Goal: Task Accomplishment & Management: Manage account settings

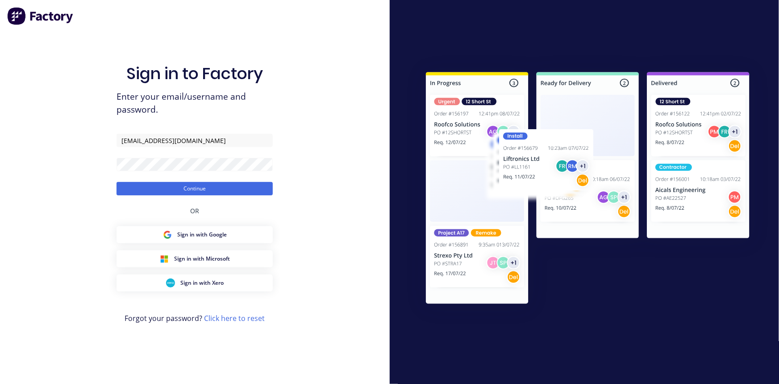
click at [329, 187] on div "Sign in to Factory Enter your email/username and password. luke@cityprosign.com…" at bounding box center [195, 192] width 390 height 384
click at [262, 190] on button "Continue" at bounding box center [195, 188] width 156 height 13
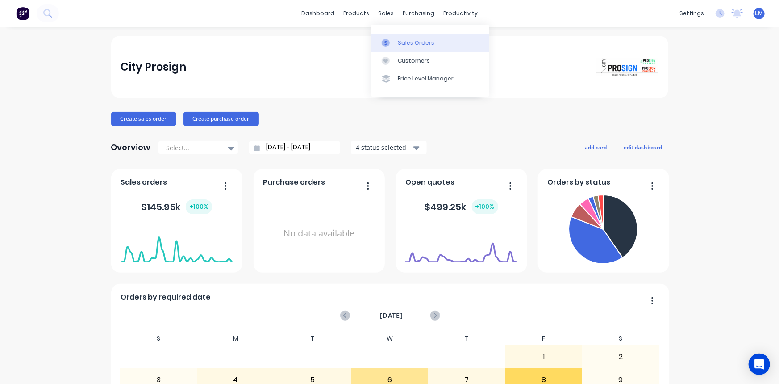
click at [413, 46] on div "Sales Orders" at bounding box center [416, 43] width 37 height 8
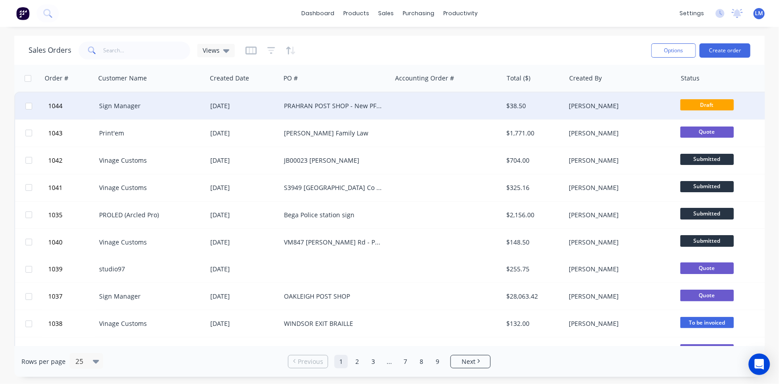
click at [421, 106] on div at bounding box center [447, 105] width 111 height 27
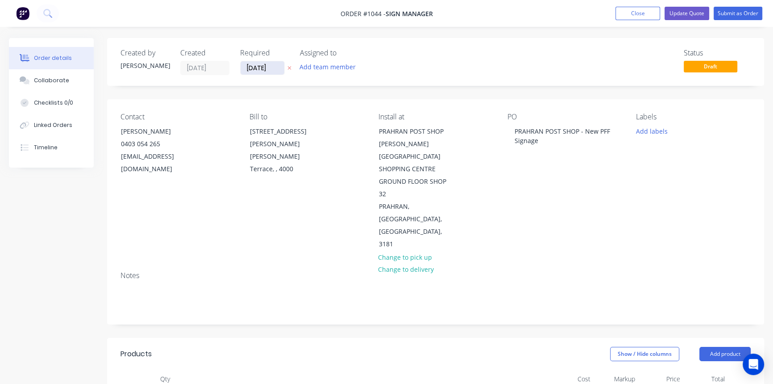
click at [274, 71] on input "12/08/25" at bounding box center [263, 67] width 44 height 13
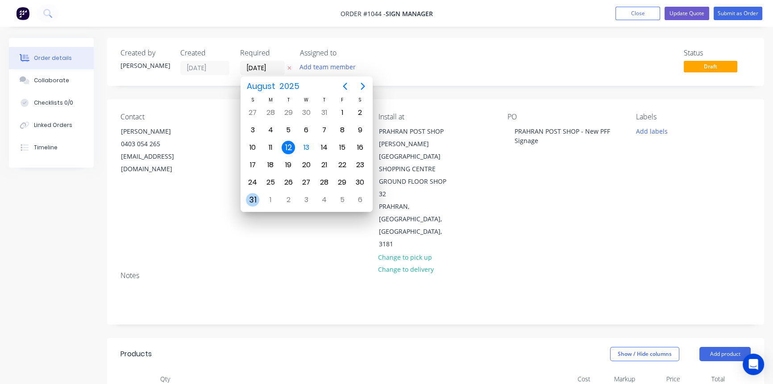
click at [256, 199] on div "31" at bounding box center [252, 199] width 13 height 13
type input "31/08/25"
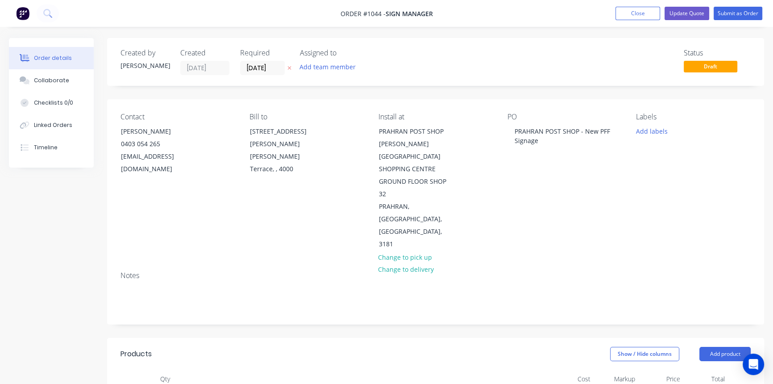
click at [520, 271] on div "Notes" at bounding box center [436, 275] width 630 height 8
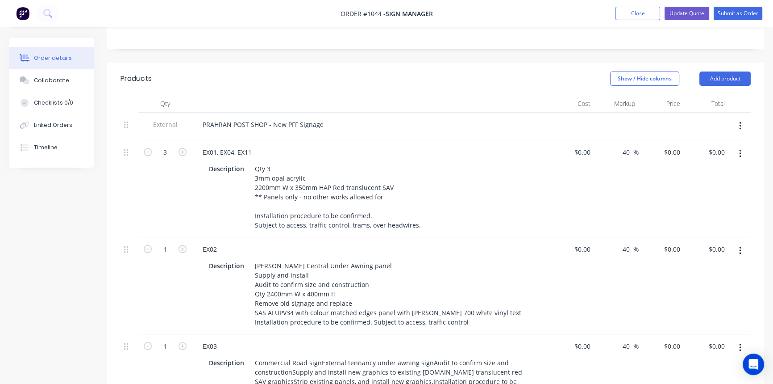
scroll to position [284, 0]
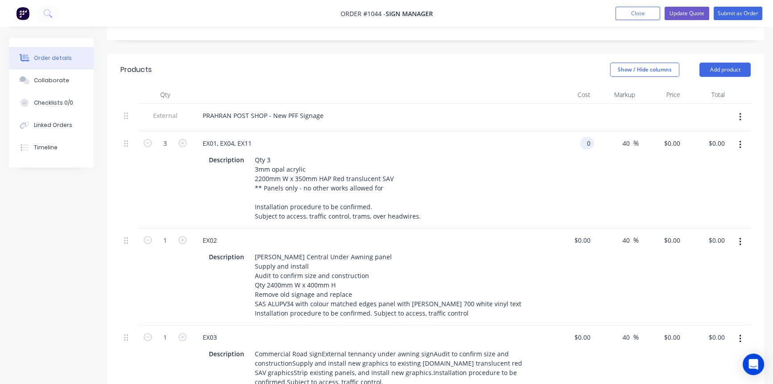
click at [585, 137] on input "0" at bounding box center [589, 143] width 10 height 13
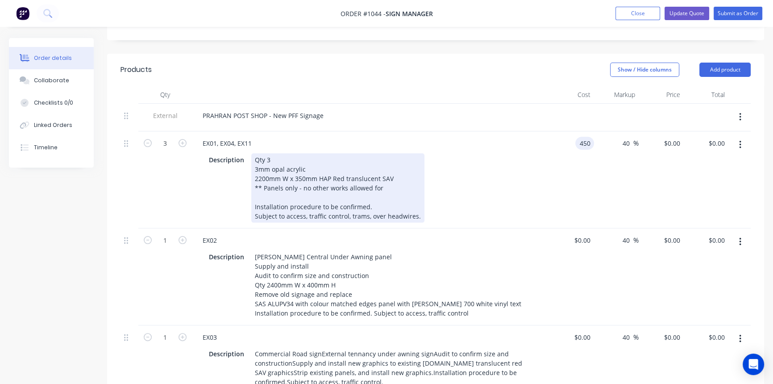
type input "$450.00"
type input "$630.00"
type input "$1,890.00"
click at [528, 184] on div "Description Qty 3 3mm opal acrylic 2200mm W x 350mm HAP Red translucent SAV ** …" at bounding box center [368, 187] width 327 height 69
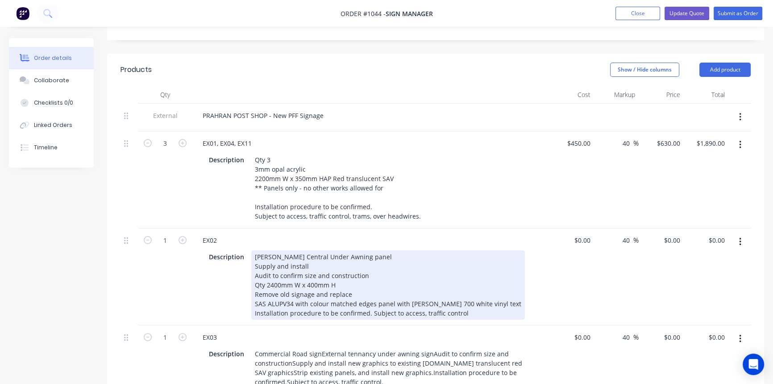
click at [543, 255] on div "Description Pran Central Under Awning panel Supply and install Audit to confirm…" at bounding box center [371, 283] width 350 height 71
click at [270, 250] on div "Pran Central Under Awning panel Supply and install Audit to confirm size and co…" at bounding box center [388, 284] width 274 height 69
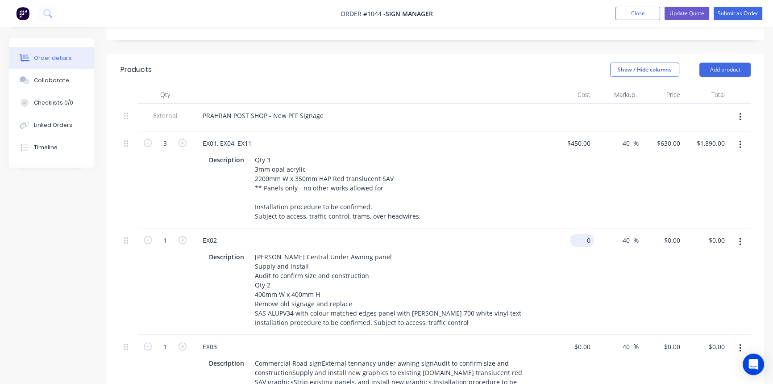
click at [586, 234] on input "0" at bounding box center [584, 240] width 21 height 13
type input "$240.00"
type input "$336.00"
click at [555, 257] on div "$240.00 240" at bounding box center [571, 281] width 45 height 106
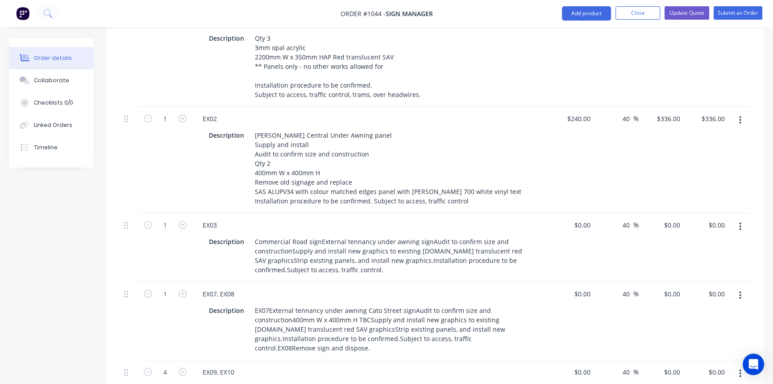
scroll to position [406, 0]
click at [597, 213] on div "40 40 %" at bounding box center [616, 247] width 45 height 69
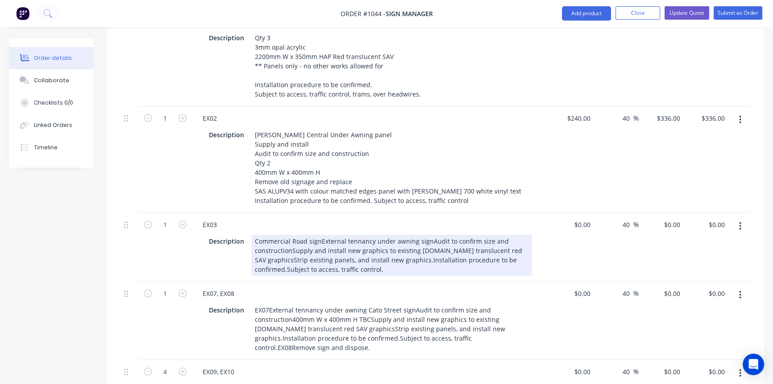
click at [320, 234] on div "Commercial Road signExternal tennancy under awning signAudit to confirm size an…" at bounding box center [391, 254] width 281 height 41
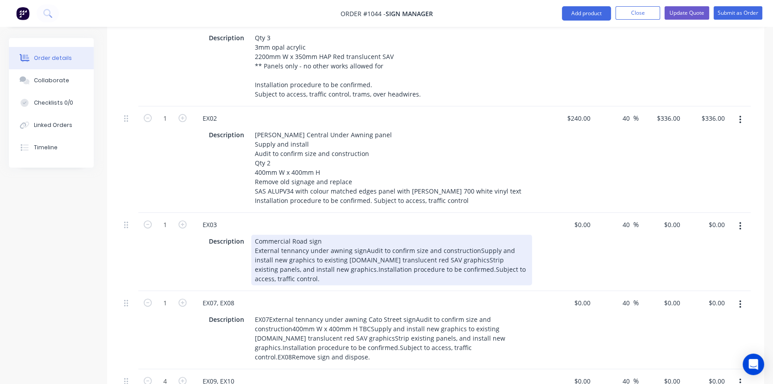
click at [361, 234] on div "Commercial Road sign External tennancy under awning signAudit to confirm size a…" at bounding box center [391, 259] width 281 height 50
click at [365, 234] on div "Commercial Road sign External tennancy under awning sign Audit to confirm size …" at bounding box center [391, 259] width 281 height 50
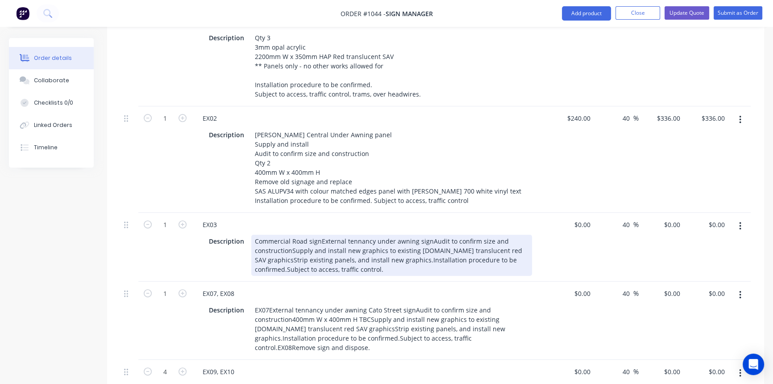
click at [436, 234] on div "Commercial Road signExternal tennancy under awning signAudit to confirm size an…" at bounding box center [391, 254] width 281 height 41
click at [452, 241] on div "EX03 Description Commercial Road signExternal tennancy under awning signAudit t…" at bounding box center [370, 247] width 357 height 69
click at [360, 234] on div "Commercial Road signExternal tennancy under awning signAudit to confirm size an…" at bounding box center [391, 254] width 281 height 41
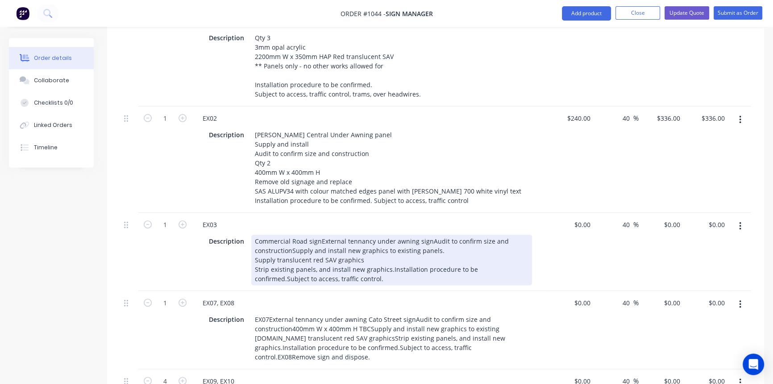
click at [412, 243] on div "Commercial Road signExternal tennancy under awning signAudit to confirm size an…" at bounding box center [391, 259] width 281 height 50
click at [388, 234] on div "Commercial Road signExternal tennancy under awning signAudit to confirm size an…" at bounding box center [391, 259] width 281 height 50
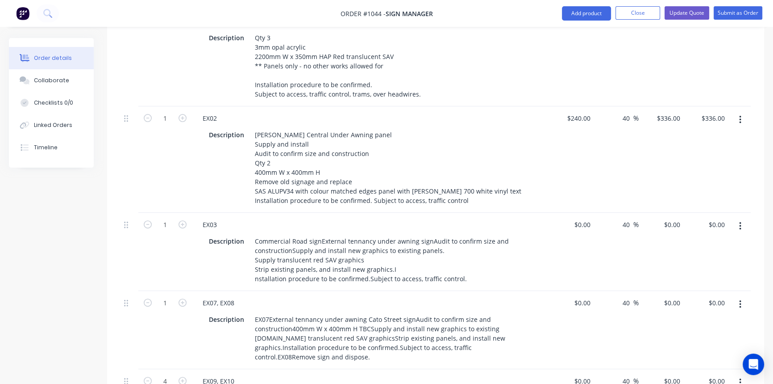
click at [423, 291] on div "EX07, EX08 Description EX07External tennancy under awning Cato Street signAudit…" at bounding box center [370, 330] width 357 height 78
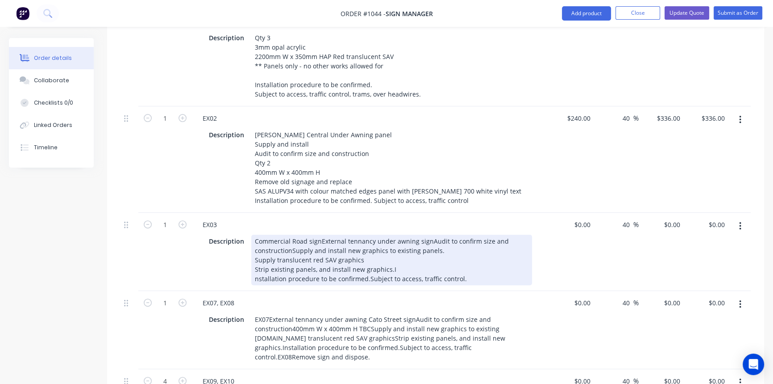
click at [367, 240] on div "Commercial Road signExternal tennancy under awning signAudit to confirm size an…" at bounding box center [391, 259] width 281 height 50
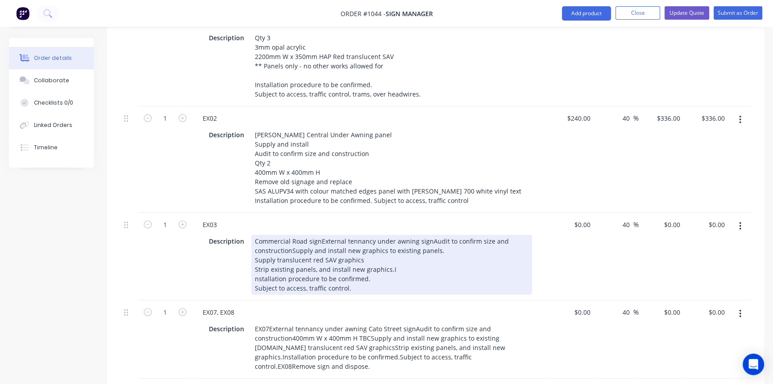
click at [390, 259] on div "EX03 Description Commercial Road signExternal tennancy under awning signAudit t…" at bounding box center [370, 257] width 357 height 88
click at [291, 234] on div "Commercial Road signExternal tennancy under awning signAudit to confirm size an…" at bounding box center [391, 264] width 281 height 60
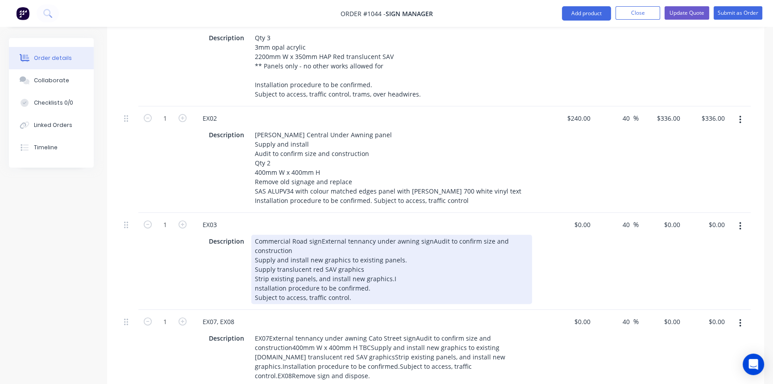
click at [418, 263] on div "Commercial Road signExternal tennancy under awning signAudit to confirm size an…" at bounding box center [391, 268] width 281 height 69
click at [387, 241] on div "Commercial Road signExternal tennancy under awning signAudit to confirm size an…" at bounding box center [391, 268] width 281 height 69
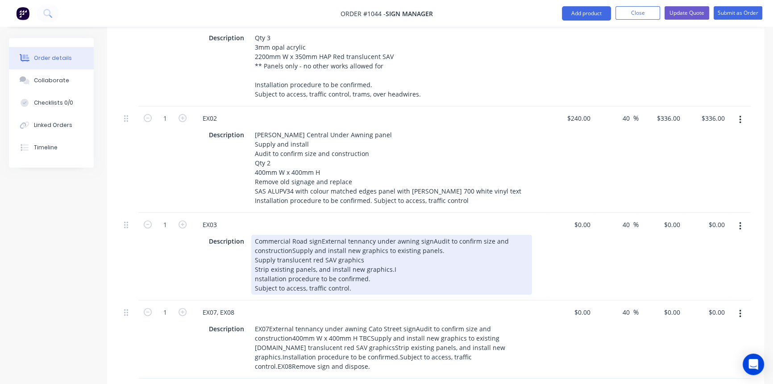
click at [388, 234] on div "Commercial Road signExternal tennancy under awning signAudit to confirm size an…" at bounding box center [391, 264] width 281 height 60
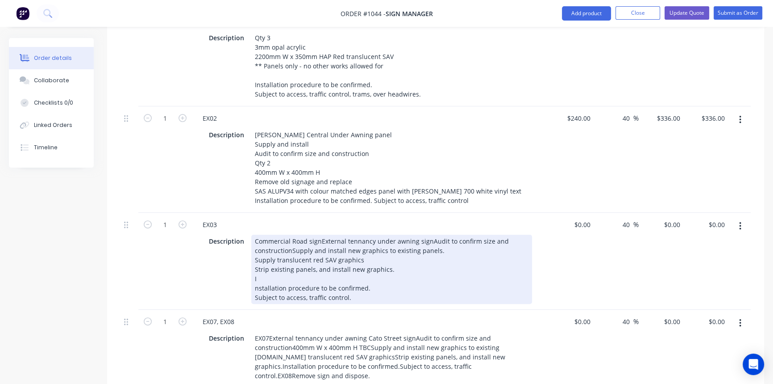
click at [393, 268] on div "EX03 Description Commercial Road signExternal tennancy under awning signAudit t…" at bounding box center [370, 261] width 357 height 97
click at [264, 240] on div "Commercial Road signExternal tennancy under awning signAudit to confirm size an…" at bounding box center [391, 268] width 281 height 69
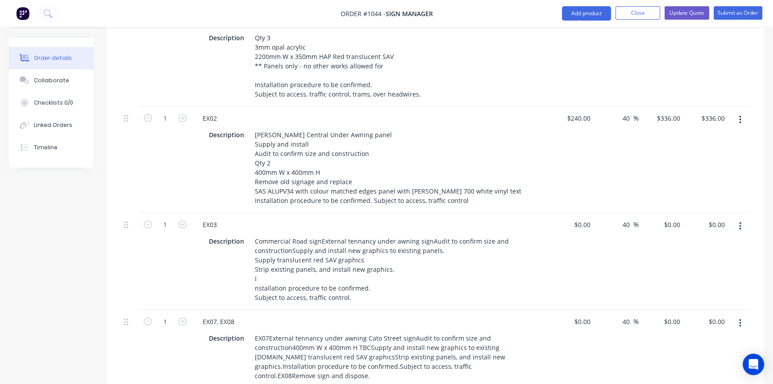
click at [366, 268] on div "EX03 Description Commercial Road signExternal tennancy under awning signAudit t…" at bounding box center [370, 261] width 357 height 97
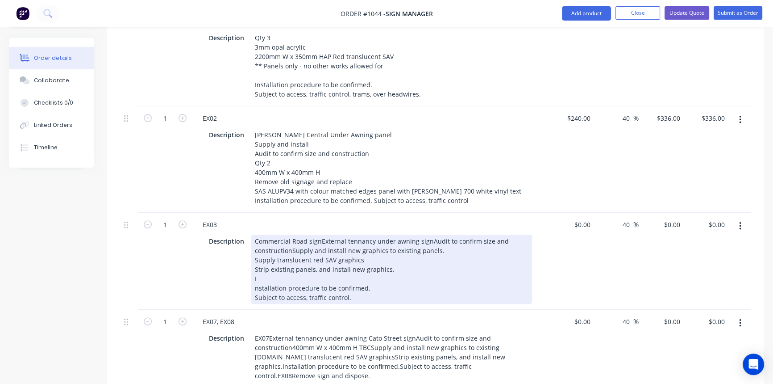
click at [268, 242] on div "Commercial Road signExternal tennancy under awning signAudit to confirm size an…" at bounding box center [391, 268] width 281 height 69
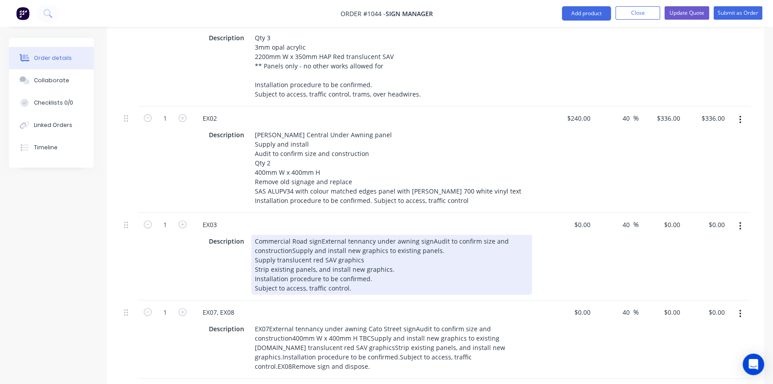
click at [324, 260] on div "EX03 Description Commercial Road signExternal tennancy under awning signAudit t…" at bounding box center [370, 257] width 357 height 88
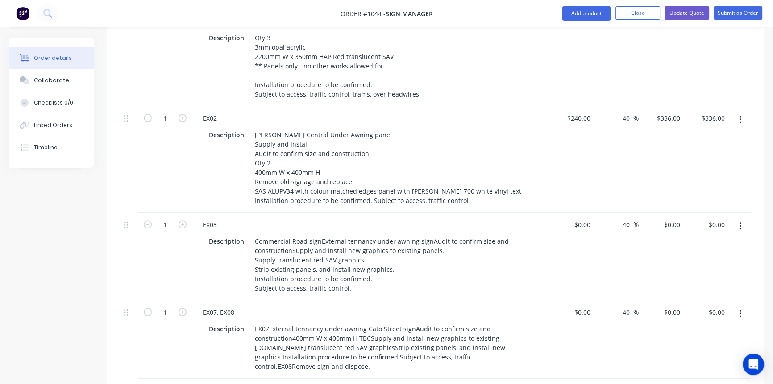
click at [415, 305] on div "EX07, EX08" at bounding box center [371, 311] width 350 height 13
click at [581, 218] on div "0 $0.00" at bounding box center [582, 224] width 24 height 13
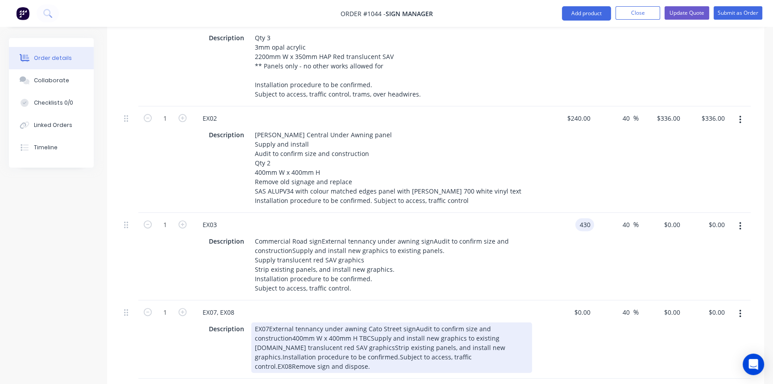
type input "$430.00"
type input "$602.00"
click at [542, 320] on div "Description EX07External tennancy under awning Cato Street signAudit to confirm…" at bounding box center [371, 346] width 350 height 52
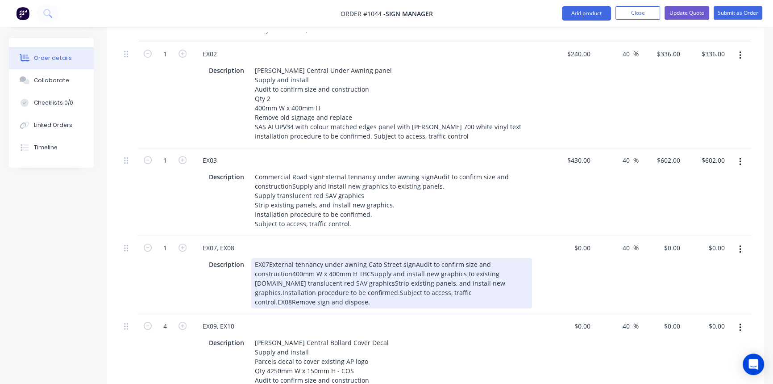
scroll to position [487, 0]
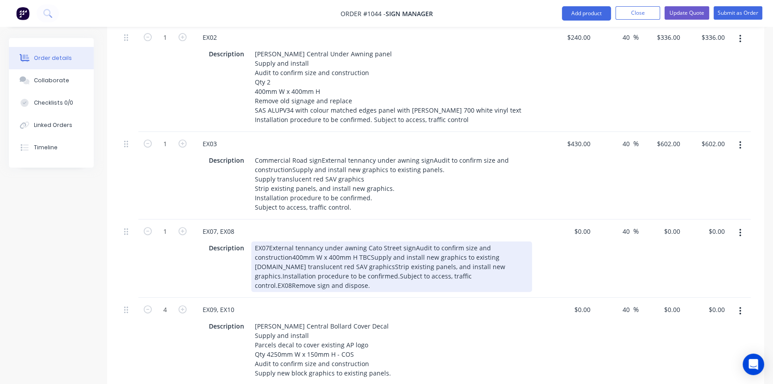
click at [268, 241] on div "EX07External tennancy under awning Cato Street signAudit to confirm size and co…" at bounding box center [391, 266] width 281 height 50
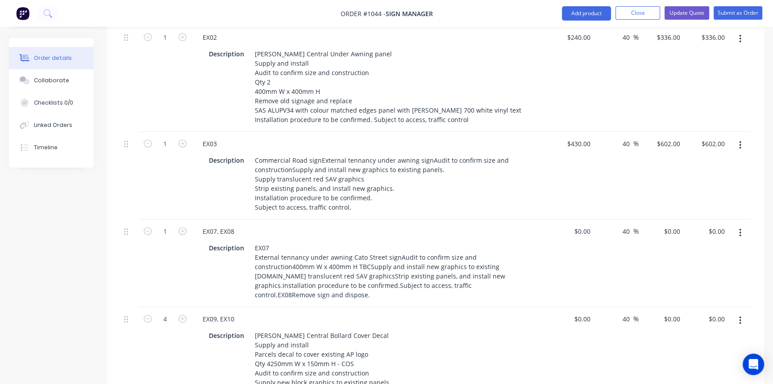
click at [380, 312] on div "EX09, EX10" at bounding box center [371, 318] width 350 height 13
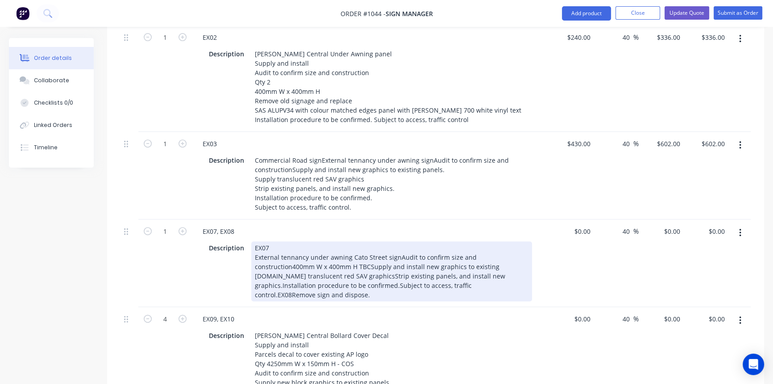
click at [396, 241] on div "EX07 External tennancy under awning Cato Street signAudit to confirm size and c…" at bounding box center [391, 271] width 281 height 60
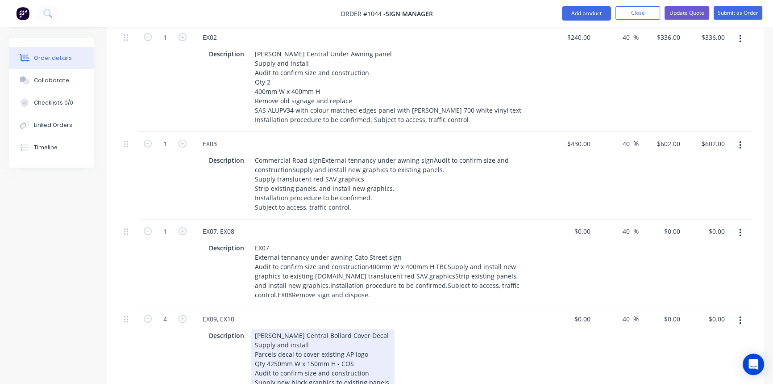
click at [413, 329] on div "Description Pran Central Bollard Cover Decal Supply and install Parcels decal t…" at bounding box center [368, 359] width 327 height 60
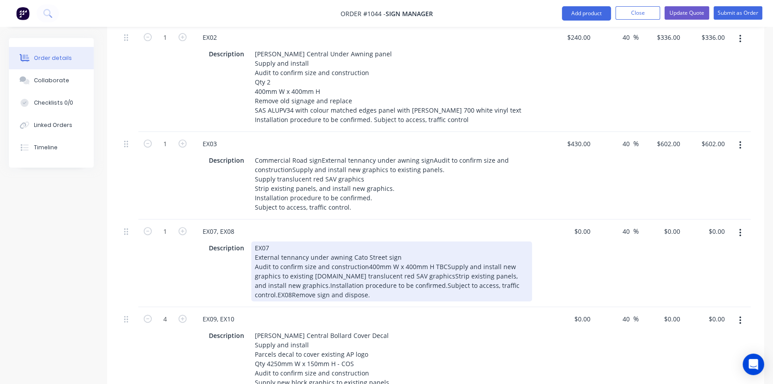
click at [442, 241] on div "EX07 External tennancy under awning Cato Street sign Audit to confirm size and …" at bounding box center [391, 271] width 281 height 60
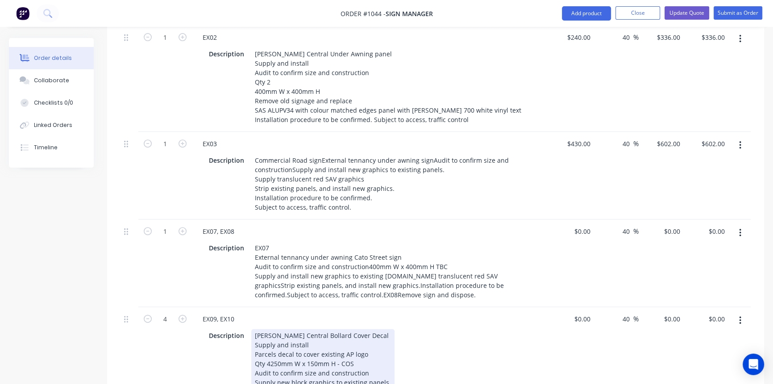
click at [444, 329] on div "Description Pran Central Bollard Cover Decal Supply and install Parcels decal t…" at bounding box center [368, 359] width 327 height 60
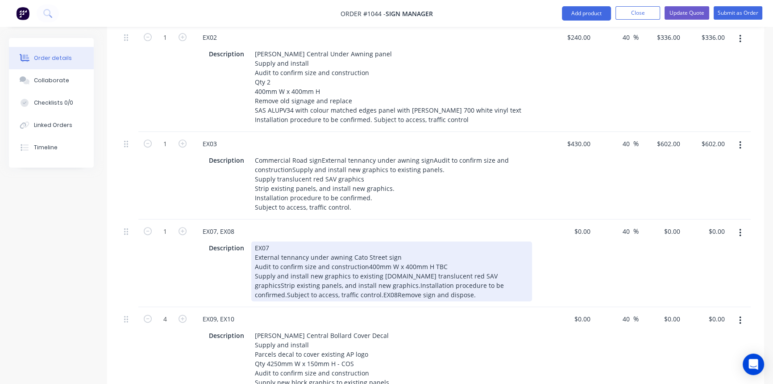
click at [400, 241] on div "EX07 External tennancy under awning Cato Street sign Audit to confirm size and …" at bounding box center [391, 271] width 281 height 60
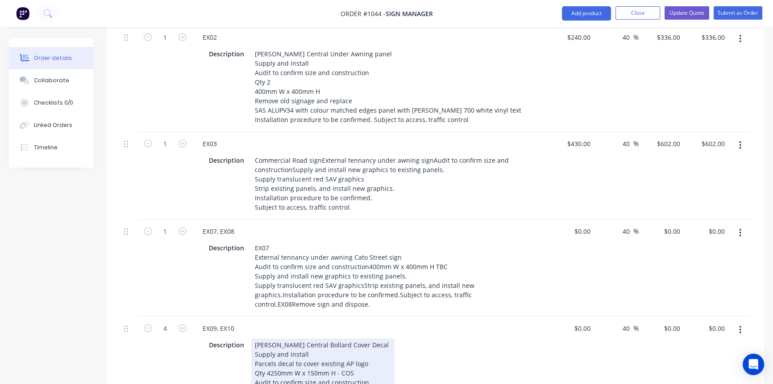
click at [472, 338] on div "Description Pran Central Bollard Cover Decal Supply and install Parcels decal t…" at bounding box center [368, 368] width 327 height 60
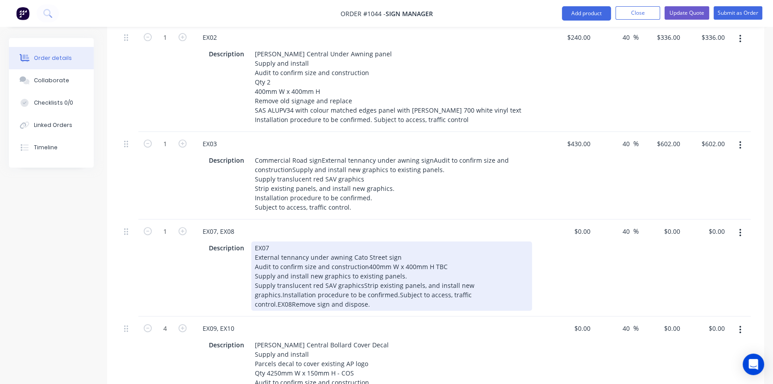
click at [492, 246] on div "EX07 External tennancy under awning Cato Street sign Audit to confirm size and …" at bounding box center [391, 275] width 281 height 69
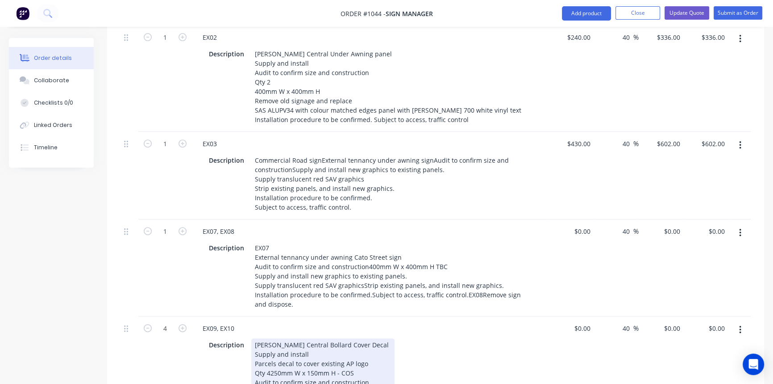
click at [499, 338] on div "Description Pran Central Bollard Cover Decal Supply and install Parcels decal t…" at bounding box center [368, 368] width 327 height 60
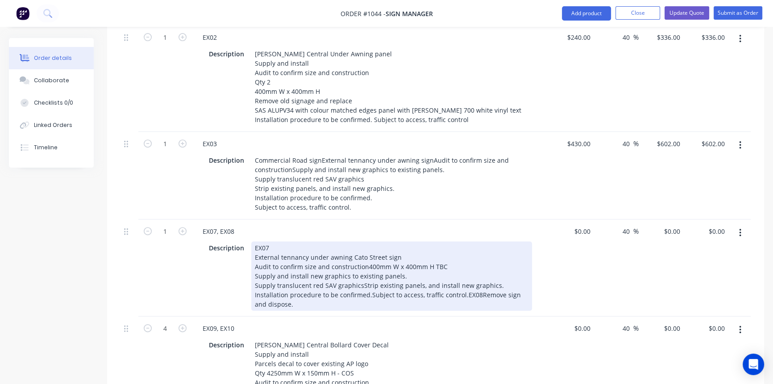
click at [368, 256] on div "EX07 External tennancy under awning Cato Street sign Audit to confirm size and …" at bounding box center [391, 275] width 281 height 69
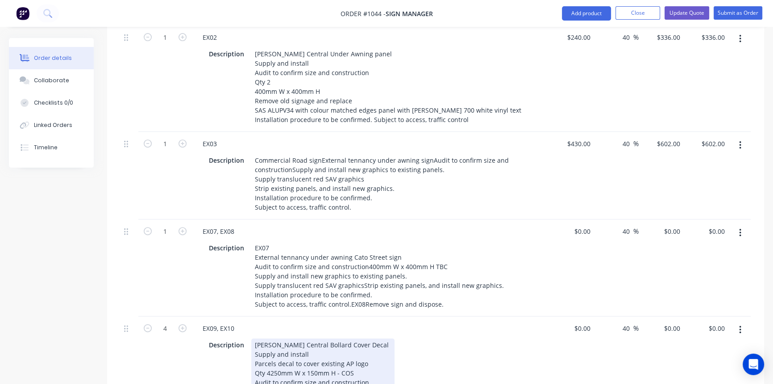
click at [451, 338] on div "Description Pran Central Bollard Cover Decal Supply and install Parcels decal t…" at bounding box center [368, 368] width 327 height 60
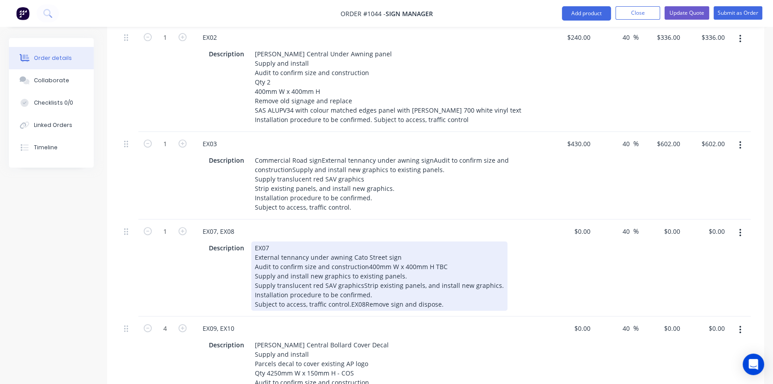
click at [358, 246] on div "EX07 External tennancy under awning Cato Street sign Audit to confirm size and …" at bounding box center [379, 275] width 256 height 69
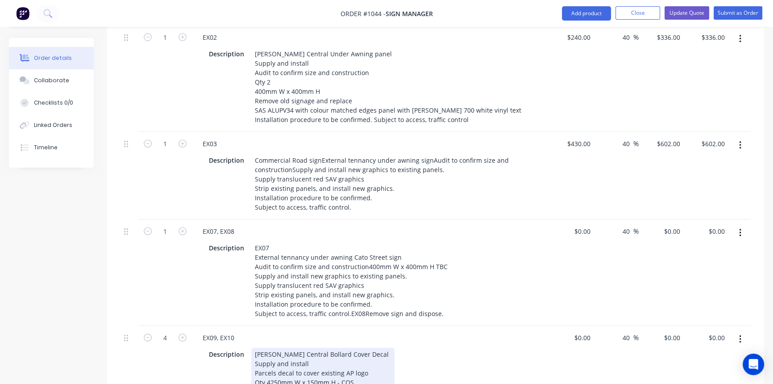
click at [451, 347] on div "Description Pran Central Bollard Cover Decal Supply and install Parcels decal t…" at bounding box center [368, 377] width 327 height 60
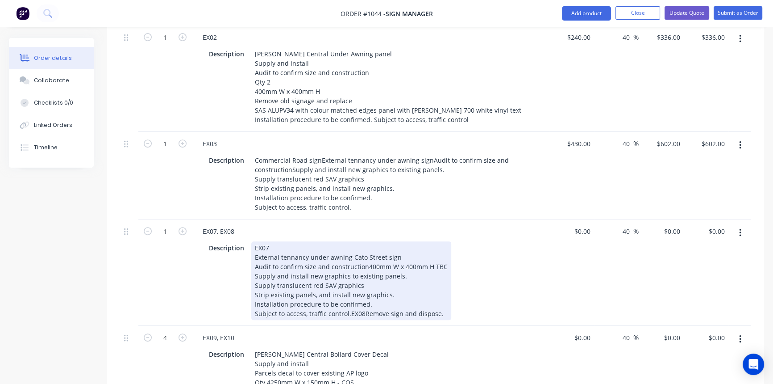
click at [348, 274] on div "EX07 External tennancy under awning Cato Street sign Audit to confirm size and …" at bounding box center [351, 280] width 200 height 79
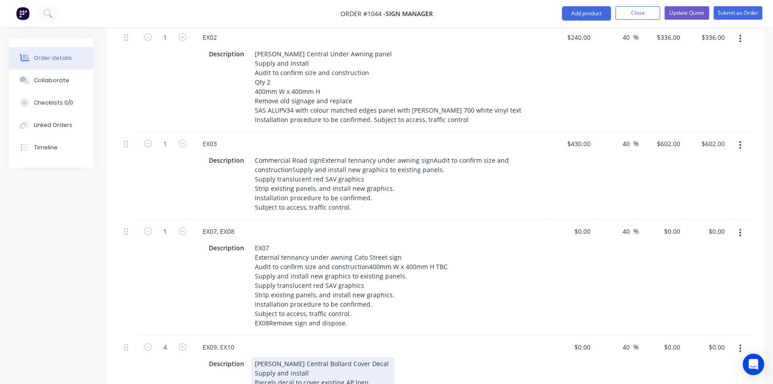
click at [423, 357] on div "Description Pran Central Bollard Cover Decal Supply and install Parcels decal t…" at bounding box center [368, 387] width 327 height 60
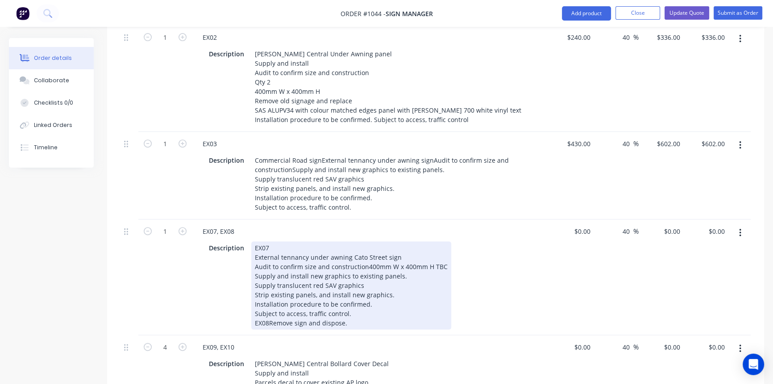
drag, startPoint x: 268, startPoint y: 284, endPoint x: 274, endPoint y: 284, distance: 5.8
click at [268, 284] on div "EX07 External tennancy under awning Cato Street sign Audit to confirm size and …" at bounding box center [351, 285] width 200 height 88
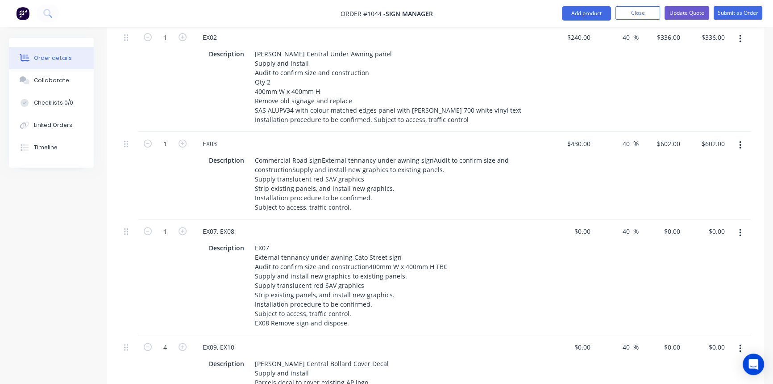
click at [515, 340] on div "EX09, EX10" at bounding box center [371, 346] width 350 height 13
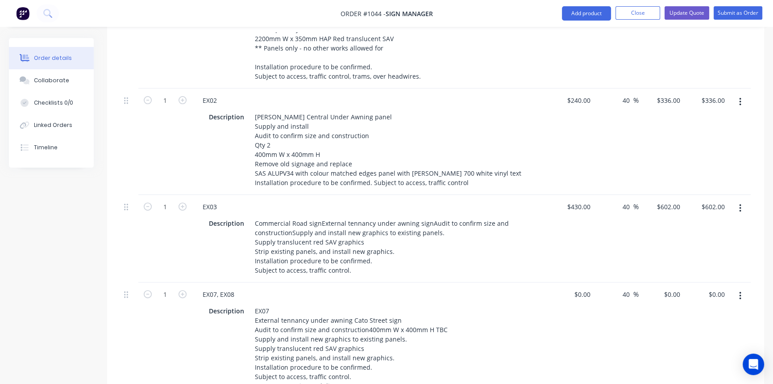
scroll to position [446, 0]
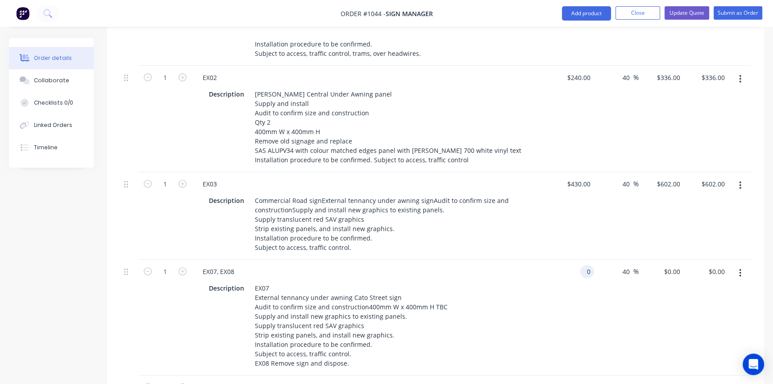
click at [584, 265] on input "0" at bounding box center [589, 271] width 10 height 13
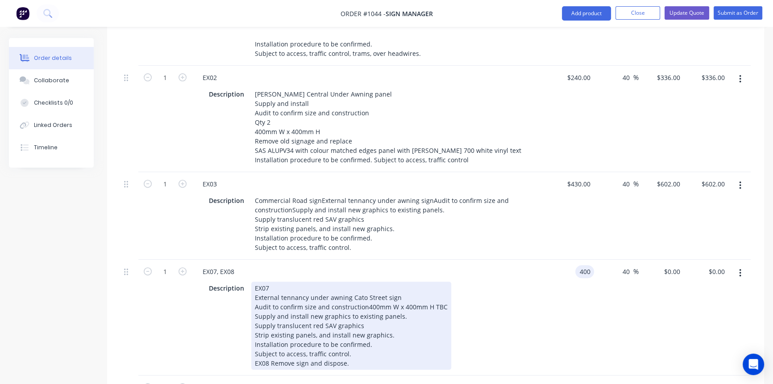
type input "$400.00"
type input "$560.00"
click at [535, 290] on div "Description EX07 External tennancy under awning Cato Street sign Audit to confi…" at bounding box center [371, 324] width 350 height 90
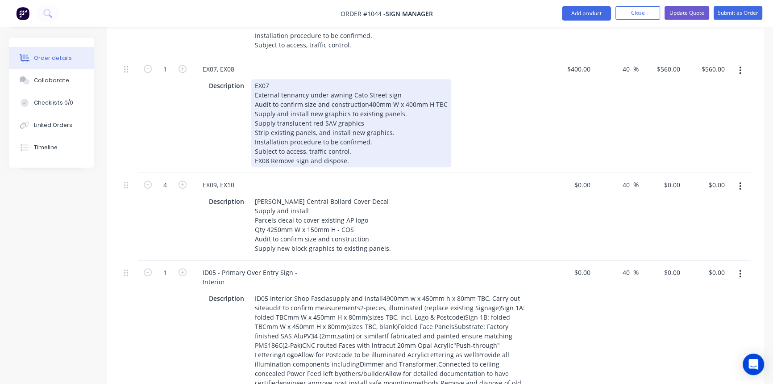
scroll to position [649, 0]
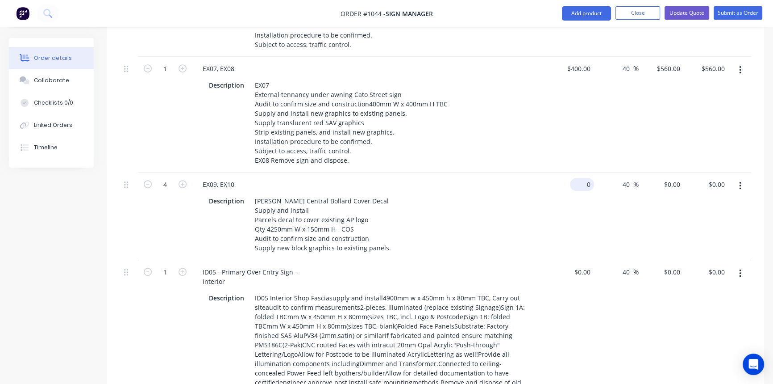
click at [585, 178] on input "0" at bounding box center [584, 184] width 21 height 13
type input "$140.00"
type input "$196.00"
type input "$784.00"
click at [602, 281] on div "40 40 %" at bounding box center [616, 332] width 45 height 144
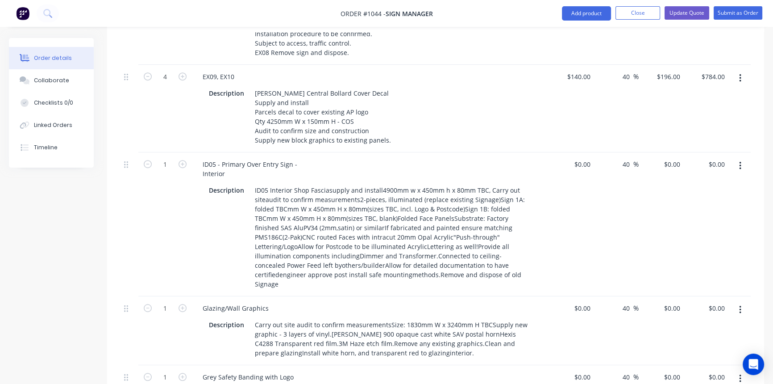
scroll to position [771, 0]
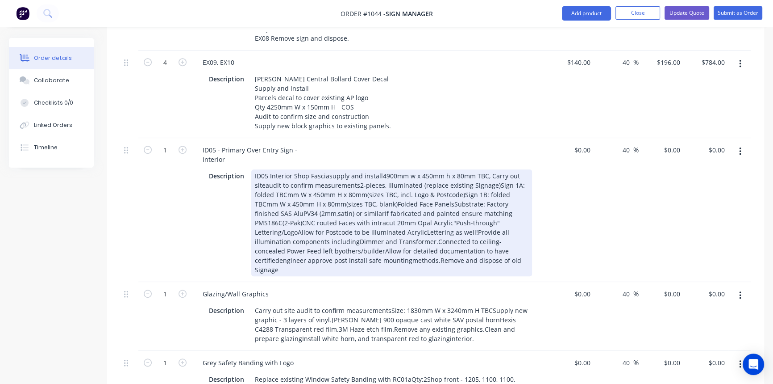
click at [325, 169] on div "ID05 Interior Shop Fasciasupply and install4900mm w x 450mm h x 80mm TBC, Carry…" at bounding box center [391, 222] width 281 height 107
click at [329, 169] on div "ID05 Interior Shop Fasciasupply and install4900mm w x 450mm h x 80mm TBC, Carry…" at bounding box center [391, 222] width 281 height 107
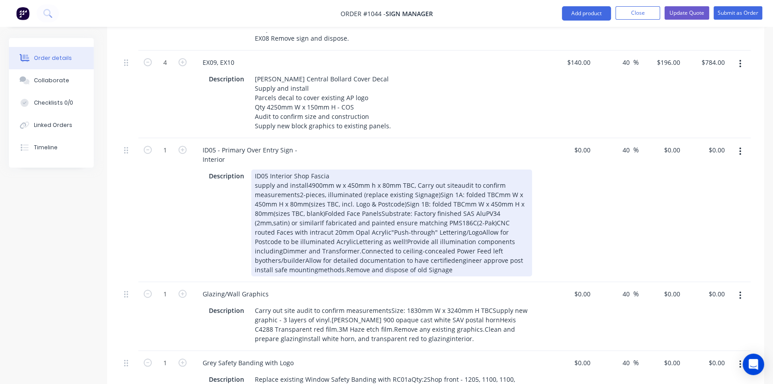
click at [305, 169] on div "ID05 Interior Shop Fascia supply and install4900mm w x 450mm h x 80mm TBC, Carr…" at bounding box center [391, 222] width 281 height 107
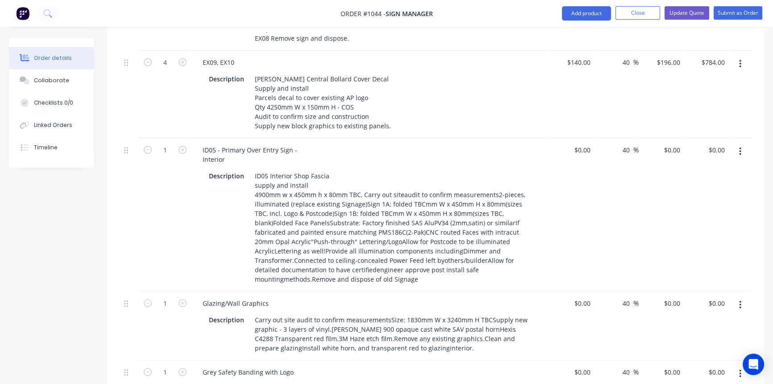
click at [562, 201] on div "$0.00 $0.00" at bounding box center [571, 214] width 45 height 153
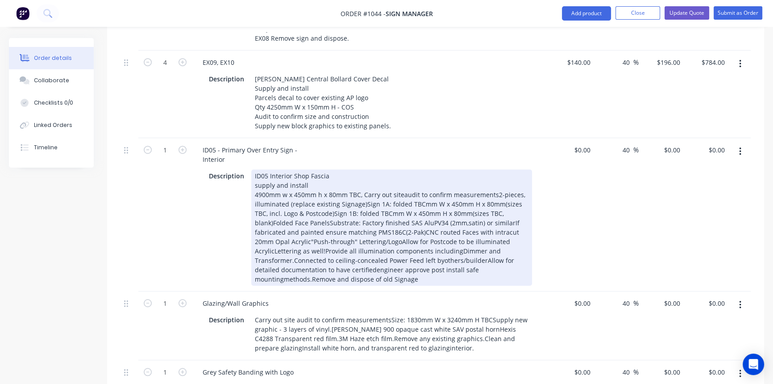
click at [402, 169] on div "ID05 Interior Shop Fascia supply and install 4900mm w x 450mm h x 80mm TBC, Car…" at bounding box center [391, 227] width 281 height 116
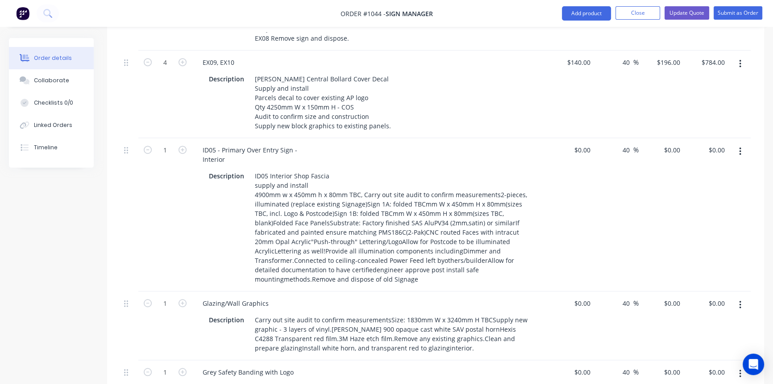
click at [588, 170] on div "$0.00 $0.00" at bounding box center [571, 214] width 45 height 153
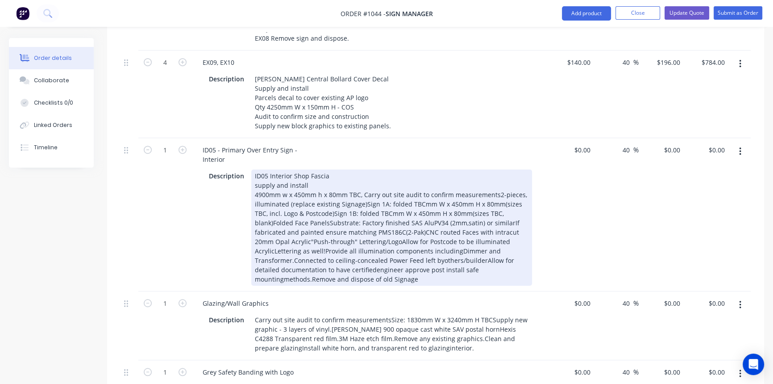
click at [495, 169] on div "ID05 Interior Shop Fascia supply and install 4900mm w x 450mm h x 80mm TBC, Car…" at bounding box center [391, 227] width 281 height 116
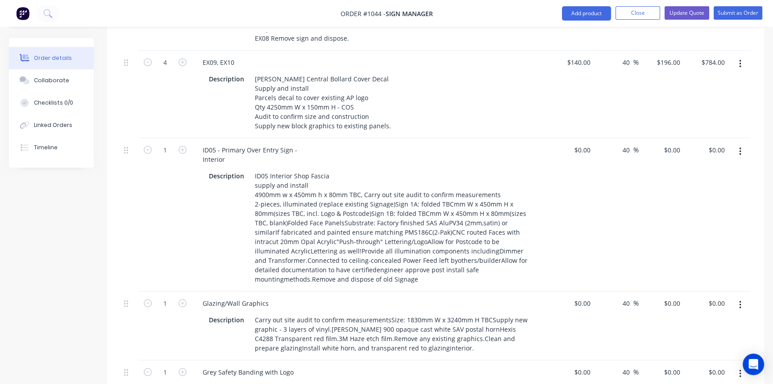
click at [591, 180] on div "$0.00 $0.00" at bounding box center [571, 214] width 45 height 153
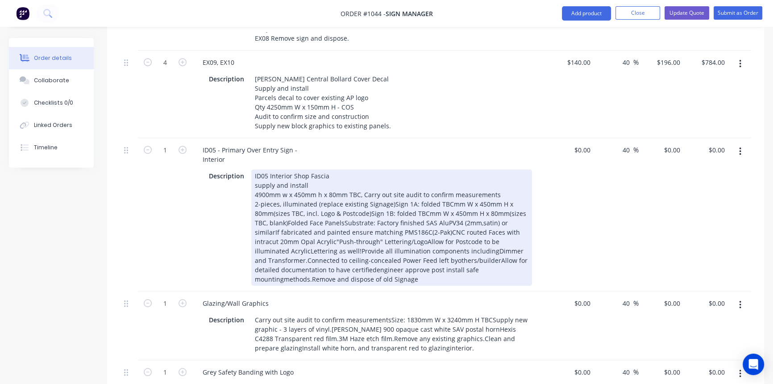
click at [389, 169] on div "ID05 Interior Shop Fascia supply and install 4900mm w x 450mm h x 80mm TBC, Car…" at bounding box center [391, 227] width 281 height 116
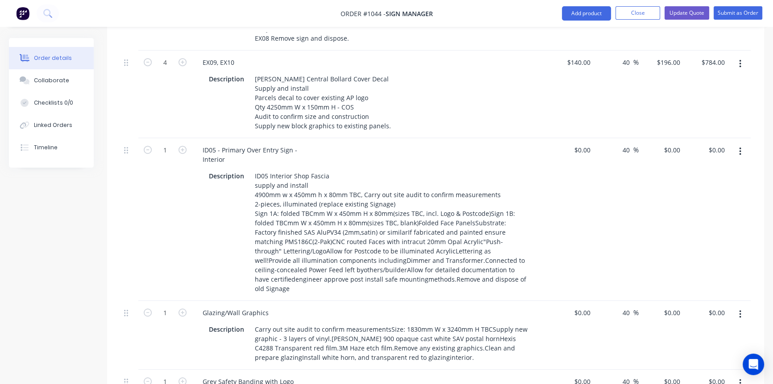
click at [571, 201] on div "$0.00 $0.00" at bounding box center [571, 219] width 45 height 163
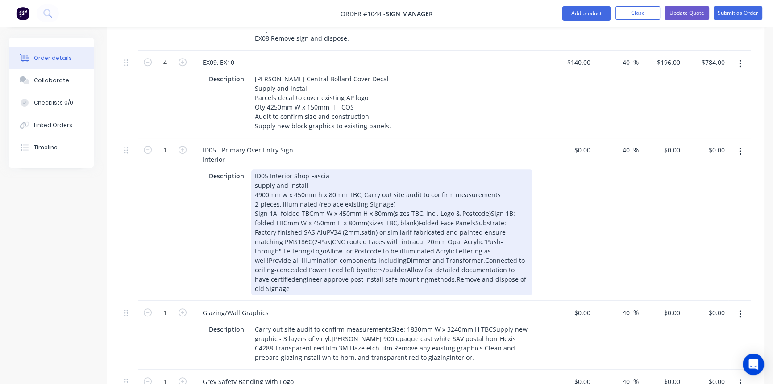
click at [487, 174] on div "ID05 Interior Shop Fascia supply and install 4900mm w x 450mm h x 80mm TBC, Car…" at bounding box center [391, 231] width 281 height 125
click at [546, 193] on div "ID05 - Primary Over Entry Sign - Interior Description ID05 Interior Shop Fascia…" at bounding box center [370, 219] width 357 height 163
click at [441, 184] on div "ID05 Interior Shop Fascia supply and install 4900mm w x 450mm h x 80mm TBC, Car…" at bounding box center [391, 231] width 281 height 125
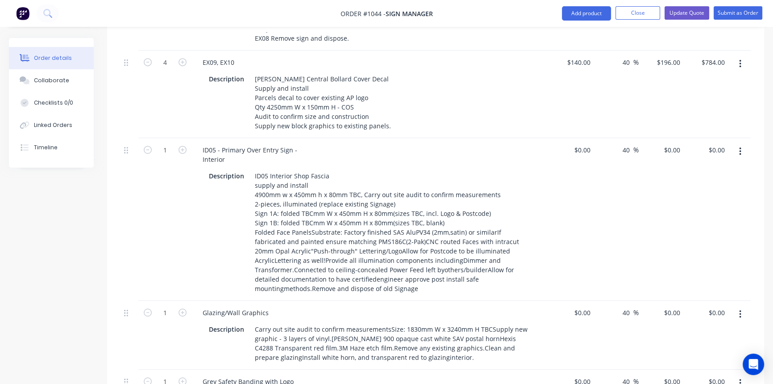
click at [563, 200] on div "$0.00 $0.00" at bounding box center [571, 219] width 45 height 163
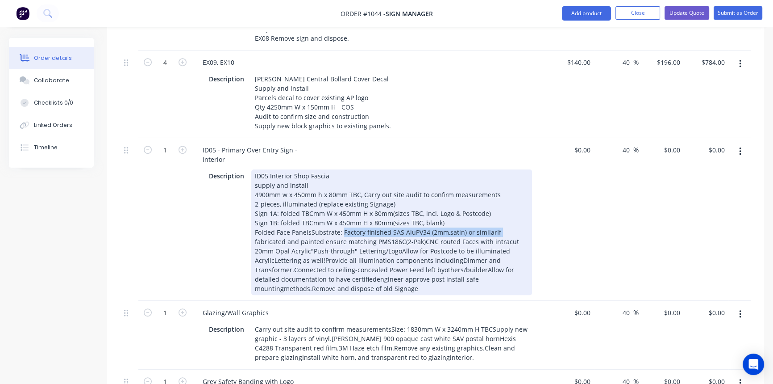
drag, startPoint x: 340, startPoint y: 193, endPoint x: 496, endPoint y: 194, distance: 156.7
click at [496, 194] on div "ID05 Interior Shop Fascia supply and install 4900mm w x 450mm h x 80mm TBC, Car…" at bounding box center [391, 231] width 281 height 125
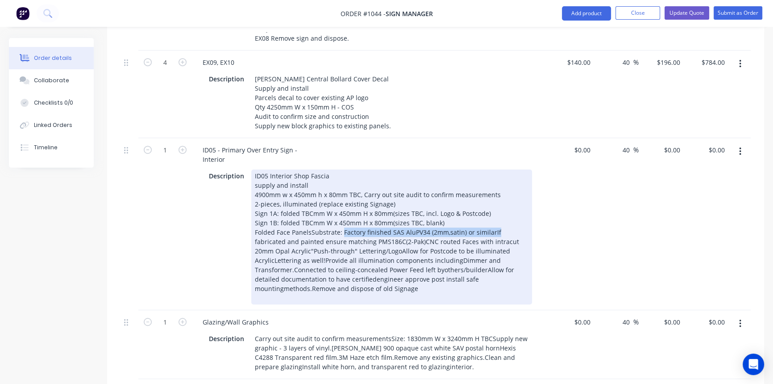
drag, startPoint x: 494, startPoint y: 194, endPoint x: 341, endPoint y: 192, distance: 153.2
click at [341, 192] on div "ID05 Interior Shop Fascia supply and install 4900mm w x 450mm h x 80mm TBC, Car…" at bounding box center [391, 236] width 281 height 135
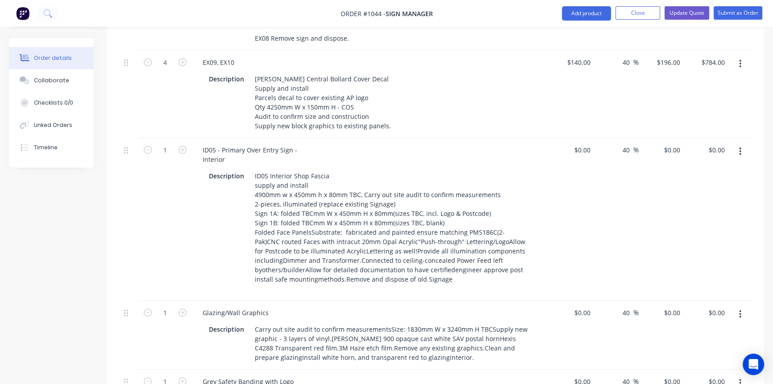
click at [563, 196] on div "$0.00 $0.00" at bounding box center [571, 219] width 45 height 163
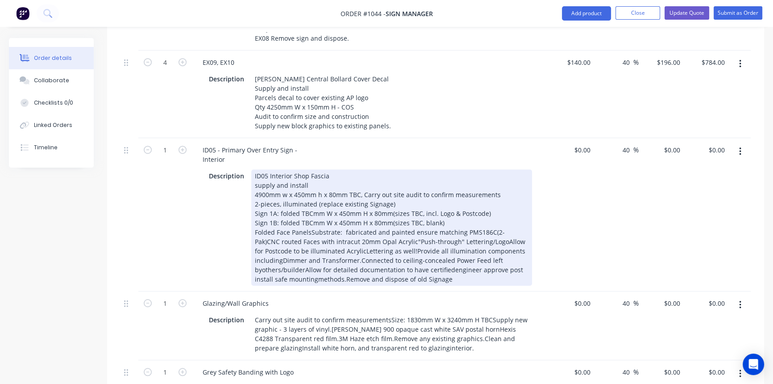
click at [509, 194] on div "ID05 Interior Shop Fascia supply and install 4900mm w x 450mm h x 80mm TBC, Car…" at bounding box center [391, 227] width 281 height 116
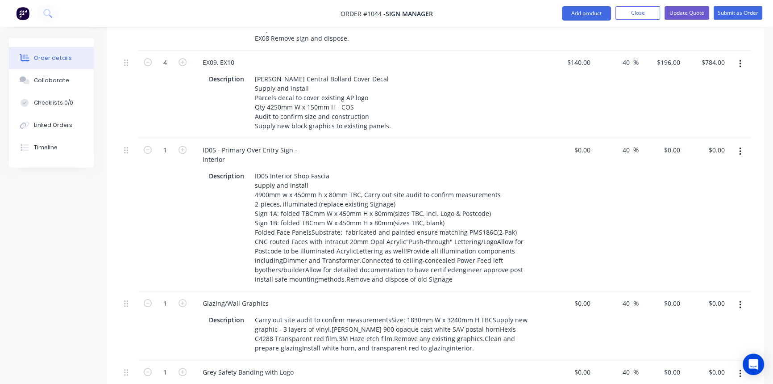
click at [578, 217] on div "$0.00 $0.00" at bounding box center [571, 214] width 45 height 153
click at [585, 143] on input "0" at bounding box center [584, 149] width 21 height 13
type input "$0.00"
click at [689, 14] on button "Update Quote" at bounding box center [687, 12] width 45 height 13
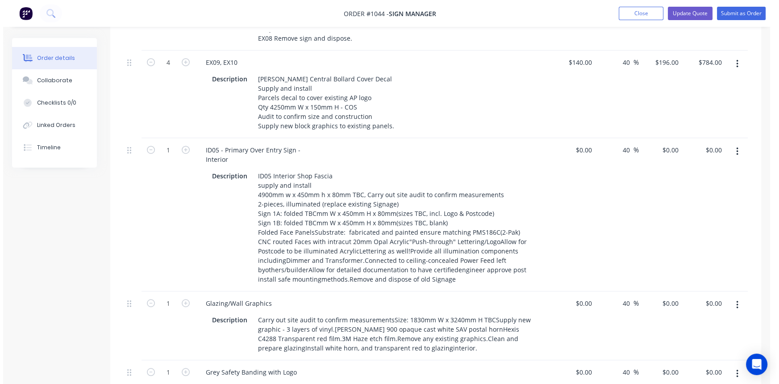
scroll to position [0, 0]
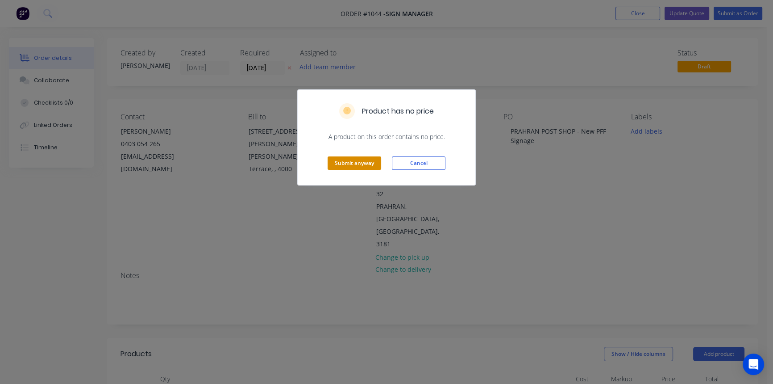
click at [362, 162] on button "Submit anyway" at bounding box center [355, 162] width 54 height 13
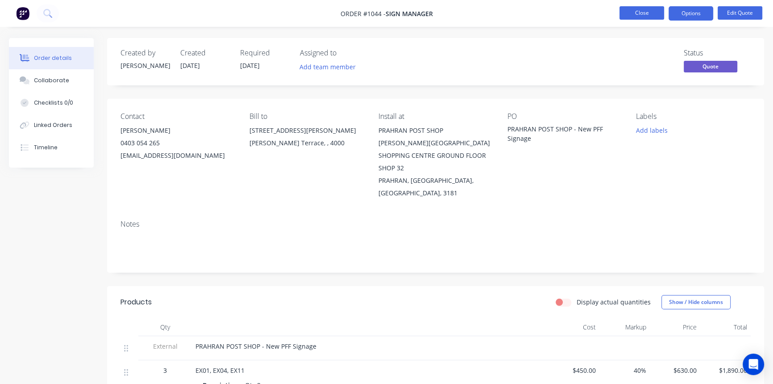
click at [638, 12] on button "Close" at bounding box center [642, 12] width 45 height 13
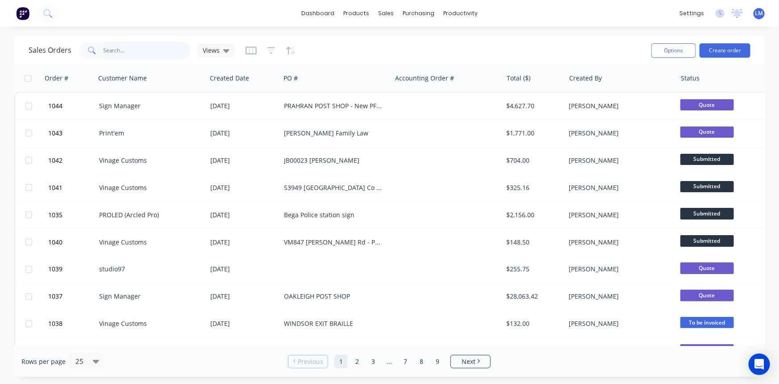
click at [116, 52] on input "text" at bounding box center [147, 51] width 87 height 18
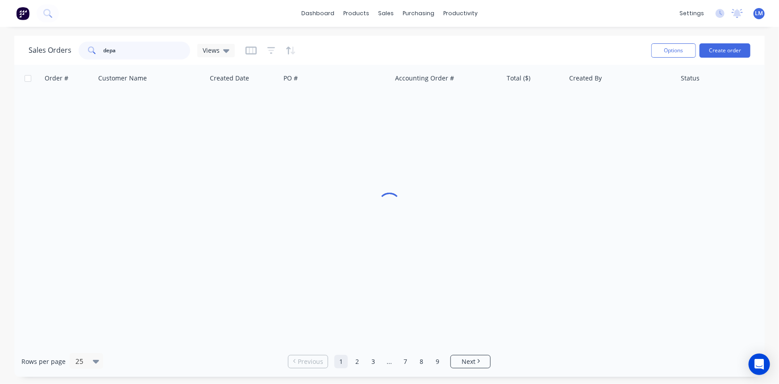
type input "depa"
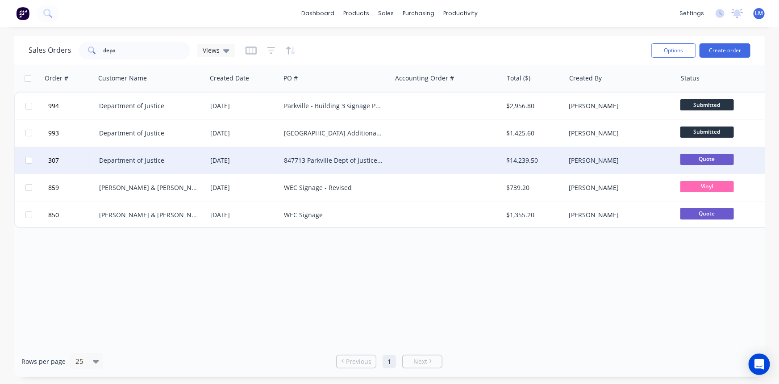
click at [314, 157] on div "847713 Parkville Dept of Justice - REVISED NEW DESIGN" at bounding box center [333, 160] width 99 height 9
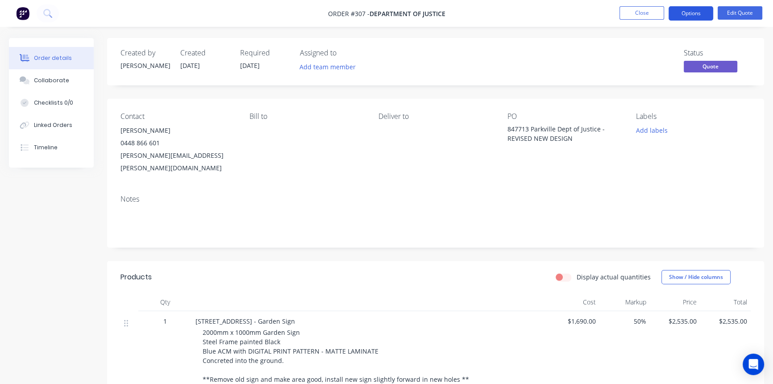
click at [700, 16] on button "Options" at bounding box center [691, 13] width 45 height 14
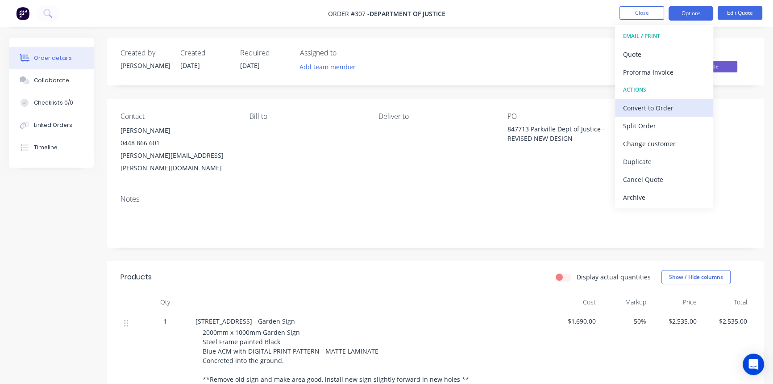
click at [658, 105] on div "Convert to Order" at bounding box center [664, 107] width 82 height 13
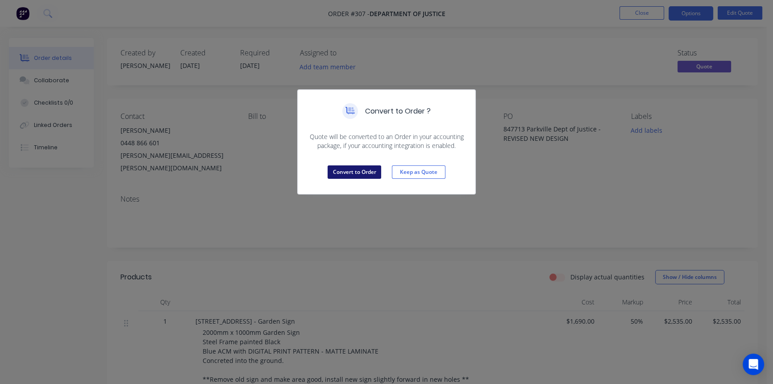
click at [348, 175] on button "Convert to Order" at bounding box center [355, 171] width 54 height 13
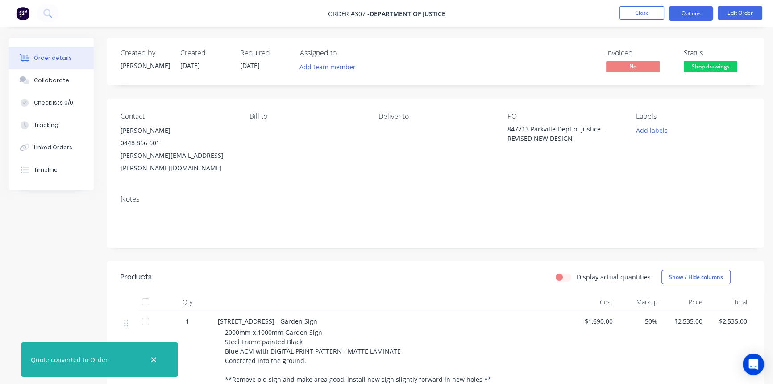
click at [700, 11] on button "Options" at bounding box center [691, 13] width 45 height 14
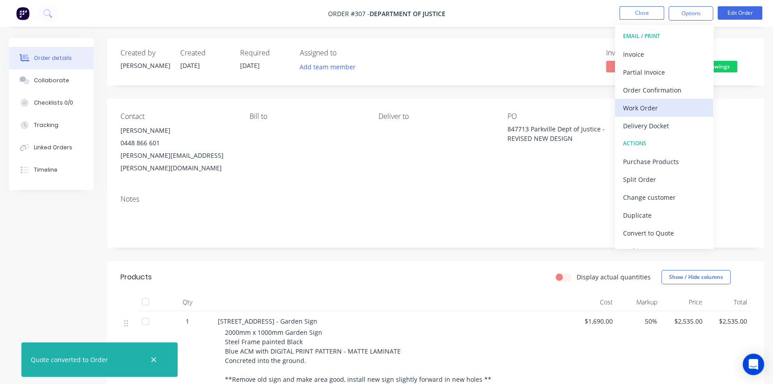
click at [654, 104] on div "Work Order" at bounding box center [664, 107] width 82 height 13
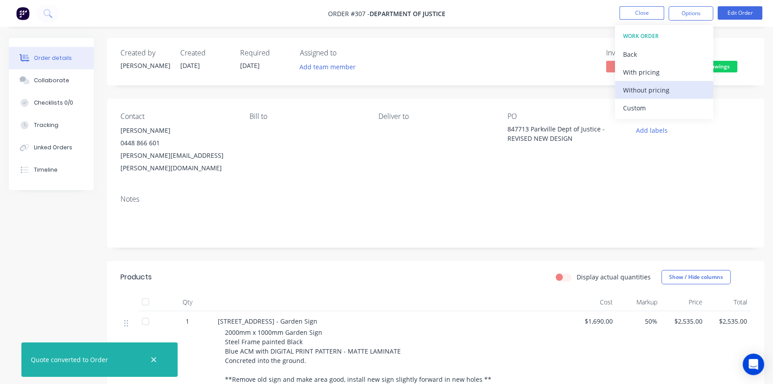
click at [653, 93] on div "Without pricing" at bounding box center [664, 89] width 82 height 13
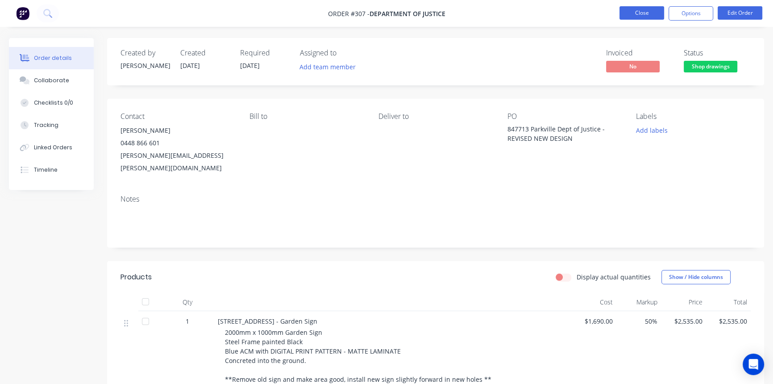
click at [643, 17] on button "Close" at bounding box center [642, 12] width 45 height 13
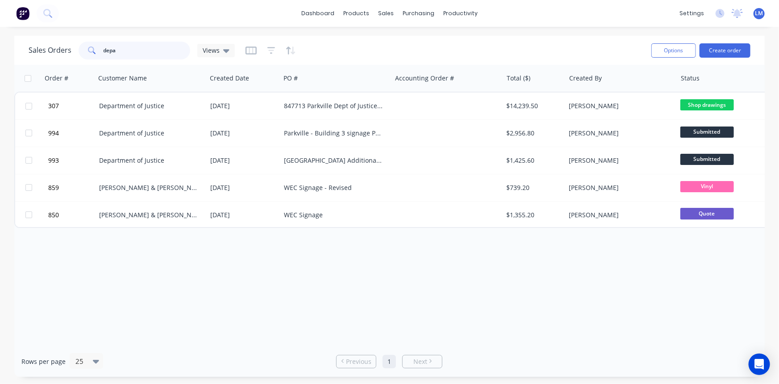
drag, startPoint x: 130, startPoint y: 53, endPoint x: 76, endPoint y: 50, distance: 54.6
click at [76, 50] on div "Sales Orders depa Views" at bounding box center [132, 51] width 206 height 18
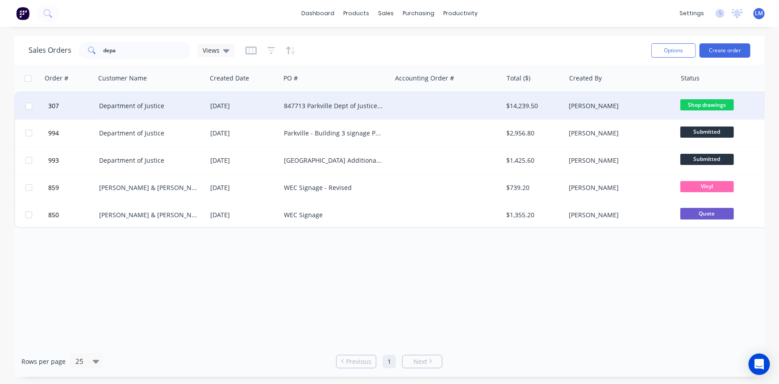
click at [709, 104] on span "Shop drawings" at bounding box center [707, 104] width 54 height 11
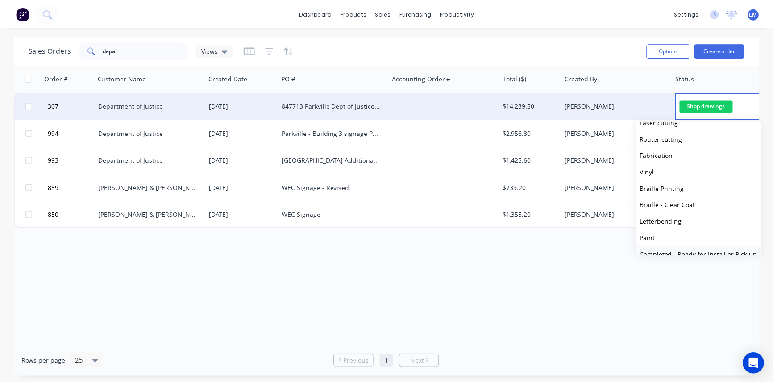
scroll to position [40, 0]
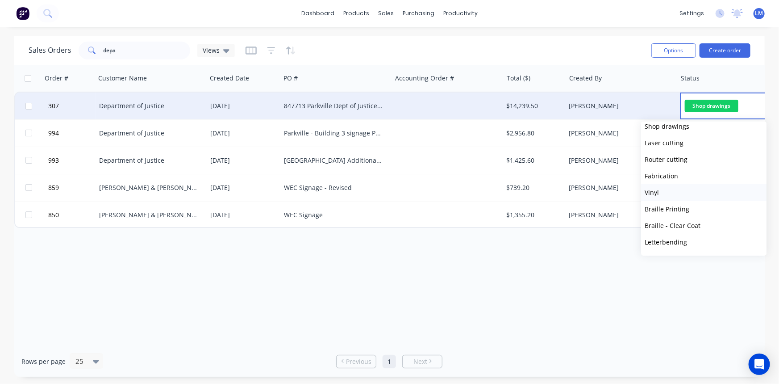
click at [672, 188] on button "Vinyl" at bounding box center [703, 192] width 125 height 17
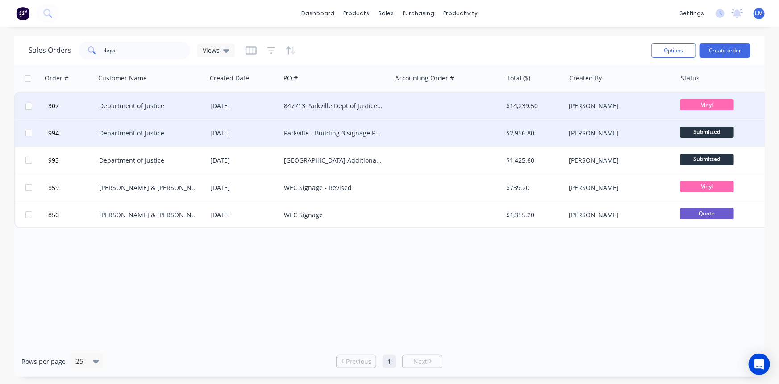
click at [713, 127] on span "Submitted" at bounding box center [707, 131] width 54 height 11
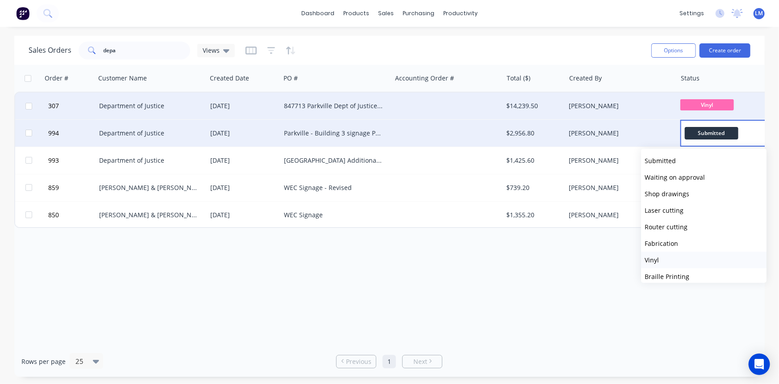
click at [679, 259] on button "Vinyl" at bounding box center [703, 259] width 125 height 17
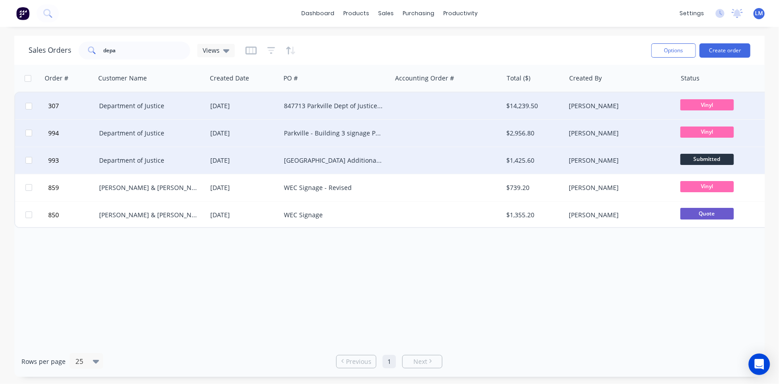
click at [713, 156] on span "Submitted" at bounding box center [707, 159] width 54 height 11
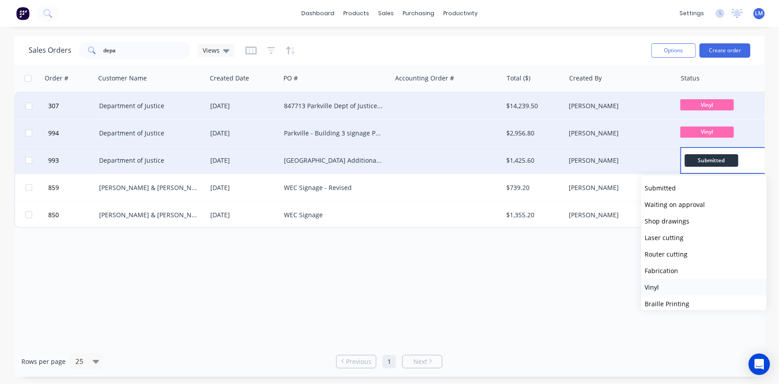
click at [680, 287] on button "Vinyl" at bounding box center [703, 287] width 125 height 17
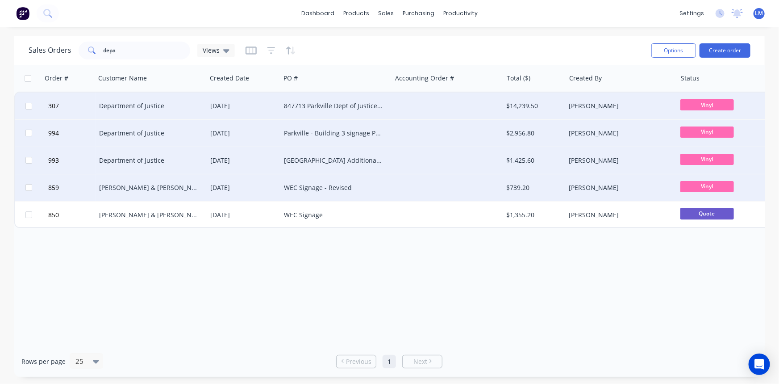
click at [666, 186] on div "[PERSON_NAME]" at bounding box center [618, 187] width 99 height 9
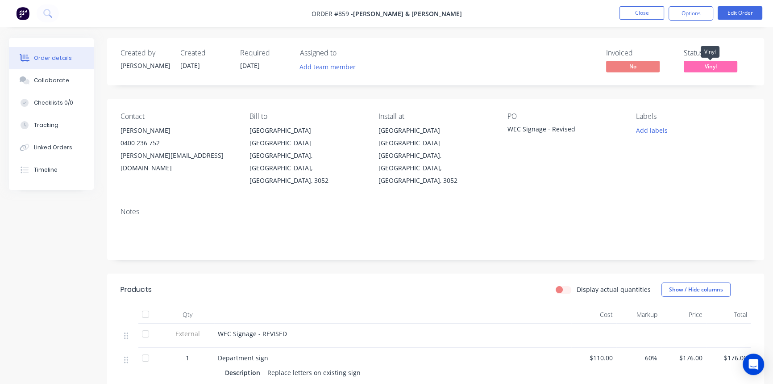
click at [703, 68] on span "Vinyl" at bounding box center [711, 66] width 54 height 11
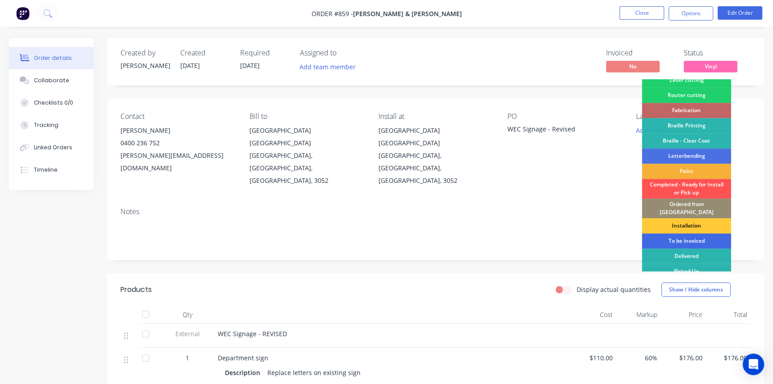
scroll to position [55, 0]
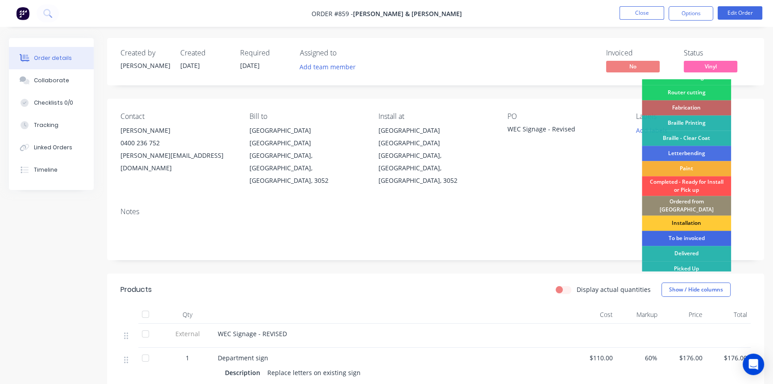
click at [682, 233] on div "To be invoiced" at bounding box center [686, 237] width 89 height 15
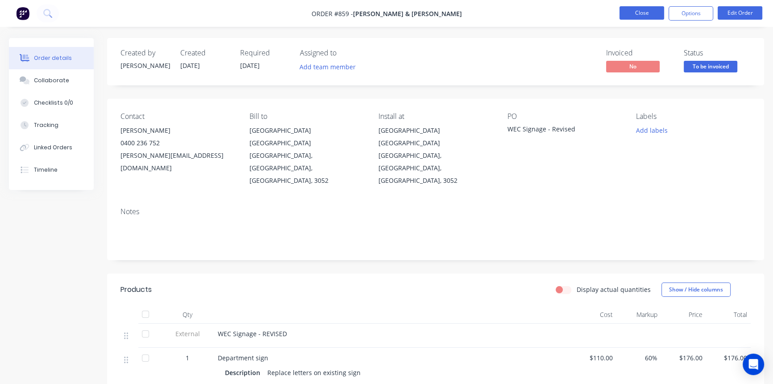
click at [646, 11] on button "Close" at bounding box center [642, 12] width 45 height 13
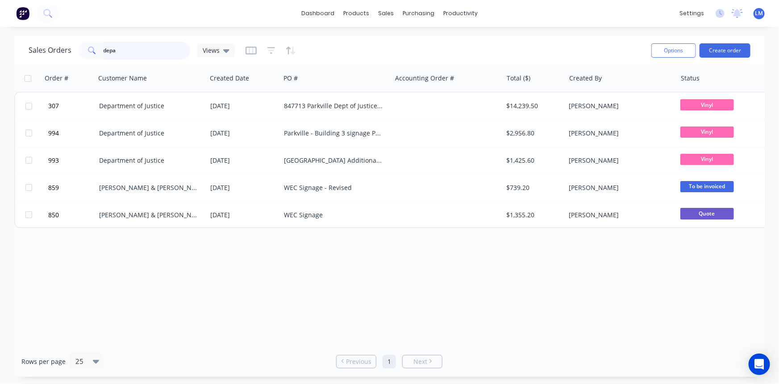
drag, startPoint x: 122, startPoint y: 52, endPoint x: 82, endPoint y: 50, distance: 40.7
click at [82, 50] on div "depa" at bounding box center [135, 51] width 112 height 18
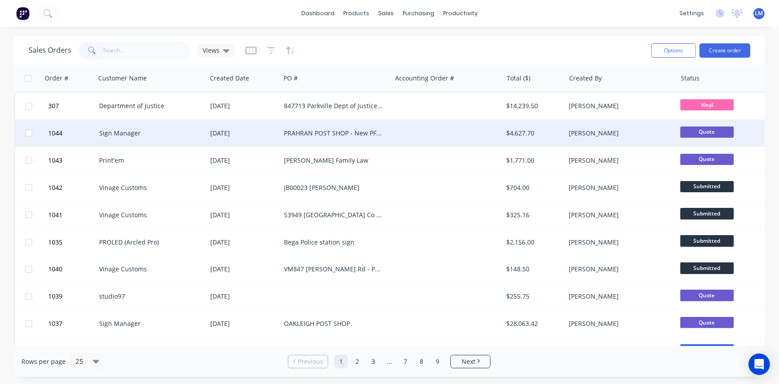
click at [350, 132] on div "PRAHRAN POST SHOP - New PFF Signage" at bounding box center [333, 133] width 99 height 9
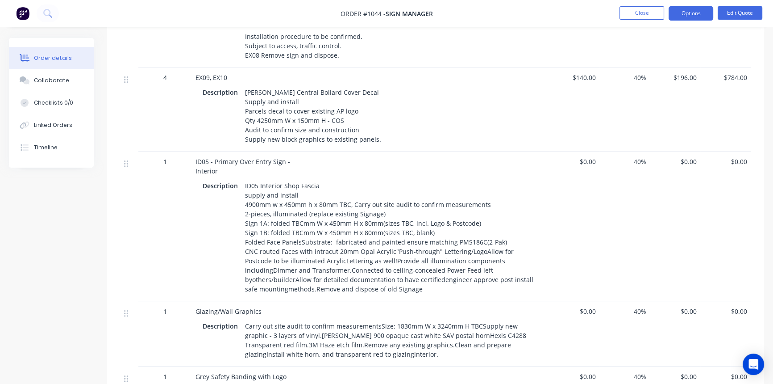
scroll to position [690, 0]
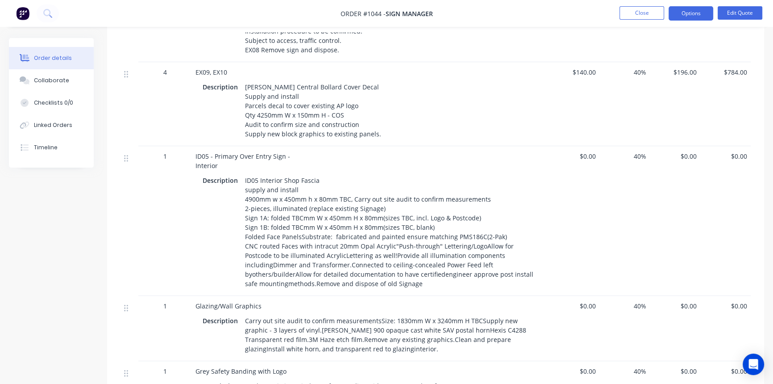
click at [583, 151] on span "$0.00" at bounding box center [574, 155] width 43 height 9
click at [732, 13] on button "Edit Quote" at bounding box center [740, 12] width 45 height 13
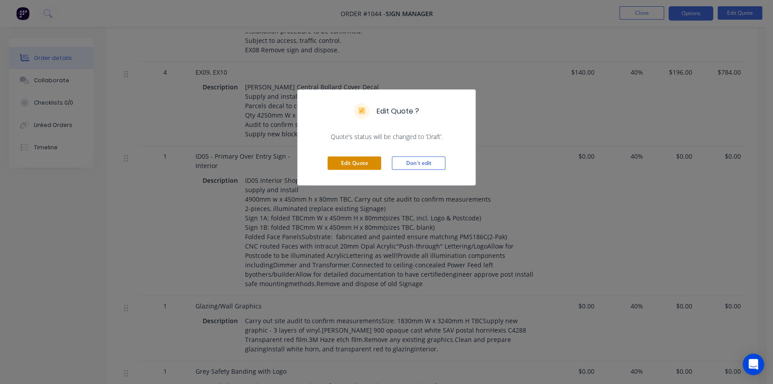
click at [353, 166] on button "Edit Quote" at bounding box center [355, 162] width 54 height 13
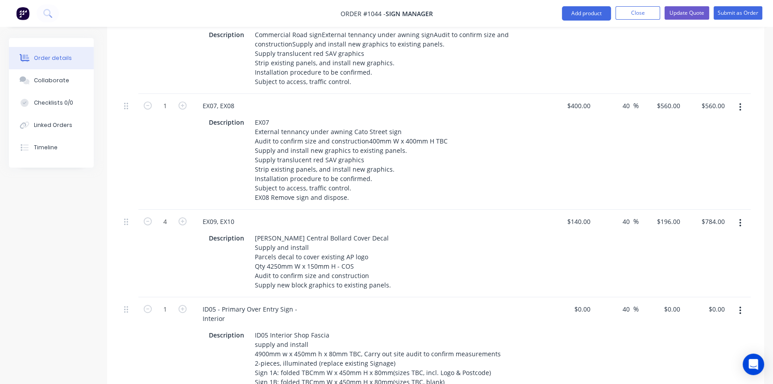
scroll to position [730, 0]
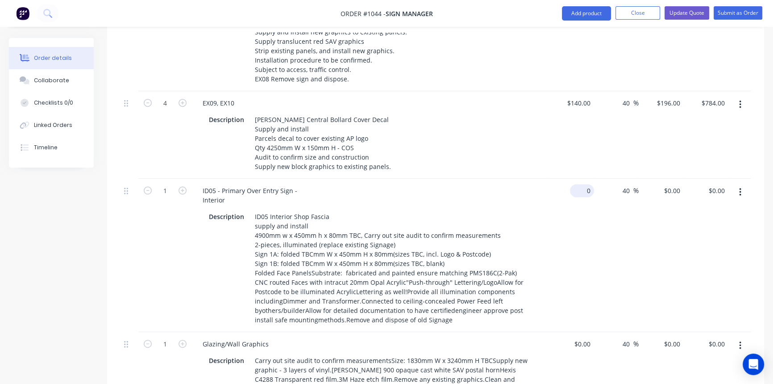
click at [580, 179] on div "0 $0.00" at bounding box center [571, 255] width 45 height 153
type input "$3,200.00"
type input "$4,480.00"
click at [577, 241] on div "$3,200.00 $3,200.00" at bounding box center [571, 255] width 45 height 153
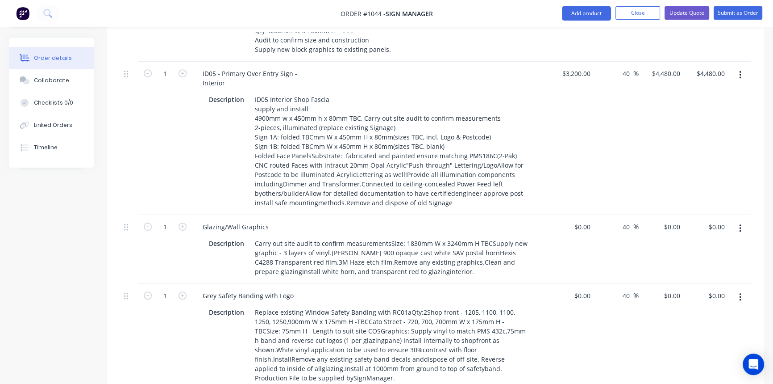
scroll to position [933, 0]
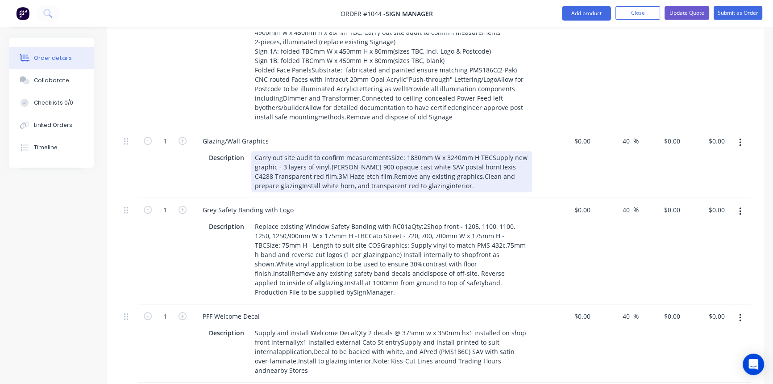
click at [387, 151] on div "Carry out site audit to confirm measurementsSize: 1830mm W x 3240mm H TBCSupply…" at bounding box center [391, 171] width 281 height 41
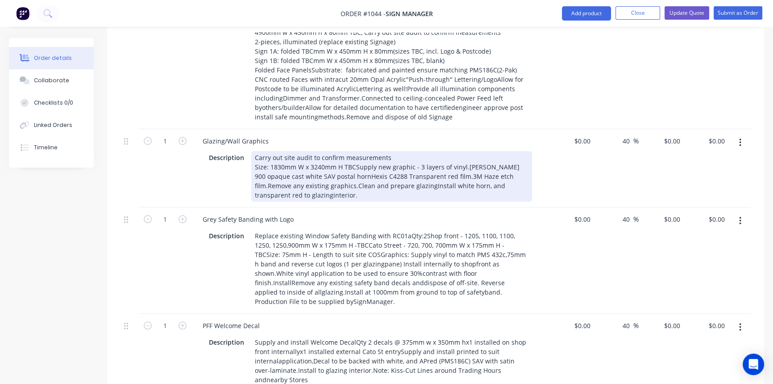
click at [356, 151] on div "Carry out site audit to confirm measurements Size: 1830mm W x 3240mm H TBCSuppl…" at bounding box center [391, 176] width 281 height 50
click at [354, 151] on div "Carry out site audit to confirm measurements Size: 1830mm W x 3240mm H TBCSuppl…" at bounding box center [391, 176] width 281 height 50
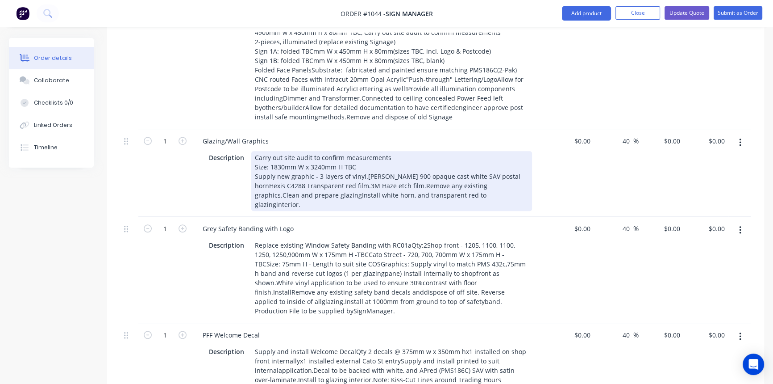
click at [362, 151] on div "Carry out site audit to confirm measurements Size: 1830mm W x 3240mm H TBC Supp…" at bounding box center [391, 181] width 281 height 60
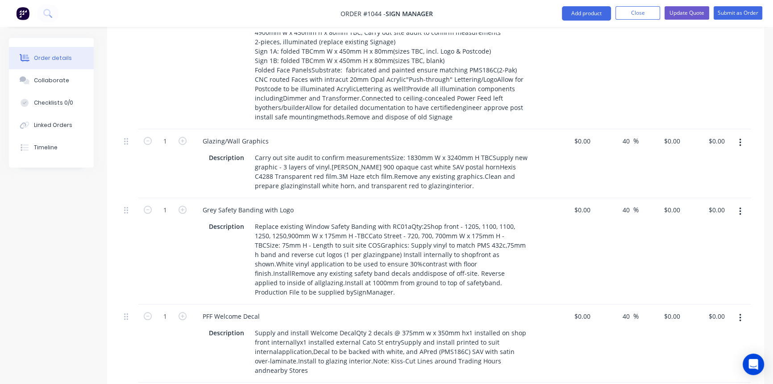
click at [581, 245] on div "$0.00 $0.00" at bounding box center [571, 251] width 45 height 106
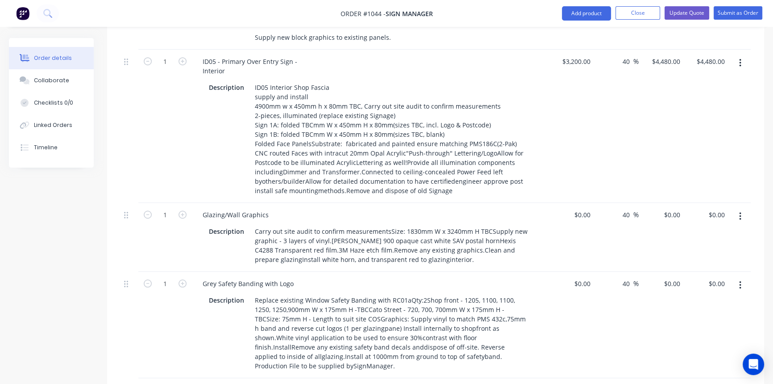
scroll to position [893, 0]
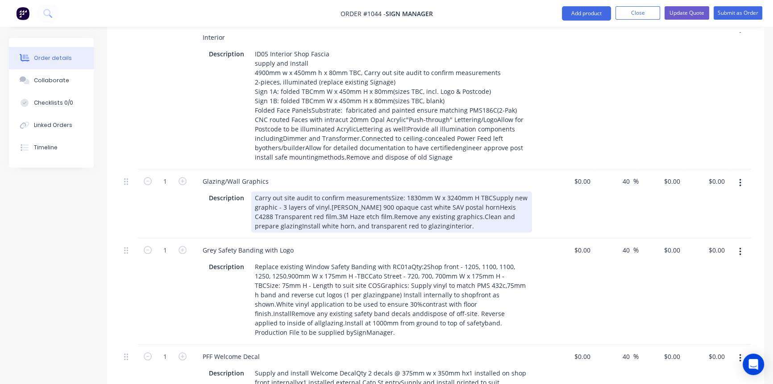
click at [386, 191] on div "Carry out site audit to confirm measurementsSize: 1830mm W x 3240mm H TBCSupply…" at bounding box center [391, 211] width 281 height 41
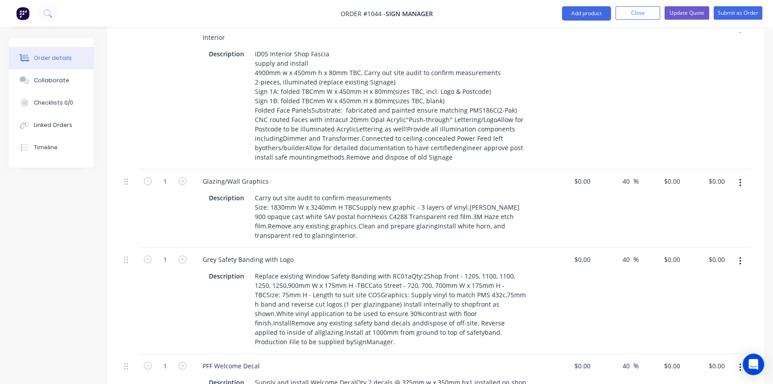
click at [468, 247] on div "Grey Safety Banding with Logo Description Replace existing Window Safety Bandin…" at bounding box center [370, 300] width 357 height 106
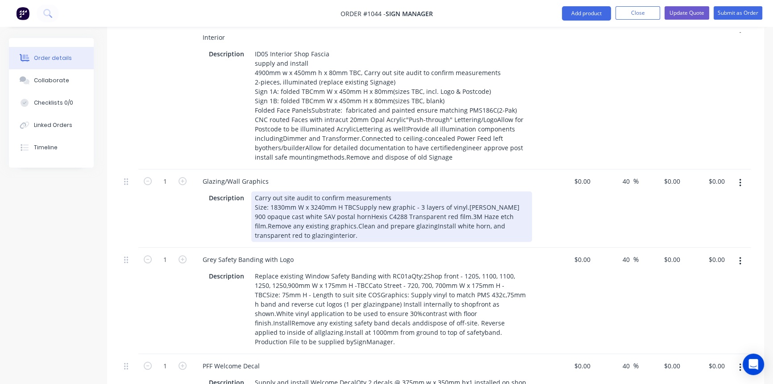
click at [355, 191] on div "Carry out site audit to confirm measurements Size: 1830mm W x 3240mm H TBCSuppl…" at bounding box center [391, 216] width 281 height 50
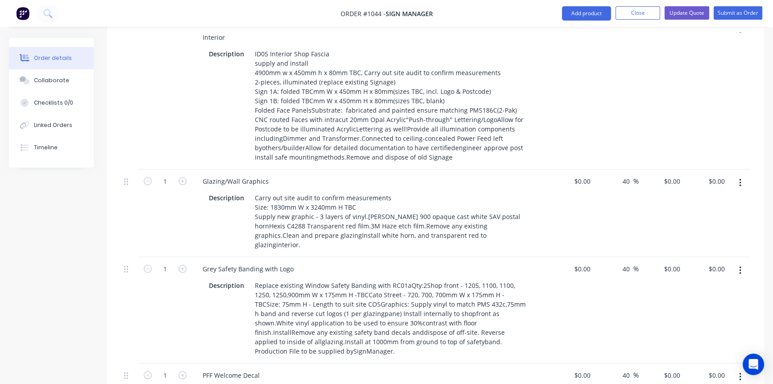
click at [380, 257] on div "Grey Safety Banding with Logo Description Replace existing Window Safety Bandin…" at bounding box center [370, 310] width 357 height 106
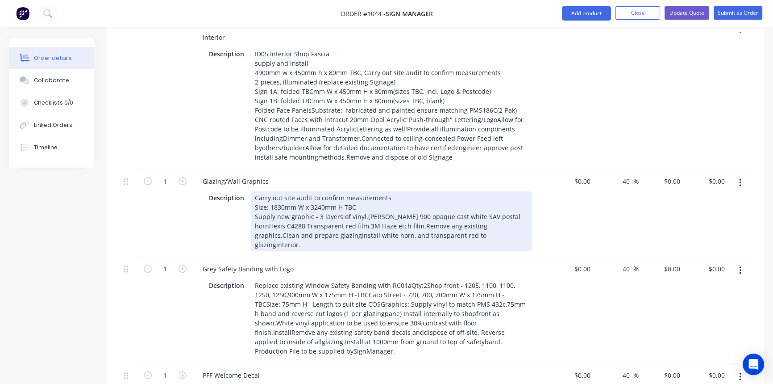
click at [362, 191] on div "Carry out site audit to confirm measurements Size: 1830mm W x 3240mm H TBC Supp…" at bounding box center [391, 221] width 281 height 60
click at [396, 223] on div "Glazing/Wall Graphics Description Carry out site audit to confirm measurements …" at bounding box center [370, 213] width 357 height 88
click at [386, 196] on div "Carry out site audit to confirm measurements Size: 1830mm W x 3240mm H TBC Supp…" at bounding box center [391, 221] width 281 height 60
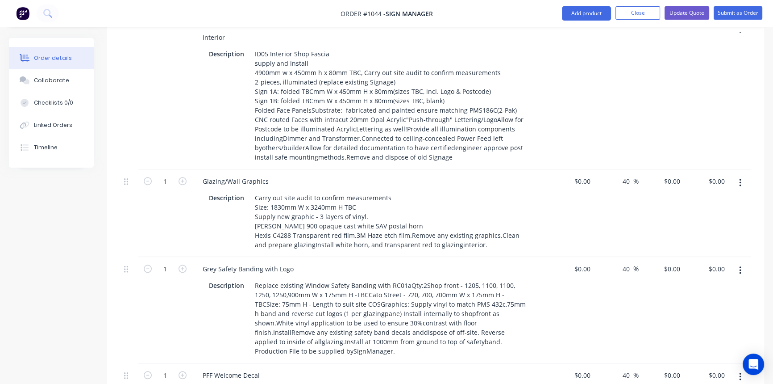
click at [393, 262] on div "Grey Safety Banding with Logo" at bounding box center [371, 268] width 350 height 13
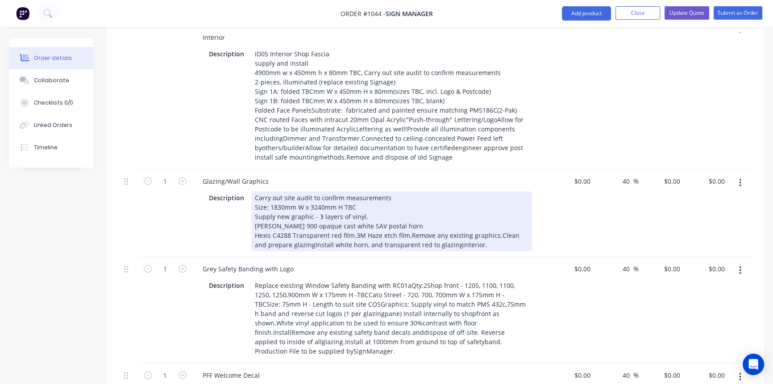
click at [352, 205] on div "Carry out site audit to confirm measurements Size: 1830mm W x 3240mm H TBC Supp…" at bounding box center [391, 221] width 281 height 60
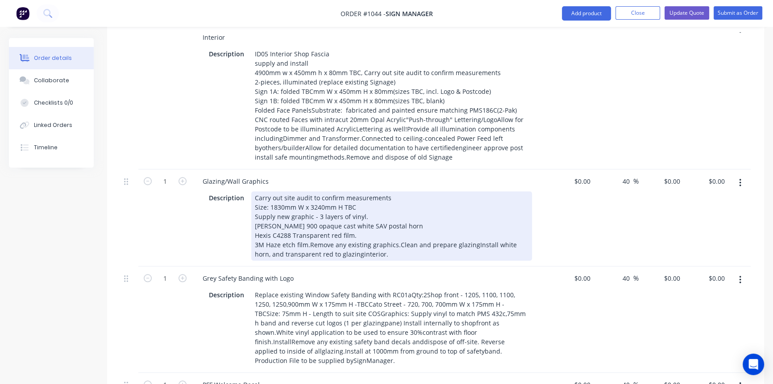
drag, startPoint x: 419, startPoint y: 233, endPoint x: 397, endPoint y: 222, distance: 24.6
click at [419, 234] on div "Glazing/Wall Graphics Description Carry out site audit to confirm measurements …" at bounding box center [370, 217] width 357 height 97
click at [308, 214] on div "Carry out site audit to confirm measurements Size: 1830mm W x 3240mm H TBC Supp…" at bounding box center [391, 225] width 281 height 69
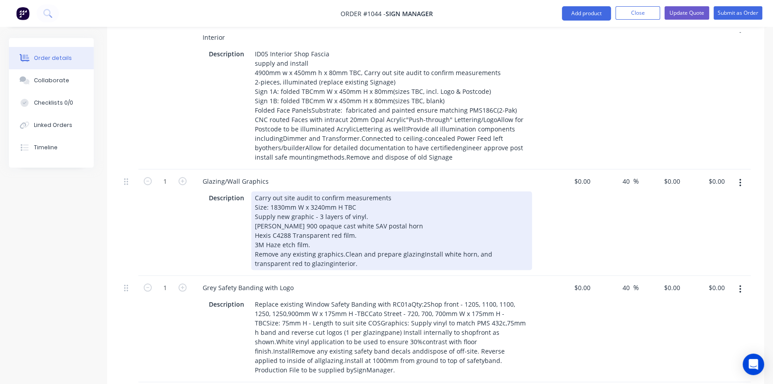
drag, startPoint x: 353, startPoint y: 246, endPoint x: 348, endPoint y: 225, distance: 21.6
click at [354, 246] on div "Glazing/Wall Graphics Description Carry out site audit to confirm measurements …" at bounding box center [370, 222] width 357 height 106
click at [342, 221] on div "Carry out site audit to confirm measurements Size: 1830mm W x 3240mm H TBC Supp…" at bounding box center [391, 230] width 281 height 79
click at [388, 246] on div "Glazing/Wall Graphics Description Carry out site audit to confirm measurements …" at bounding box center [370, 222] width 357 height 106
click at [330, 235] on div "Carry out site audit to confirm measurements Size: 1830mm W x 3240mm H TBC Supp…" at bounding box center [380, 230] width 259 height 79
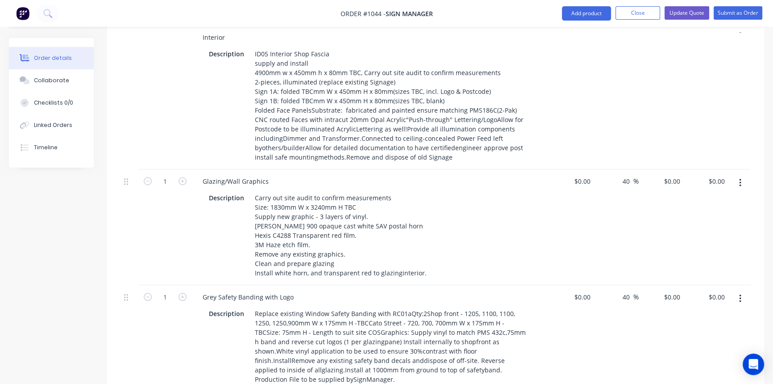
click at [393, 285] on div "Grey Safety Banding with Logo Description Replace existing Window Safety Bandin…" at bounding box center [370, 338] width 357 height 106
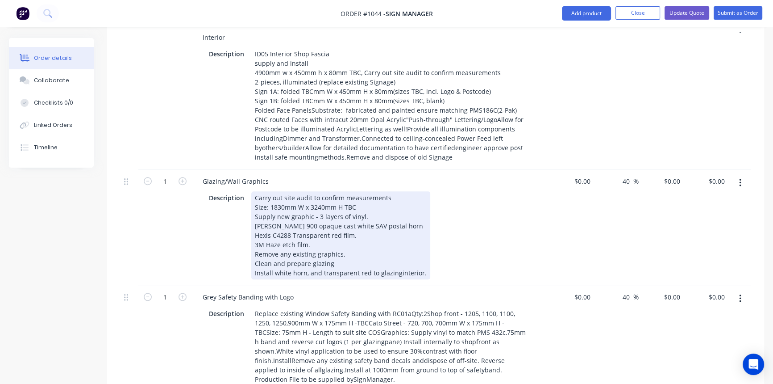
click at [395, 245] on div "Carry out site audit to confirm measurements Size: 1830mm W x 3240mm H TBC Supp…" at bounding box center [340, 235] width 179 height 88
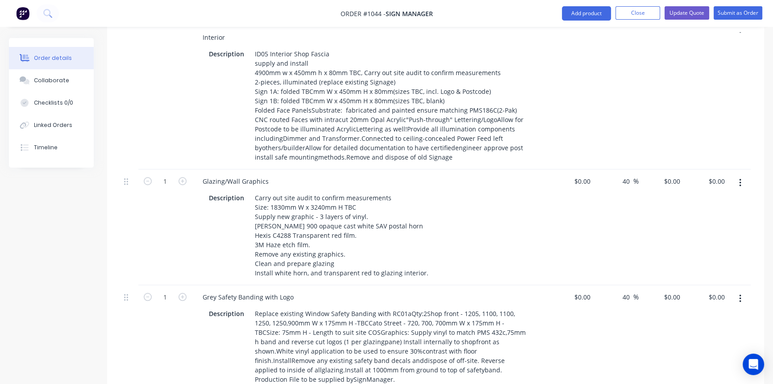
click at [448, 285] on div "Grey Safety Banding with Logo Description Replace existing Window Safety Bandin…" at bounding box center [370, 338] width 357 height 106
click at [586, 175] on input "0" at bounding box center [584, 181] width 21 height 13
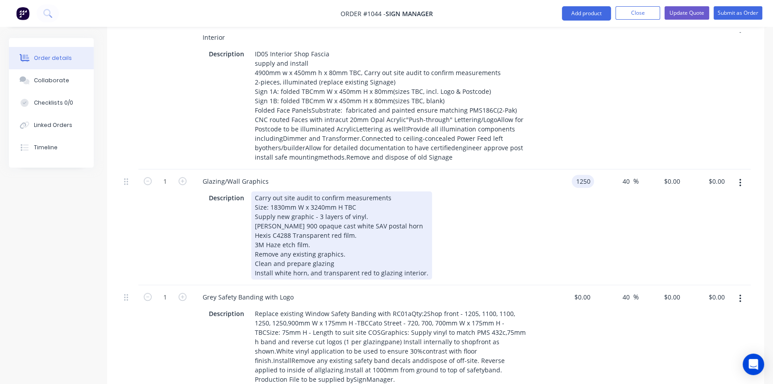
type input "$1,250.00"
type input "$1,750.00"
click at [539, 206] on div "Description Carry out site audit to confirm measurements Size: 1830mm W x 3240m…" at bounding box center [371, 234] width 350 height 90
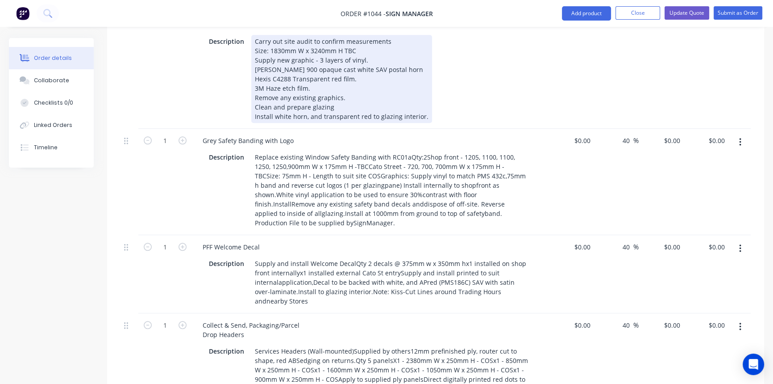
scroll to position [1055, 0]
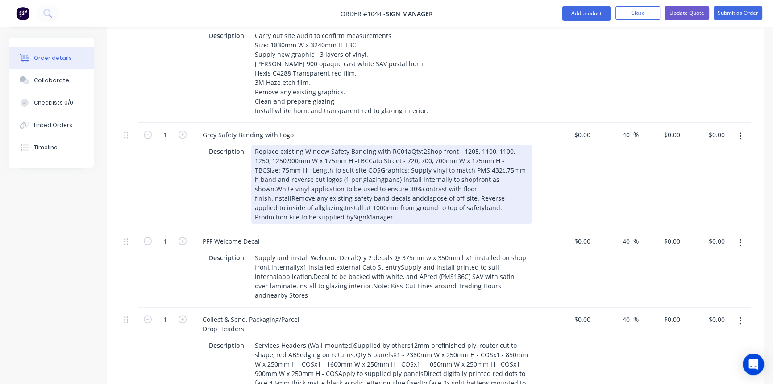
click at [546, 182] on div "Grey Safety Banding with Logo Description Replace existing Window Safety Bandin…" at bounding box center [370, 176] width 357 height 106
click at [405, 145] on div "Replace existing Window Safety Banding with RC01aQty:2Shop front - 1205, 1100, …" at bounding box center [391, 184] width 281 height 79
click at [419, 145] on div "Replace existing Window Safety Banding with RC01a Qty:2Shop front - 1205, 1100,…" at bounding box center [391, 184] width 281 height 79
click at [471, 145] on div "Replace existing Window Safety Banding with RC01a Qty:2Shop front - 1205, 1100,…" at bounding box center [391, 184] width 281 height 79
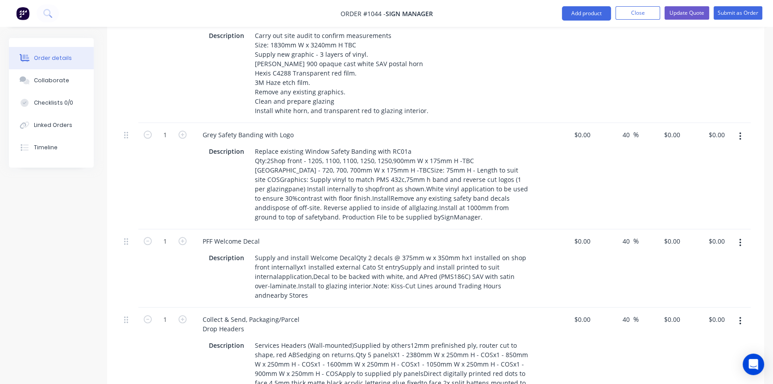
click at [577, 157] on div "$0.00 $0.00" at bounding box center [571, 176] width 45 height 106
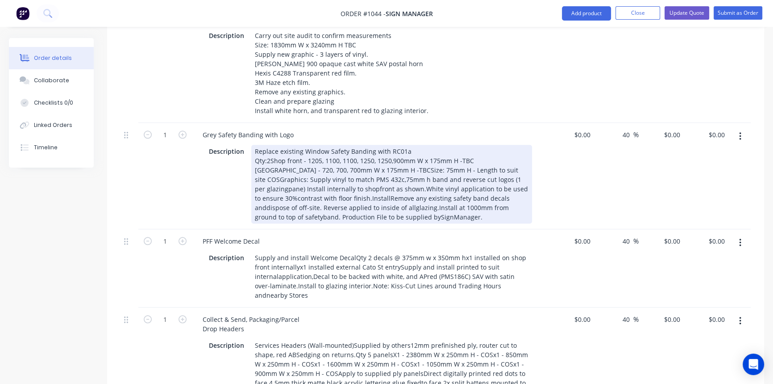
click at [398, 145] on div "Replace existing Window Safety Banding with RC01a Qty:2Shop front - 1205, 1100,…" at bounding box center [391, 184] width 281 height 79
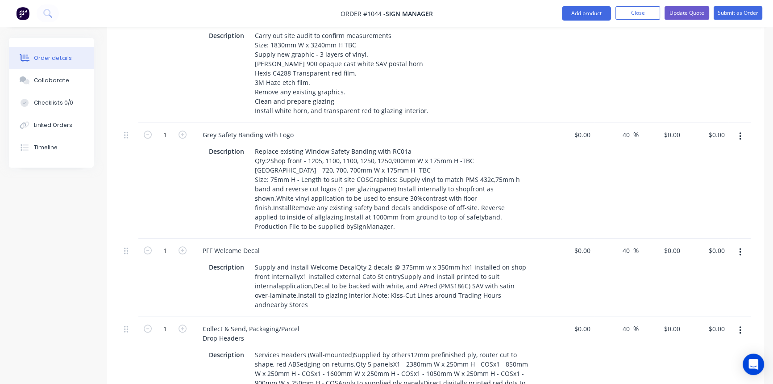
click at [601, 162] on div "40 40 %" at bounding box center [616, 181] width 45 height 116
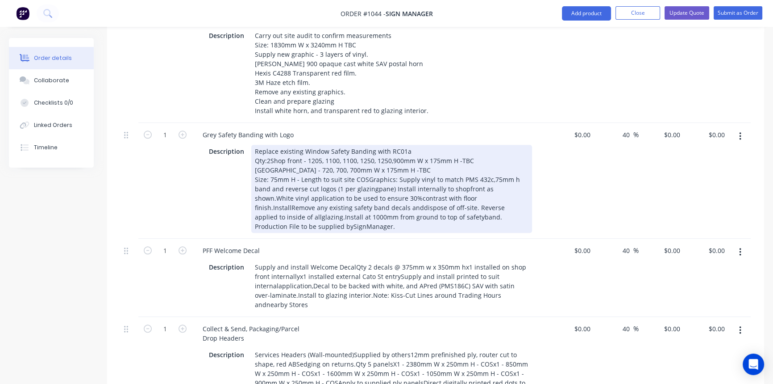
click at [365, 150] on div "Replace existing Window Safety Banding with RC01a Qty:2Shop front - 1205, 1100,…" at bounding box center [391, 189] width 281 height 88
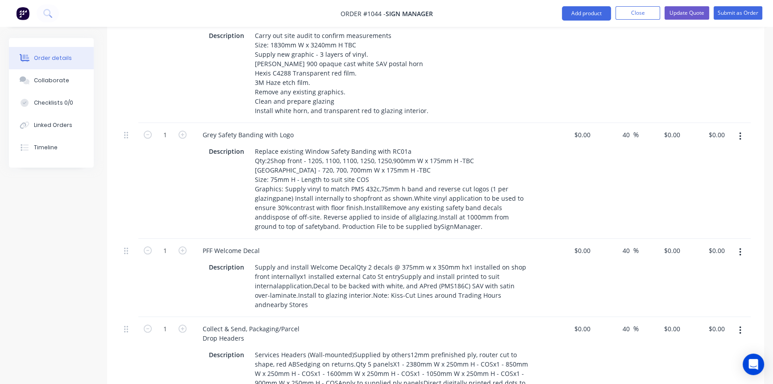
click at [425, 244] on div "PFF Welcome Decal" at bounding box center [371, 250] width 350 height 13
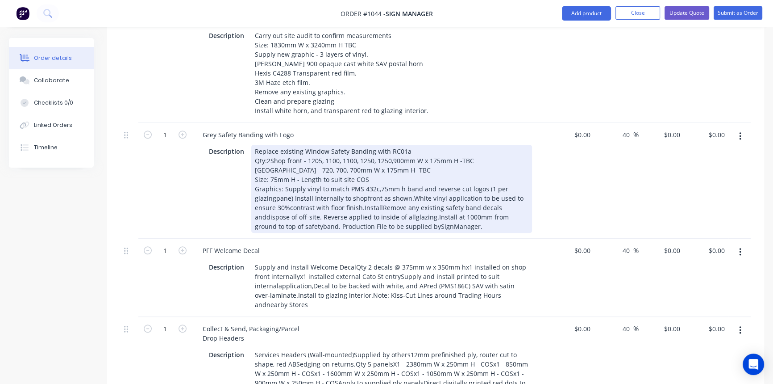
click at [274, 169] on div "Replace existing Window Safety Banding with RC01a Qty:2Shop front - 1205, 1100,…" at bounding box center [391, 189] width 281 height 88
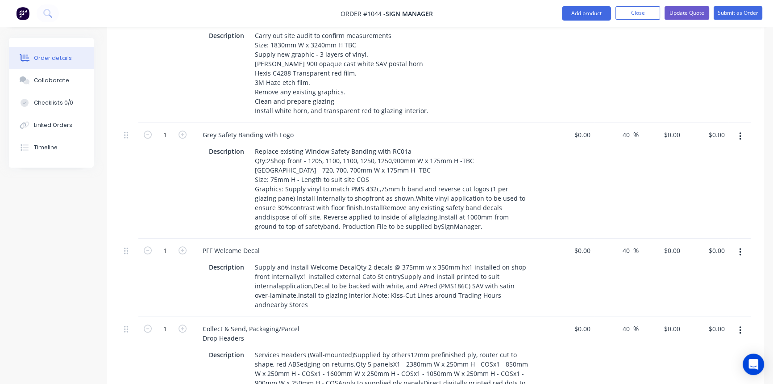
click at [371, 238] on div "PFF Welcome Decal Description Supply and install Welcome DecalQty 2 decals @ 37…" at bounding box center [370, 277] width 357 height 78
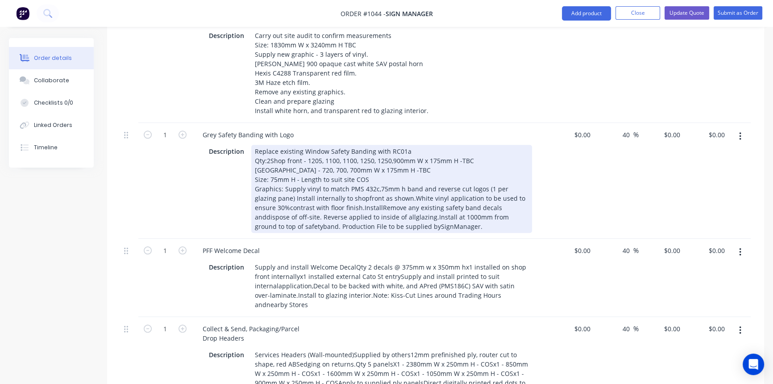
click at [388, 169] on div "Replace existing Window Safety Banding with RC01a Qty:2Shop front - 1205, 1100,…" at bounding box center [391, 189] width 281 height 88
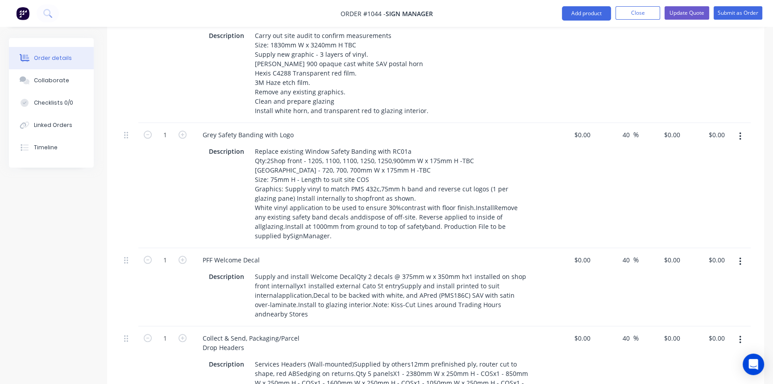
click at [411, 248] on div "PFF Welcome Decal Description Supply and install Welcome DecalQty 2 decals @ 37…" at bounding box center [370, 287] width 357 height 78
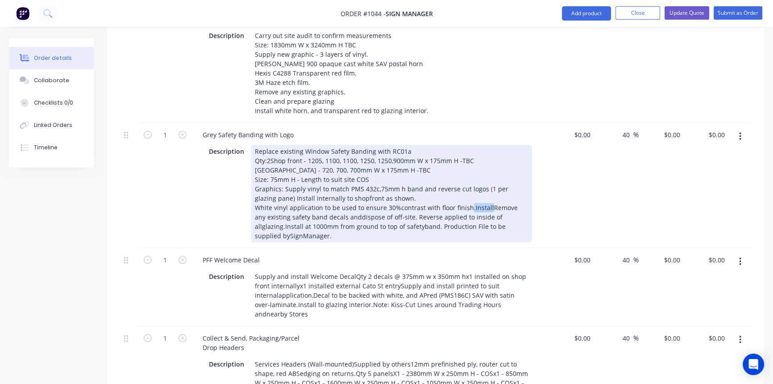
drag, startPoint x: 467, startPoint y: 178, endPoint x: 485, endPoint y: 179, distance: 17.9
click at [485, 179] on div "Replace existing Window Safety Banding with RC01a Qty:2Shop front - 1205, 1100,…" at bounding box center [391, 193] width 281 height 97
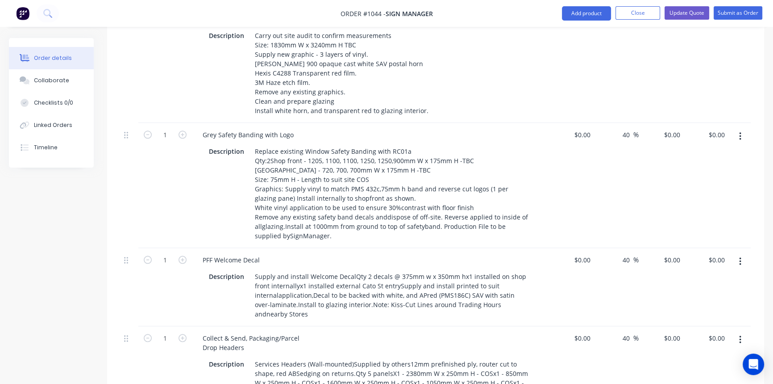
click at [454, 248] on div "PFF Welcome Decal Description Supply and install Welcome DecalQty 2 decals @ 37…" at bounding box center [370, 287] width 357 height 78
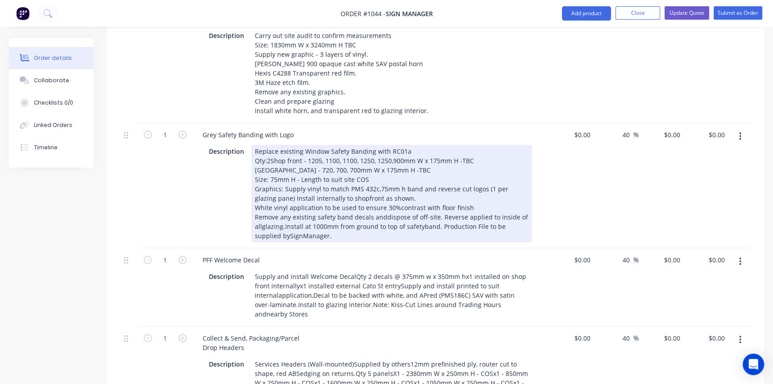
click at [381, 188] on div "Replace existing Window Safety Banding with RC01a Qty:2Shop front - 1205, 1100,…" at bounding box center [391, 193] width 281 height 97
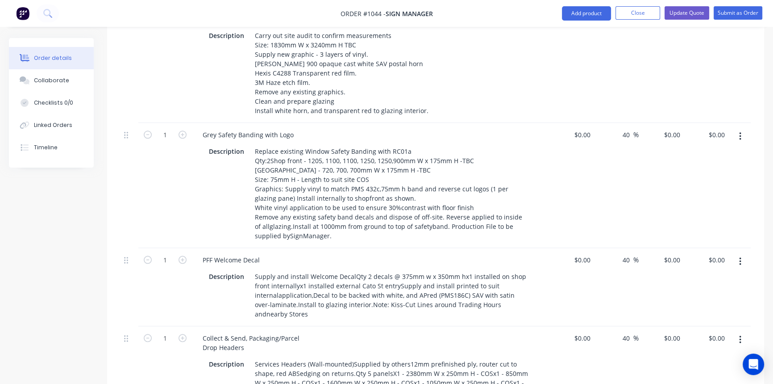
click at [417, 248] on div "PFF Welcome Decal Description Supply and install Welcome DecalQty 2 decals @ 37…" at bounding box center [370, 287] width 357 height 78
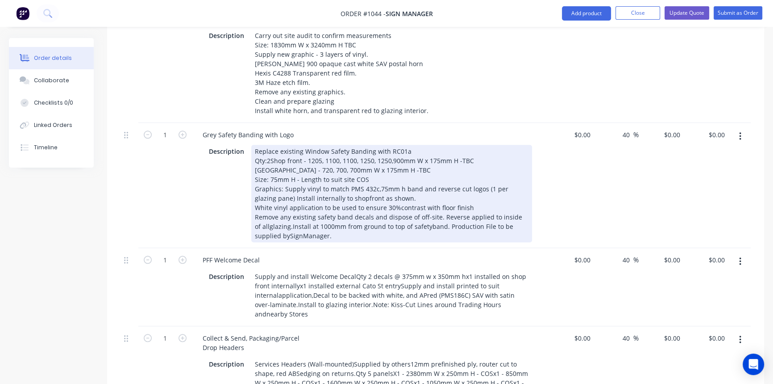
click at [440, 187] on div "Replace existing Window Safety Banding with RC01a Qty:2Shop front - 1205, 1100,…" at bounding box center [391, 193] width 281 height 97
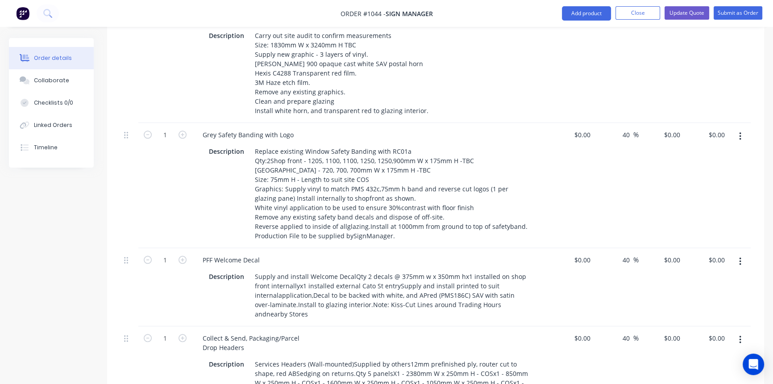
click at [432, 253] on div "PFF Welcome Decal" at bounding box center [371, 259] width 350 height 13
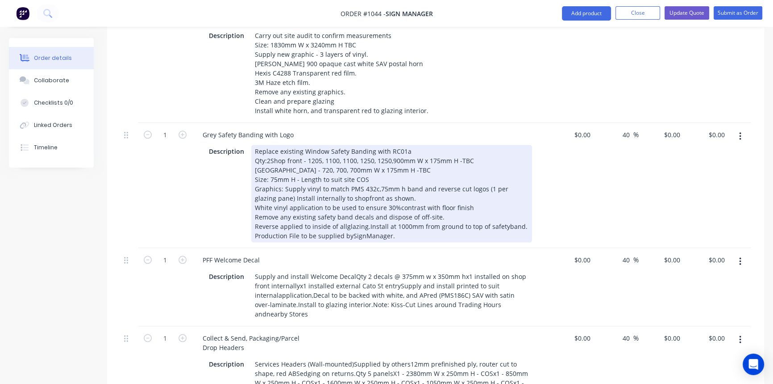
click at [342, 197] on div "Replace existing Window Safety Banding with RC01a Qty:2Shop front - 1205, 1100,…" at bounding box center [391, 193] width 281 height 97
click at [366, 197] on div "Replace existing Window Safety Banding with RC01a Qty:2Shop front - 1205, 1100,…" at bounding box center [391, 193] width 281 height 97
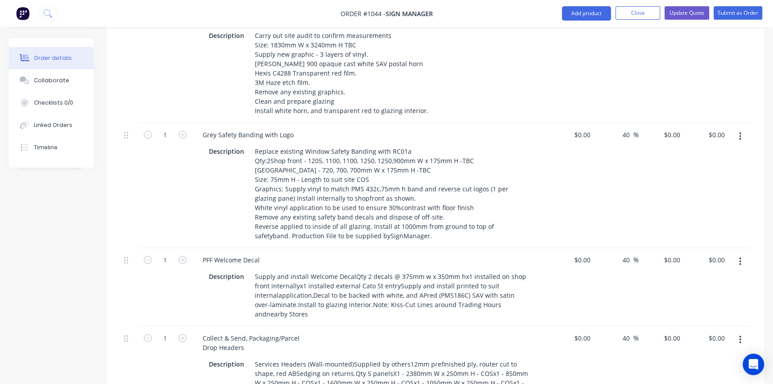
click at [430, 248] on div "PFF Welcome Decal Description Supply and install Welcome DecalQty 2 decals @ 37…" at bounding box center [370, 287] width 357 height 78
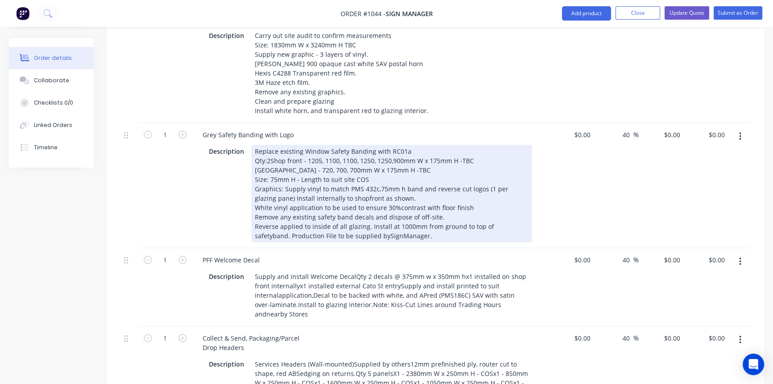
drag, startPoint x: 505, startPoint y: 196, endPoint x: 495, endPoint y: 197, distance: 9.9
click at [505, 196] on div "Replace existing Window Safety Banding with RC01a Qty:2Shop front - 1205, 1100,…" at bounding box center [391, 193] width 281 height 97
click at [349, 204] on div "Replace existing Window Safety Banding with RC01a Qty:2Shop front - 1205, 1100,…" at bounding box center [391, 193] width 281 height 97
click at [365, 205] on div "Replace existing Window Safety Banding with RC01a Qty:2Shop front - 1205, 1100,…" at bounding box center [391, 193] width 281 height 97
click at [431, 215] on div "Grey Safety Banding with Logo Description Replace existing Window Safety Bandin…" at bounding box center [370, 185] width 357 height 125
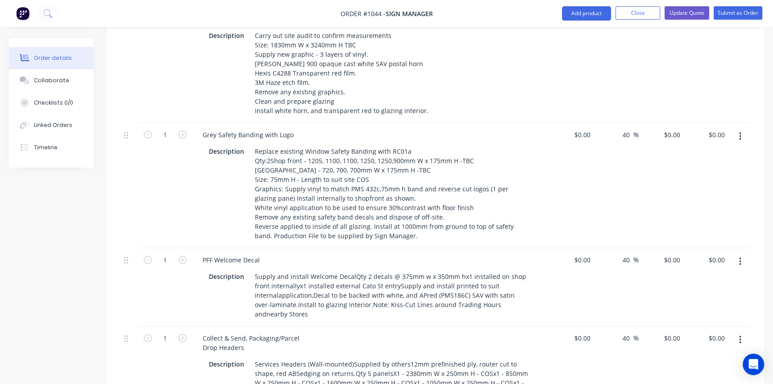
click at [586, 190] on div "$0.00 $0.00" at bounding box center [571, 185] width 45 height 125
click at [592, 142] on div "$0.00 $0.00" at bounding box center [571, 185] width 45 height 125
click at [585, 128] on input "0" at bounding box center [584, 134] width 21 height 13
type input "$300.00"
type input "$420.00"
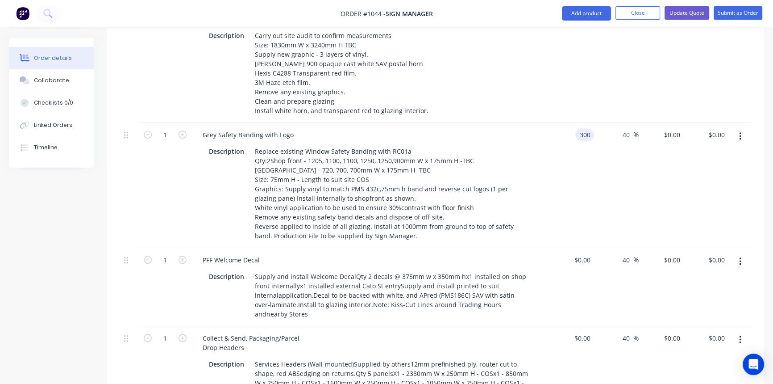
type input "$420.00"
click at [581, 171] on div "$300.00 300" at bounding box center [571, 185] width 45 height 125
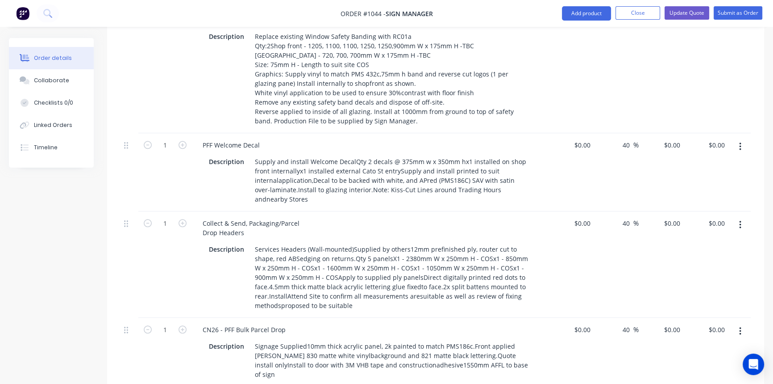
scroll to position [1177, 0]
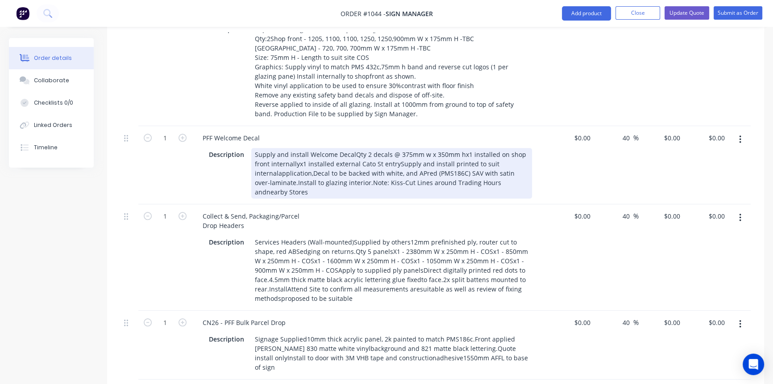
click at [351, 148] on div "Supply and install Welcome DecalQty 2 decals @ 375mm w x 350mm hx1 installed on…" at bounding box center [391, 173] width 281 height 50
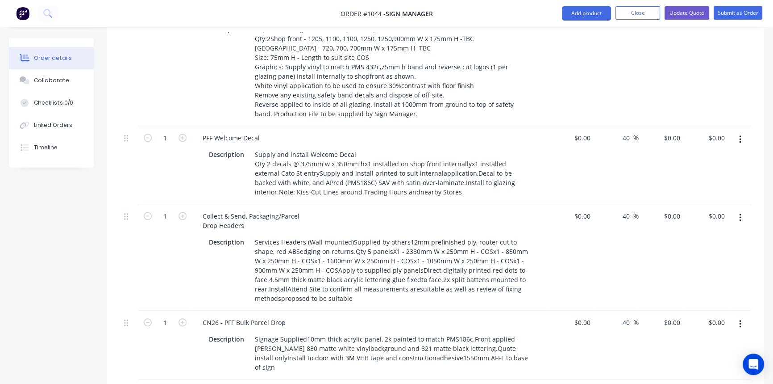
click at [433, 209] on div "Collect & Send, Packaging/Parcel Drop Headers" at bounding box center [371, 220] width 350 height 22
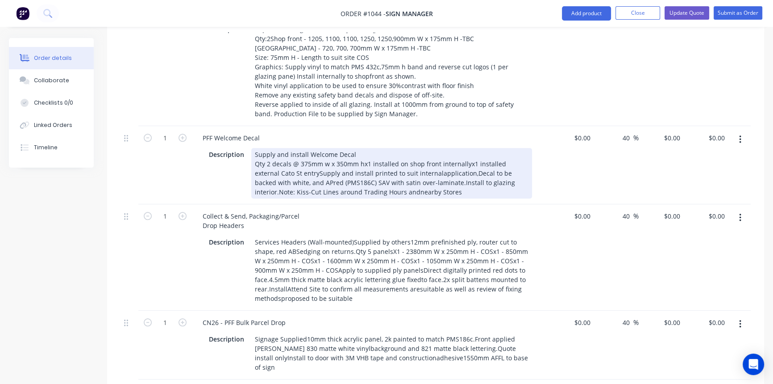
click at [411, 148] on div "Supply and install Welcome Decal Qty 2 decals @ 375mm w x 350mm hx1 installed o…" at bounding box center [391, 173] width 281 height 50
click at [452, 167] on div "Supply and install Welcome Decal Qty 2 decals @ 375mm w x 350mm hx1 installed o…" at bounding box center [391, 173] width 281 height 50
click at [446, 148] on div "Supply and install Welcome Decal Qty 2 decals @ 375mm w x 350mm hx1 installed o…" at bounding box center [391, 173] width 281 height 50
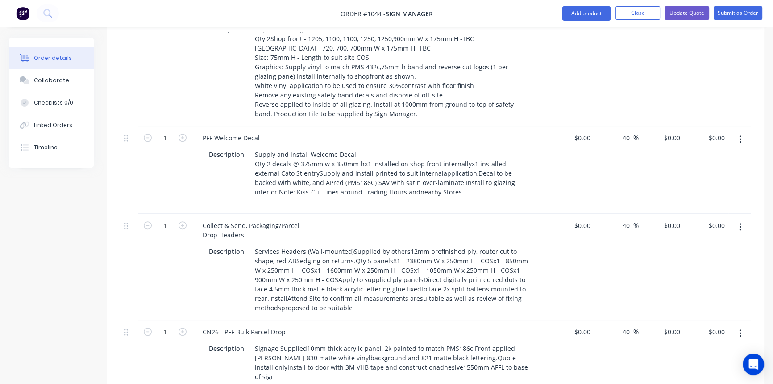
click at [435, 179] on div "PFF Welcome Decal Description Supply and install Welcome Decal Qty 2 decals @ 3…" at bounding box center [370, 170] width 357 height 88
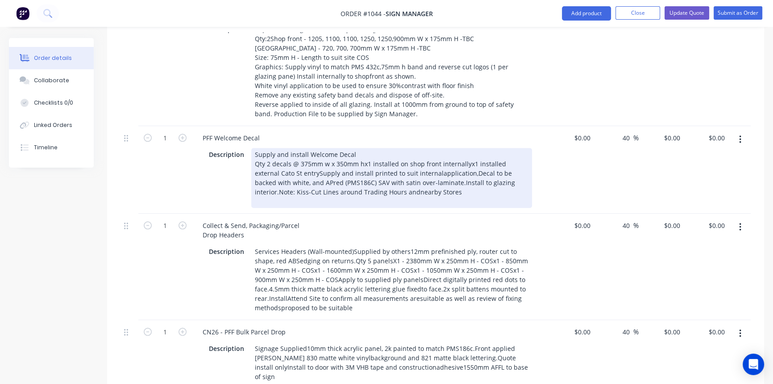
click at [443, 148] on div "Supply and install Welcome Decal Qty 2 decals @ 375mm w x 350mm hx1 installed o…" at bounding box center [391, 178] width 281 height 60
click at [444, 183] on div "PFF Welcome Decal Description Supply and install Welcome Decal Qty 2 decals @ 3…" at bounding box center [370, 170] width 357 height 88
click at [410, 148] on div "Supply and install Welcome Decal Qty 2 decals @ 375mm w x 350mm hx1 installed o…" at bounding box center [391, 178] width 281 height 60
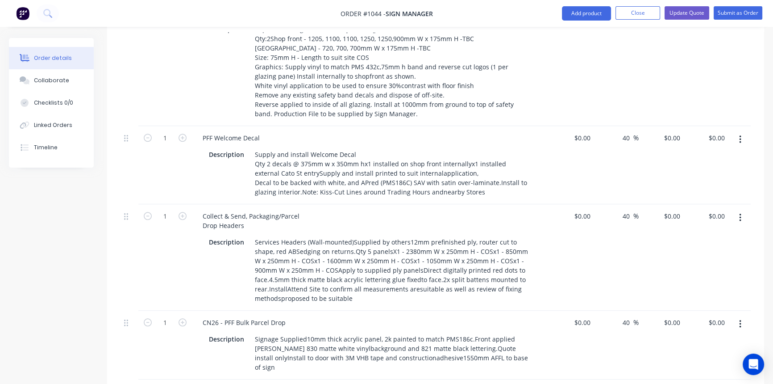
drag, startPoint x: 426, startPoint y: 192, endPoint x: 379, endPoint y: 178, distance: 49.7
click at [426, 209] on div "Collect & Send, Packaging/Parcel Drop Headers" at bounding box center [371, 220] width 350 height 22
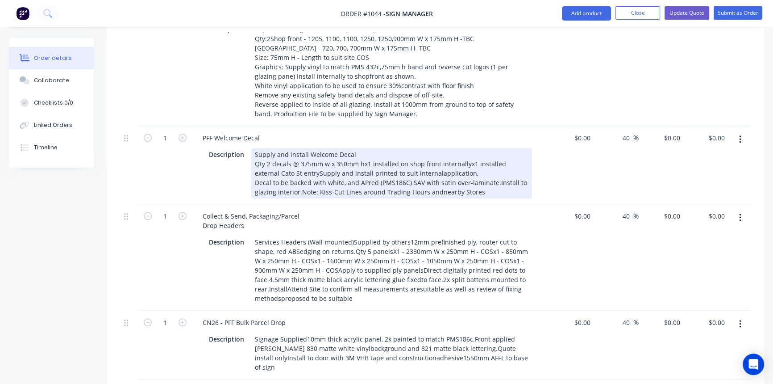
click at [291, 148] on div "Supply and install Welcome Decal Qty 2 decals @ 375mm w x 350mm hx1 installed o…" at bounding box center [391, 173] width 281 height 50
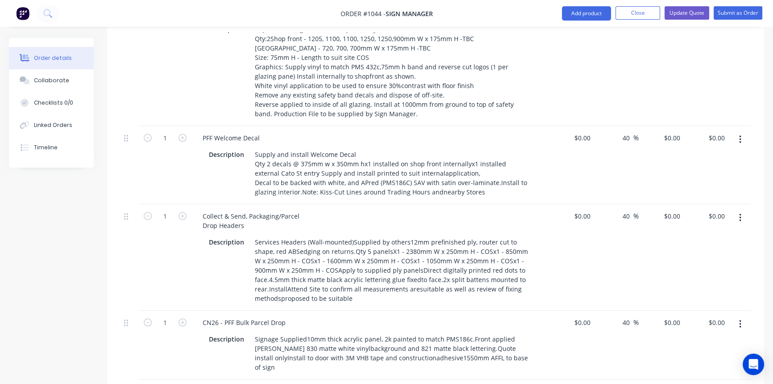
click at [338, 204] on div "Collect & Send, Packaging/Parcel Drop Headers Description Services Headers (Wal…" at bounding box center [370, 257] width 357 height 106
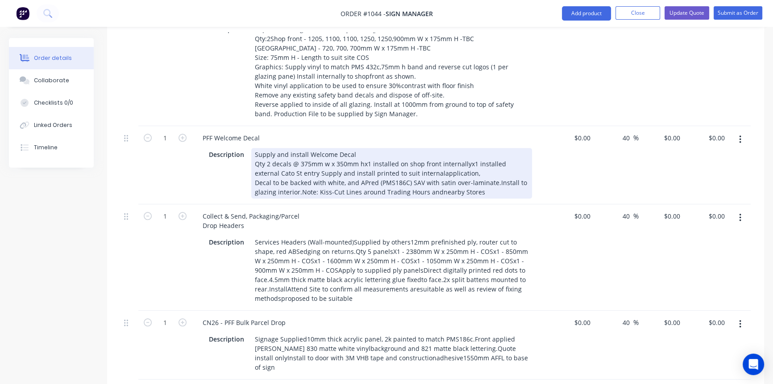
click at [410, 148] on div "Supply and install Welcome Decal Qty 2 decals @ 375mm w x 350mm hx1 installed o…" at bounding box center [391, 173] width 281 height 50
click at [413, 148] on div "Supply and install Welcome Decal Qty 2 decals @ 375mm w x 350mm hx1 installed o…" at bounding box center [391, 173] width 281 height 50
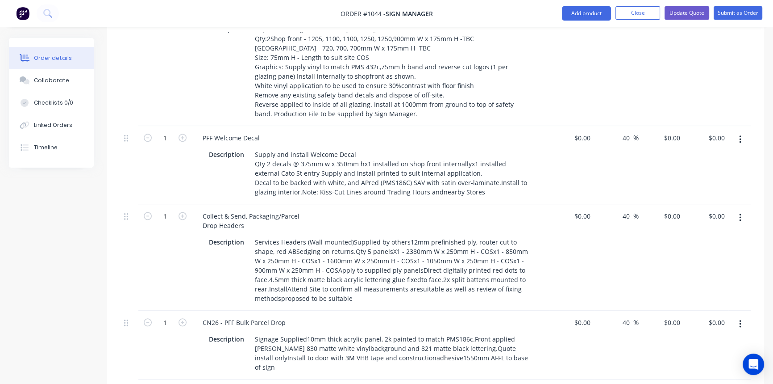
click at [433, 204] on div "Collect & Send, Packaging/Parcel Drop Headers Description Services Headers (Wal…" at bounding box center [370, 257] width 357 height 106
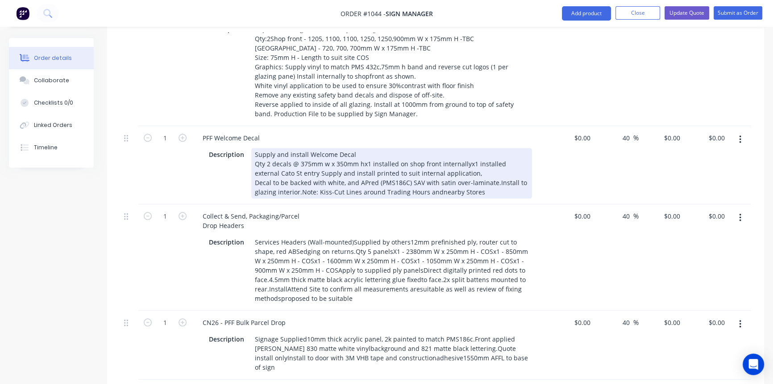
click at [435, 162] on div "Supply and install Welcome Decal Qty 2 decals @ 375mm w x 350mm hx1 installed o…" at bounding box center [391, 173] width 281 height 50
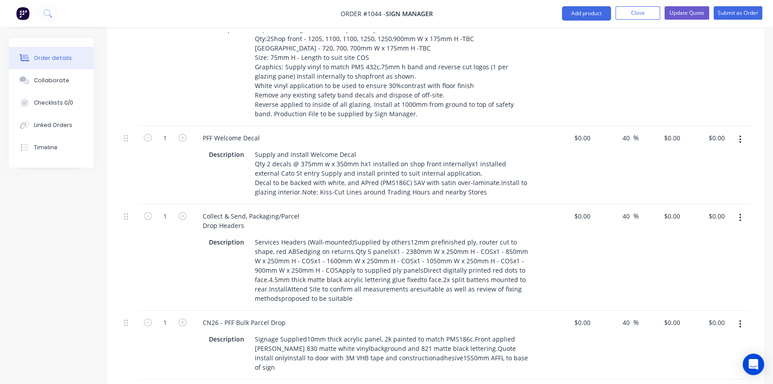
click at [478, 209] on div "Collect & Send, Packaging/Parcel Drop Headers" at bounding box center [371, 220] width 350 height 22
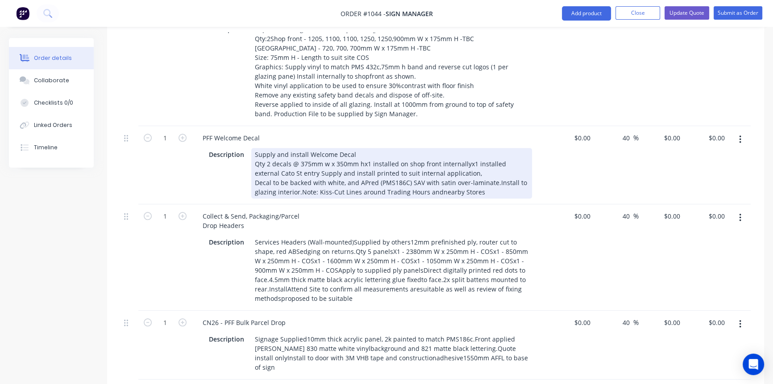
click at [492, 153] on div "Supply and install Welcome Decal Qty 2 decals @ 375mm w x 350mm hx1 installed o…" at bounding box center [391, 173] width 281 height 50
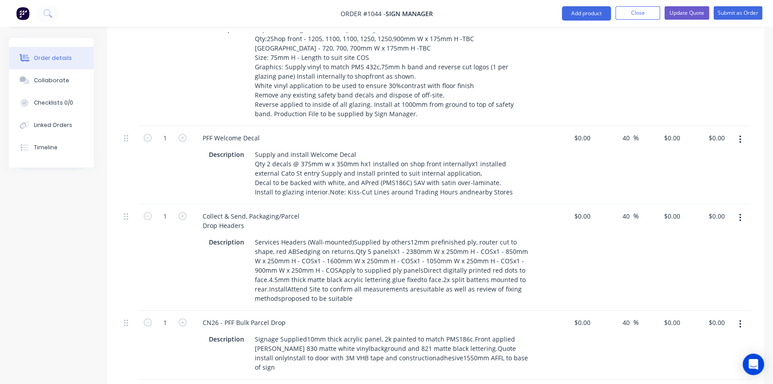
click at [500, 209] on div "Collect & Send, Packaging/Parcel Drop Headers" at bounding box center [371, 220] width 350 height 22
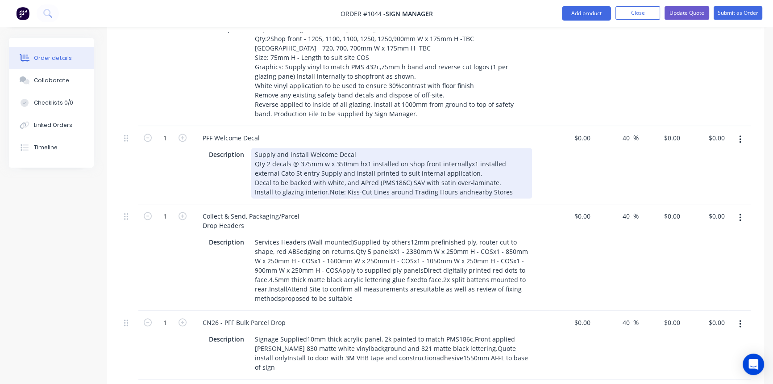
click at [327, 164] on div "Supply and install Welcome Decal Qty 2 decals @ 375mm w x 350mm hx1 installed o…" at bounding box center [391, 173] width 281 height 50
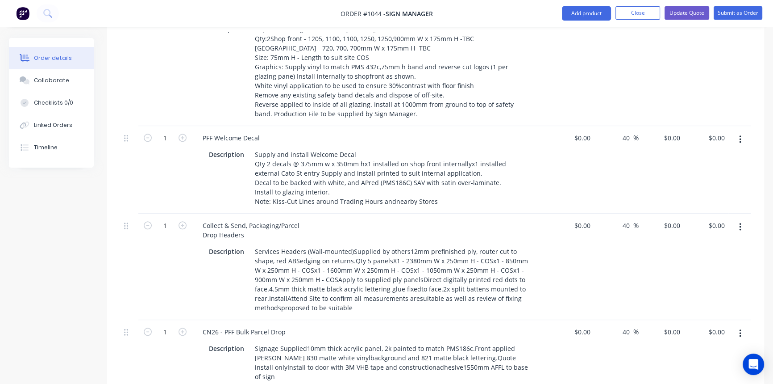
click at [384, 219] on div "Collect & Send, Packaging/Parcel Drop Headers" at bounding box center [371, 230] width 350 height 22
click at [585, 131] on input "0" at bounding box center [584, 137] width 21 height 13
type input "$0.00"
click at [185, 133] on icon "button" at bounding box center [183, 137] width 8 height 8
type input "2"
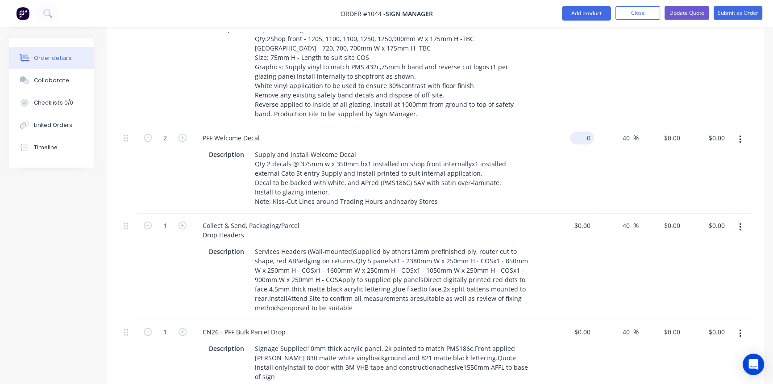
click at [585, 131] on input "0" at bounding box center [584, 137] width 21 height 13
type input "$45.00"
type input "$63.00"
type input "$126.00"
click at [603, 158] on div "40 40 %" at bounding box center [616, 170] width 45 height 88
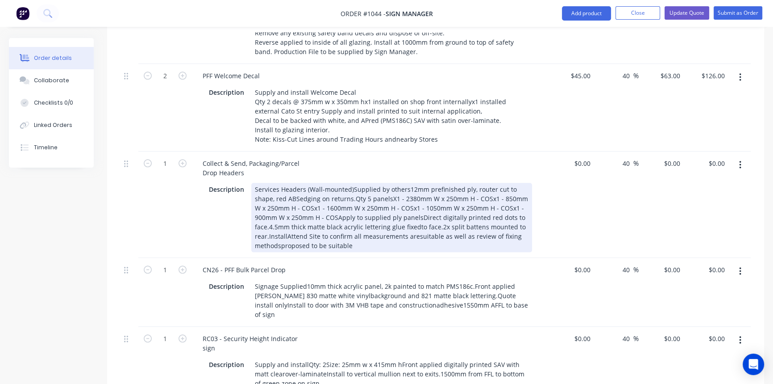
scroll to position [1258, 0]
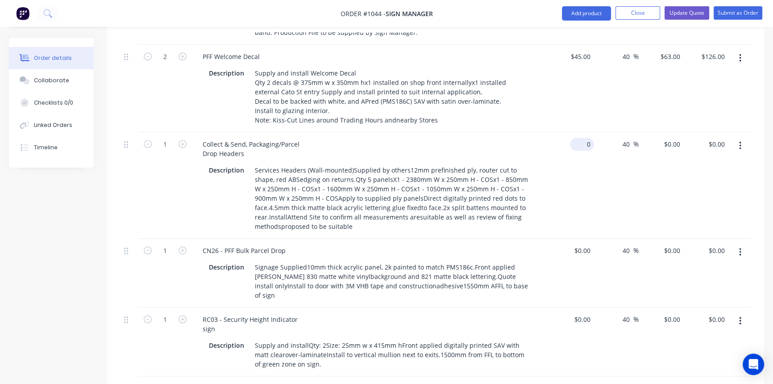
click at [580, 138] on div "0 $0.00" at bounding box center [582, 144] width 24 height 13
type input "$850.00"
type input "$1,190.00"
click at [559, 203] on div "$850.00 850" at bounding box center [571, 185] width 45 height 106
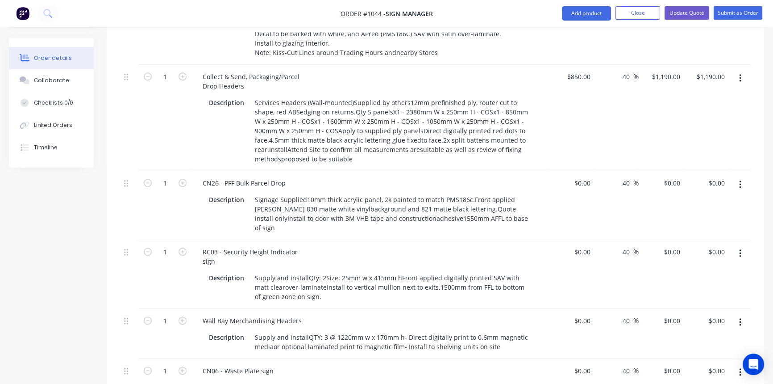
scroll to position [1339, 0]
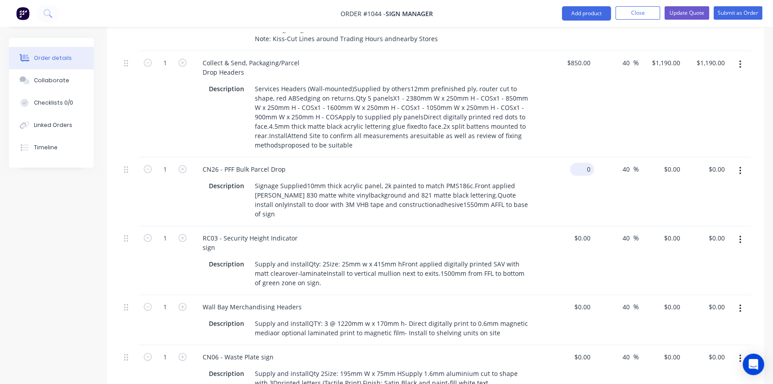
click at [583, 163] on div "0 $0.00" at bounding box center [582, 169] width 24 height 13
type input "$25.00"
type input "$35.00"
click at [588, 245] on div "$0.00 $0.00" at bounding box center [571, 260] width 45 height 69
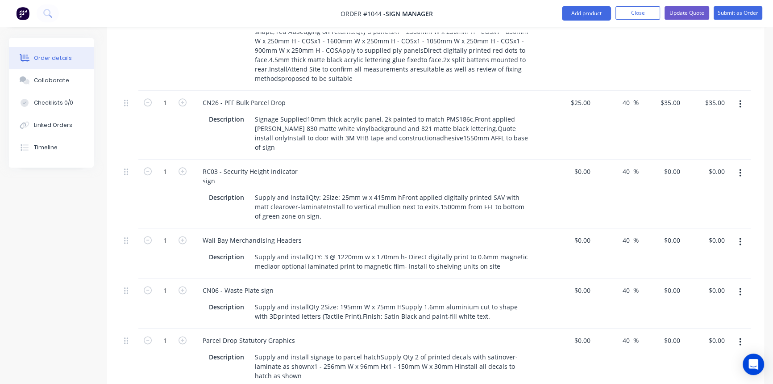
scroll to position [1420, 0]
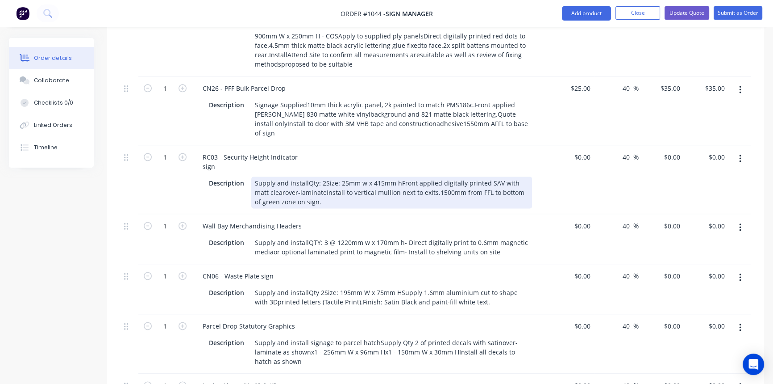
click at [307, 176] on div "Supply and installQty: 2Size: 25mm w x 415mm hFront applied digitally printed S…" at bounding box center [391, 192] width 281 height 32
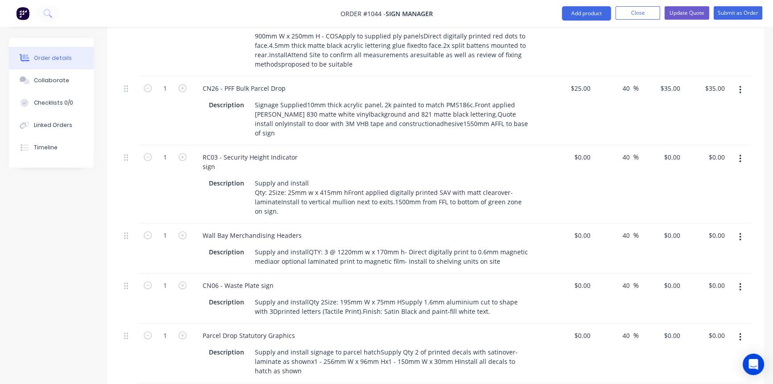
click at [537, 229] on div "Wall Bay Merchandising Headers" at bounding box center [371, 235] width 350 height 13
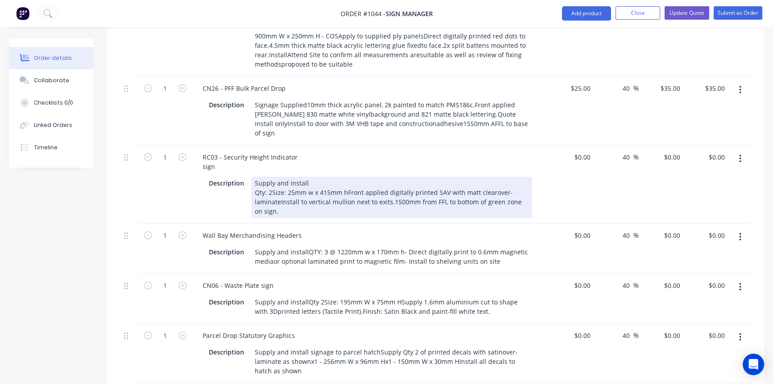
click at [345, 176] on div "Supply and install Qty: 2Size: 25mm w x 415mm hFront applied digitally printed …" at bounding box center [391, 196] width 281 height 41
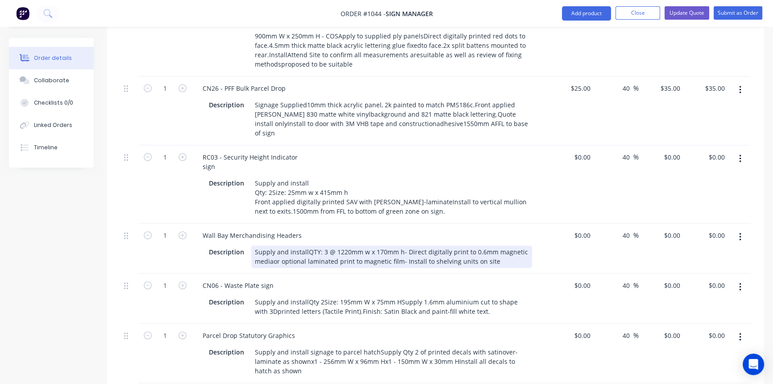
click at [538, 223] on div "Wall Bay Merchandising Headers Description Supply and installQTY: 3 @ 1220mm w …" at bounding box center [370, 248] width 357 height 50
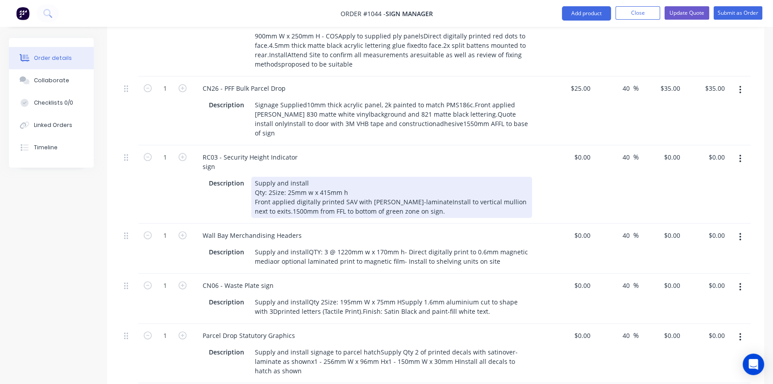
click at [438, 176] on div "Supply and install Qty: 2Size: 25mm w x 415mm h Front applied digitally printed…" at bounding box center [391, 196] width 281 height 41
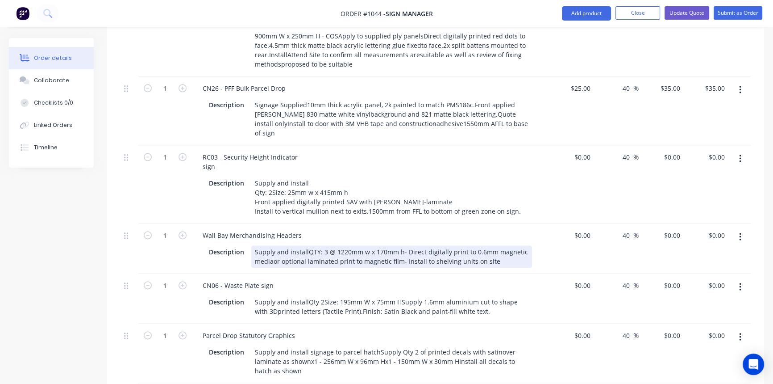
click at [513, 245] on div "Supply and installQTY: 3 @ 1220mm w x 170mm h- Direct digitally print to 0.6mm …" at bounding box center [391, 256] width 281 height 22
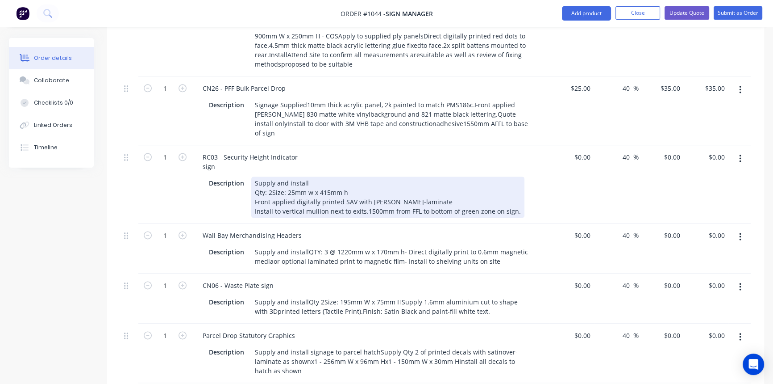
click at [396, 176] on div "Supply and install Qty: 2Size: 25mm w x 415mm h Front applied digitally printed…" at bounding box center [387, 196] width 273 height 41
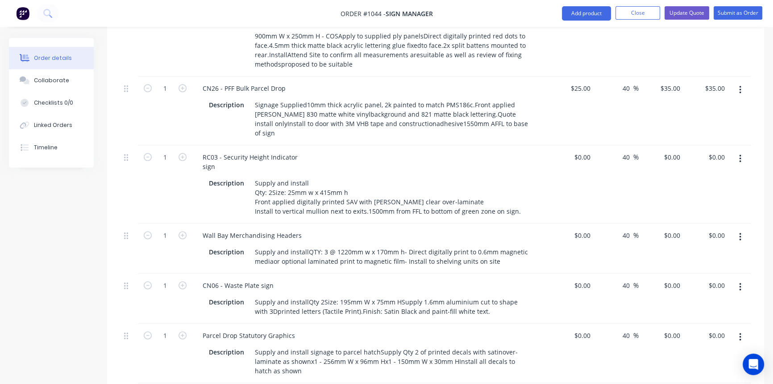
click at [542, 229] on div "Wall Bay Merchandising Headers" at bounding box center [371, 235] width 350 height 13
click at [180, 153] on icon "button" at bounding box center [183, 157] width 8 height 8
type input "2"
click at [588, 150] on input "0" at bounding box center [589, 156] width 10 height 13
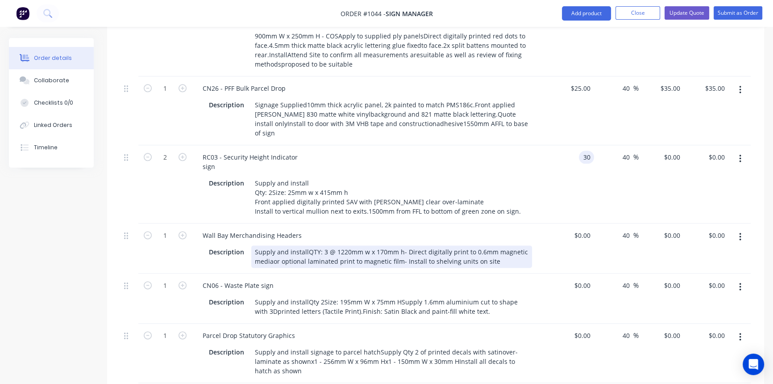
type input "$30.00"
type input "$42.00"
type input "$84.00"
click at [544, 243] on div "Description Supply and installQTY: 3 @ 1220mm w x 170mm h- Direct digitally pri…" at bounding box center [371, 255] width 350 height 24
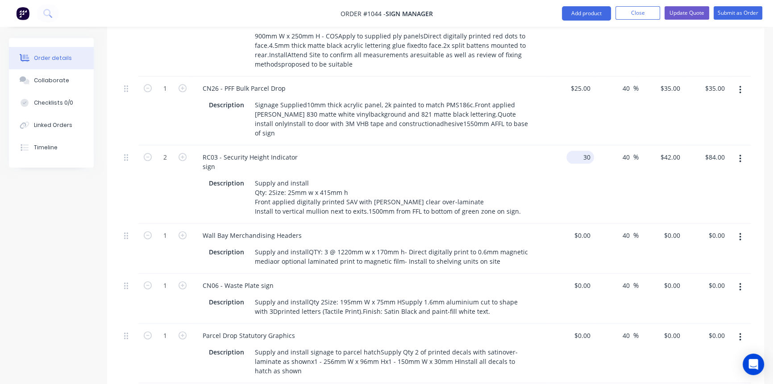
click at [581, 150] on div "30 $30.00" at bounding box center [581, 156] width 28 height 13
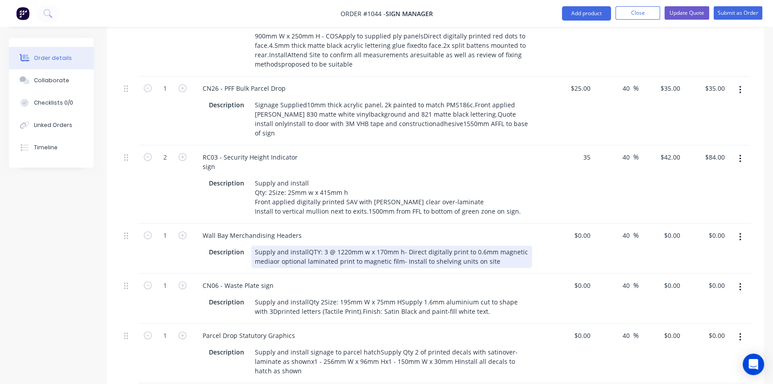
type input "$35.00"
type input "$49.00"
type input "$98.00"
click at [543, 243] on div "Description Supply and installQTY: 3 @ 1220mm w x 170mm h- Direct digitally pri…" at bounding box center [371, 255] width 350 height 24
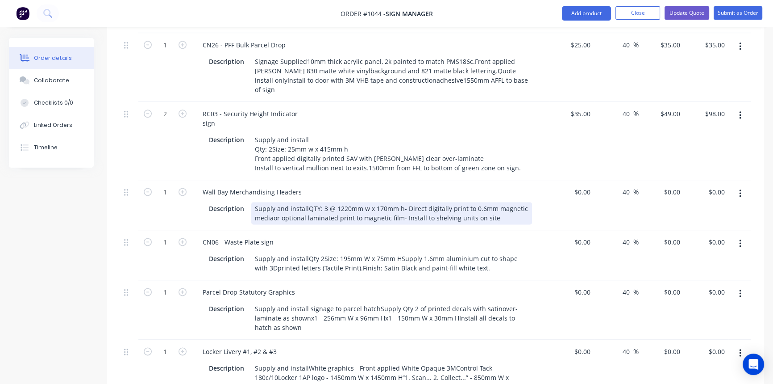
scroll to position [1502, 0]
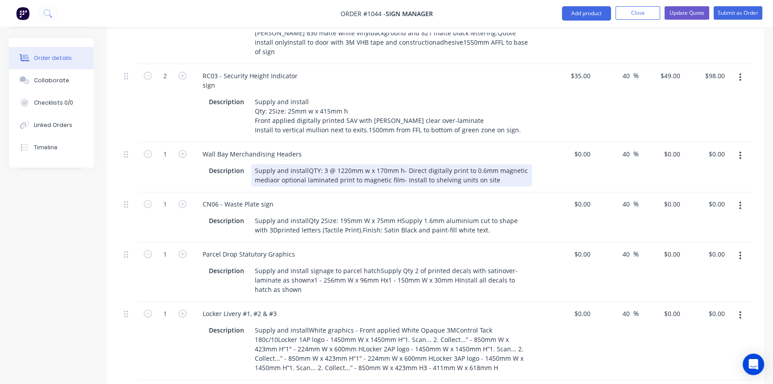
click at [305, 164] on div "Supply and installQTY: 3 @ 1220mm w x 170mm h- Direct digitally print to 0.6mm …" at bounding box center [391, 175] width 281 height 22
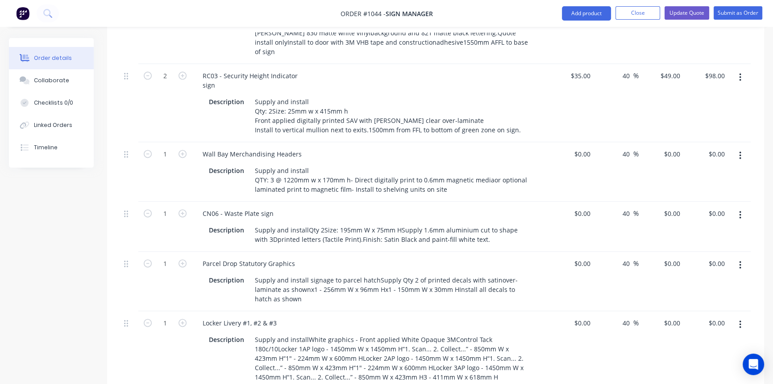
click at [363, 201] on div "CN06 - Waste Plate sign Description Supply and installQty 2Size: 195mm W x 75mm…" at bounding box center [370, 226] width 357 height 50
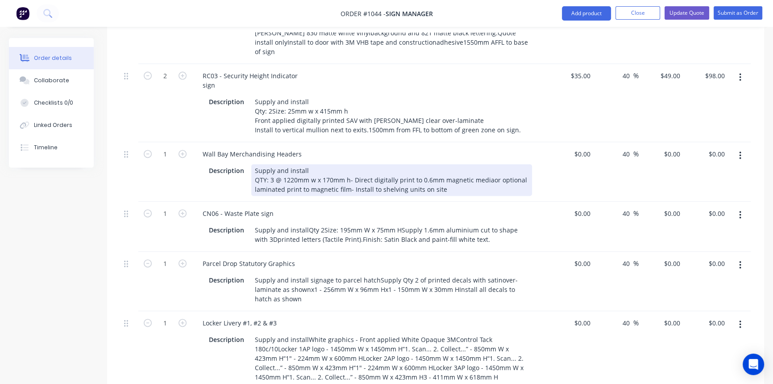
click at [487, 164] on div "Supply and install QTY: 3 @ 1220mm w x 170mm h- Direct digitally print to 0.6mm…" at bounding box center [391, 180] width 281 height 32
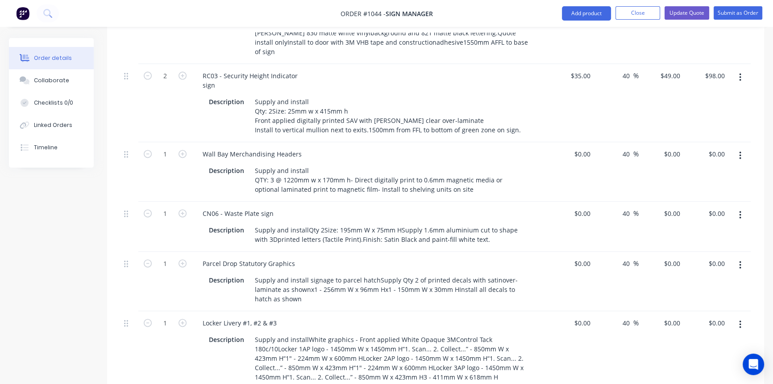
click at [516, 201] on div "CN06 - Waste Plate sign Description Supply and installQty 2Size: 195mm W x 75mm…" at bounding box center [370, 226] width 357 height 50
click at [183, 150] on icon "button" at bounding box center [183, 154] width 8 height 8
type input "3"
click at [581, 147] on div "0 0" at bounding box center [587, 153] width 14 height 13
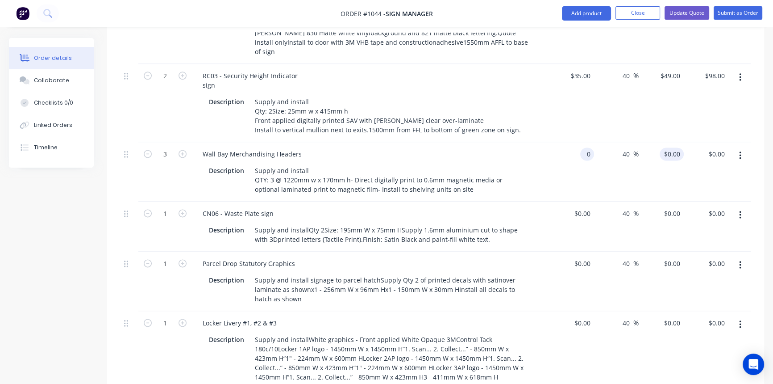
type input "$0.00"
click at [670, 142] on div "0 $0.00" at bounding box center [661, 171] width 45 height 59
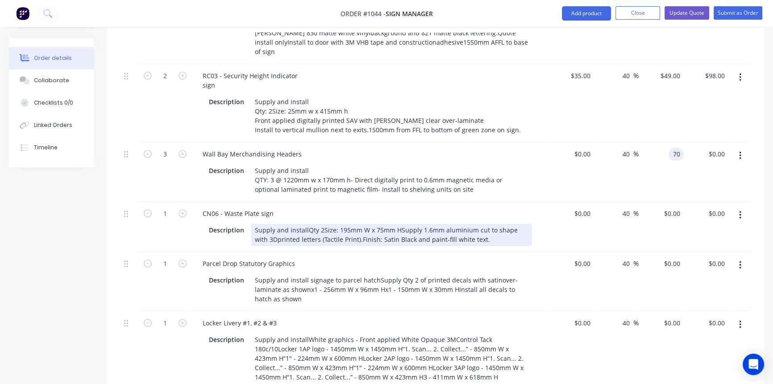
type input "$70.00"
type input "$210.00"
click at [542, 221] on div "Description Supply and installQty 2Size: 195mm W x 75mm HSupply 1.6mm aluminium…" at bounding box center [371, 233] width 350 height 24
click at [397, 223] on div "Supply and installQty 2Size: 195mm W x 75mm HSupply 1.6mm aluminium cut to shap…" at bounding box center [391, 234] width 281 height 22
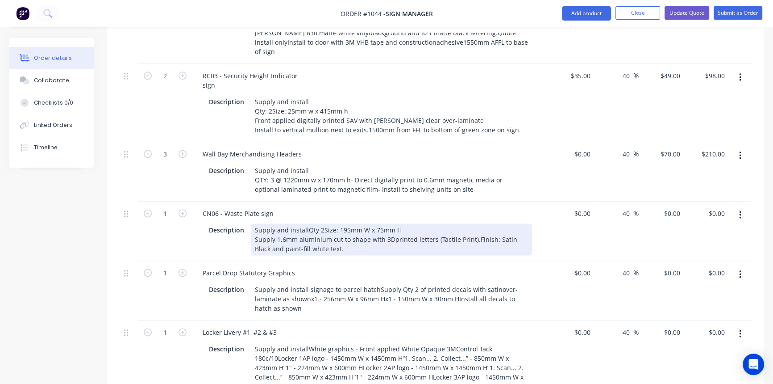
click at [306, 223] on div "Supply and installQty 2Size: 195mm W x 75mm H Supply 1.6mm aluminium cut to sha…" at bounding box center [391, 239] width 281 height 32
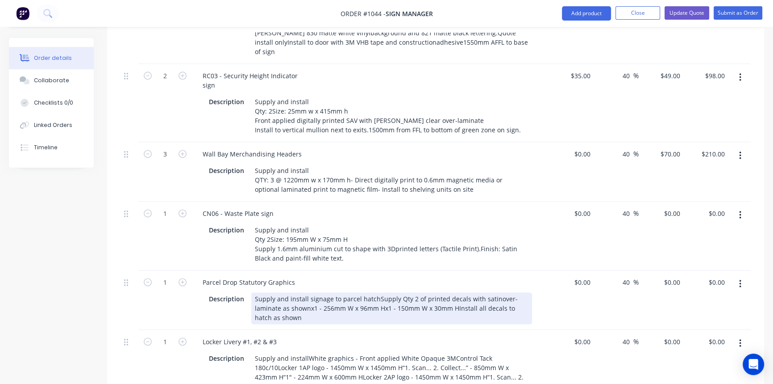
click at [545, 290] on div "Description Supply and install signage to parcel hatchSupply Qty 2 of printed d…" at bounding box center [371, 306] width 350 height 33
click at [373, 292] on div "Supply and install signage to parcel hatchSupply Qty 2 of printed decals with s…" at bounding box center [391, 308] width 281 height 32
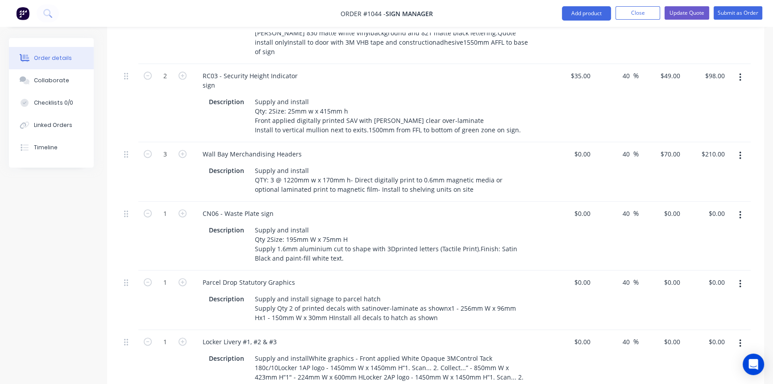
click at [413, 275] on div "Parcel Drop Statutory Graphics" at bounding box center [371, 281] width 350 height 13
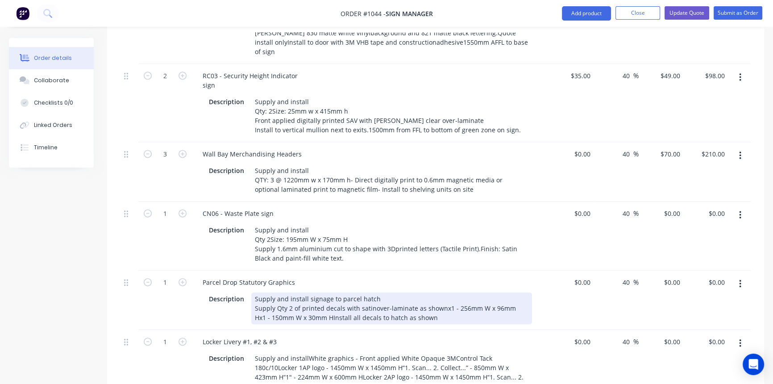
click at [371, 292] on div "Supply and install signage to parcel hatch Supply Qty 2 of printed decals with …" at bounding box center [391, 308] width 281 height 32
click at [316, 292] on div "Supply and install signage to parcel hatch Supply Qty 2 of printed decals with …" at bounding box center [391, 308] width 281 height 32
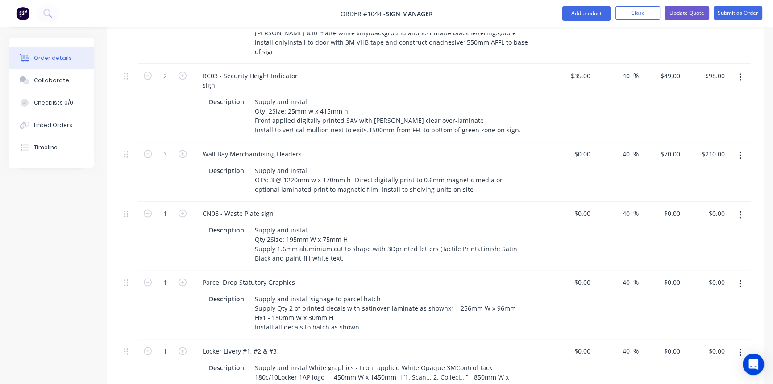
click at [461, 339] on div "Locker Livery #1, #2 & #3 Description Supply and installWhite graphics - Front …" at bounding box center [370, 378] width 357 height 78
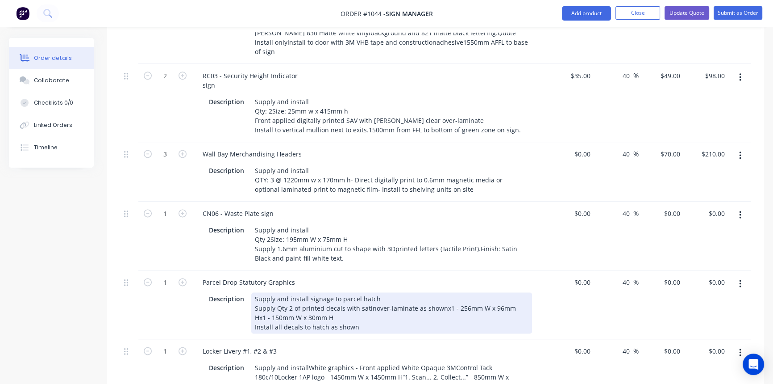
click at [371, 292] on div "Supply and install signage to parcel hatch Supply Qty 2 of printed decals with …" at bounding box center [391, 312] width 281 height 41
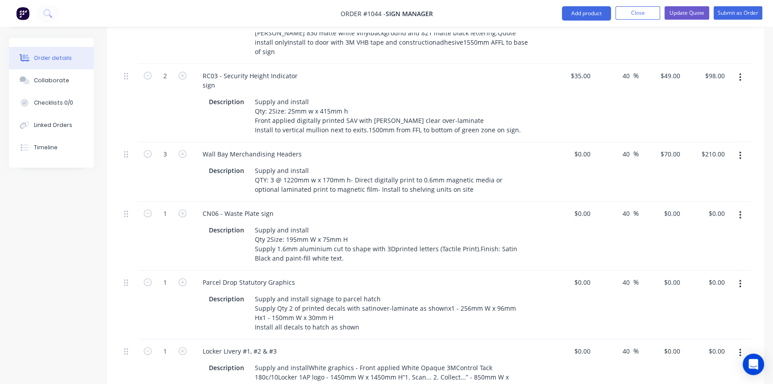
click at [406, 339] on div "Locker Livery #1, #2 & #3 Description Supply and installWhite graphics - Front …" at bounding box center [370, 378] width 357 height 78
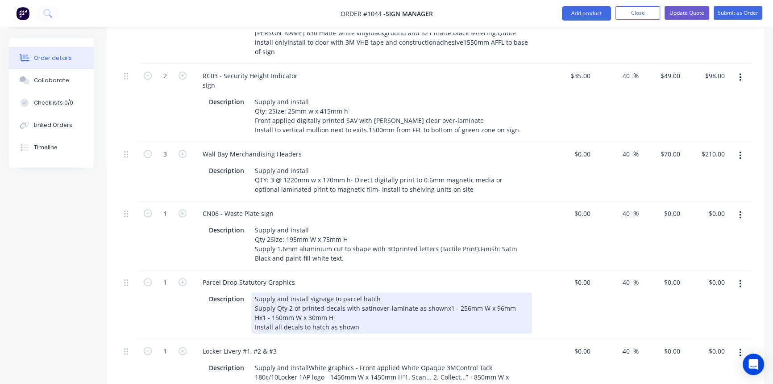
click at [371, 292] on div "Supply and install signage to parcel hatch Supply Qty 2 of printed decals with …" at bounding box center [391, 312] width 281 height 41
click at [463, 296] on div "Supply and install signage to parcel hatch Supply Qty 2 of printed decals with …" at bounding box center [391, 312] width 281 height 41
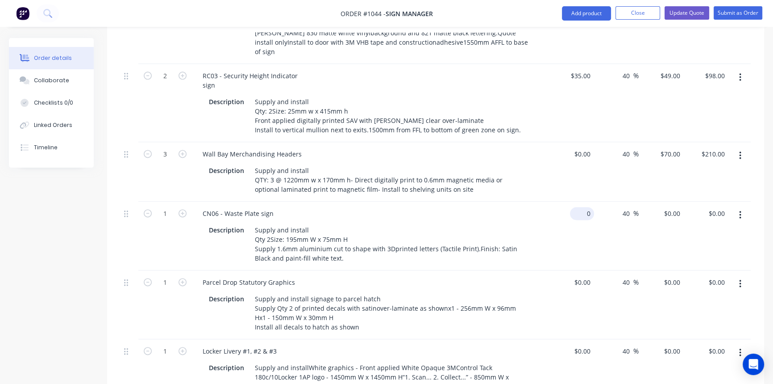
click at [584, 207] on input "0" at bounding box center [584, 213] width 21 height 13
type input "$84.00"
type input "$117.60"
click at [503, 275] on div "Parcel Drop Statutory Graphics" at bounding box center [371, 281] width 350 height 13
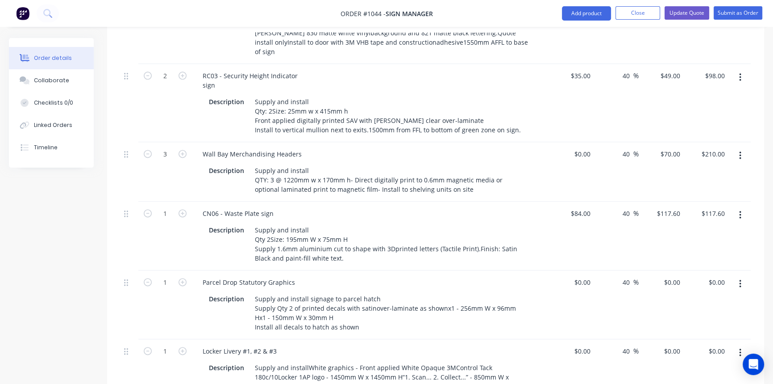
click at [178, 208] on button "button" at bounding box center [183, 212] width 12 height 9
type input "2"
type input "$235.20"
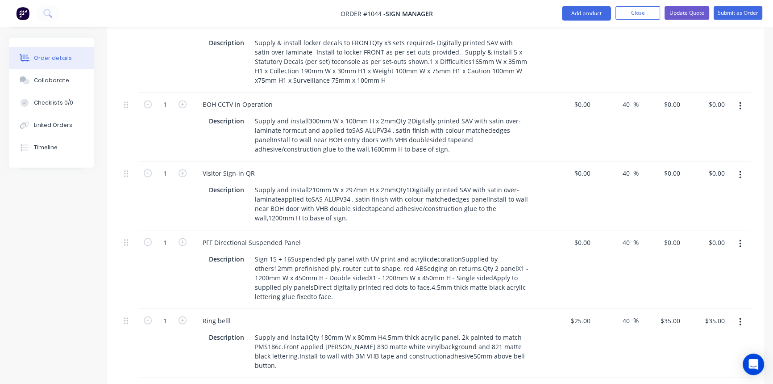
scroll to position [1907, 0]
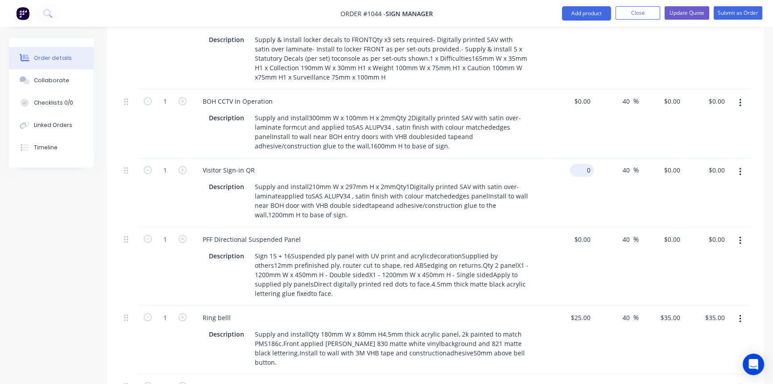
click at [585, 163] on input "0" at bounding box center [584, 169] width 21 height 13
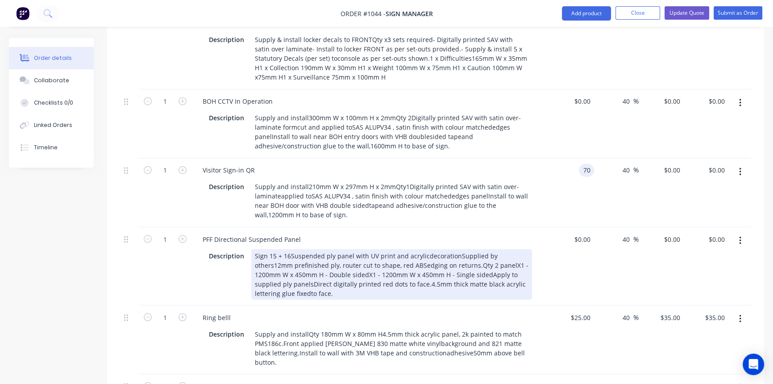
type input "$70.00"
type input "$98.00"
click at [542, 247] on div "Description Sign 15 + 16Suspended ply panel with UV print and acrylicdecoration…" at bounding box center [371, 273] width 350 height 52
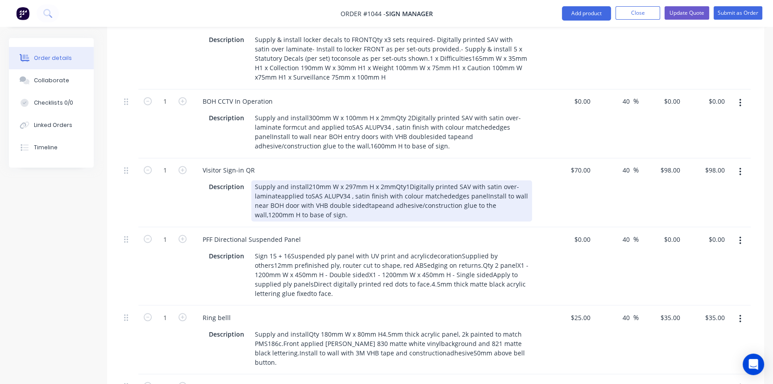
click at [306, 180] on div "Supply and install210mm W x 297mm H x 2mmQty1Digitally printed SAV with satin o…" at bounding box center [391, 200] width 281 height 41
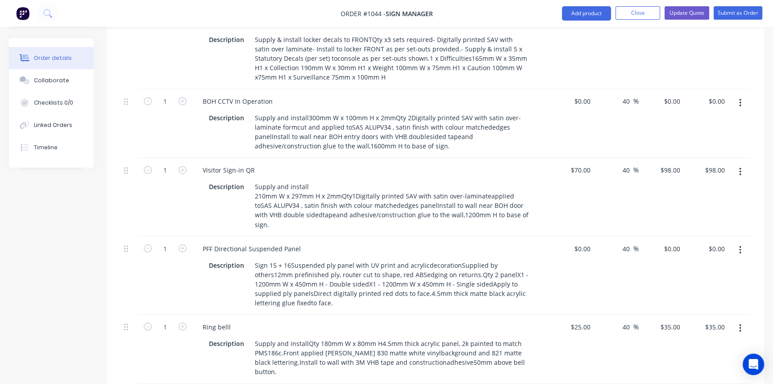
click at [536, 242] on div "PFF Directional Suspended Panel" at bounding box center [371, 248] width 350 height 13
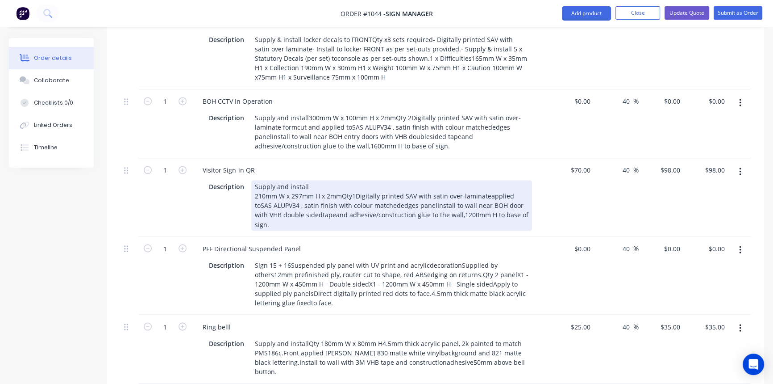
click at [483, 180] on div "Supply and install 210mm W x 297mm H x 2mmQty1Digitally printed SAV with satin …" at bounding box center [391, 205] width 281 height 50
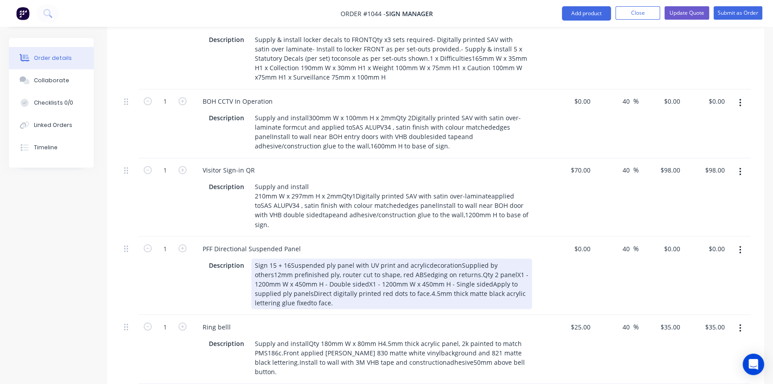
click at [545, 256] on div "Description Sign 15 + 16Suspended ply panel with UV print and acrylicdecoration…" at bounding box center [371, 282] width 350 height 52
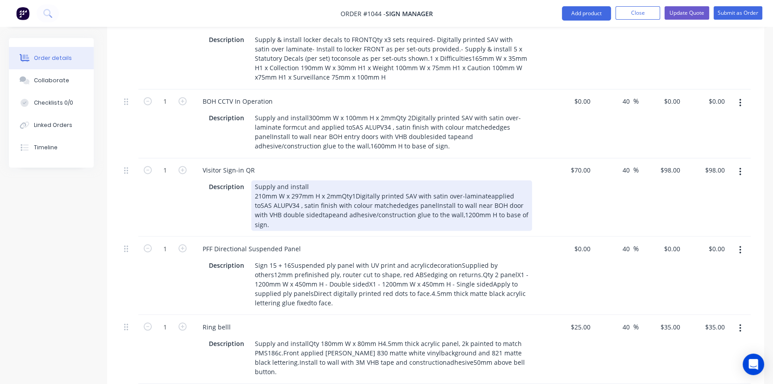
click at [483, 180] on div "Supply and install 210mm W x 297mm H x 2mmQty1Digitally printed SAV with satin …" at bounding box center [391, 205] width 281 height 50
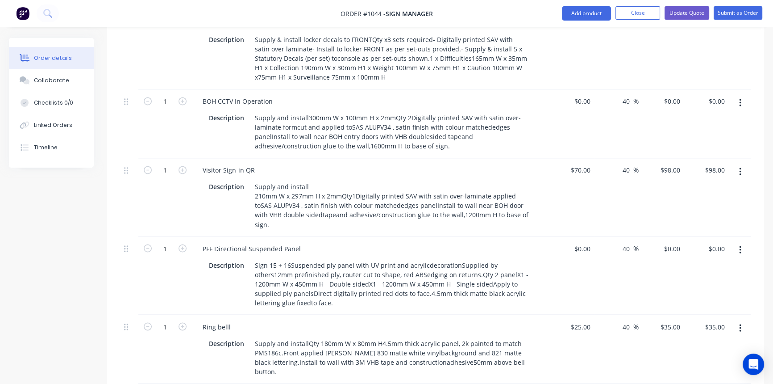
click at [552, 236] on div "$0.00 $0.00" at bounding box center [571, 275] width 45 height 78
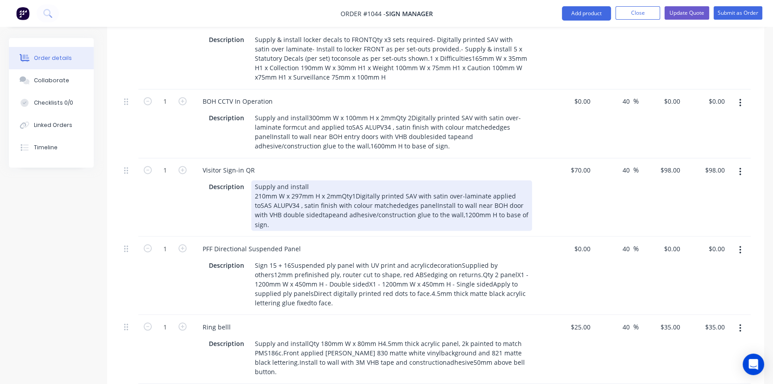
click at [517, 180] on div "Supply and install 210mm W x 297mm H x 2mmQty1Digitally printed SAV with satin …" at bounding box center [391, 205] width 281 height 50
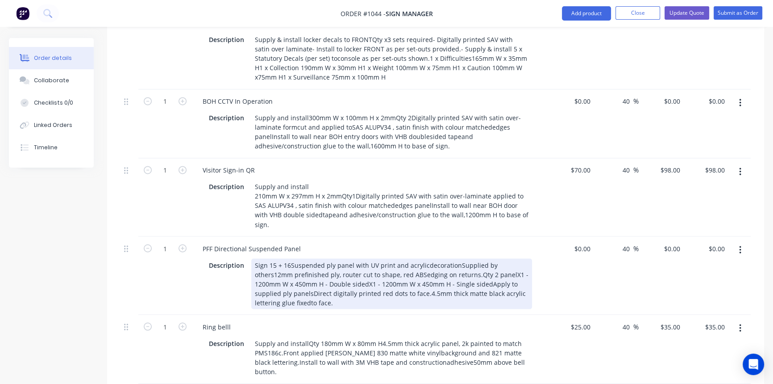
click at [541, 256] on div "Description Sign 15 + 16Suspended ply panel with UV print and acrylicdecoration…" at bounding box center [371, 282] width 350 height 52
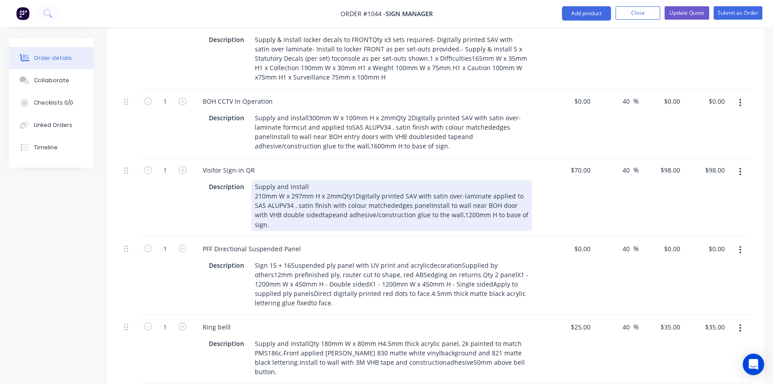
click at [379, 180] on div "Supply and install 210mm W x 297mm H x 2mmQty1Digitally printed SAV with satin …" at bounding box center [391, 205] width 281 height 50
click at [371, 180] on div "Supply and install 210mm W x 297mm H x 2mmQty1Digitally printed SAV with satin …" at bounding box center [391, 205] width 281 height 50
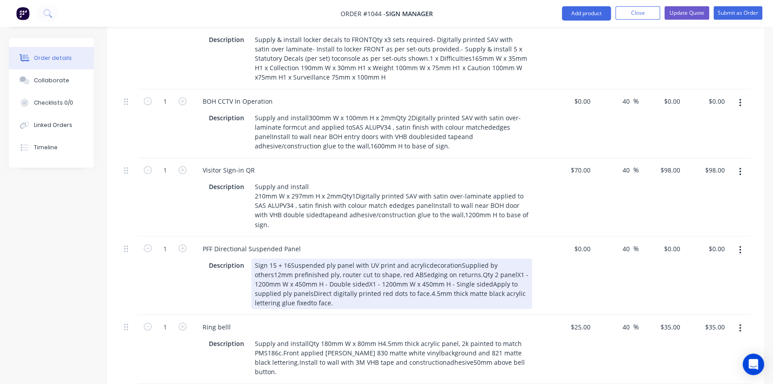
click at [543, 256] on div "Description Sign 15 + 16Suspended ply panel with UV print and acrylicdecoration…" at bounding box center [371, 282] width 350 height 52
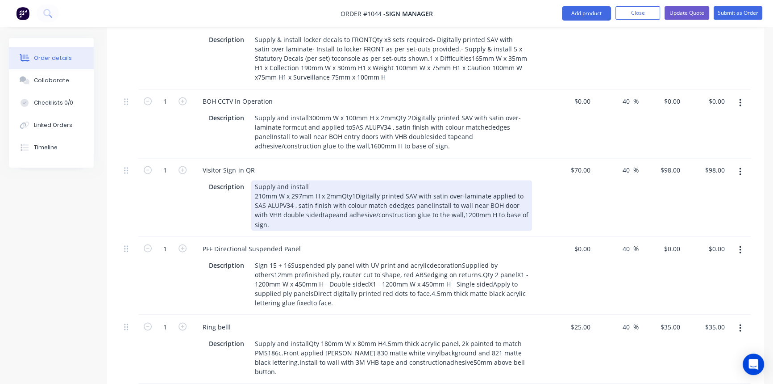
click at [415, 180] on div "Supply and install 210mm W x 297mm H x 2mmQty1Digitally printed SAV with satin …" at bounding box center [391, 205] width 281 height 50
click at [405, 184] on div "Supply and install 210mm W x 297mm H x 2mmQty1Digitally printed SAV with satin …" at bounding box center [391, 205] width 281 height 50
click at [421, 200] on div "Visitor Sign-in QR Description Supply and install 210mm W x 297mm H x 2mmQty1Di…" at bounding box center [370, 197] width 357 height 78
click at [419, 184] on div "Supply and install 210mm W x 297mm H x 2mmQty1Digitally printed SAV with satin …" at bounding box center [391, 205] width 281 height 50
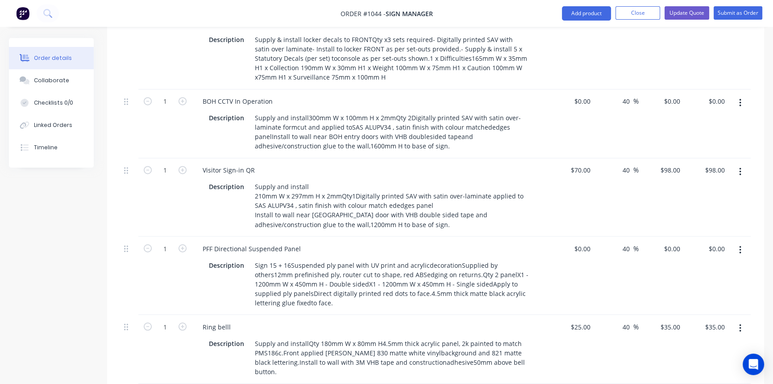
click at [424, 236] on div "PFF Directional Suspended Panel Description Sign 15 + 16Suspended ply panel wit…" at bounding box center [370, 275] width 357 height 78
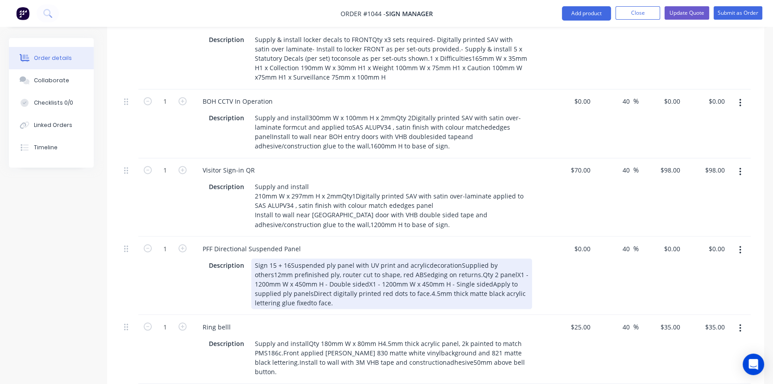
click at [421, 258] on div "Sign 15 + 16Suspended ply panel with UV print and acrylicdecorationSupplied by …" at bounding box center [391, 283] width 281 height 50
click at [455, 258] on div "Sign 15 + 16Suspended ply panel with UV print and acrylic decorationSupplied by…" at bounding box center [391, 283] width 281 height 50
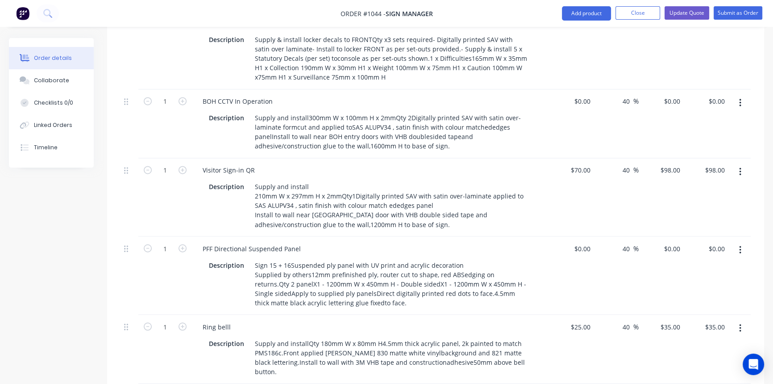
click at [549, 268] on div "$0.00 $0.00" at bounding box center [571, 275] width 45 height 78
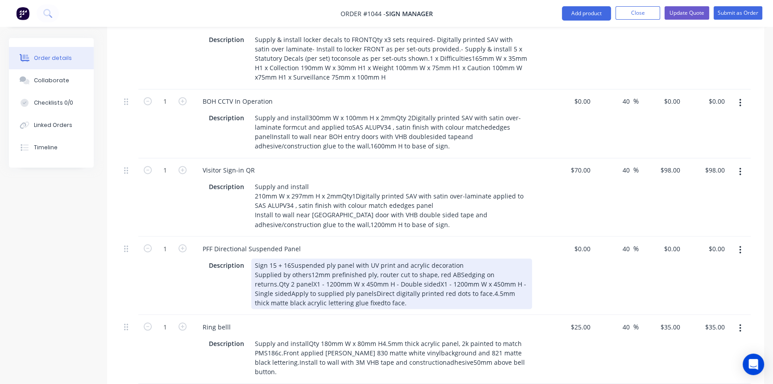
click at [269, 263] on div "Sign 15 + 16Suspended ply panel with UV print and acrylic decoration Supplied b…" at bounding box center [391, 283] width 281 height 50
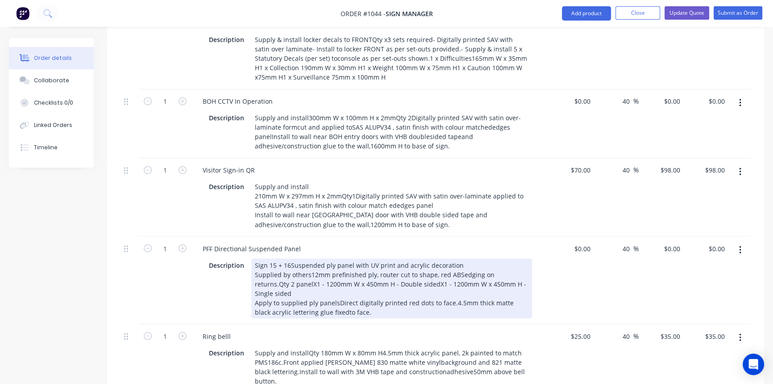
click at [335, 263] on div "Sign 15 + 16Suspended ply panel with UV print and acrylic decoration Supplied b…" at bounding box center [391, 288] width 281 height 60
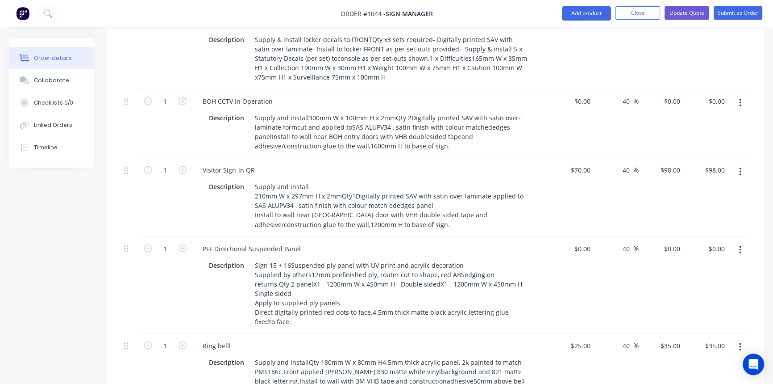
click at [380, 338] on div "Ring belll" at bounding box center [371, 344] width 350 height 13
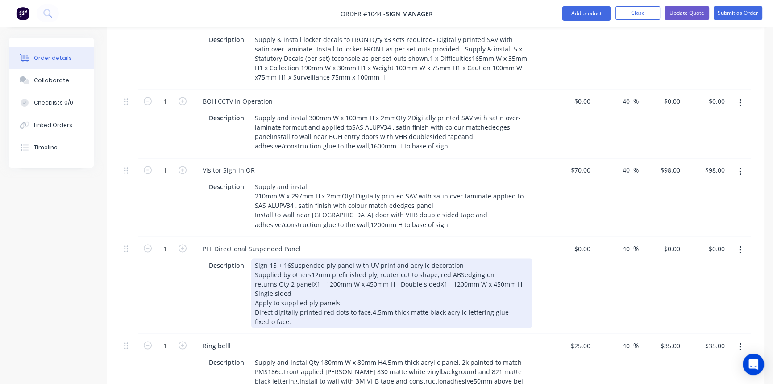
click at [515, 271] on div "Sign 15 + 16Suspended ply panel with UV print and acrylic decoration Supplied b…" at bounding box center [391, 292] width 281 height 69
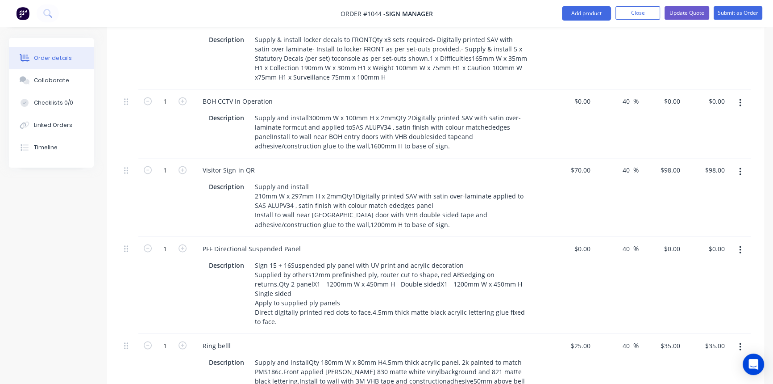
click at [527, 333] on div "Ring belll Description Supply and installQty 180mm W x 80mm H4.5mm thick acryli…" at bounding box center [370, 367] width 357 height 69
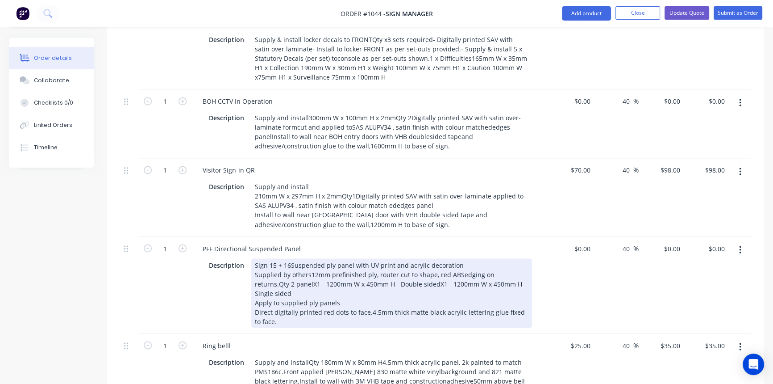
click at [510, 258] on div "Sign 15 + 16Suspended ply panel with UV print and acrylic decoration Supplied b…" at bounding box center [391, 292] width 281 height 69
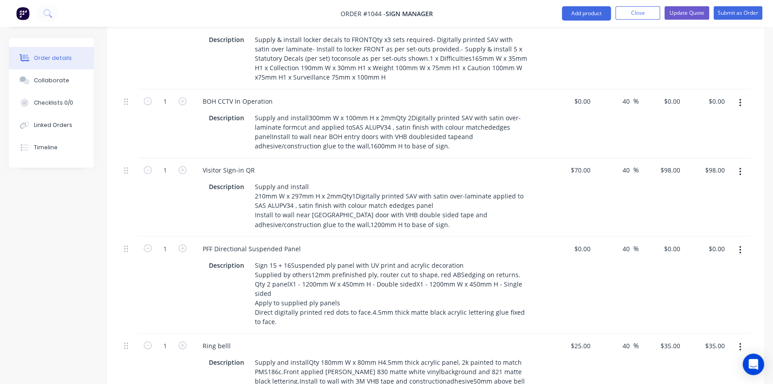
click at [585, 274] on div "$0.00 $0.00" at bounding box center [571, 284] width 45 height 97
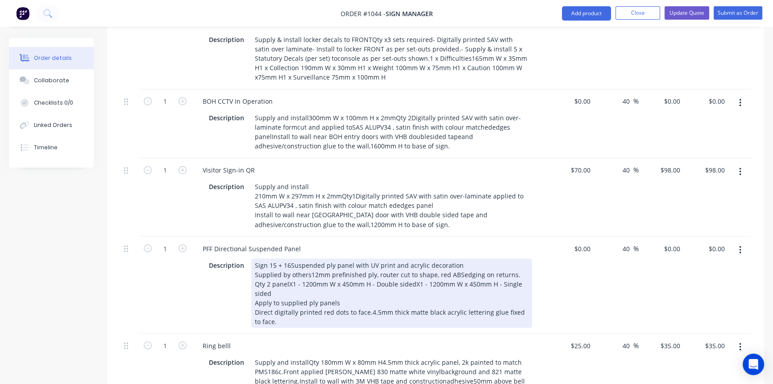
click at [287, 258] on div "Sign 15 + 16Suspended ply panel with UV print and acrylic decoration Supplied b…" at bounding box center [391, 292] width 281 height 69
click at [288, 258] on div "Sign 15 + 16Suspended ply panel with UV print and acrylic decoration Supplied b…" at bounding box center [391, 292] width 281 height 69
click at [378, 264] on div "Sign 15 + 16Suspended ply panel with UV print and acrylic decoration Supplied b…" at bounding box center [391, 292] width 281 height 69
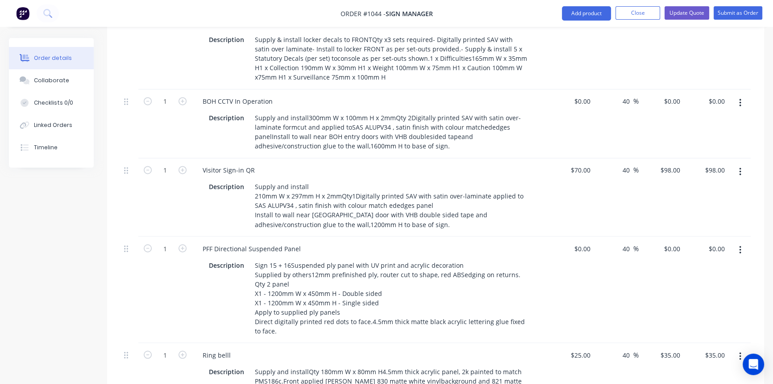
click at [555, 273] on div "$0.00 $0.00" at bounding box center [571, 289] width 45 height 106
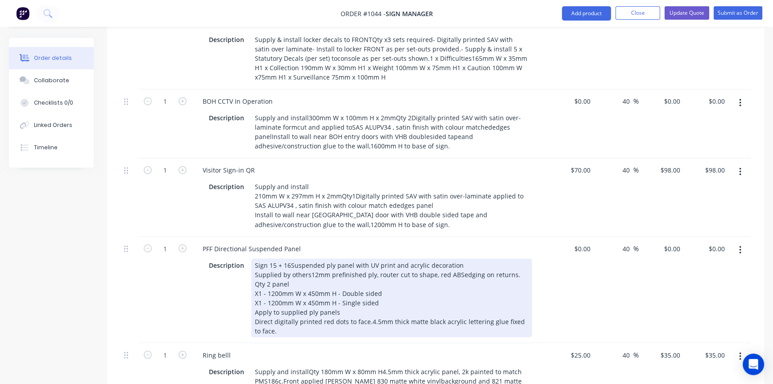
click at [457, 258] on div "Sign 15 + 16Suspended ply panel with UV print and acrylic decoration Supplied b…" at bounding box center [391, 297] width 281 height 79
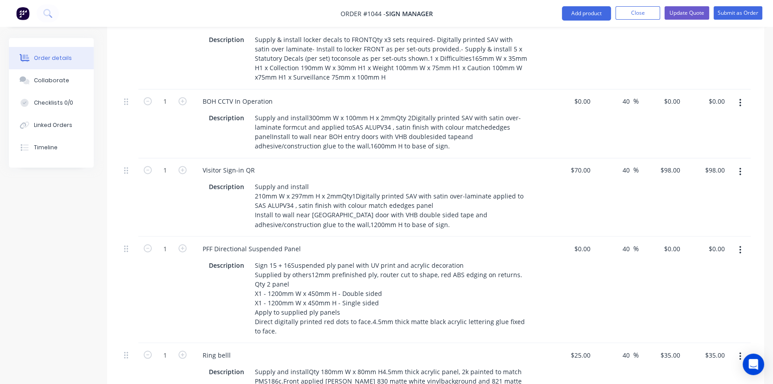
click at [574, 264] on div "$0.00 $0.00" at bounding box center [571, 289] width 45 height 106
click at [670, 95] on div "0 $0.00" at bounding box center [672, 101] width 24 height 13
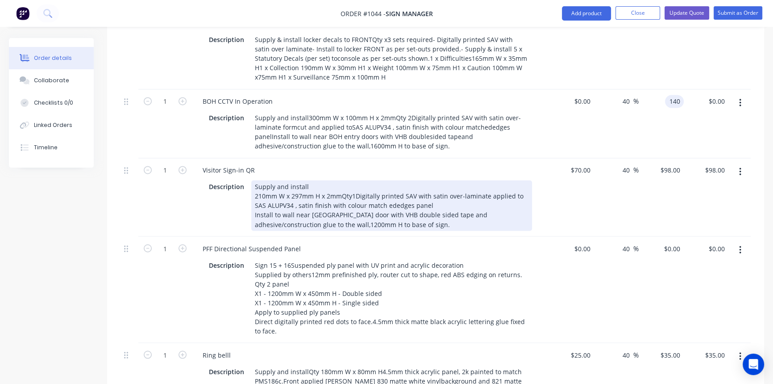
type input "$140.00"
click at [535, 178] on div "Description Supply and install 210mm W x 297mm H x 2mmQty1Digitally printed SAV…" at bounding box center [371, 204] width 350 height 52
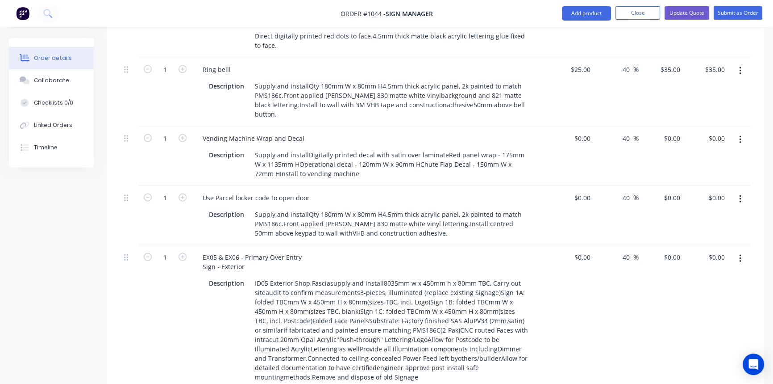
scroll to position [2232, 0]
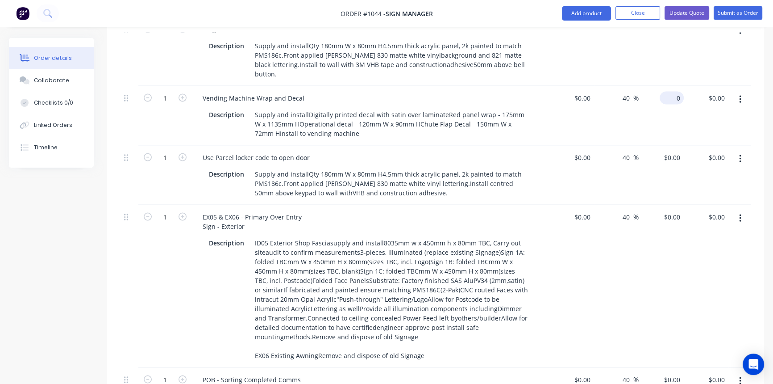
click at [673, 92] on div "0 $0.00" at bounding box center [672, 98] width 24 height 13
type input "$140.00"
click at [627, 237] on div "40 40 %" at bounding box center [616, 286] width 45 height 163
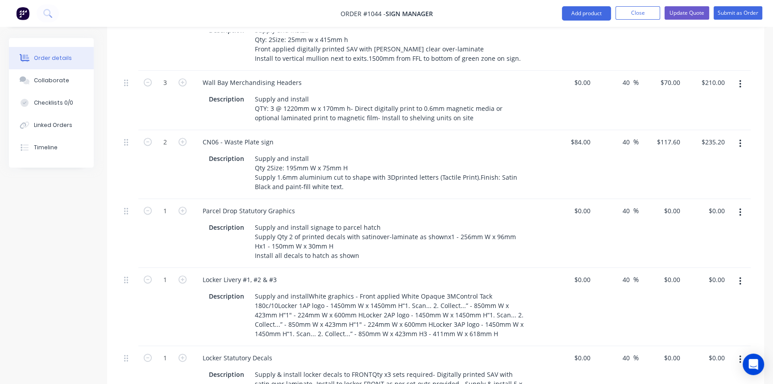
scroll to position [1623, 0]
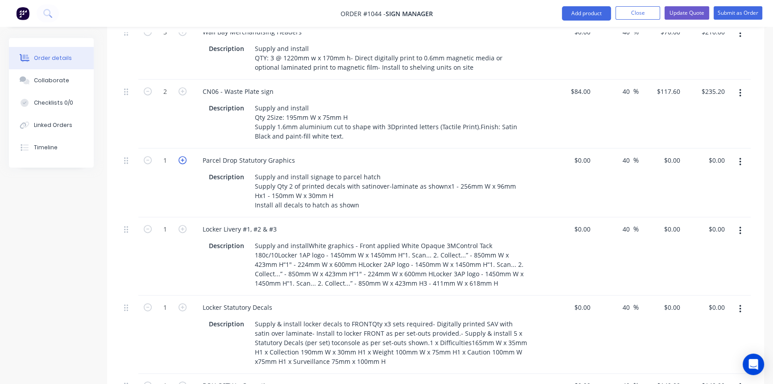
click at [186, 156] on icon "button" at bounding box center [183, 160] width 8 height 8
type input "2"
click at [589, 154] on input "0" at bounding box center [584, 160] width 21 height 13
type input "$40.00"
type input "$56.00"
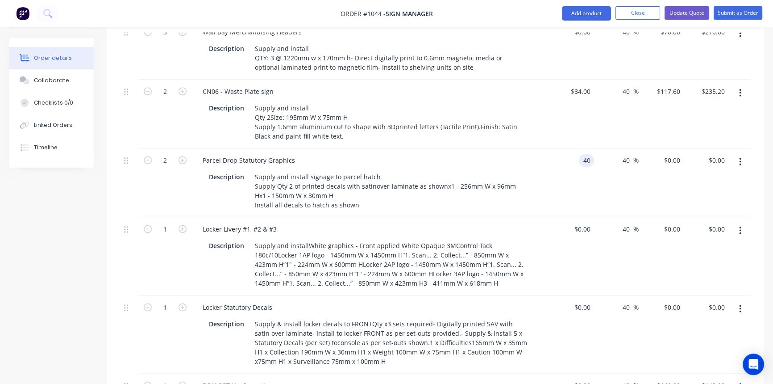
type input "$112.00"
click at [634, 151] on div "40 40 %" at bounding box center [616, 182] width 45 height 69
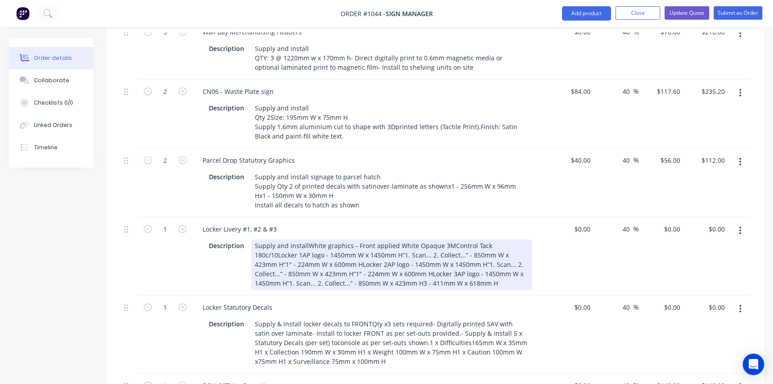
click at [305, 239] on div "Supply and installWhite graphics - Front applied White Opaque 3MControl Tack 18…" at bounding box center [391, 264] width 281 height 50
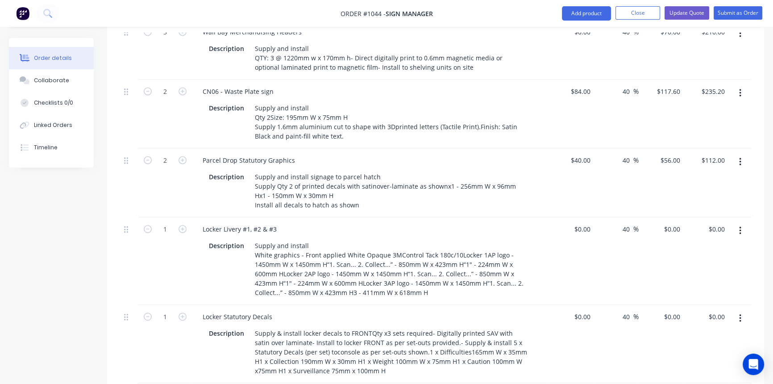
click at [350, 222] on div "Locker Livery #1, #2 & #3" at bounding box center [371, 228] width 350 height 13
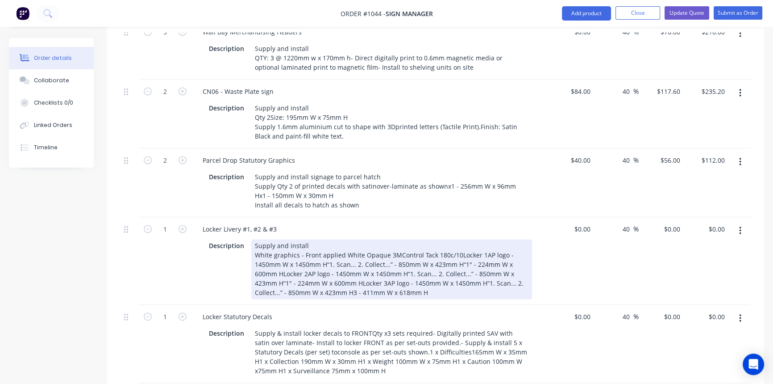
click at [455, 239] on div "Supply and install White graphics - Front applied White Opaque 3MControl Tack 1…" at bounding box center [391, 269] width 281 height 60
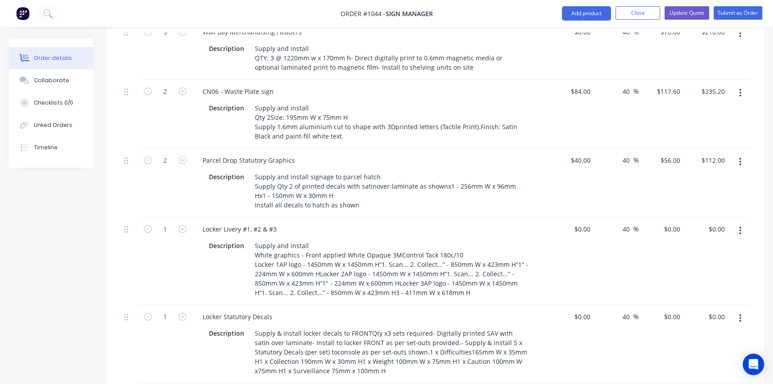
click at [433, 222] on div "Locker Livery #1, #2 & #3" at bounding box center [371, 228] width 350 height 13
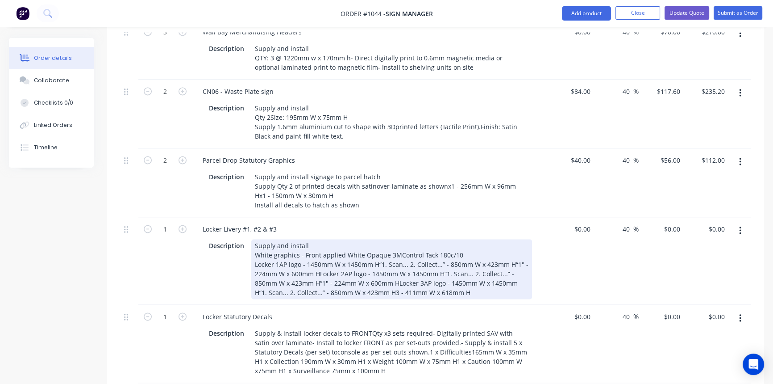
click at [319, 245] on div "Supply and install White graphics - Front applied White Opaque 3MControl Tack 1…" at bounding box center [391, 269] width 281 height 60
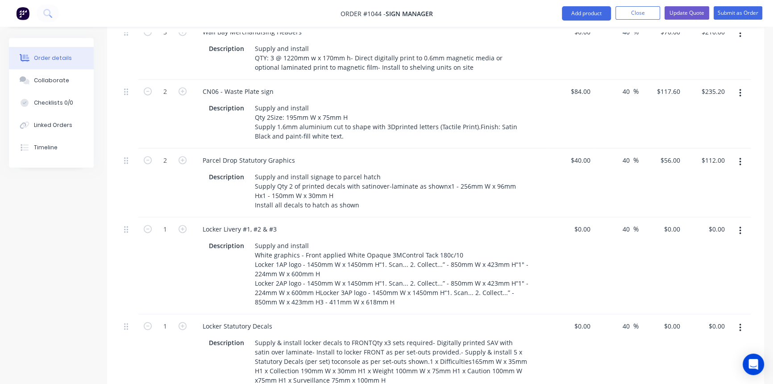
click at [389, 319] on div "Locker Statutory Decals" at bounding box center [371, 325] width 350 height 13
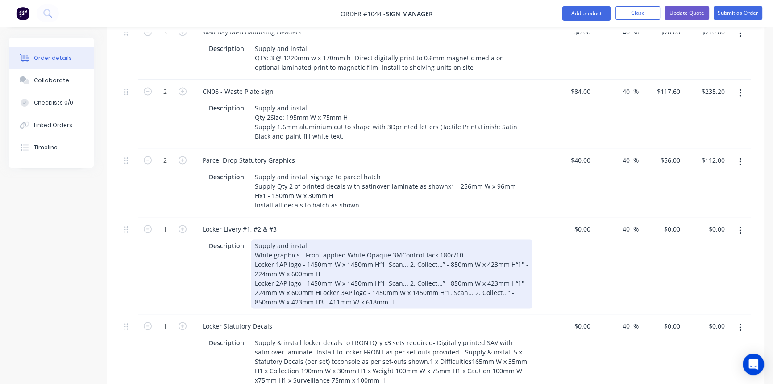
click at [319, 264] on div "Supply and install White graphics - Front applied White Opaque 3MControl Tack 1…" at bounding box center [391, 273] width 281 height 69
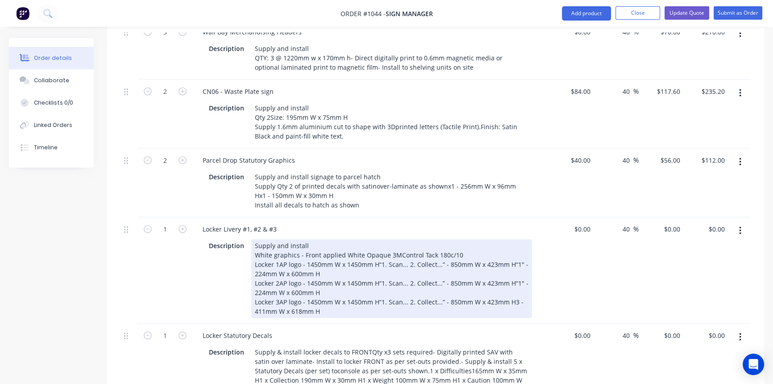
click at [388, 293] on div "Locker Livery #1, #2 & #3 Description Supply and install White graphics - Front…" at bounding box center [370, 270] width 357 height 106
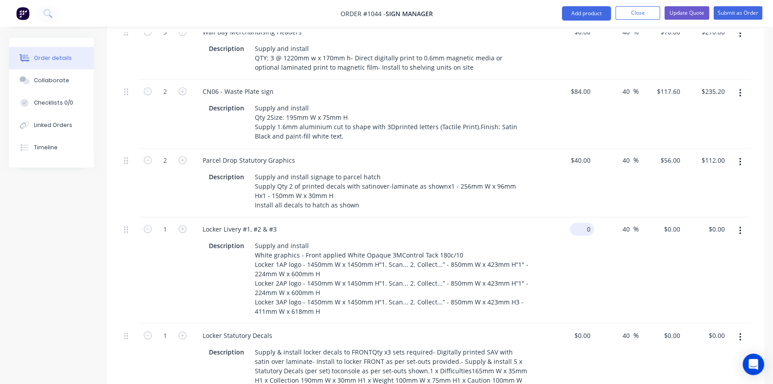
click at [587, 222] on input "0" at bounding box center [584, 228] width 21 height 13
type input "$400.00"
type input "$560.00"
click at [186, 225] on icon "button" at bounding box center [183, 229] width 8 height 8
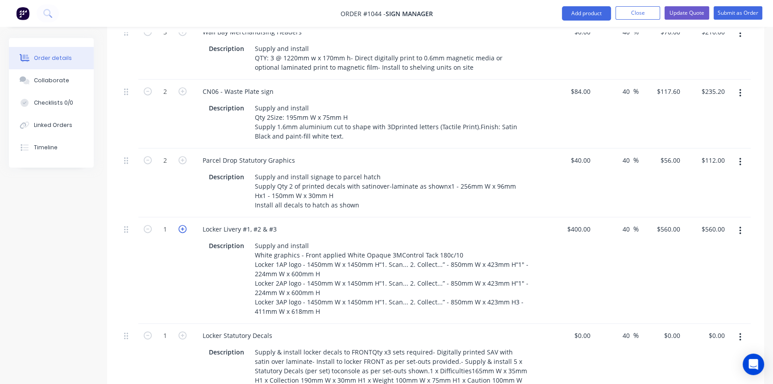
type input "2"
type input "$1,120.00"
click at [186, 225] on icon "button" at bounding box center [183, 229] width 8 height 8
type input "3"
type input "$1,680.00"
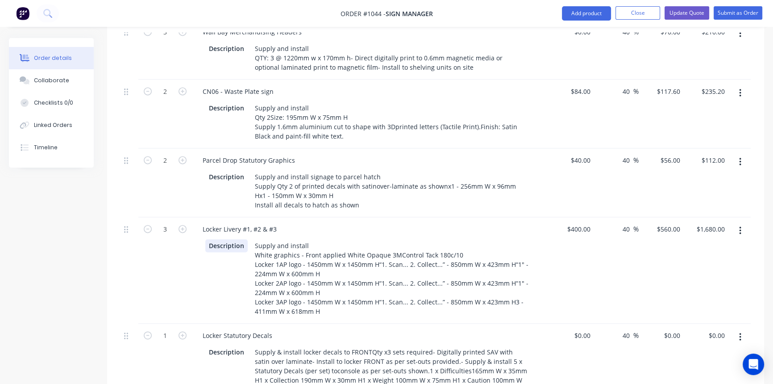
click at [209, 259] on div "Description Supply and install White graphics - Front applied White Opaque 3MCo…" at bounding box center [368, 278] width 327 height 79
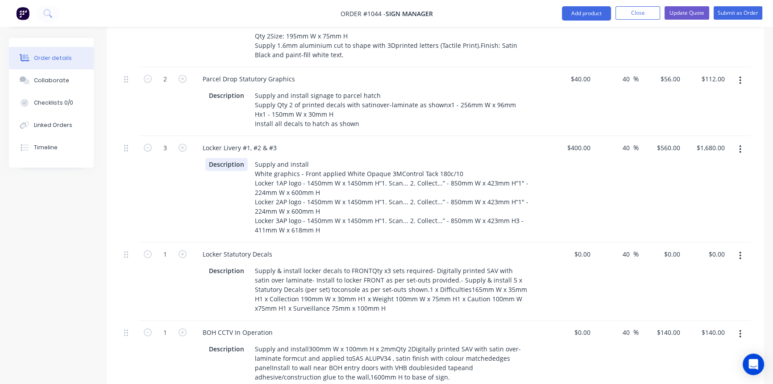
scroll to position [1745, 0]
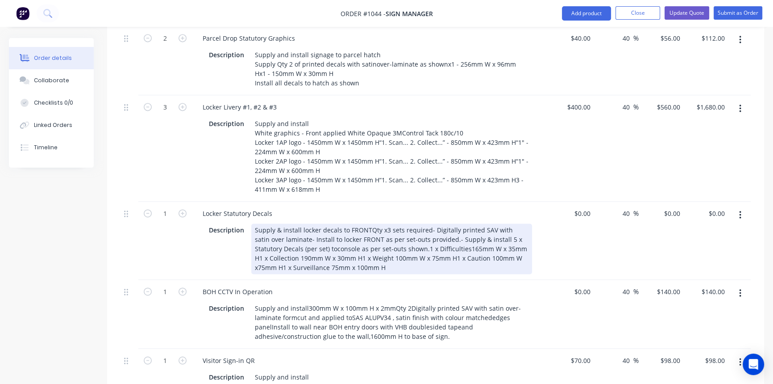
click at [368, 223] on div "Supply & install locker decals to FRONTQty x3 sets required- Digitally printed …" at bounding box center [391, 248] width 281 height 50
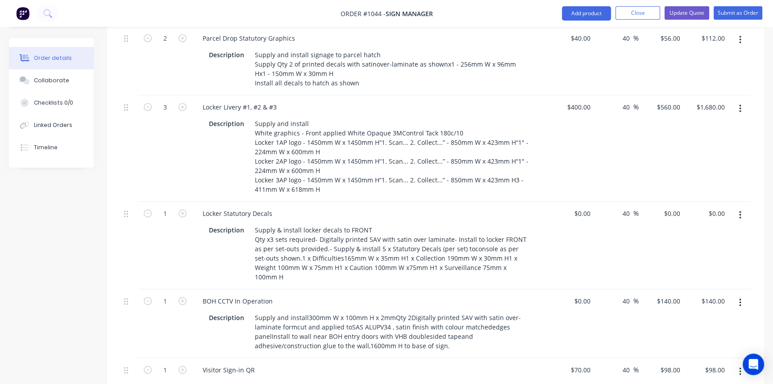
click at [417, 201] on div "Locker Statutory Decals Description Supply & install locker decals to FRONT Qty…" at bounding box center [370, 245] width 357 height 88
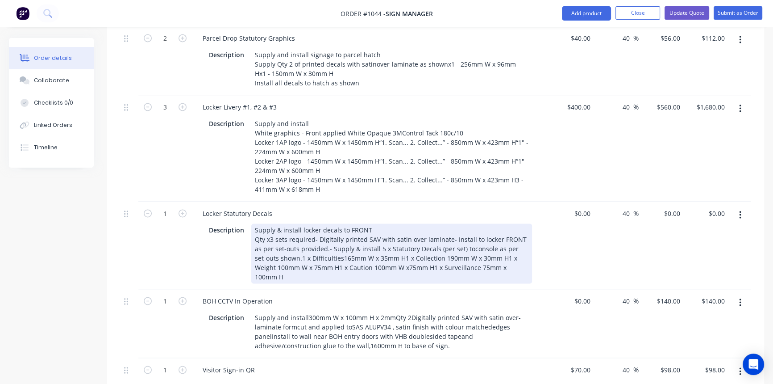
click at [460, 223] on div "Supply & install locker decals to FRONT Qty x3 sets required- Digitally printed…" at bounding box center [391, 253] width 281 height 60
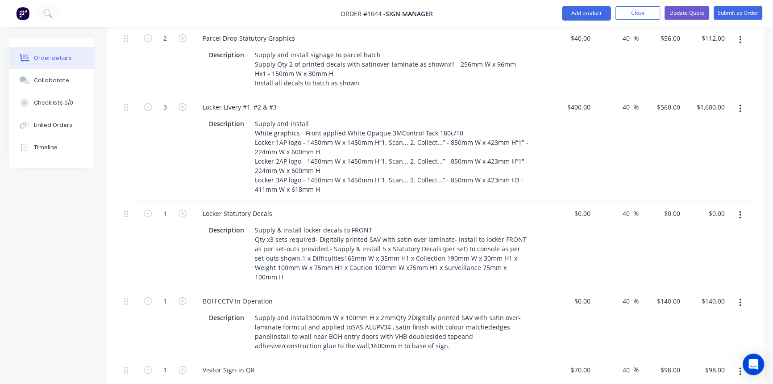
click at [445, 201] on div "Locker Statutory Decals Description Supply & install locker decals to FRONT Qty…" at bounding box center [370, 245] width 357 height 88
click at [183, 209] on icon "button" at bounding box center [183, 213] width 8 height 8
type input "3"
click at [581, 225] on div "$0.00 $0.00" at bounding box center [571, 245] width 45 height 88
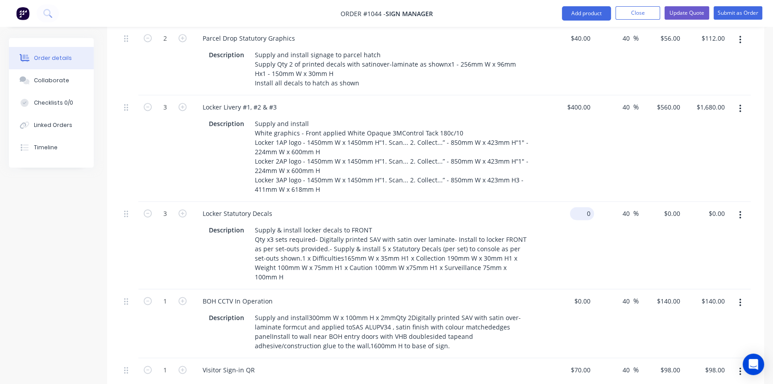
click at [583, 207] on div "0 $0.00" at bounding box center [582, 213] width 24 height 13
type input "$50.00"
type input "$70.00"
type input "$210.00"
drag, startPoint x: 540, startPoint y: 262, endPoint x: 540, endPoint y: 257, distance: 4.9
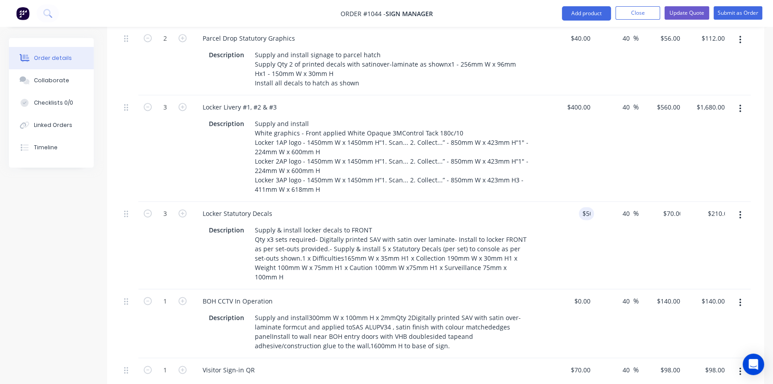
click at [540, 294] on div "BOH CCTV In Operation" at bounding box center [371, 300] width 350 height 13
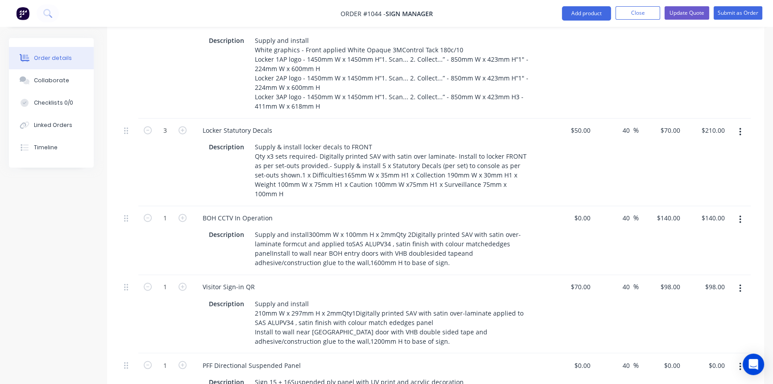
scroll to position [1826, 0]
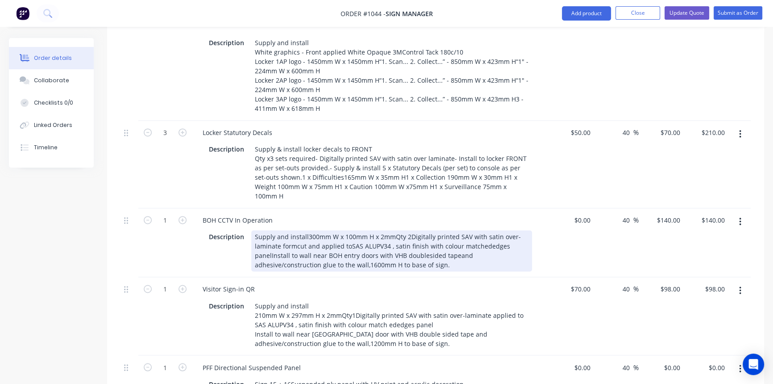
click at [305, 230] on div "Supply and install300mm W x 100mm H x 2mmQty 2Digitally printed SAV with satin …" at bounding box center [391, 250] width 281 height 41
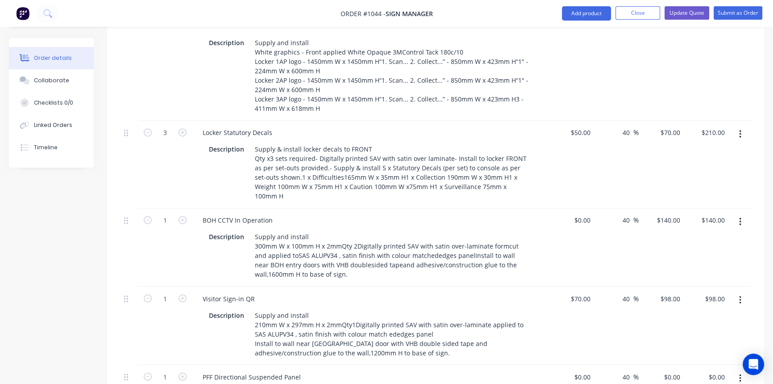
click at [421, 286] on div "Visitor Sign-in QR Description Supply and install 210mm W x 297mm H x 2mmQty1Di…" at bounding box center [370, 325] width 357 height 78
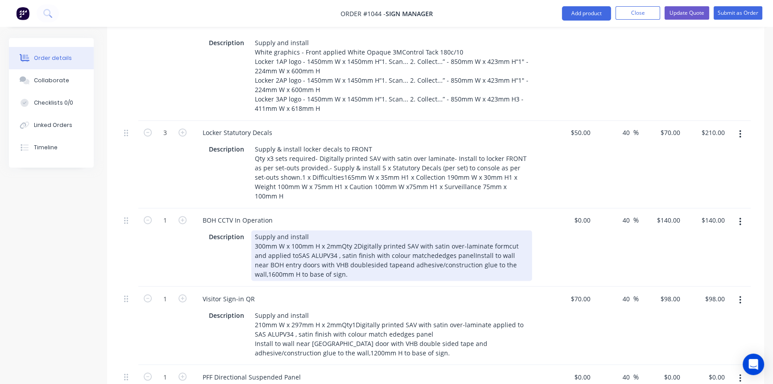
click at [341, 230] on div "Supply and install 300mm W x 100mm H x 2mmQty 2Digitally printed SAV with satin…" at bounding box center [391, 255] width 281 height 50
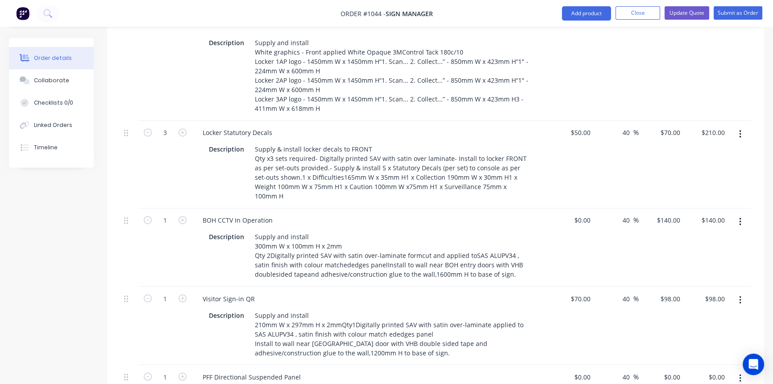
click at [402, 286] on div "Visitor Sign-in QR Description Supply and install 210mm W x 297mm H x 2mmQty1Di…" at bounding box center [370, 325] width 357 height 78
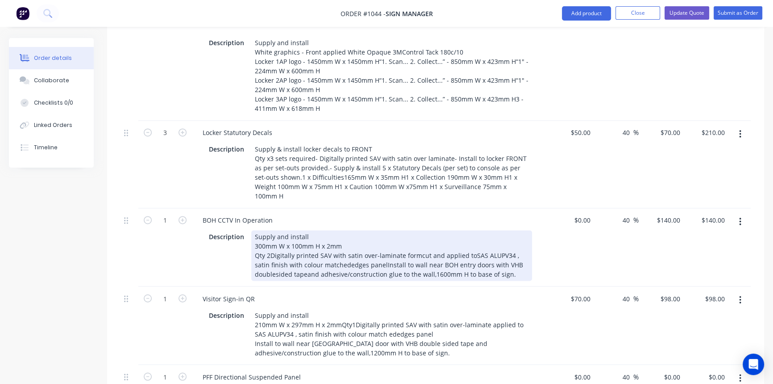
click at [415, 230] on div "Supply and install 300mm W x 100mm H x 2mm Qty 2Digitally printed SAV with sati…" at bounding box center [391, 255] width 281 height 50
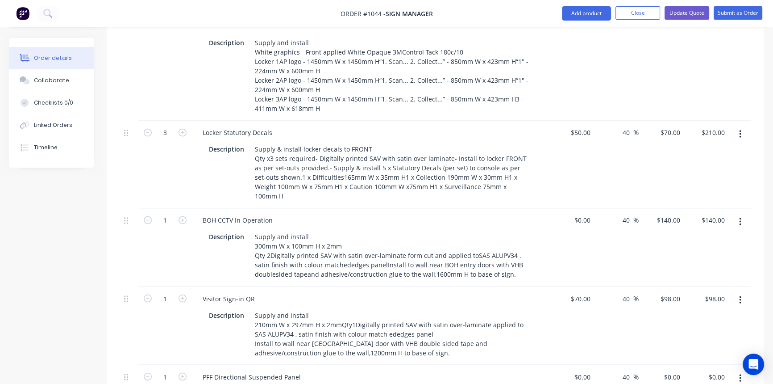
click at [491, 286] on div "Visitor Sign-in QR Description Supply and install 210mm W x 297mm H x 2mmQty1Di…" at bounding box center [370, 325] width 357 height 78
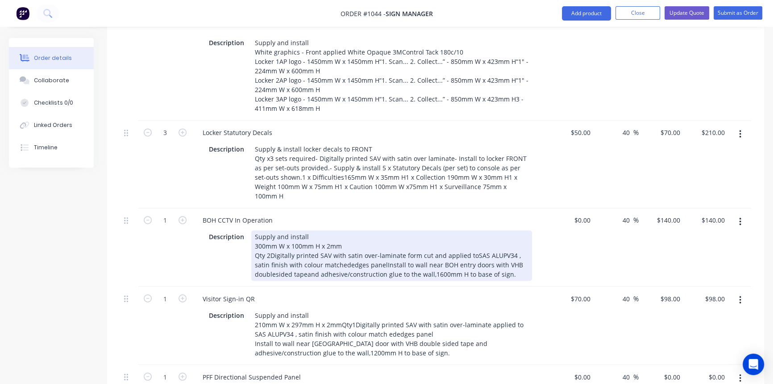
click at [471, 230] on div "Supply and install 300mm W x 100mm H x 2mm Qty 2Digitally printed SAV with sati…" at bounding box center [391, 255] width 281 height 50
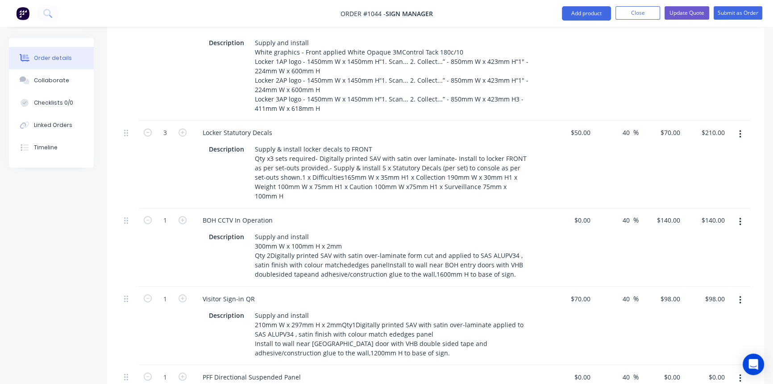
click at [512, 292] on div "Visitor Sign-in QR" at bounding box center [371, 298] width 350 height 13
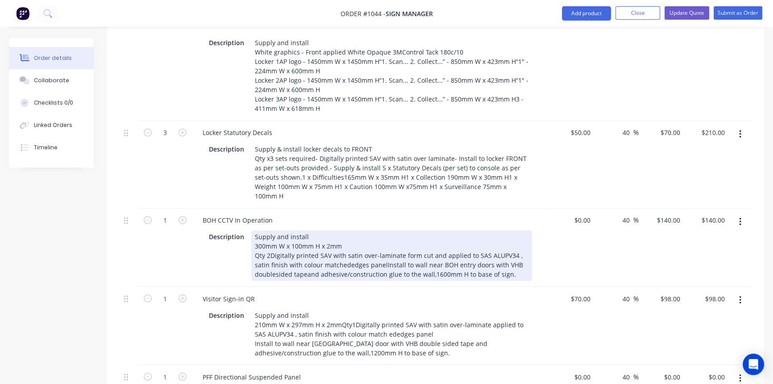
click at [348, 230] on div "Supply and install 300mm W x 100mm H x 2mm Qty 2Digitally printed SAV with sati…" at bounding box center [391, 255] width 281 height 50
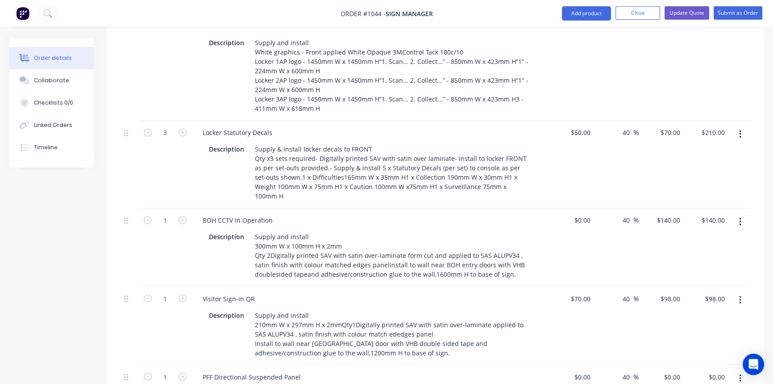
click at [415, 292] on div "Visitor Sign-in QR" at bounding box center [371, 298] width 350 height 13
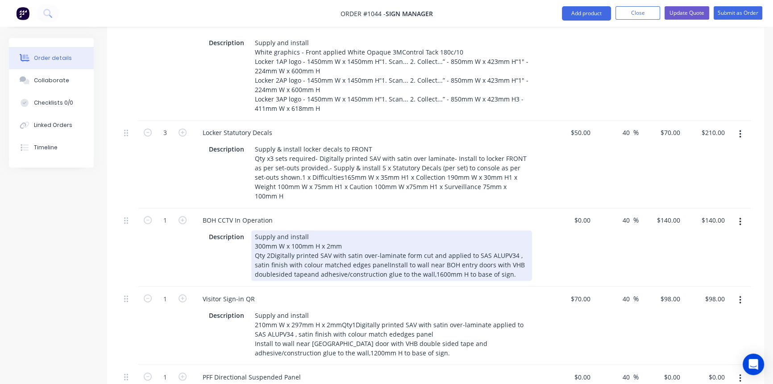
click at [385, 230] on div "Supply and install 300mm W x 100mm H x 2mm Qty 2Digitally printed SAV with sati…" at bounding box center [391, 255] width 281 height 50
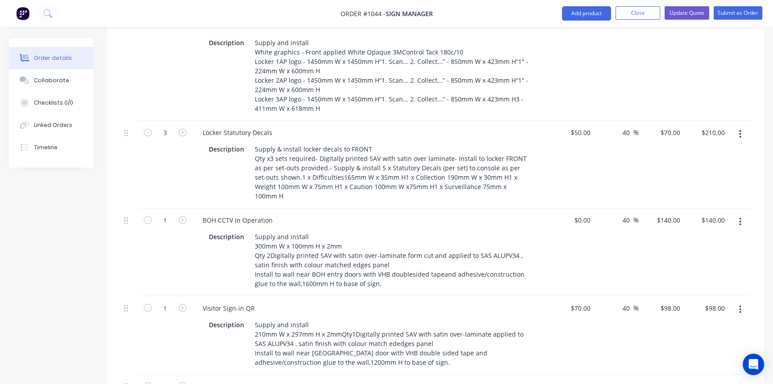
click at [414, 301] on div "Visitor Sign-in QR" at bounding box center [371, 307] width 350 height 13
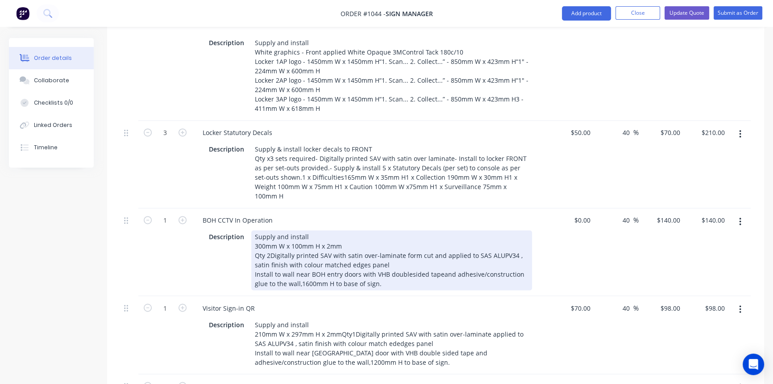
click at [408, 233] on div "Supply and install 300mm W x 100mm H x 2mm Qty 2Digitally printed SAV with sati…" at bounding box center [391, 260] width 281 height 60
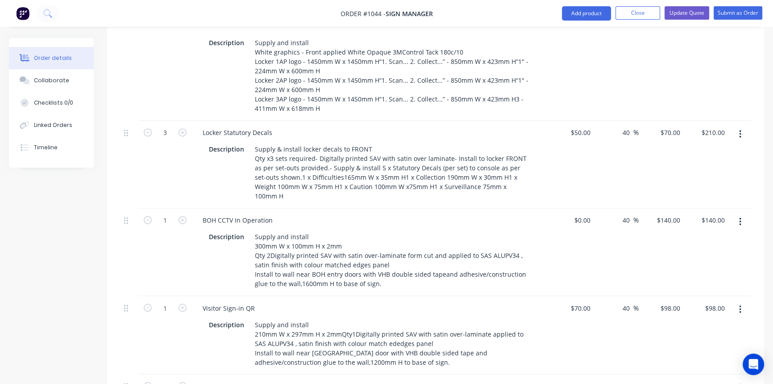
click at [454, 296] on div "Visitor Sign-in QR Description Supply and install 210mm W x 297mm H x 2mmQty1Di…" at bounding box center [370, 335] width 357 height 78
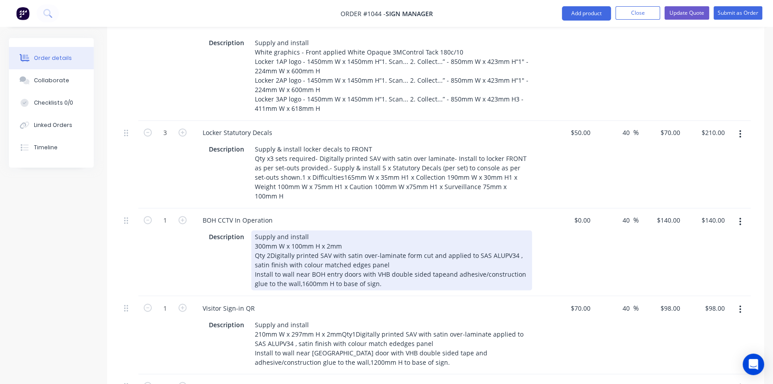
click at [439, 237] on div "Supply and install 300mm W x 100mm H x 2mm Qty 2Digitally printed SAV with sati…" at bounding box center [391, 260] width 281 height 60
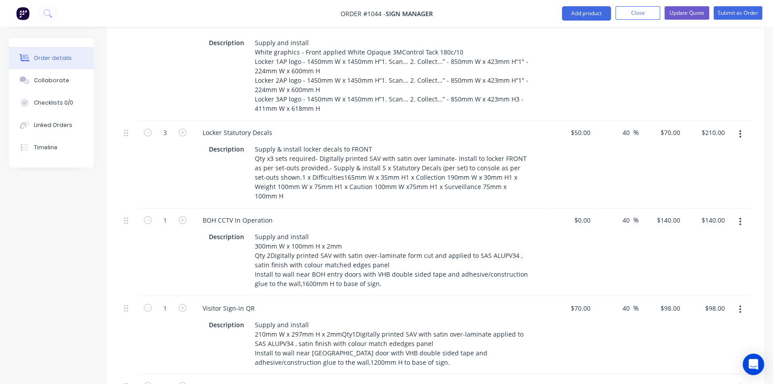
click at [467, 301] on div "Visitor Sign-in QR" at bounding box center [371, 307] width 350 height 13
click at [185, 216] on icon "button" at bounding box center [183, 220] width 8 height 8
type input "2"
type input "$280.00"
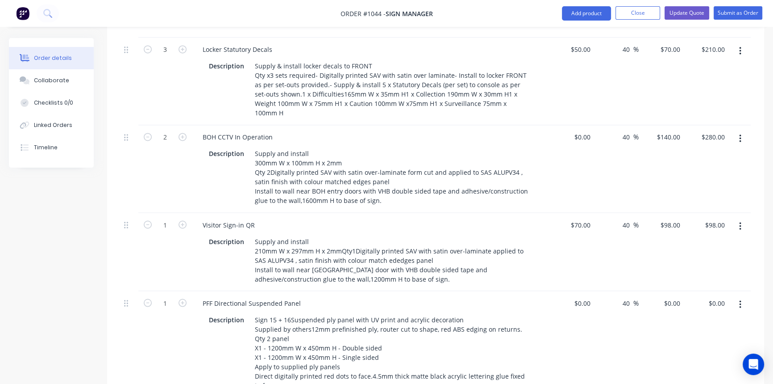
scroll to position [1948, 0]
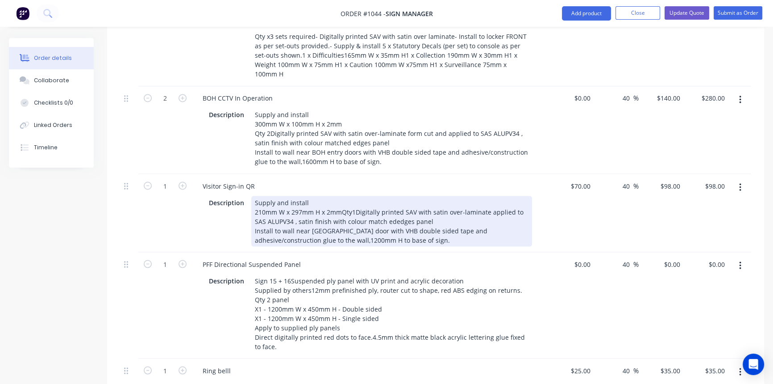
click at [340, 196] on div "Supply and install 210mm W x 297mm H x 2mmQty1Digitally printed SAV with satin …" at bounding box center [391, 221] width 281 height 50
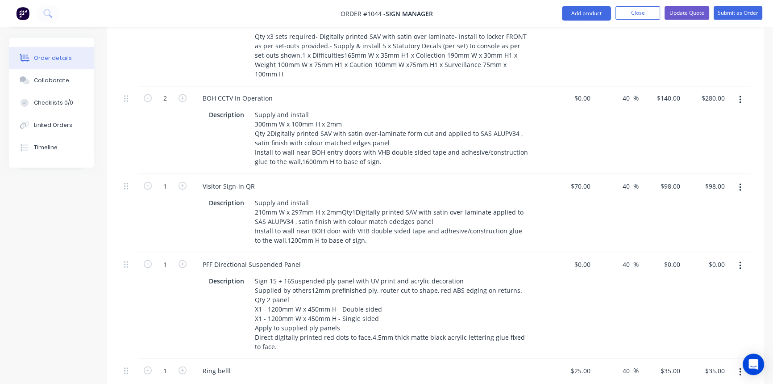
click at [398, 257] on div "PFF Directional Suspended Panel" at bounding box center [371, 263] width 350 height 13
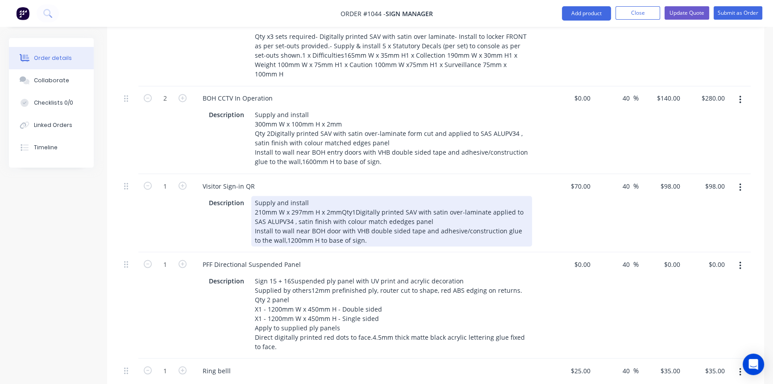
click at [340, 196] on div "Supply and install 210mm W x 297mm H x 2mmQty1Digitally printed SAV with satin …" at bounding box center [391, 221] width 281 height 50
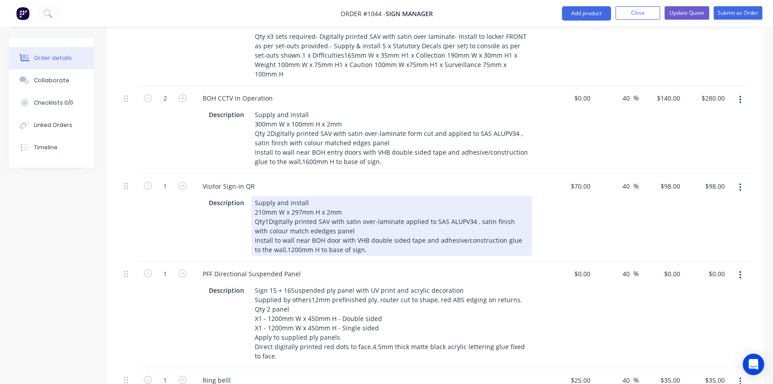
click at [404, 214] on div "Supply and install 210mm W x 297mm H x 2mm Qty1Digitally printed SAV with satin…" at bounding box center [391, 226] width 281 height 60
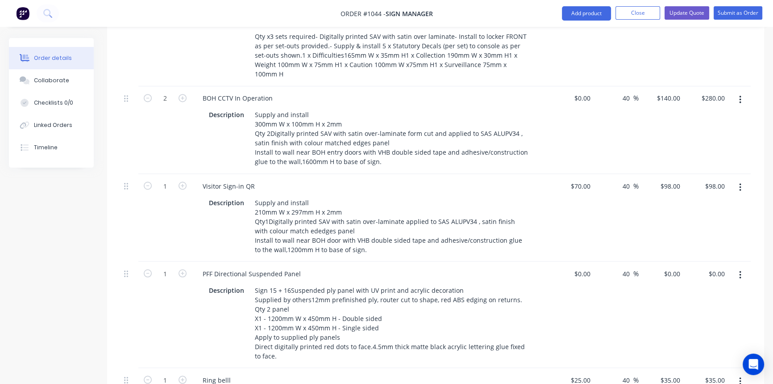
click at [407, 267] on div "PFF Directional Suspended Panel" at bounding box center [371, 273] width 350 height 13
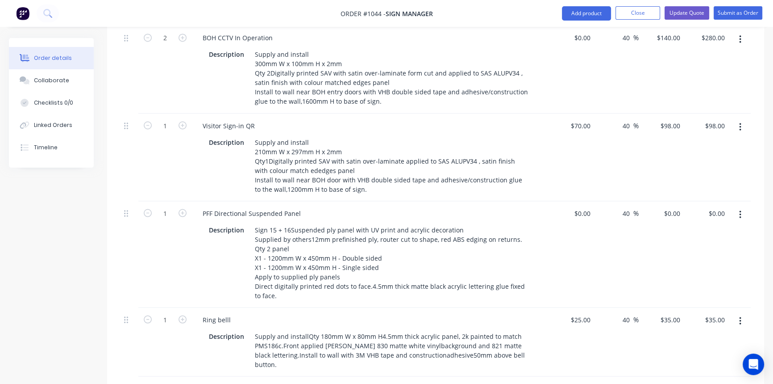
scroll to position [2029, 0]
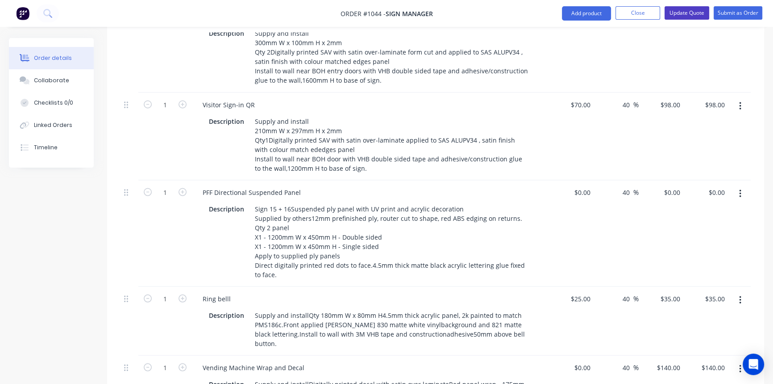
click at [677, 16] on button "Update Quote" at bounding box center [687, 12] width 45 height 13
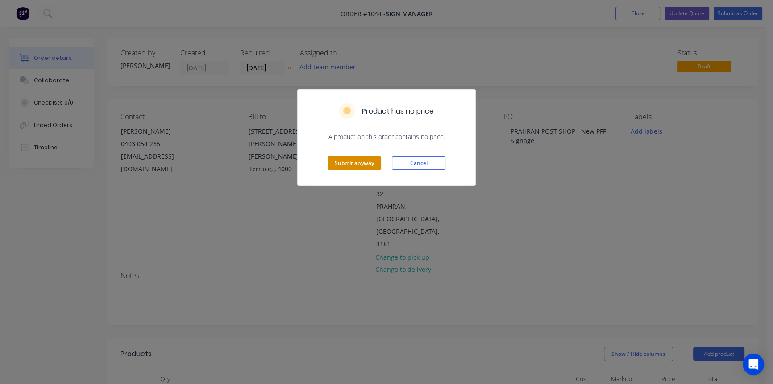
click at [370, 162] on button "Submit anyway" at bounding box center [355, 162] width 54 height 13
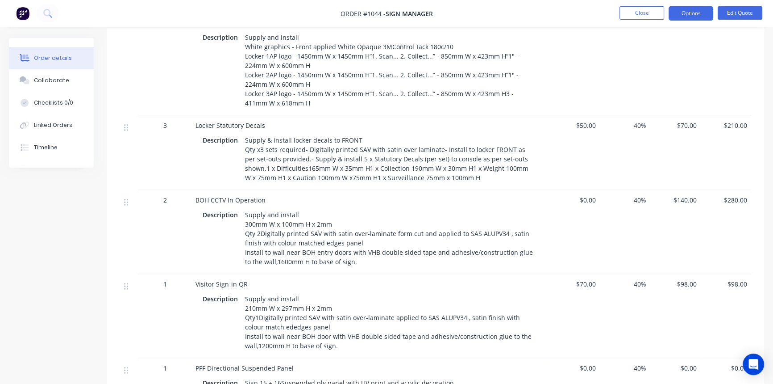
scroll to position [1705, 0]
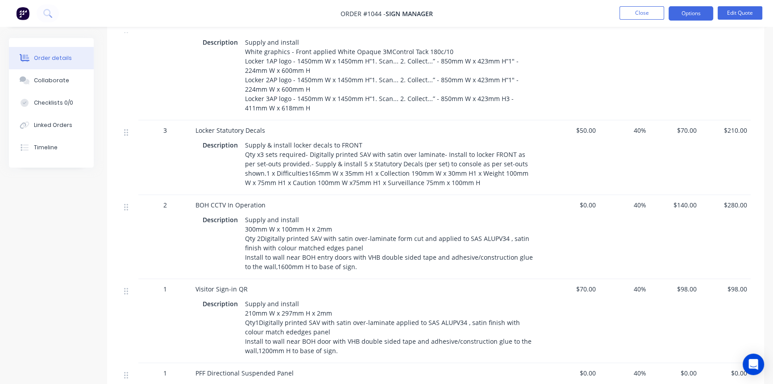
click at [594, 229] on div "$0.00" at bounding box center [574, 237] width 50 height 84
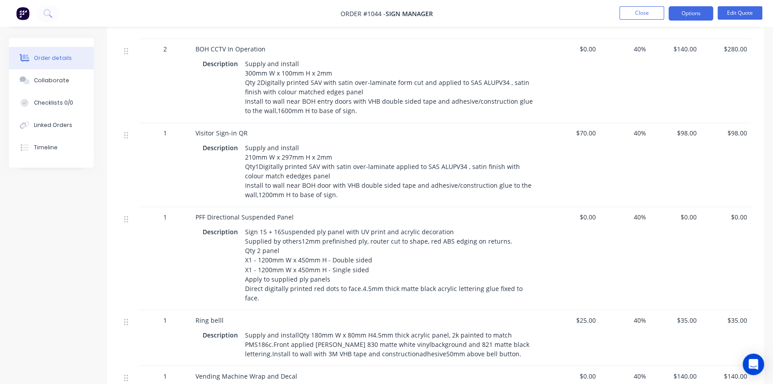
scroll to position [1867, 0]
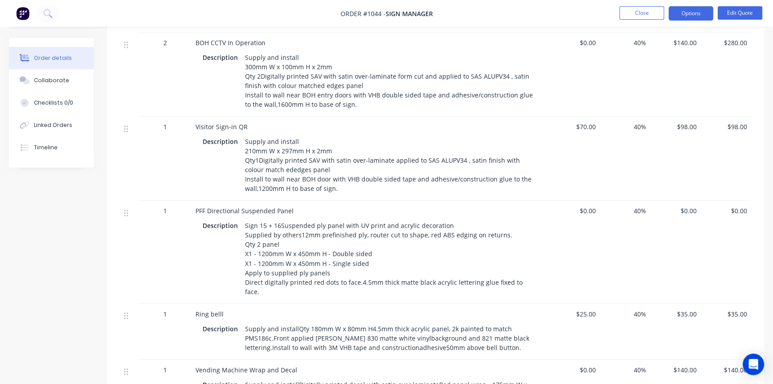
click at [279, 219] on div "Sign 15 + 16Suspended ply panel with UV print and acrylic decoration Supplied b…" at bounding box center [390, 258] width 297 height 79
click at [740, 14] on button "Edit Quote" at bounding box center [740, 12] width 45 height 13
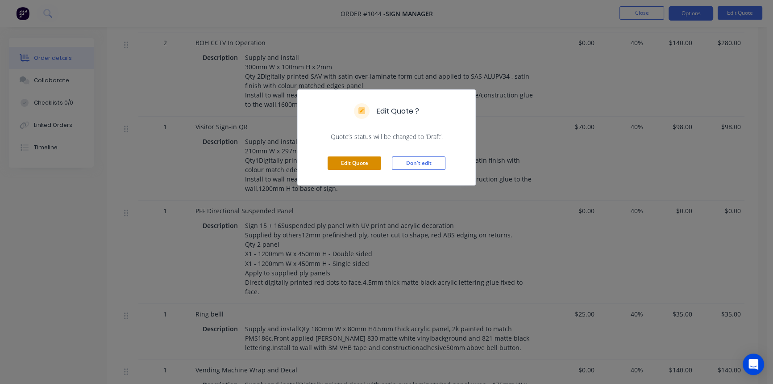
click at [348, 161] on button "Edit Quote" at bounding box center [355, 162] width 54 height 13
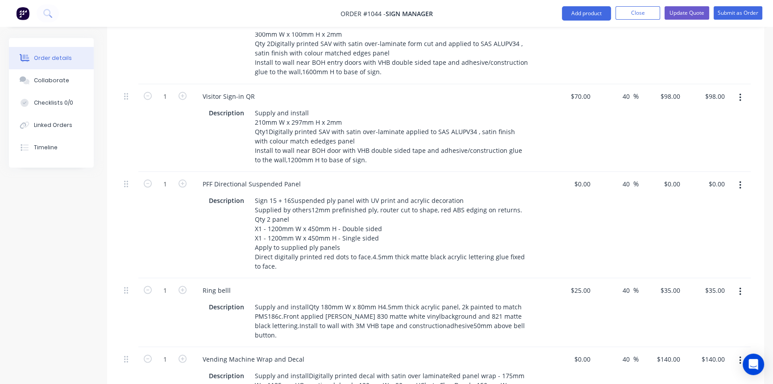
scroll to position [2070, 0]
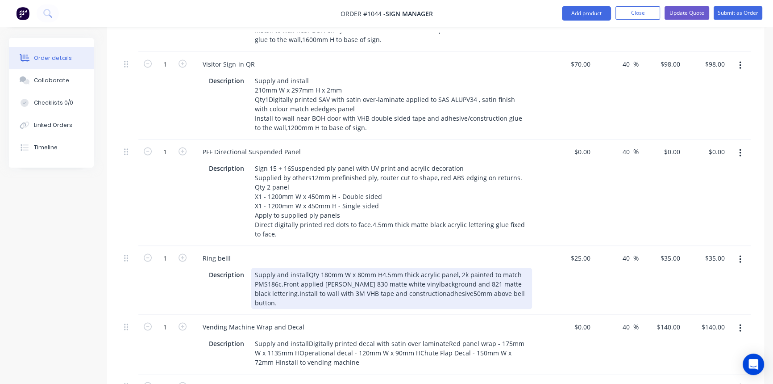
click at [306, 267] on div "Supply and installQty 180mm W x 80mm H4.5mm thick acrylic panel, 2k painted to …" at bounding box center [391, 287] width 281 height 41
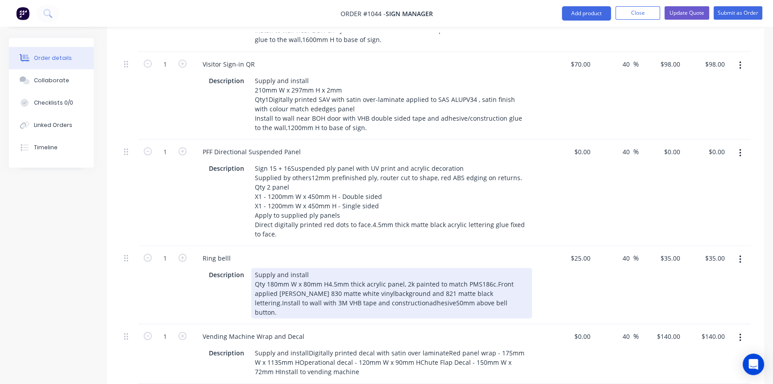
click at [357, 267] on div "Supply and install Qty 180mm W x 80mm H4.5mm thick acrylic panel, 2k painted to…" at bounding box center [391, 292] width 281 height 50
click at [482, 267] on div "Supply and install Qty 180mm W x 80mm H4.5mm thick acrylic panel, 2k painted to…" at bounding box center [391, 292] width 281 height 50
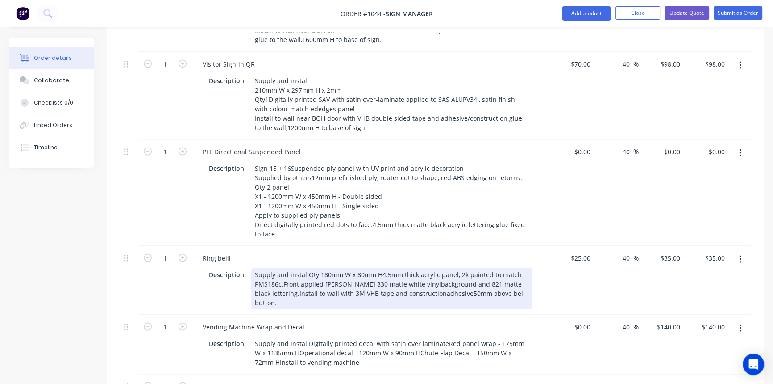
click at [402, 267] on div "Supply and installQty 180mm W x 80mm H4.5mm thick acrylic panel, 2k painted to …" at bounding box center [391, 287] width 281 height 41
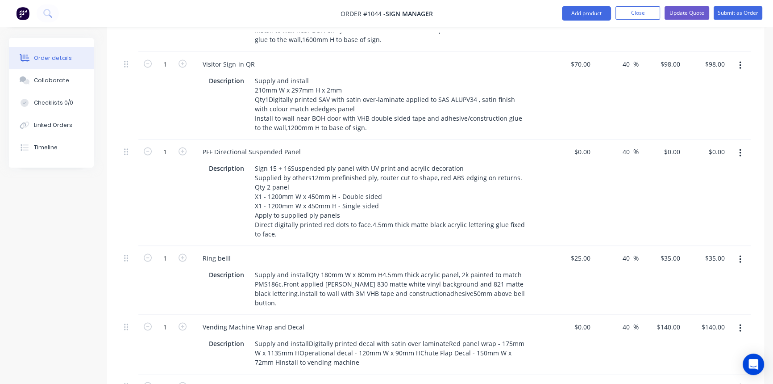
click at [433, 314] on div "Vending Machine Wrap and Decal Description Supply and installDigitally printed …" at bounding box center [370, 343] width 357 height 59
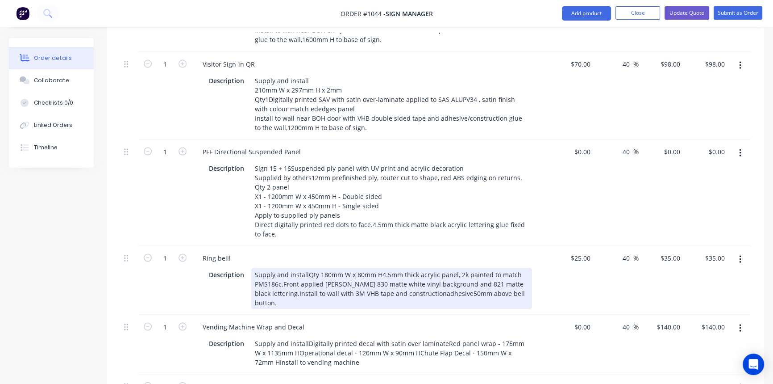
click at [306, 267] on div "Supply and installQty 180mm W x 80mm H4.5mm thick acrylic panel, 2k painted to …" at bounding box center [391, 287] width 281 height 41
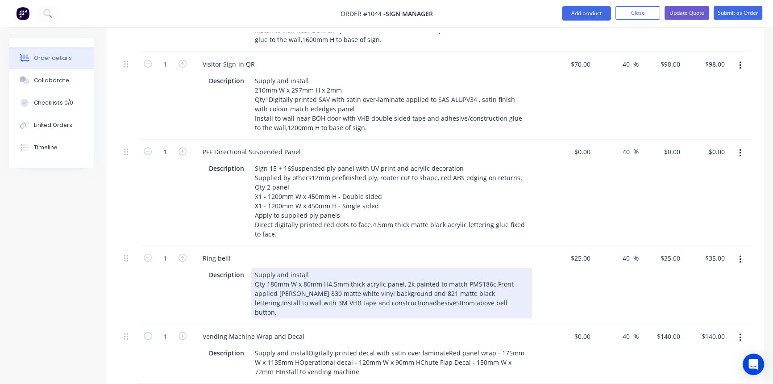
click at [352, 272] on div "Ring belll Description Supply and install Qty 180mm W x 80mm H4.5mm thick acryl…" at bounding box center [370, 285] width 357 height 78
click at [482, 267] on div "Supply and install Qty 180mm W x 80mm H4.5mm thick acrylic panel, 2k painted to…" at bounding box center [391, 292] width 281 height 50
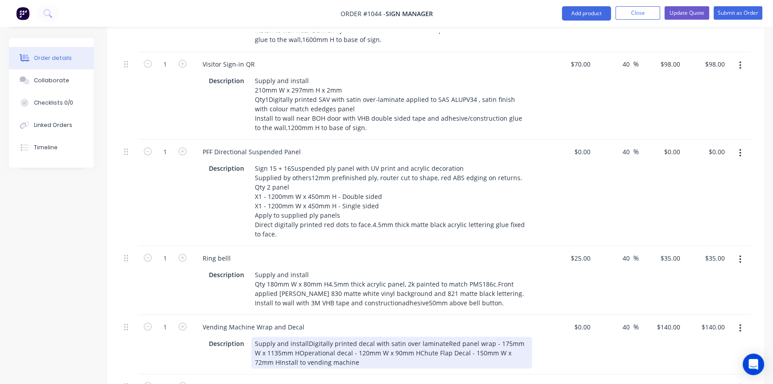
click at [514, 314] on div "Vending Machine Wrap and Decal Description Supply and installDigitally printed …" at bounding box center [370, 343] width 357 height 59
click at [305, 336] on div "Supply and installDigitally printed decal with satin over laminateRed panel wra…" at bounding box center [391, 352] width 281 height 32
click at [442, 336] on div "Supply and install Digitally printed decal with satin over laminateRed panel wr…" at bounding box center [391, 352] width 281 height 32
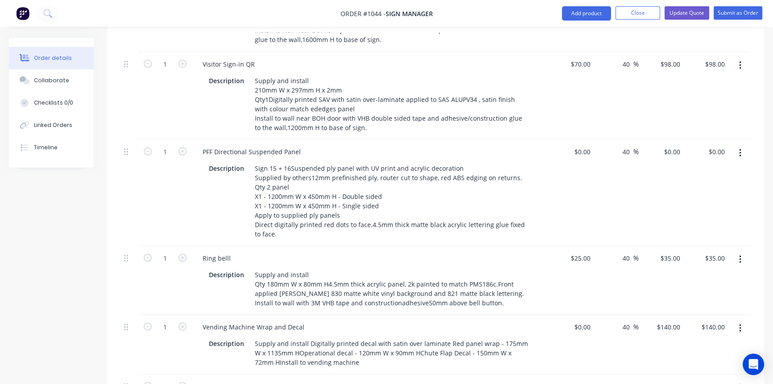
click at [556, 319] on div "$0.00 $0.00" at bounding box center [571, 343] width 45 height 59
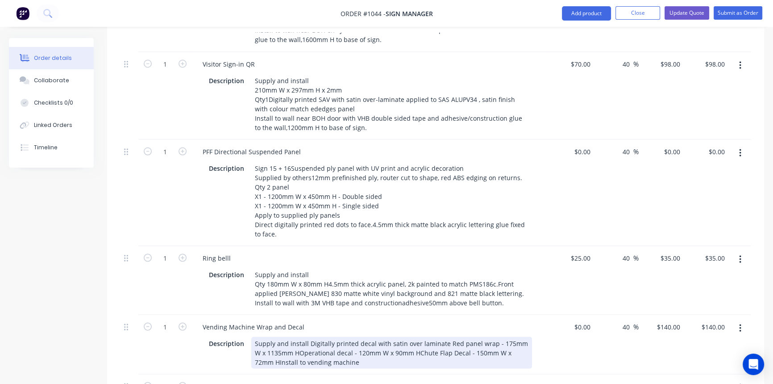
click at [286, 336] on div "Supply and install Digitally printed decal with satin over laminate Red panel w…" at bounding box center [391, 352] width 281 height 32
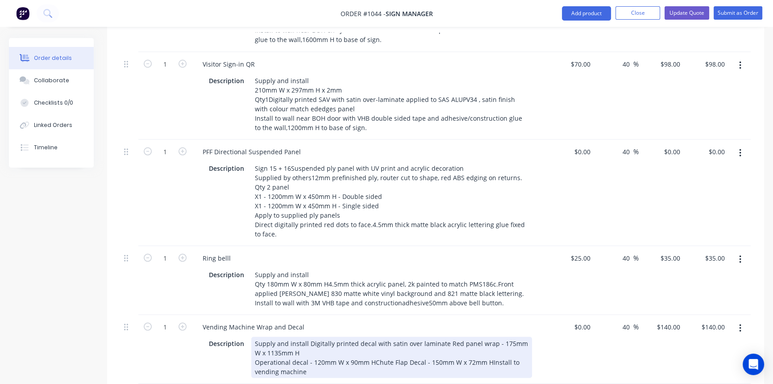
click at [374, 336] on div "Supply and install Digitally printed decal with satin over laminate Red panel w…" at bounding box center [391, 356] width 281 height 41
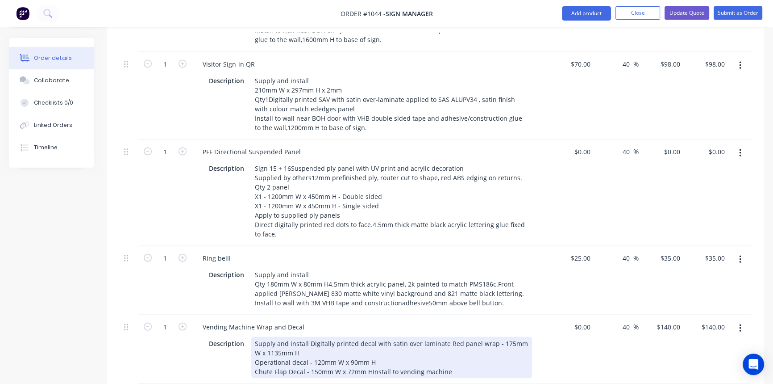
click at [369, 336] on div "Supply and install Digitally printed decal with satin over laminate Red panel w…" at bounding box center [391, 356] width 281 height 41
click at [401, 350] on div "Vending Machine Wrap and Decal Description Supply and install Digitally printed…" at bounding box center [370, 353] width 357 height 78
click at [541, 334] on div "Description Supply and install Digitally printed decal with satin over laminate…" at bounding box center [371, 360] width 350 height 52
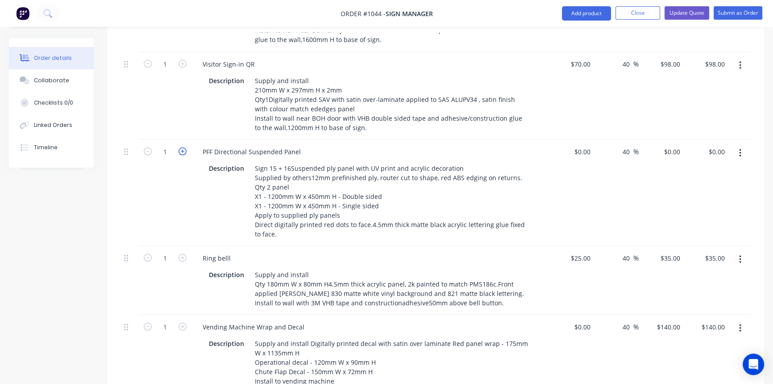
click at [184, 147] on icon "button" at bounding box center [183, 151] width 8 height 8
type input "2"
click at [580, 145] on div "0 0" at bounding box center [587, 151] width 14 height 13
type input "$240.00"
type input "$336.00"
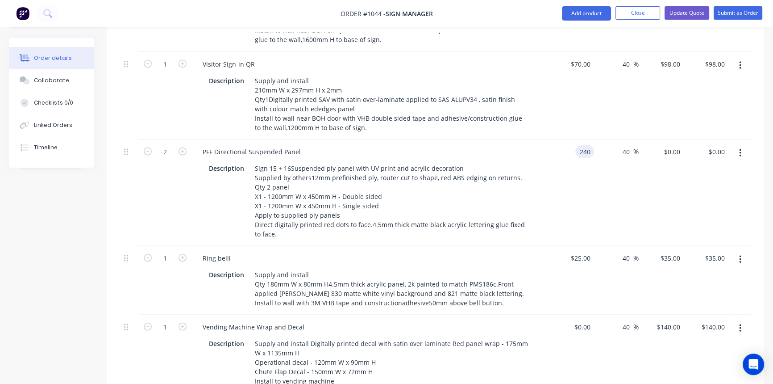
type input "$672.00"
click at [633, 169] on div "40 40 %" at bounding box center [616, 192] width 45 height 106
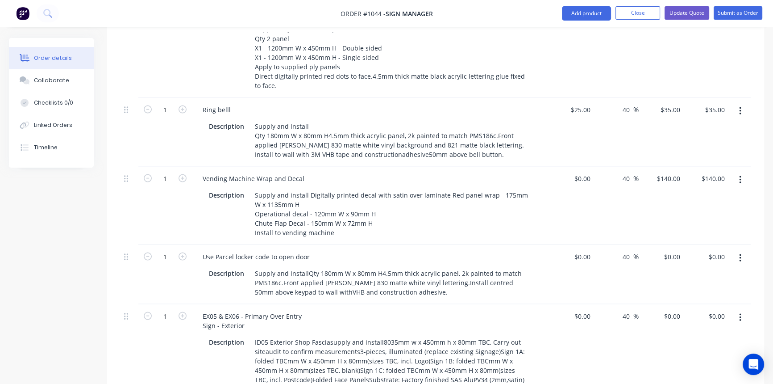
scroll to position [2232, 0]
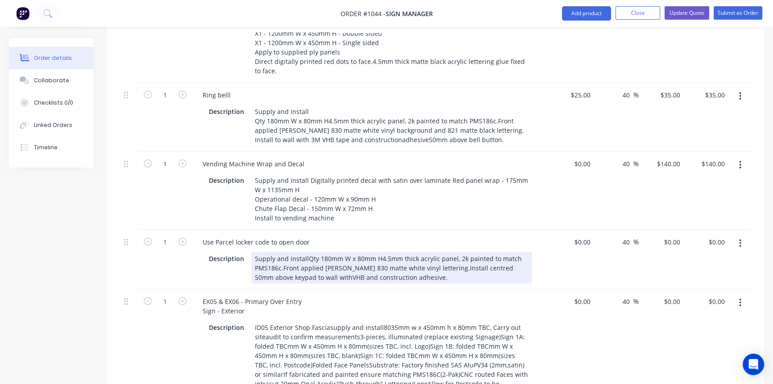
click at [305, 252] on div "Supply and installQty 180mm W x 80mm H4.5mm thick acrylic panel, 2k painted to …" at bounding box center [391, 268] width 281 height 32
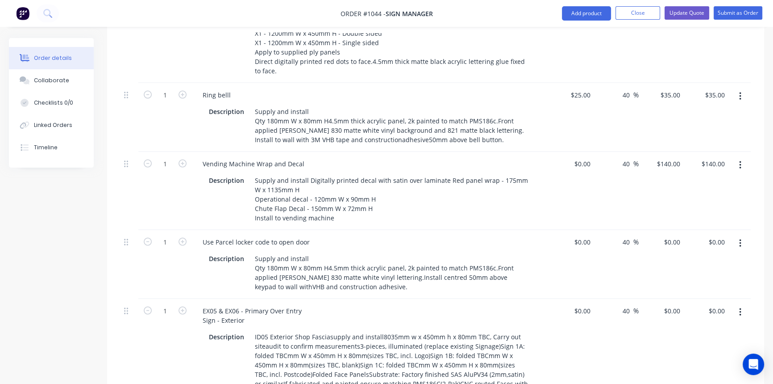
click at [350, 304] on div "EX05 & EX06 - Primary Over Entry Sign - Exterior" at bounding box center [371, 315] width 350 height 22
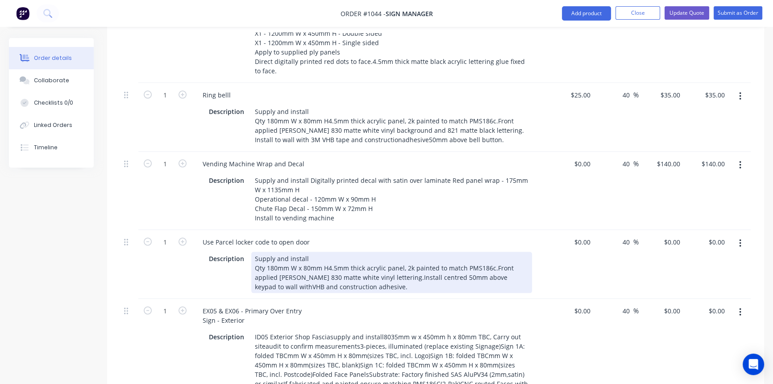
click at [384, 252] on div "Supply and install Qty 180mm W x 80mm H4.5mm thick acrylic panel, 2k painted to…" at bounding box center [391, 272] width 281 height 41
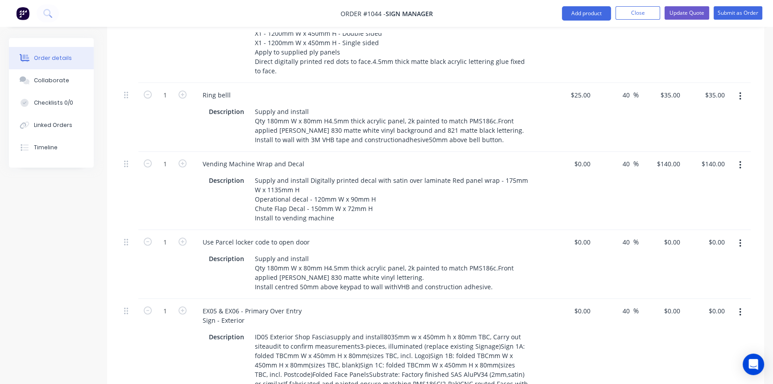
click at [403, 304] on div "EX05 & EX06 - Primary Over Entry Sign - Exterior" at bounding box center [371, 315] width 350 height 22
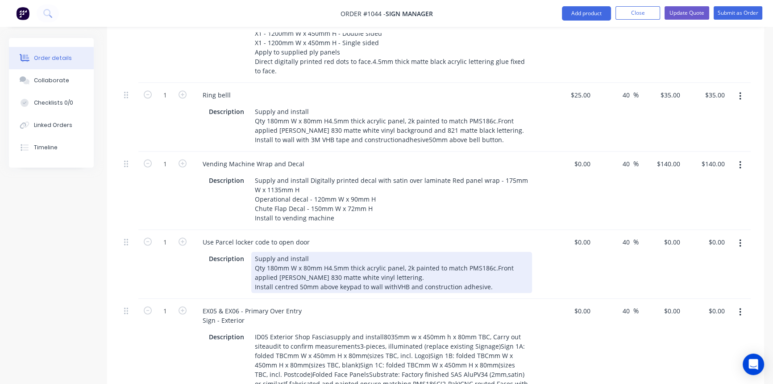
click at [394, 252] on div "Supply and install Qty 180mm W x 80mm H4.5mm thick acrylic panel, 2k painted to…" at bounding box center [391, 272] width 281 height 41
click at [391, 252] on div "Supply and install Qty 180mm W x 80mm H4.5mm thick acrylic panel, 2k painted to…" at bounding box center [391, 272] width 281 height 41
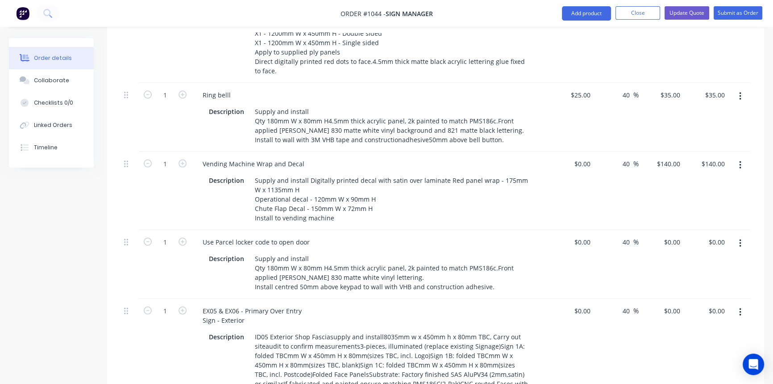
click at [398, 304] on div "EX05 & EX06 - Primary Over Entry Sign - Exterior" at bounding box center [371, 315] width 350 height 22
click at [588, 235] on input "0" at bounding box center [589, 241] width 10 height 13
type input "$50.00"
type input "$70.00"
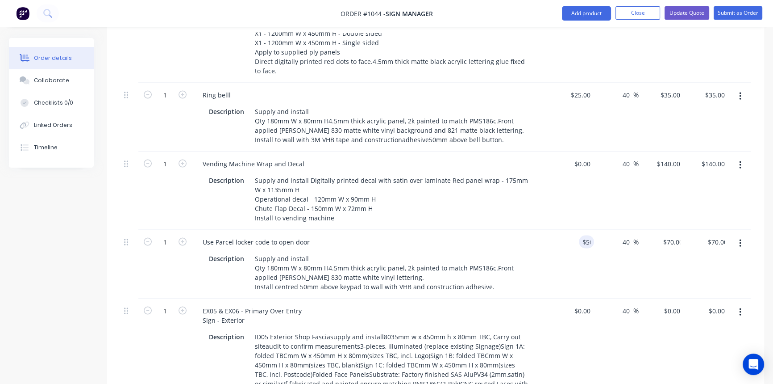
click at [609, 241] on div "40 40 %" at bounding box center [616, 264] width 45 height 69
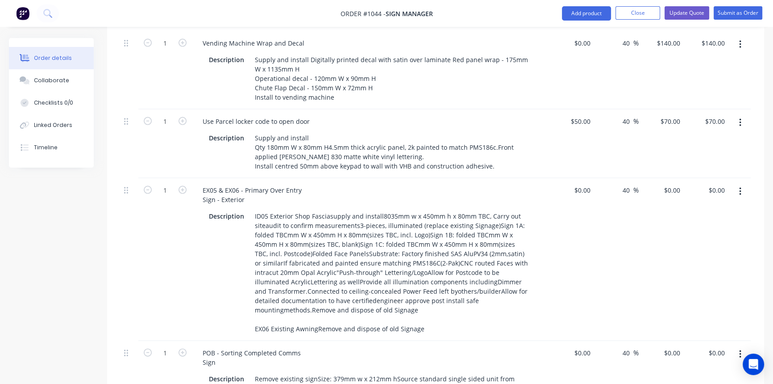
scroll to position [2354, 0]
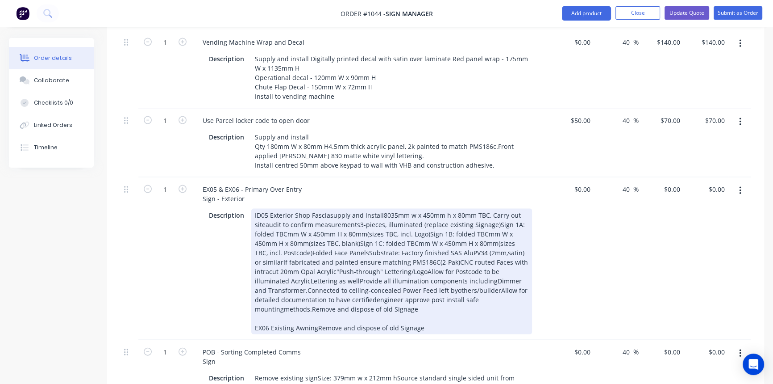
click at [380, 209] on div "ID05 Exterior Shop Fasciasupply and install8035mm w x 450mm h x 80mm TBC, Carry…" at bounding box center [391, 271] width 281 height 125
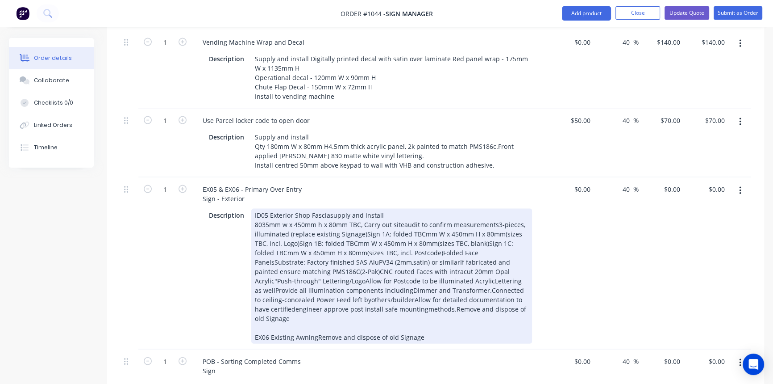
click at [434, 209] on div "ID05 Exterior Shop Fasciasupply and install 8035mm w x 450mm h x 80mm TBC, Carr…" at bounding box center [391, 276] width 281 height 135
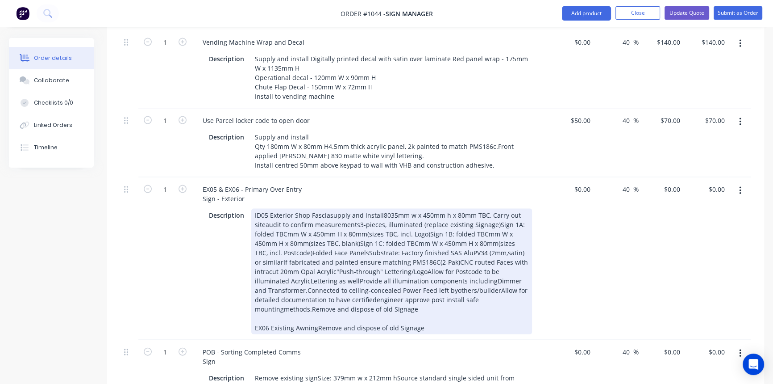
click at [380, 209] on div "ID05 Exterior Shop Fasciasupply and install8035mm w x 450mm h x 80mm TBC, Carry…" at bounding box center [391, 271] width 281 height 125
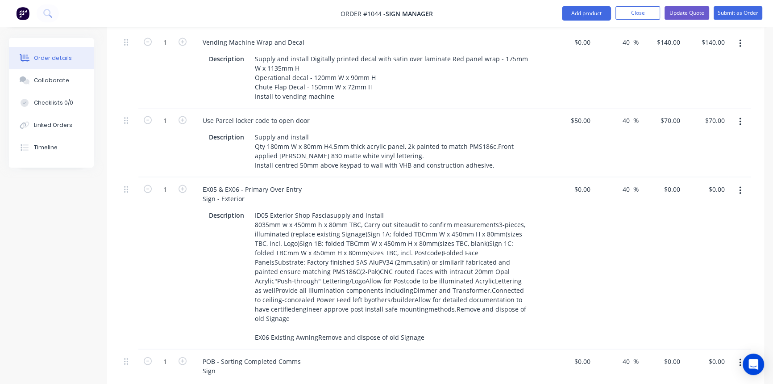
click at [430, 183] on div "EX05 & EX06 - Primary Over Entry Sign - Exterior" at bounding box center [371, 194] width 350 height 22
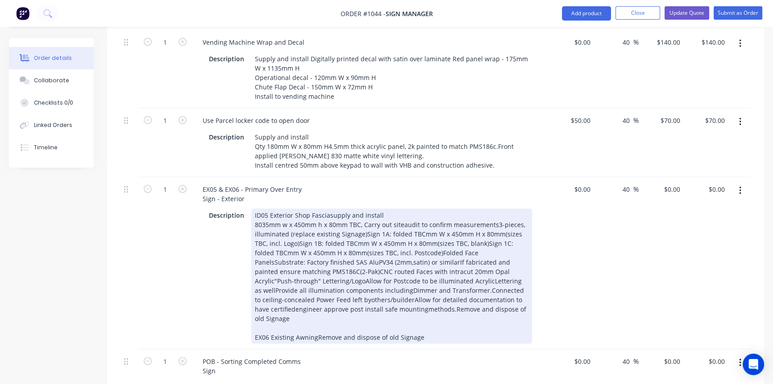
click at [403, 209] on div "ID05 Exterior Shop Fasciasupply and install 8035mm w x 450mm h x 80mm TBC, Carr…" at bounding box center [391, 276] width 281 height 135
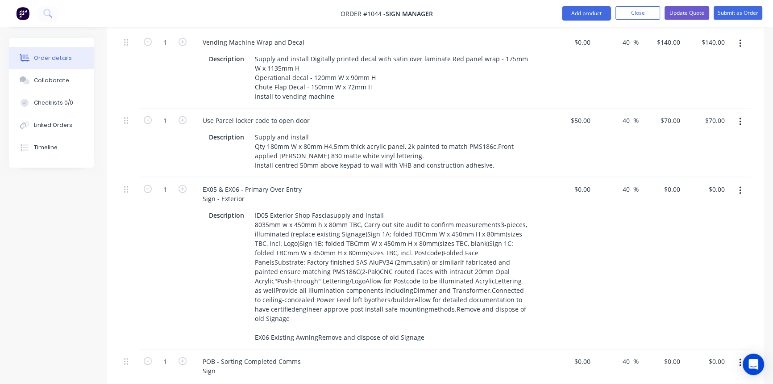
click at [436, 183] on div "EX05 & EX06 - Primary Over Entry Sign - Exterior" at bounding box center [371, 194] width 350 height 22
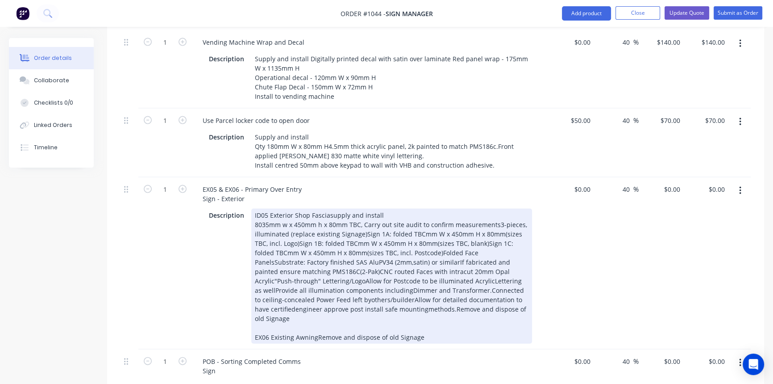
click at [362, 209] on div "ID05 Exterior Shop Fasciasupply and install 8035mm w x 450mm h x 80mm TBC, Carr…" at bounding box center [391, 276] width 281 height 135
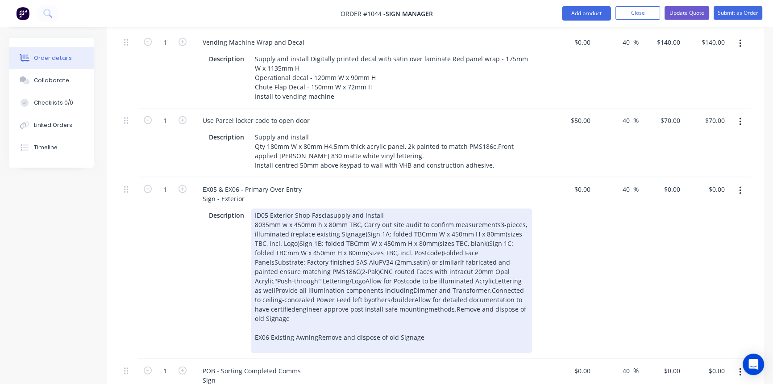
click at [360, 209] on div "ID05 Exterior Shop Fasciasupply and install 8035mm w x 450mm h x 80mm TBC, Carr…" at bounding box center [391, 281] width 281 height 144
click at [363, 209] on div "ID05 Exterior Shop Fasciasupply and install 8035mm w x 450mm h x 80mm TBC, Carr…" at bounding box center [391, 281] width 281 height 144
click at [362, 209] on div "ID05 Exterior Shop Fasciasupply and install 8035mm w x 450mm h x 80mm TBC, Carr…" at bounding box center [391, 281] width 281 height 144
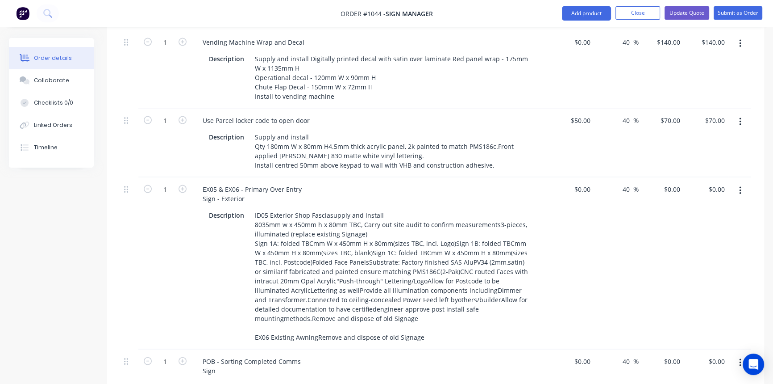
click at [622, 256] on div "40 40 %" at bounding box center [616, 263] width 45 height 172
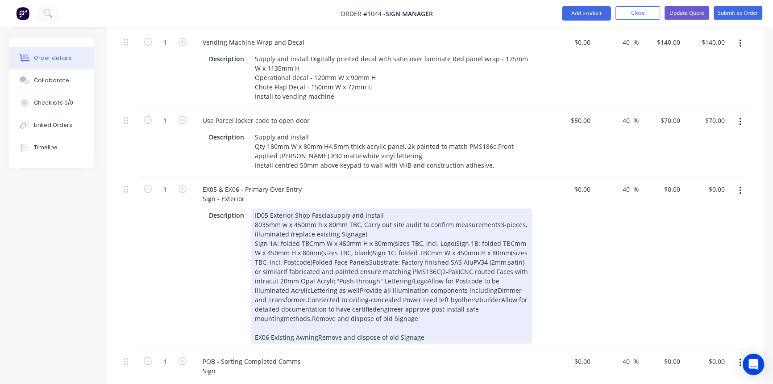
click at [452, 209] on div "ID05 Exterior Shop Fasciasupply and install 8035mm w x 450mm h x 80mm TBC, Carr…" at bounding box center [391, 276] width 281 height 135
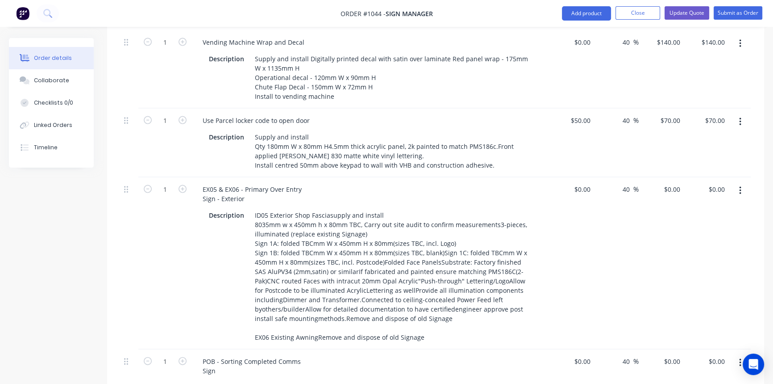
click at [609, 242] on div "40 40 %" at bounding box center [616, 263] width 45 height 172
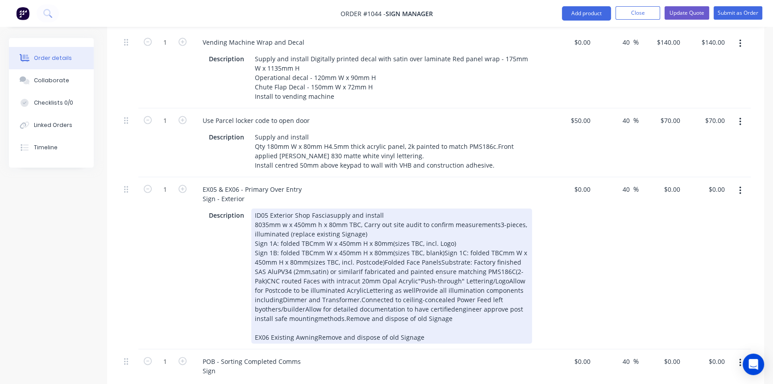
click at [440, 214] on div "ID05 Exterior Shop Fasciasupply and install 8035mm w x 450mm h x 80mm TBC, Carr…" at bounding box center [391, 276] width 281 height 135
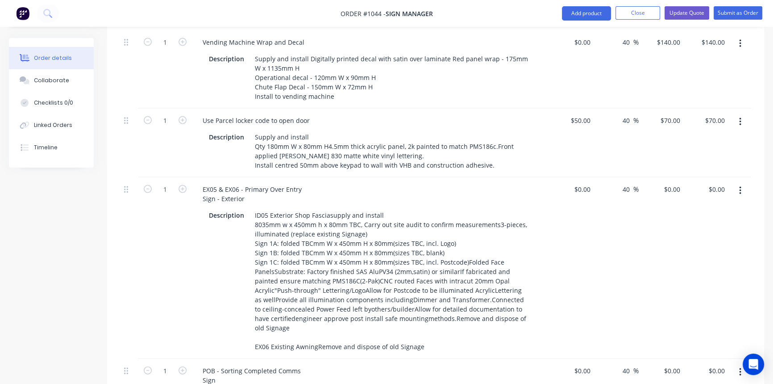
click at [603, 244] on div "40 40 %" at bounding box center [616, 267] width 45 height 181
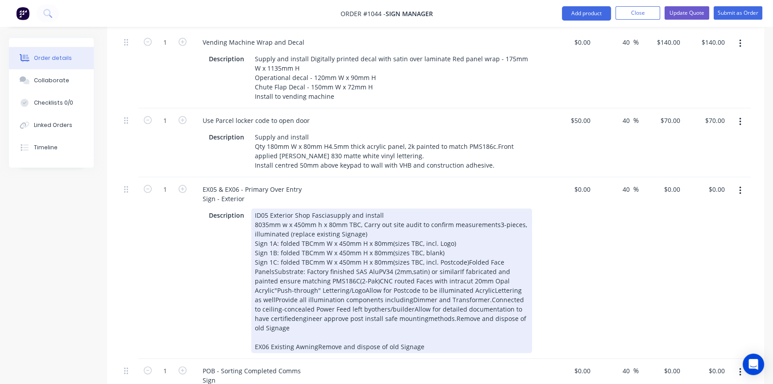
click at [464, 223] on div "ID05 Exterior Shop Fasciasupply and install 8035mm w x 450mm h x 80mm TBC, Carr…" at bounding box center [391, 281] width 281 height 144
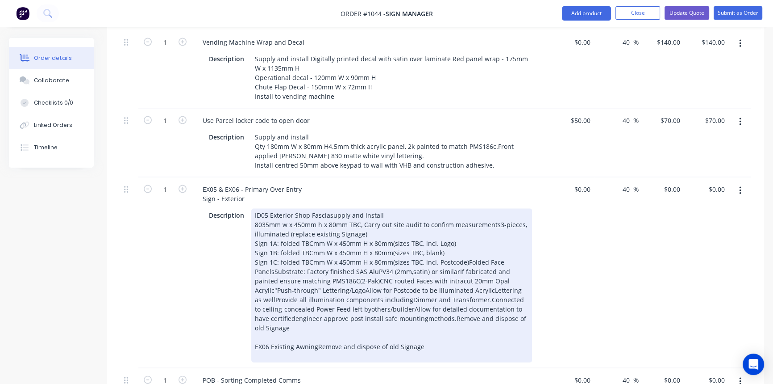
click at [464, 223] on div "ID05 Exterior Shop Fasciasupply and install 8035mm w x 450mm h x 80mm TBC, Carr…" at bounding box center [391, 286] width 281 height 154
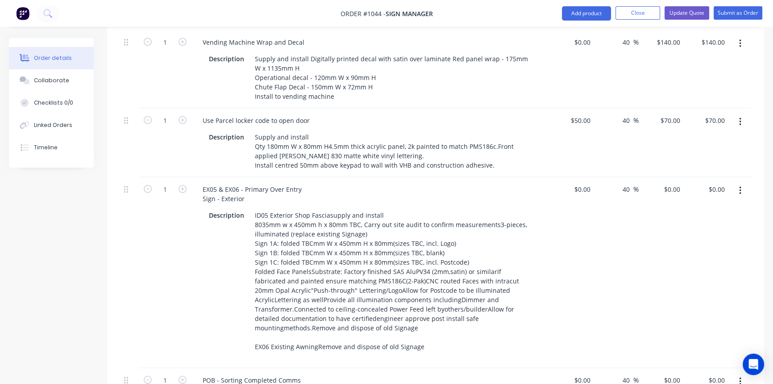
click at [578, 239] on div "$0.00 $0.00" at bounding box center [571, 272] width 45 height 191
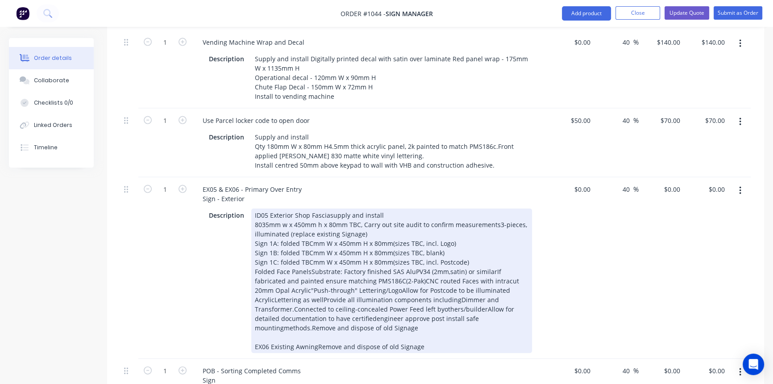
click at [309, 231] on div "ID05 Exterior Shop Fasciasupply and install 8035mm w x 450mm h x 80mm TBC, Carr…" at bounding box center [391, 281] width 281 height 144
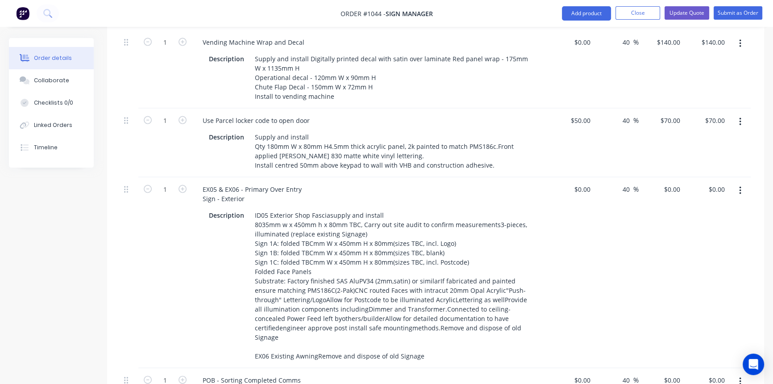
click at [554, 237] on div "$0.00 $0.00" at bounding box center [571, 272] width 45 height 191
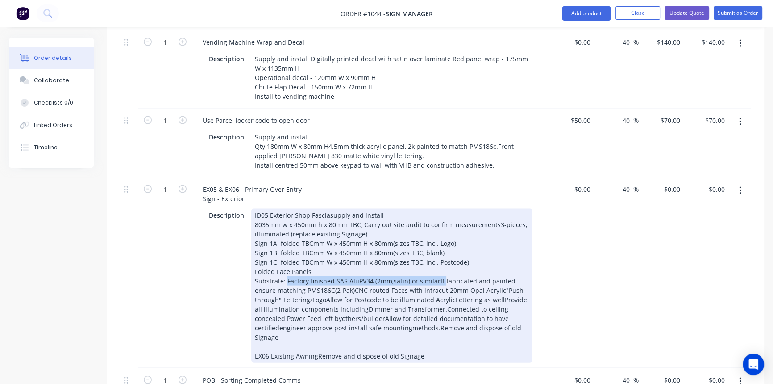
drag, startPoint x: 286, startPoint y: 241, endPoint x: 440, endPoint y: 239, distance: 154.0
click at [440, 239] on div "ID05 Exterior Shop Fasciasupply and install 8035mm w x 450mm h x 80mm TBC, Carr…" at bounding box center [391, 286] width 281 height 154
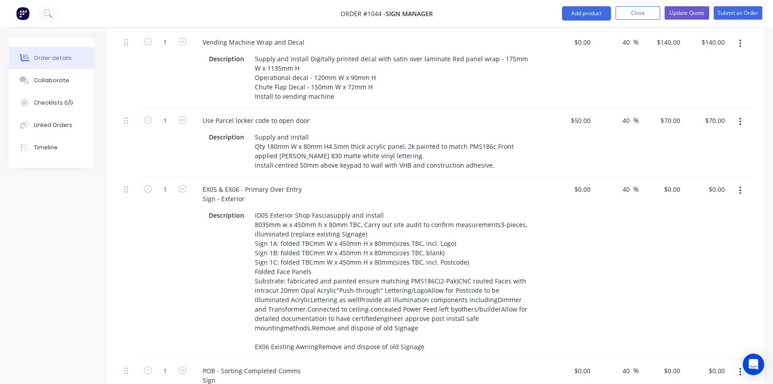
click at [576, 254] on div "$0.00 $0.00" at bounding box center [571, 267] width 45 height 181
click at [587, 183] on input "0" at bounding box center [584, 189] width 21 height 13
type input "$4,650.00"
type input "$6,510.00"
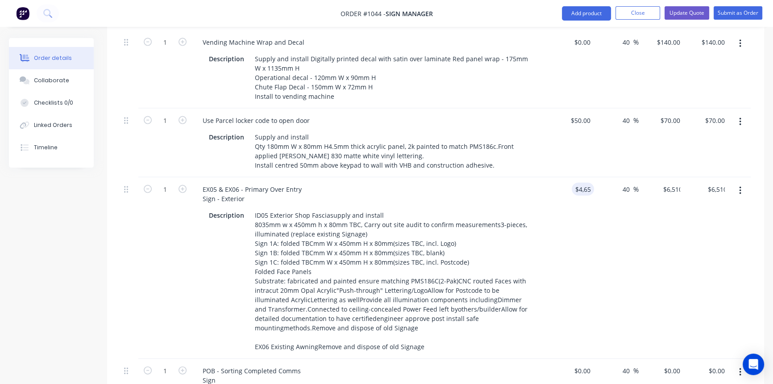
click at [583, 295] on div "$4,650.00 4650" at bounding box center [571, 267] width 45 height 181
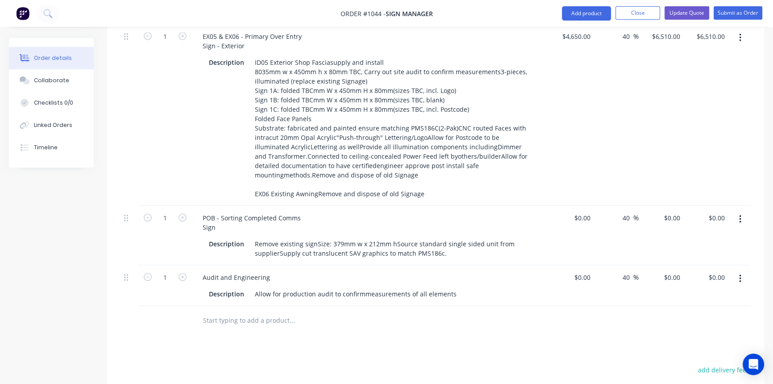
scroll to position [2516, 0]
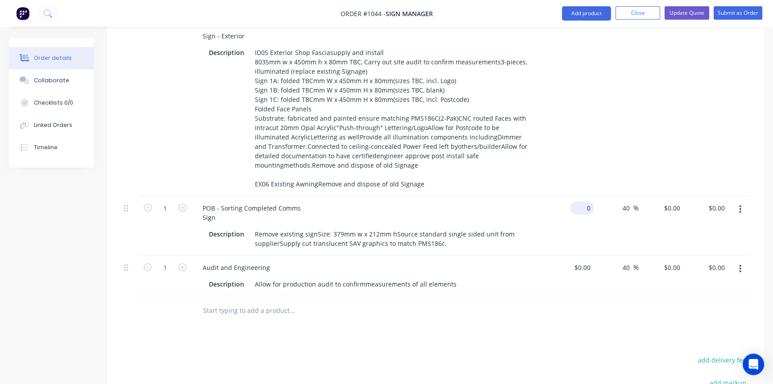
click at [586, 201] on input "0" at bounding box center [584, 207] width 21 height 13
type input "$250.00"
type input "$350.00"
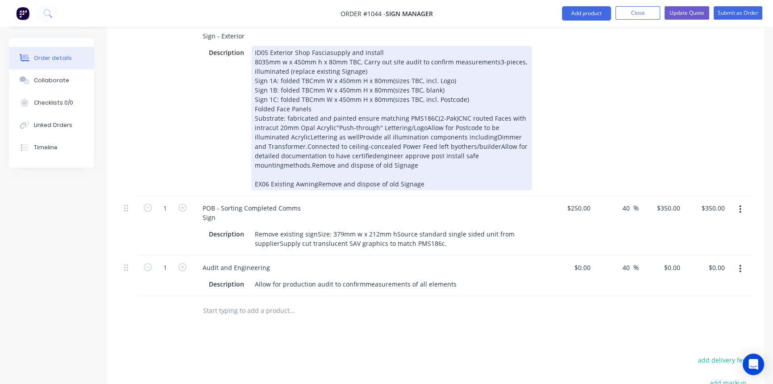
click at [373, 117] on div "ID05 Exterior Shop Fasciasupply and install 8035mm w x 450mm h x 80mm TBC, Carr…" at bounding box center [391, 118] width 281 height 144
click at [473, 133] on div "ID05 Exterior Shop Fasciasupply and install 8035mm w x 450mm h x 80mm TBC, Carr…" at bounding box center [391, 118] width 281 height 144
click at [452, 98] on div "ID05 Exterior Shop Fasciasupply and install 8035mm w x 450mm h x 80mm TBC, Carr…" at bounding box center [391, 118] width 281 height 144
click at [481, 139] on div "ID05 Exterior Shop Fasciasupply and install 8035mm w x 450mm h x 80mm TBC, Carr…" at bounding box center [391, 118] width 281 height 144
click at [292, 107] on div "ID05 Exterior Shop Fasciasupply and install 8035mm w x 450mm h x 80mm TBC, Carr…" at bounding box center [391, 118] width 281 height 144
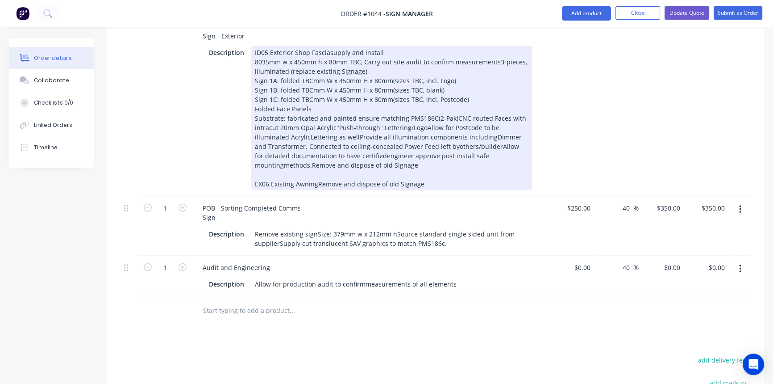
click at [459, 149] on div "ID05 Exterior Shop Fasciasupply and install 8035mm w x 450mm h x 80mm TBC, Carr…" at bounding box center [391, 118] width 281 height 144
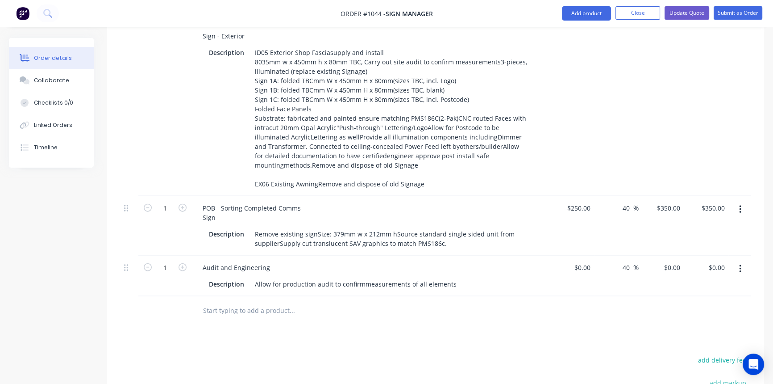
click at [509, 300] on div at bounding box center [352, 310] width 321 height 29
drag, startPoint x: 241, startPoint y: 245, endPoint x: 292, endPoint y: 246, distance: 51.8
click at [292, 261] on div "Audit and Engineering" at bounding box center [371, 267] width 350 height 13
click at [673, 261] on div "0 0" at bounding box center [677, 267] width 14 height 13
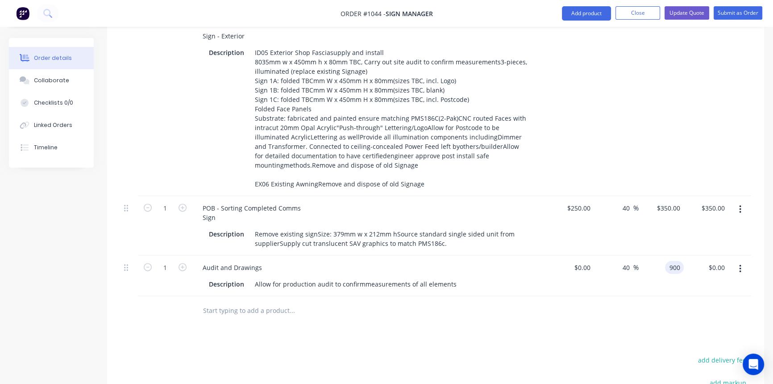
type input "$900.00"
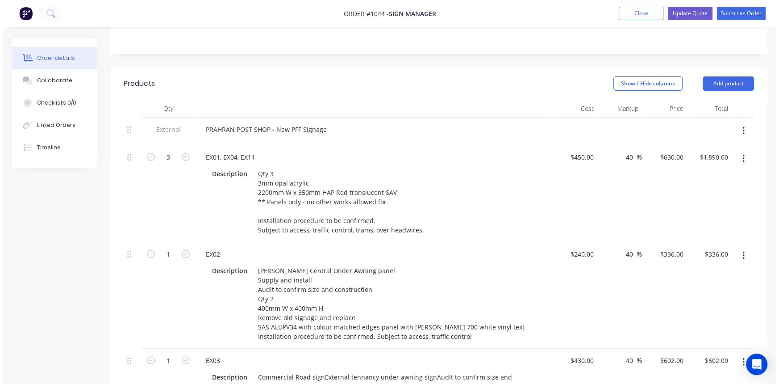
scroll to position [0, 0]
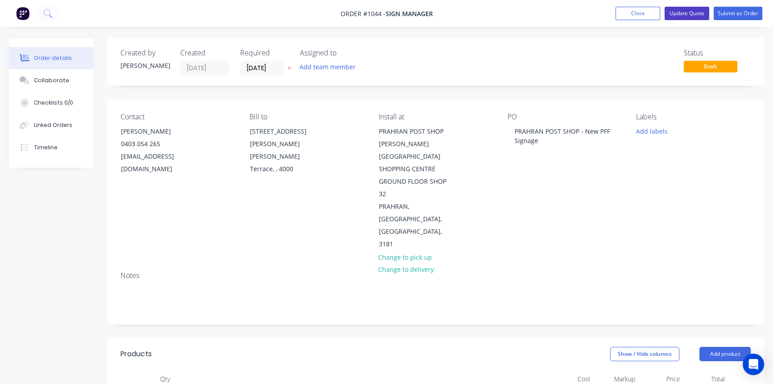
click at [686, 12] on button "Update Quote" at bounding box center [687, 13] width 45 height 13
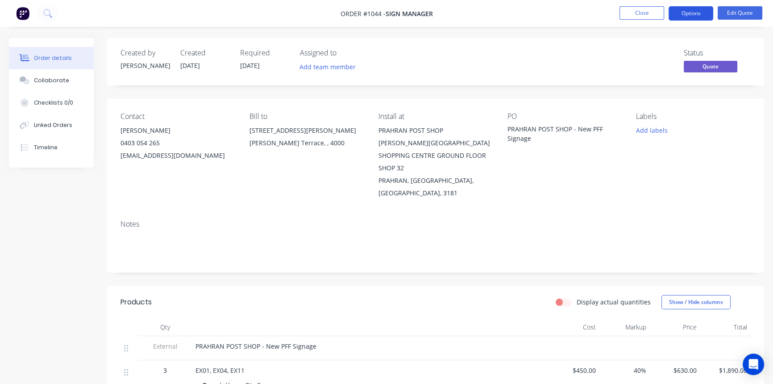
click at [691, 13] on button "Options" at bounding box center [691, 13] width 45 height 14
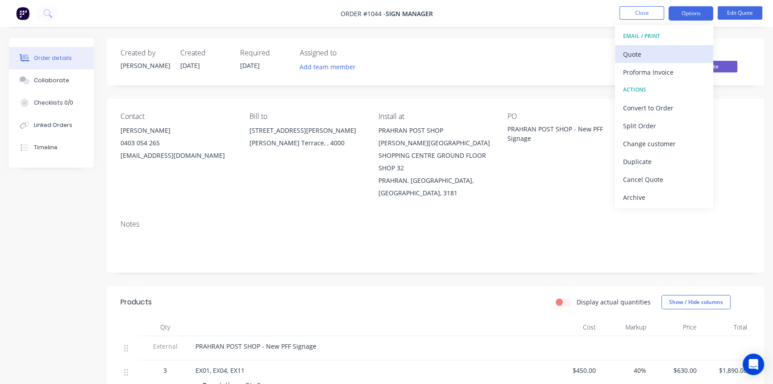
click at [665, 49] on div "Quote" at bounding box center [664, 54] width 82 height 13
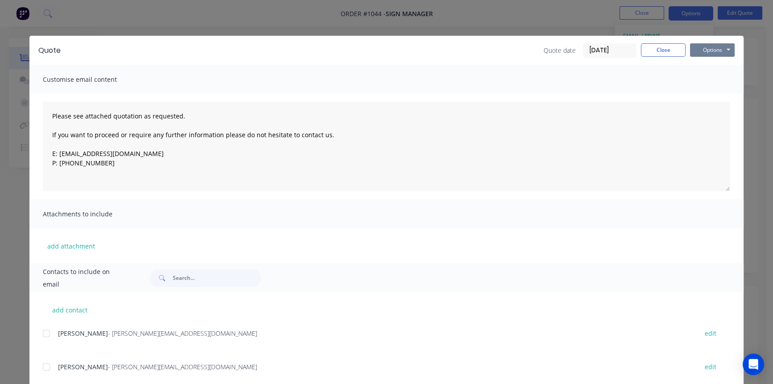
click at [711, 46] on button "Options" at bounding box center [712, 49] width 45 height 13
click at [706, 83] on button "Print" at bounding box center [718, 80] width 57 height 15
click at [667, 49] on button "Close" at bounding box center [663, 49] width 45 height 13
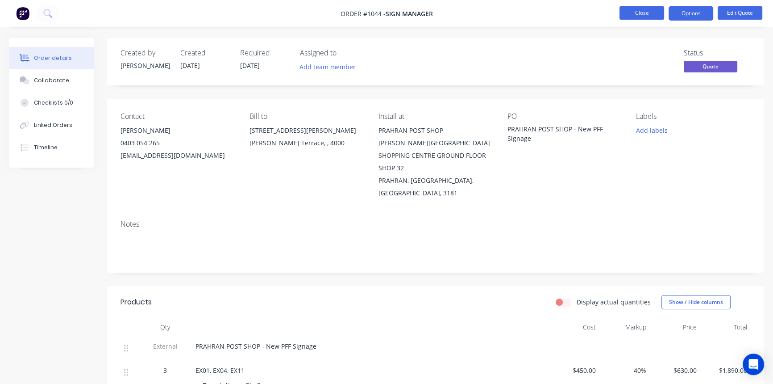
click at [640, 15] on button "Close" at bounding box center [642, 12] width 45 height 13
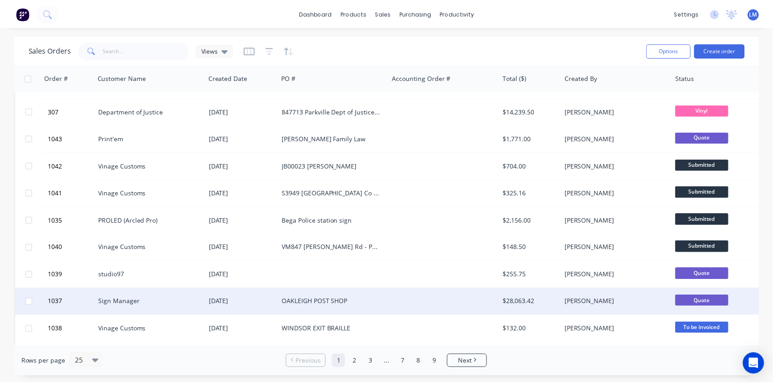
scroll to position [40, 0]
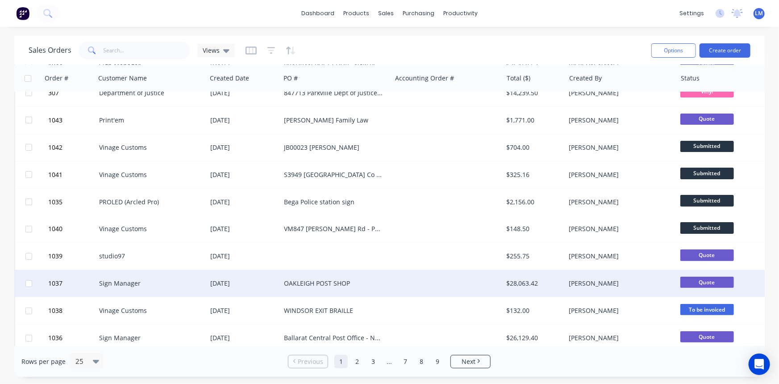
click at [272, 286] on div "[DATE]" at bounding box center [243, 283] width 67 height 9
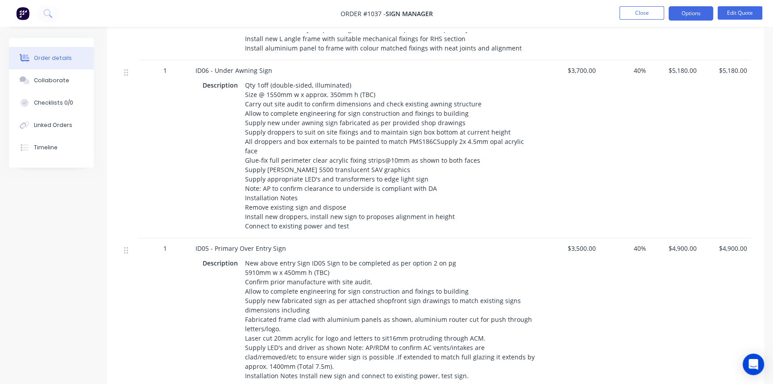
scroll to position [649, 0]
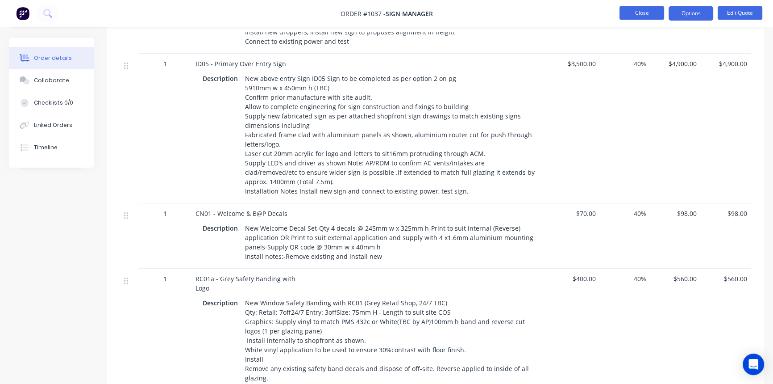
click at [635, 16] on button "Close" at bounding box center [642, 12] width 45 height 13
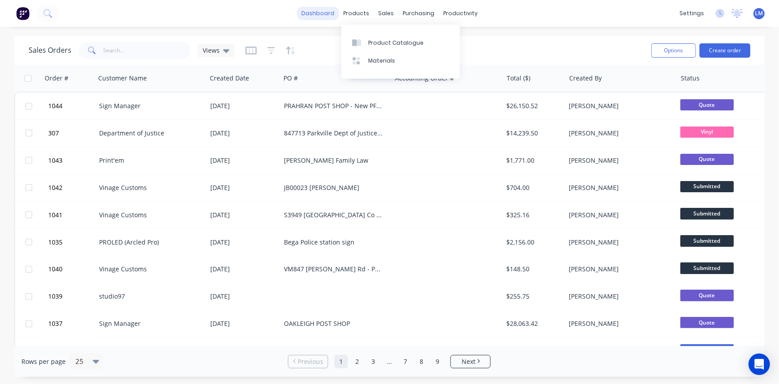
click at [326, 13] on link "dashboard" at bounding box center [318, 13] width 42 height 13
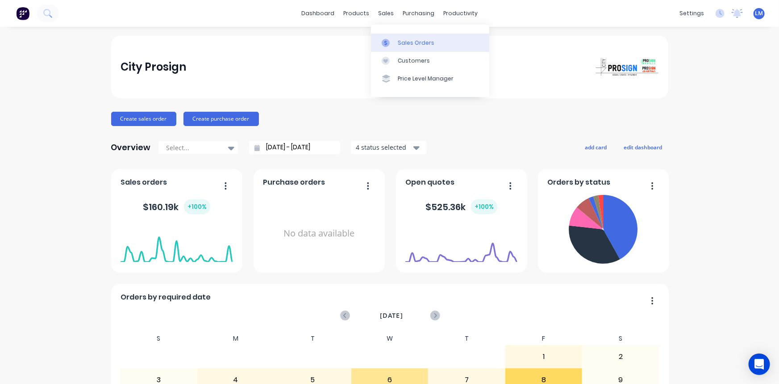
click at [401, 44] on div "Sales Orders" at bounding box center [416, 43] width 37 height 8
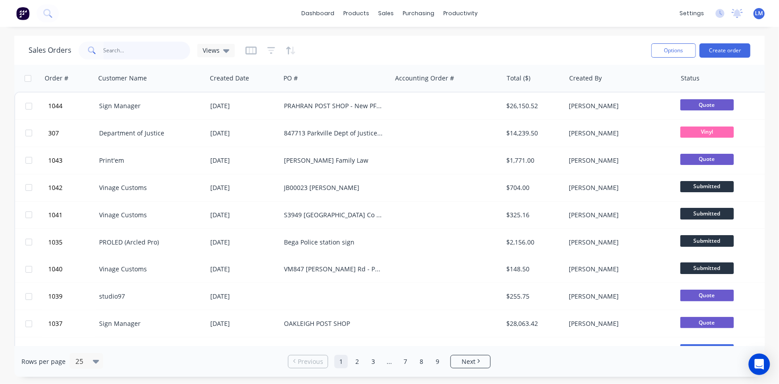
click at [141, 53] on input "text" at bounding box center [147, 51] width 87 height 18
type input "sign man"
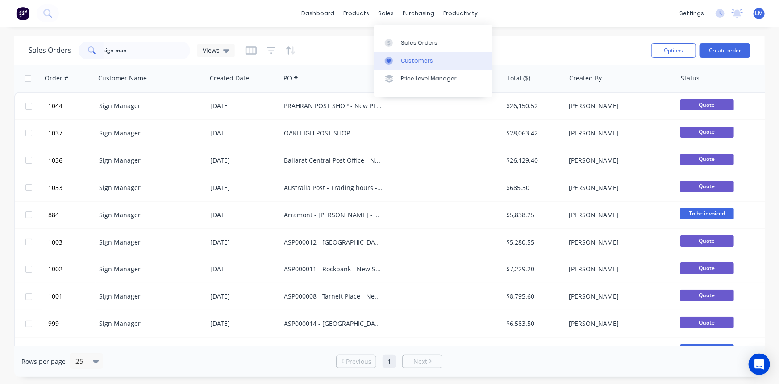
click at [426, 63] on div "Customers" at bounding box center [417, 61] width 32 height 8
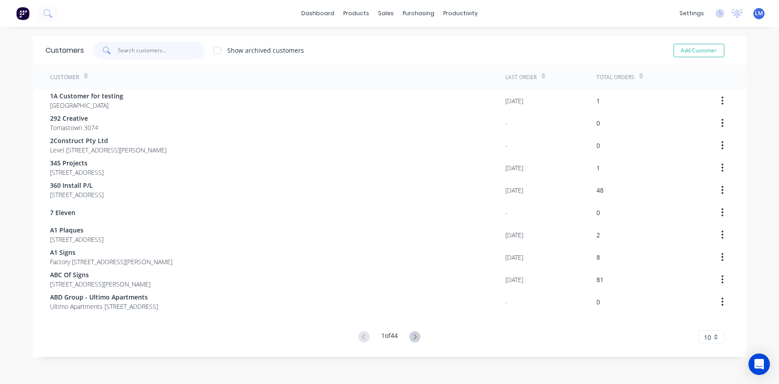
click at [173, 48] on input "text" at bounding box center [161, 51] width 87 height 18
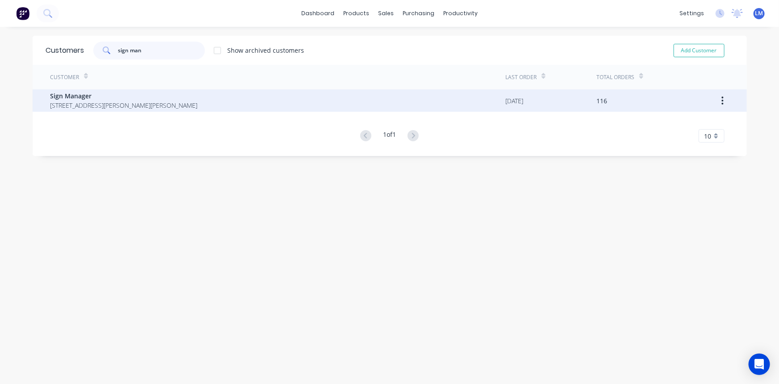
type input "sign man"
click at [89, 100] on span "[STREET_ADDRESS][PERSON_NAME][PERSON_NAME]" at bounding box center [123, 104] width 147 height 9
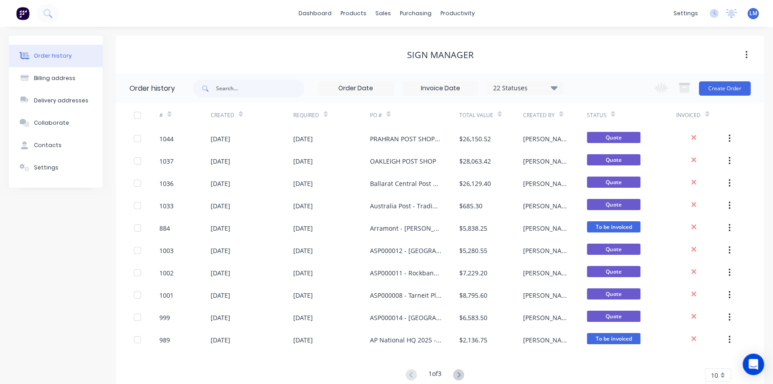
click at [551, 87] on icon at bounding box center [554, 87] width 7 height 11
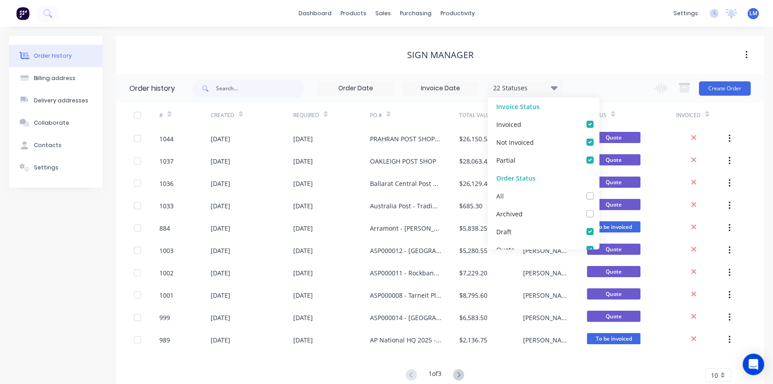
click at [599, 191] on label at bounding box center [599, 191] width 0 height 0
click at [599, 196] on input "checkbox" at bounding box center [602, 195] width 7 height 8
checkbox input "true"
click at [616, 58] on div "Sign Manager" at bounding box center [440, 55] width 648 height 11
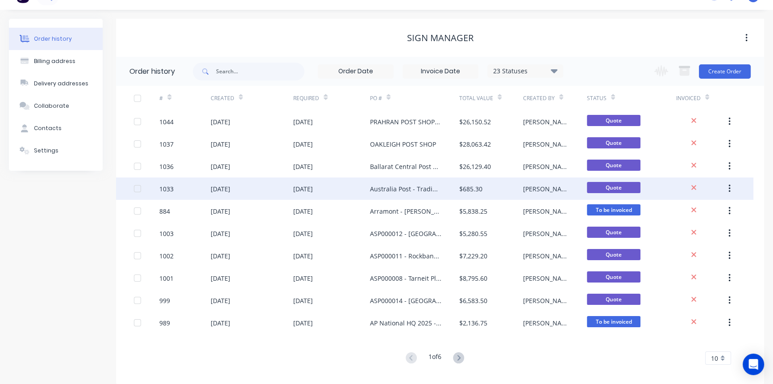
scroll to position [26, 0]
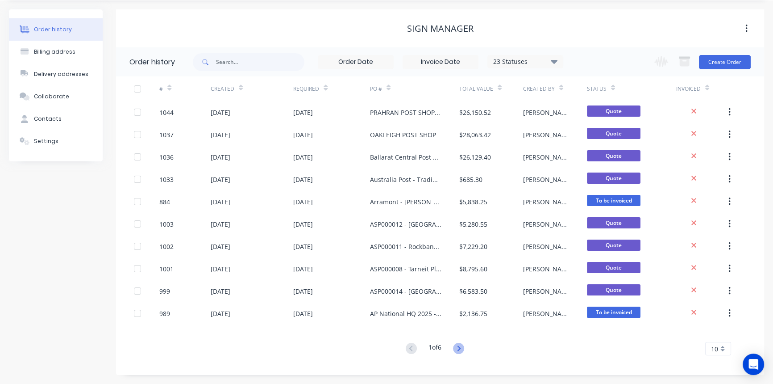
click at [455, 349] on icon at bounding box center [458, 347] width 11 height 11
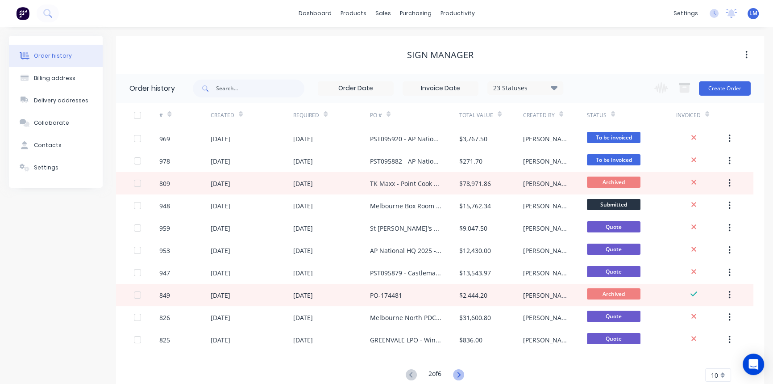
click at [459, 372] on icon at bounding box center [458, 373] width 3 height 5
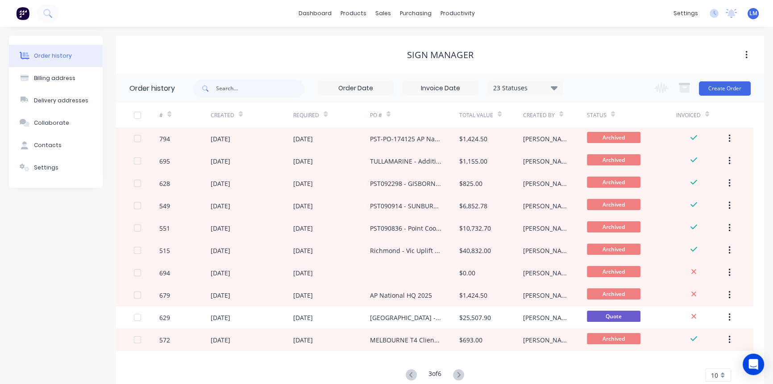
click at [459, 372] on icon at bounding box center [458, 373] width 3 height 5
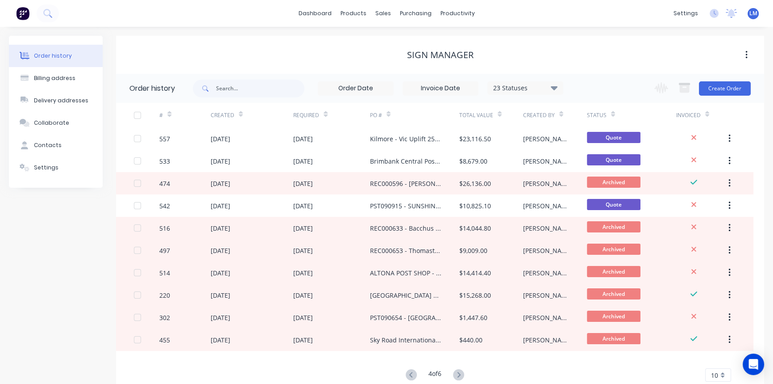
click at [459, 372] on icon at bounding box center [458, 373] width 3 height 5
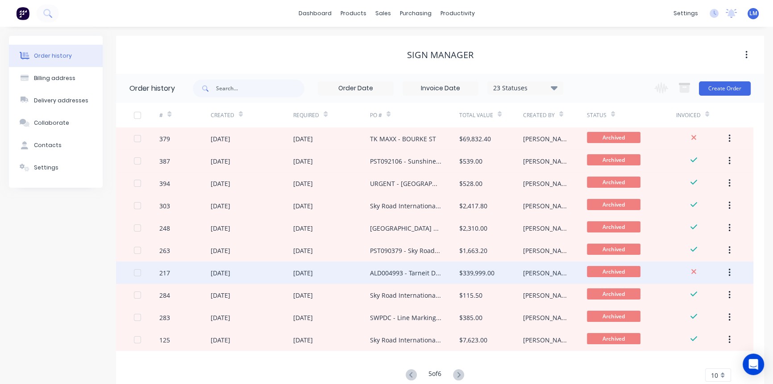
click at [381, 268] on div "ALD004993 - Tarneit DC - [GEOGRAPHIC_DATA] Signage" at bounding box center [405, 272] width 71 height 9
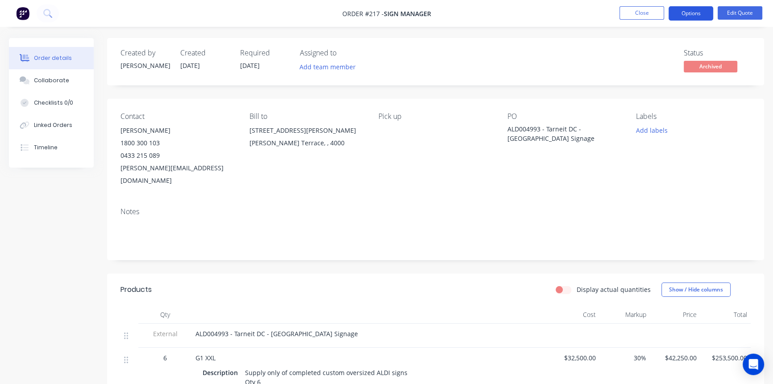
click at [692, 10] on button "Options" at bounding box center [691, 13] width 45 height 14
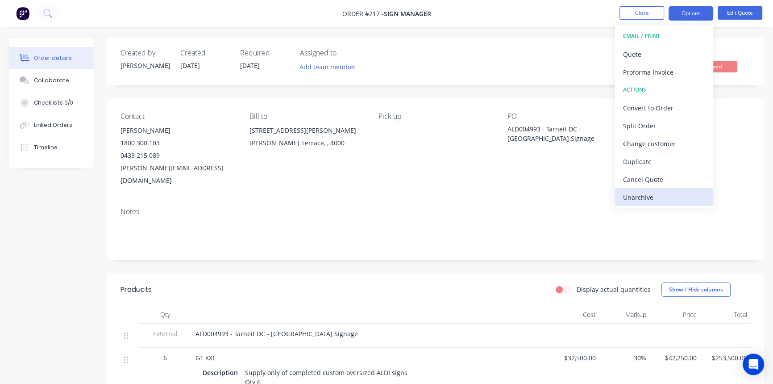
click at [661, 197] on div "Unarchive" at bounding box center [664, 197] width 82 height 13
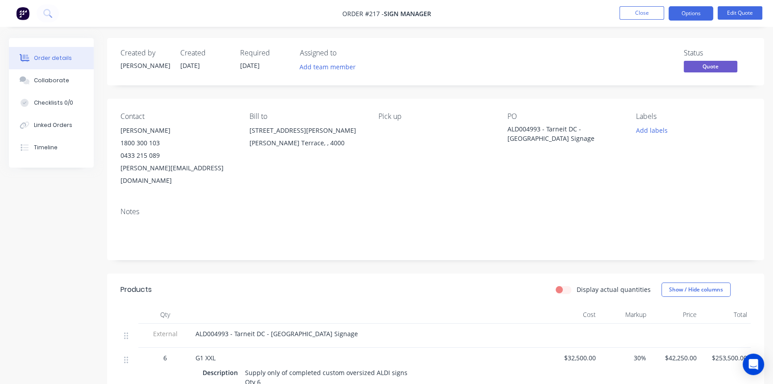
click at [408, 207] on div "Notes" at bounding box center [436, 211] width 630 height 8
click at [684, 13] on button "Options" at bounding box center [691, 13] width 45 height 14
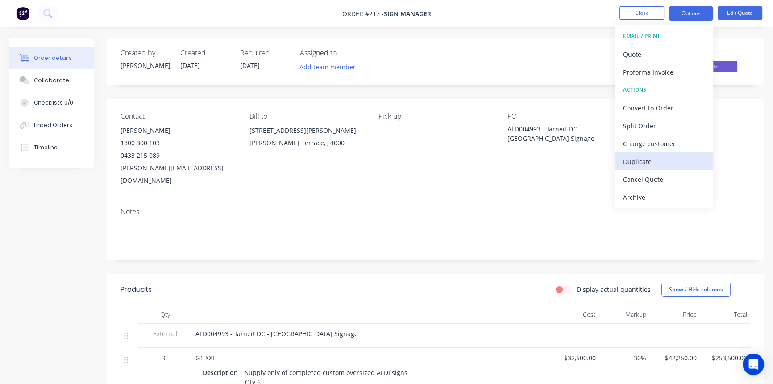
click at [666, 164] on div "Duplicate" at bounding box center [664, 161] width 82 height 13
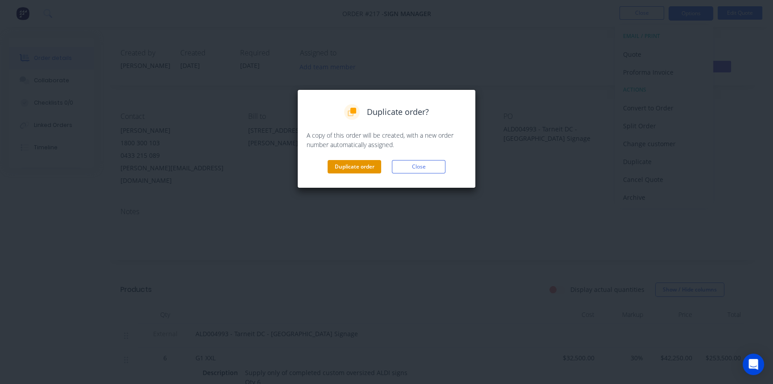
click at [359, 164] on button "Duplicate order" at bounding box center [355, 166] width 54 height 13
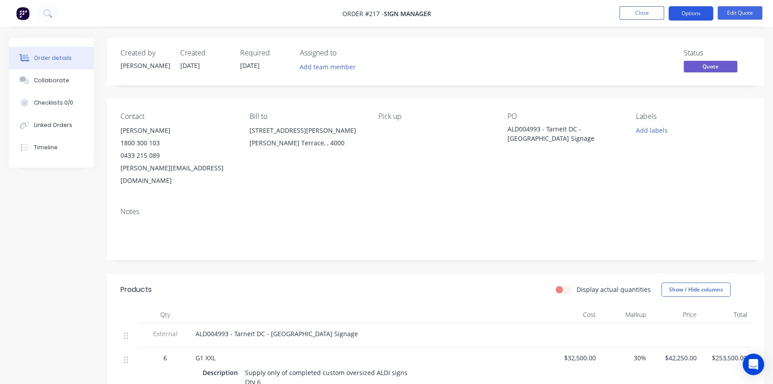
click at [692, 17] on button "Options" at bounding box center [691, 13] width 45 height 14
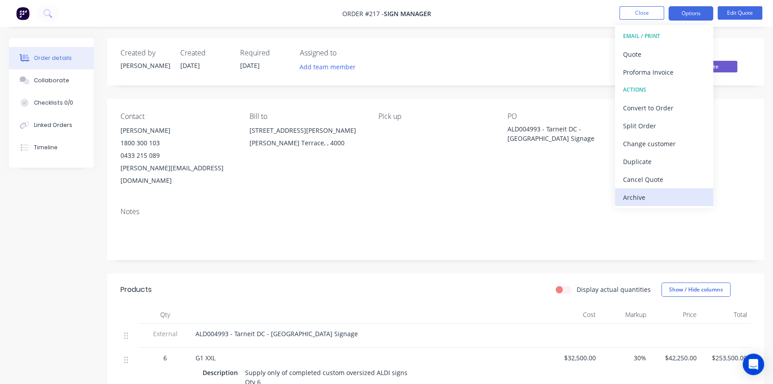
click at [647, 196] on div "Archive" at bounding box center [664, 197] width 82 height 13
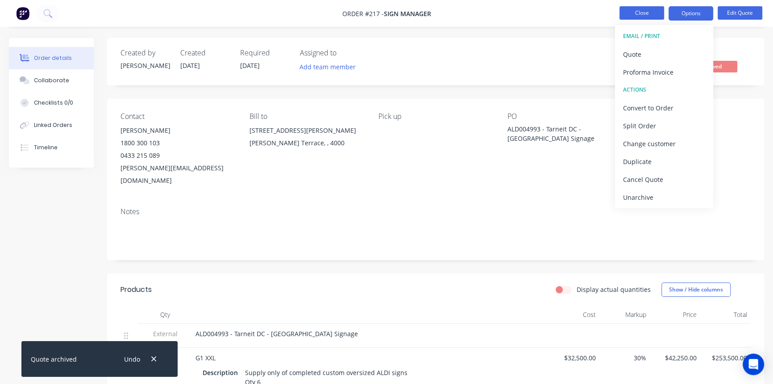
click at [642, 10] on button "Close" at bounding box center [642, 12] width 45 height 13
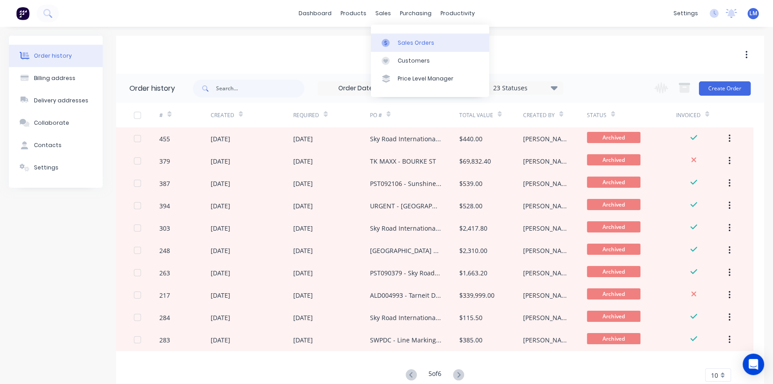
click at [408, 45] on div "Sales Orders" at bounding box center [416, 43] width 37 height 8
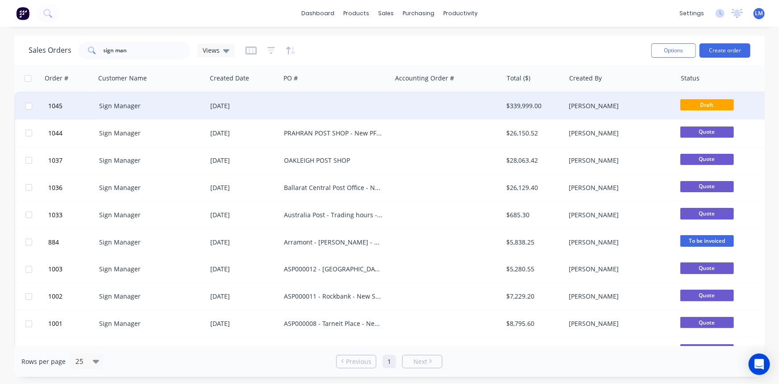
click at [370, 109] on div at bounding box center [335, 105] width 111 height 27
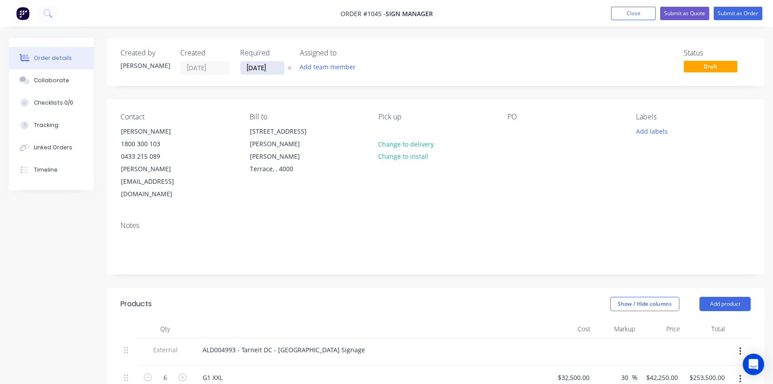
click at [275, 69] on input "[DATE]" at bounding box center [263, 67] width 44 height 13
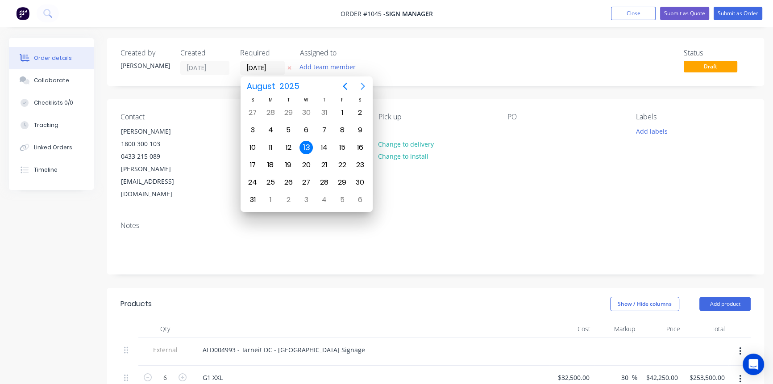
click at [363, 86] on icon "Next page" at bounding box center [363, 86] width 11 height 11
click at [293, 181] on div "30" at bounding box center [288, 181] width 13 height 13
type input "[DATE]"
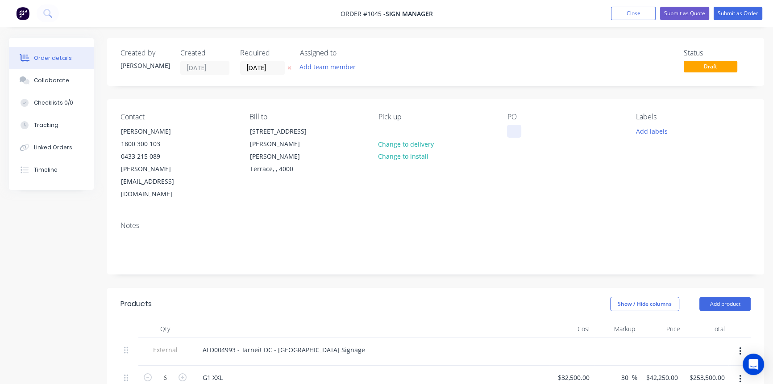
click at [511, 136] on div at bounding box center [514, 131] width 14 height 13
paste div
click at [494, 292] on header "Products Show / Hide columns Add product" at bounding box center [435, 304] width 657 height 32
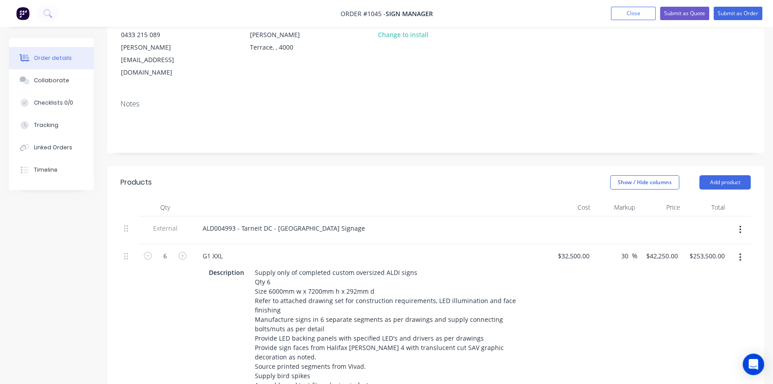
scroll to position [81, 0]
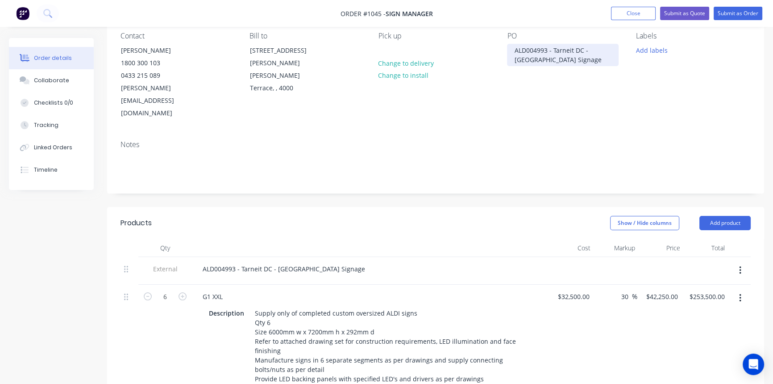
click at [552, 59] on div "ALD004993 - Tarneit DC - [GEOGRAPHIC_DATA] Signage" at bounding box center [563, 55] width 112 height 22
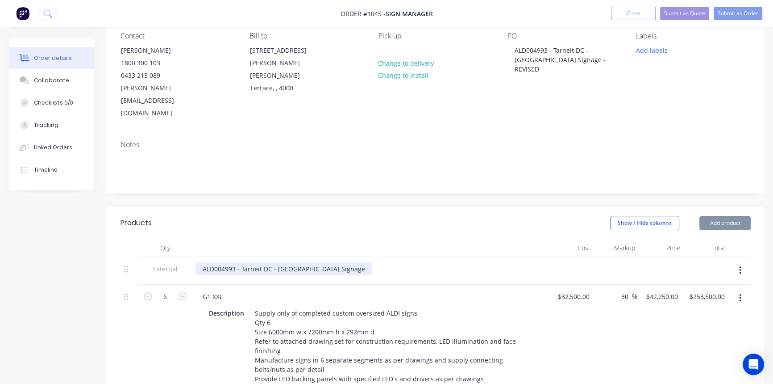
click at [323, 262] on div "ALD004993 - Tarneit DC - [GEOGRAPHIC_DATA] Signage" at bounding box center [284, 268] width 177 height 13
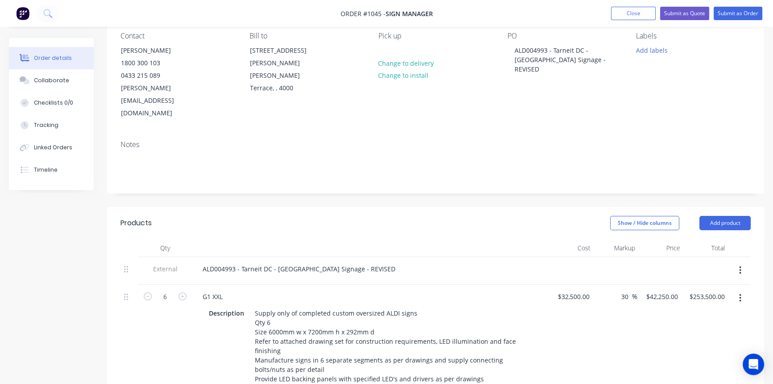
click at [505, 290] on div "G1 XXL" at bounding box center [371, 296] width 350 height 13
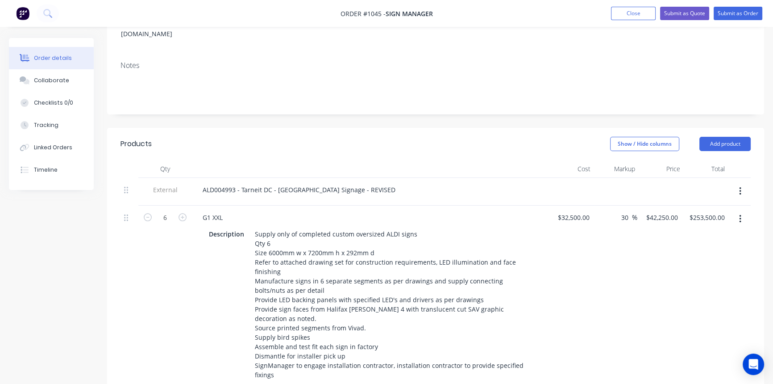
scroll to position [162, 0]
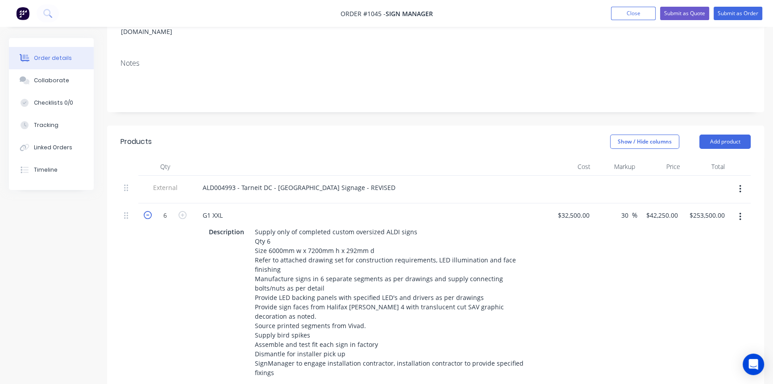
click at [147, 211] on icon "button" at bounding box center [148, 215] width 8 height 8
type input "5"
type input "$211,250.00"
click at [147, 211] on icon "button" at bounding box center [148, 215] width 8 height 8
type input "4"
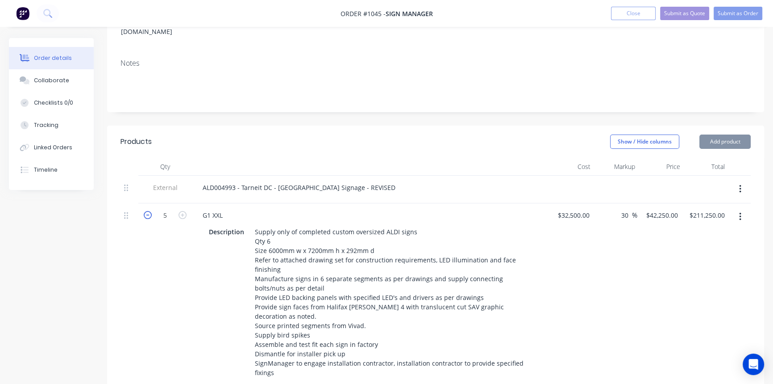
type input "$169,000.00"
click at [585, 290] on div "$32,500.00 $32,500.00" at bounding box center [571, 307] width 44 height 209
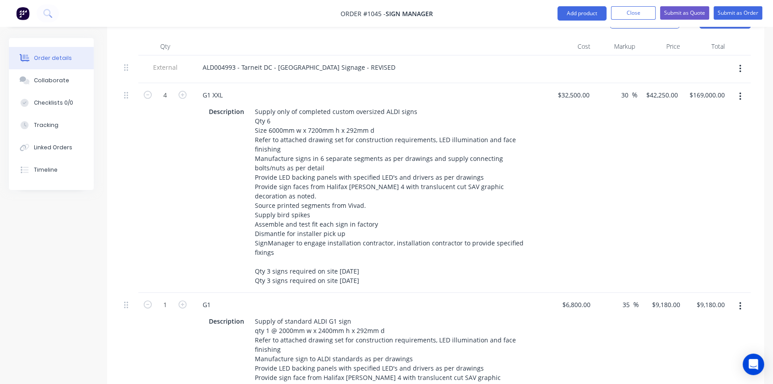
scroll to position [284, 0]
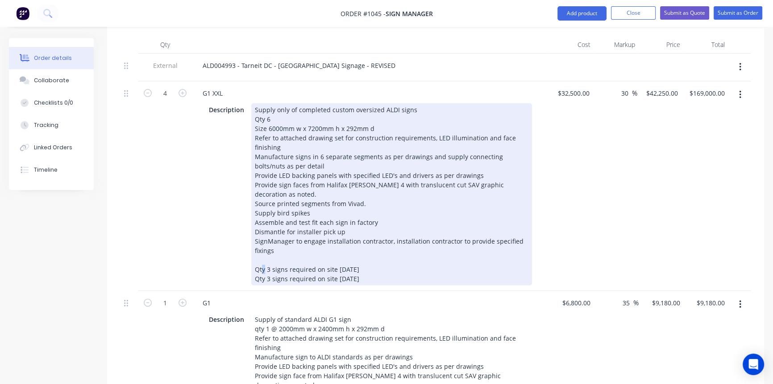
click at [269, 243] on div "Supply only of completed custom oversized ALDI signs Qty 6 Size 6000mm w x 7200…" at bounding box center [391, 194] width 281 height 182
click at [270, 254] on div "Supply only of completed custom oversized ALDI signs Qty 6 Size 6000mm w x 7200…" at bounding box center [391, 194] width 281 height 182
drag, startPoint x: 336, startPoint y: 243, endPoint x: 346, endPoint y: 243, distance: 10.7
click at [346, 243] on div "Supply only of completed custom oversized ALDI signs Qty 6 Size 6000mm w x 7200…" at bounding box center [391, 194] width 281 height 182
drag, startPoint x: 335, startPoint y: 240, endPoint x: 346, endPoint y: 241, distance: 11.2
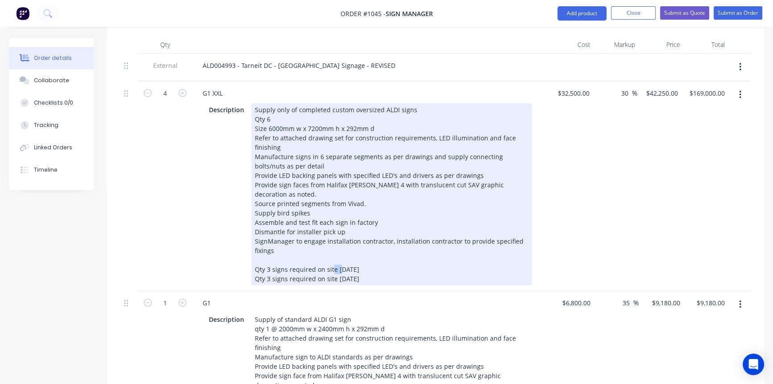
click at [346, 241] on div "Supply only of completed custom oversized ALDI signs Qty 6 Size 6000mm w x 7200…" at bounding box center [391, 194] width 281 height 182
drag, startPoint x: 346, startPoint y: 242, endPoint x: 337, endPoint y: 242, distance: 9.4
click at [337, 242] on div "Supply only of completed custom oversized ALDI signs Qty 6 Size 6000mm w x 7200…" at bounding box center [391, 194] width 281 height 182
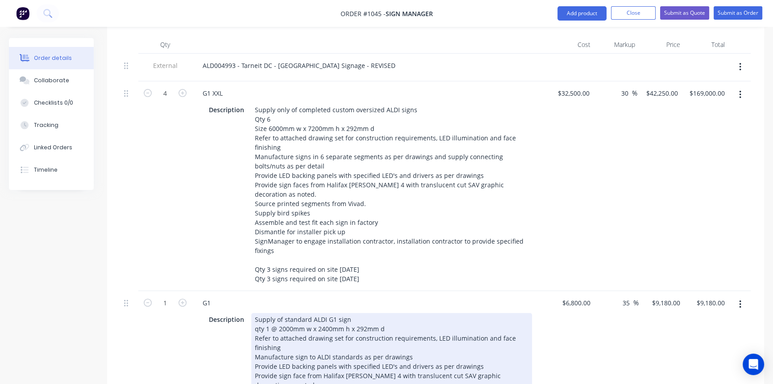
click at [419, 313] on div "Supply of standard ALDI G1 sign qty 1 @ 2000mm w x 2400mm h x 292mm d Refer to …" at bounding box center [391, 375] width 281 height 125
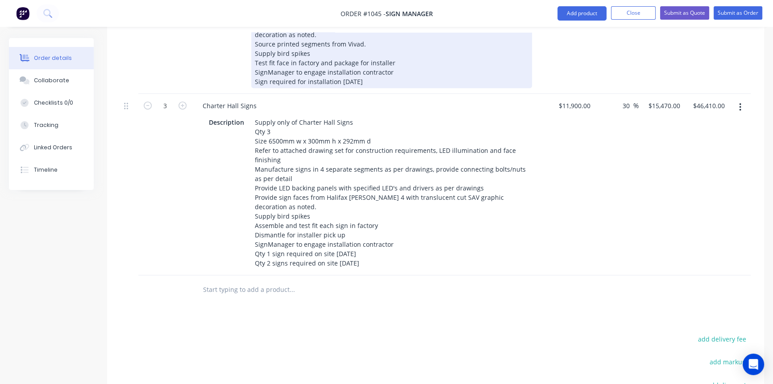
scroll to position [649, 0]
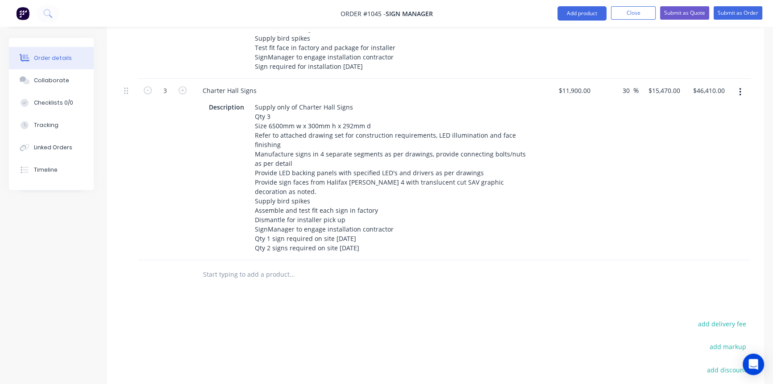
click at [743, 84] on button "button" at bounding box center [740, 92] width 21 height 16
click at [705, 127] on div "Duplicate" at bounding box center [708, 133] width 69 height 13
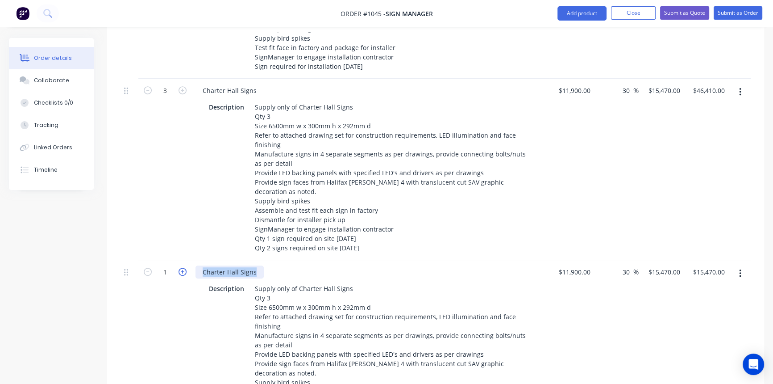
drag, startPoint x: 255, startPoint y: 246, endPoint x: 182, endPoint y: 242, distance: 72.8
click at [182, 260] on div "1 Charter Hall Signs Description Supply only of Charter Hall Signs Qty 3 Size 6…" at bounding box center [436, 350] width 630 height 181
paste div
click at [213, 305] on div "Description Supply only of Charter Hall Signs Qty 3 Size 6500mm w x 300mm h x 2…" at bounding box center [368, 359] width 327 height 154
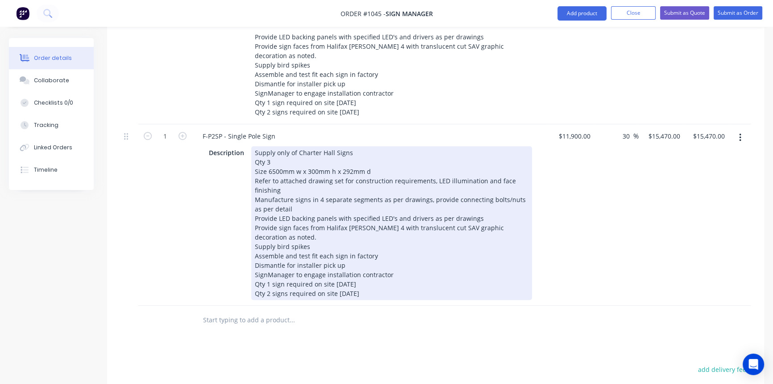
scroll to position [830, 0]
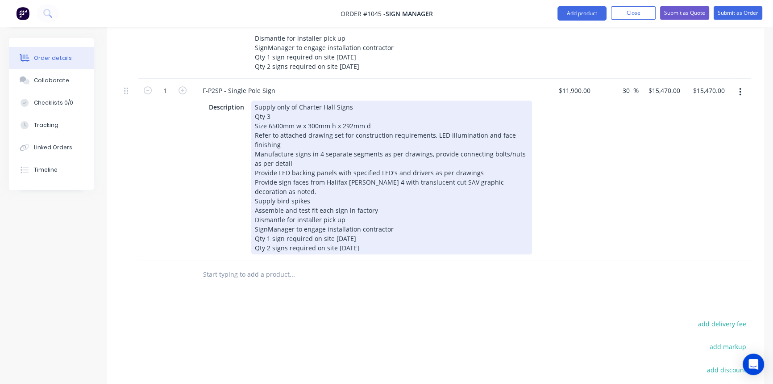
drag, startPoint x: 254, startPoint y: 263, endPoint x: 393, endPoint y: 257, distance: 139.9
paste div
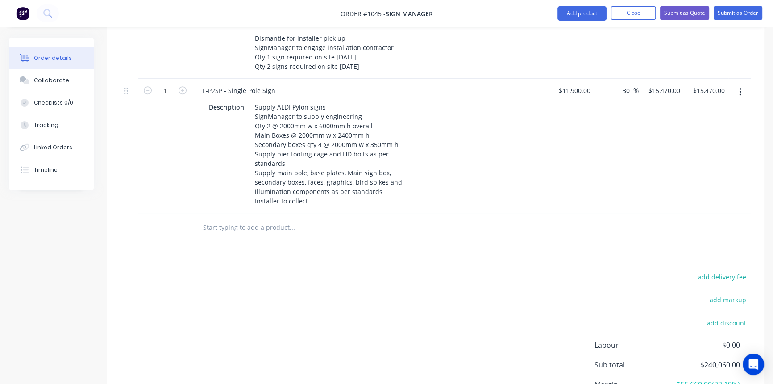
click at [424, 300] on div "add delivery fee add markup add discount Labour $0.00 Sub total $240,060.00 Mar…" at bounding box center [436, 357] width 630 height 172
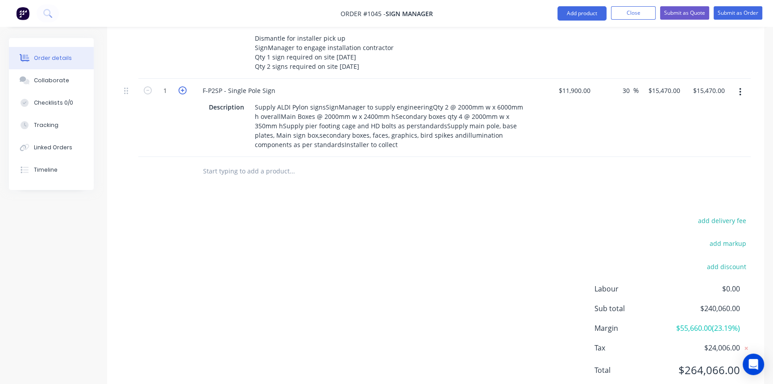
click at [184, 86] on icon "button" at bounding box center [183, 90] width 8 height 8
type input "2"
type input "$30,940.00"
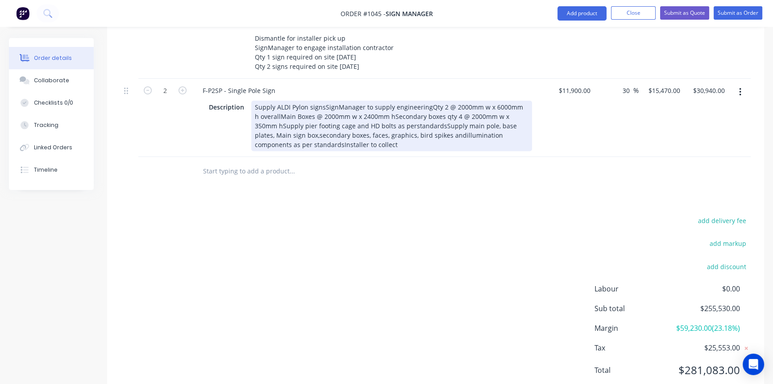
click at [323, 100] on div "Supply ALDI Pylon signsSignManager to supply engineeringQty 2 @ 2000mm w x 6000…" at bounding box center [391, 125] width 281 height 50
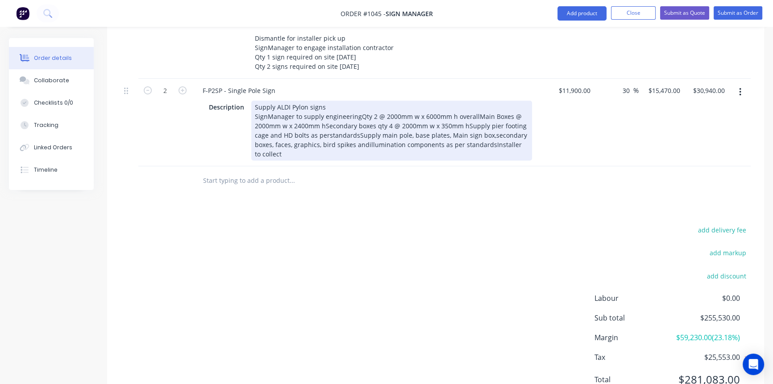
click at [357, 100] on div "Supply ALDI Pylon signs SignManager to supply engineeringQty 2 @ 2000mm w x 600…" at bounding box center [391, 130] width 281 height 60
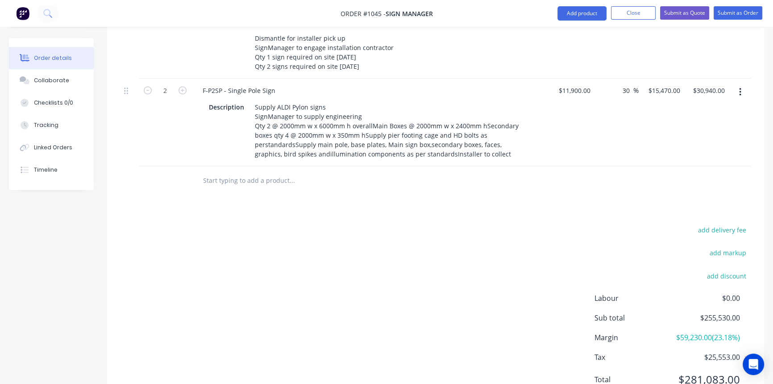
click at [440, 224] on div "add delivery fee add markup add discount Labour $0.00 Sub total $255,530.00 Mar…" at bounding box center [436, 310] width 630 height 172
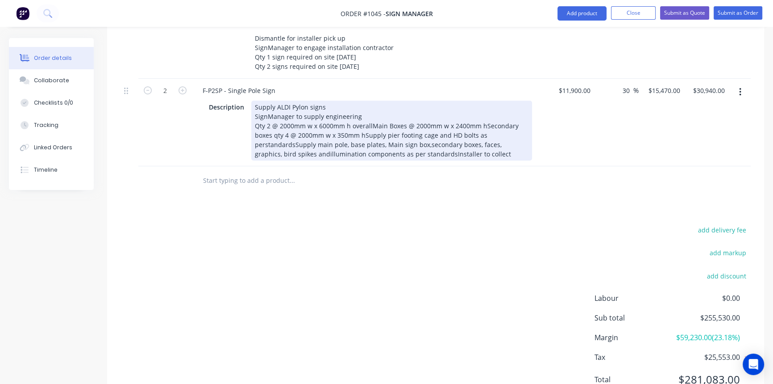
click at [370, 100] on div "Supply ALDI Pylon signs SignManager to supply engineering Qty 2 @ 2000mm w x 60…" at bounding box center [391, 130] width 281 height 60
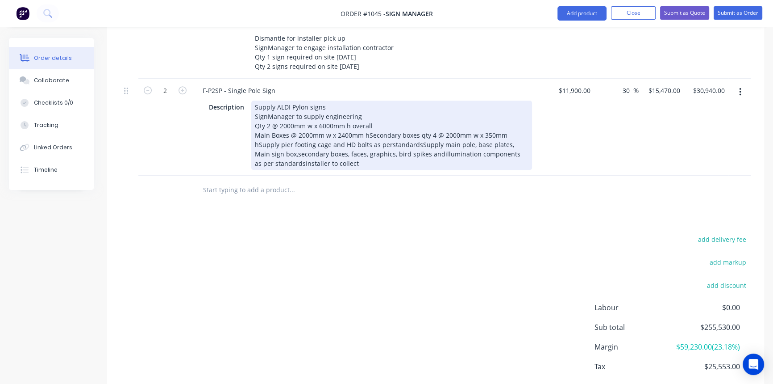
click at [367, 108] on div "Supply ALDI Pylon signs SignManager to supply engineering Qty 2 @ 2000mm w x 60…" at bounding box center [391, 134] width 281 height 69
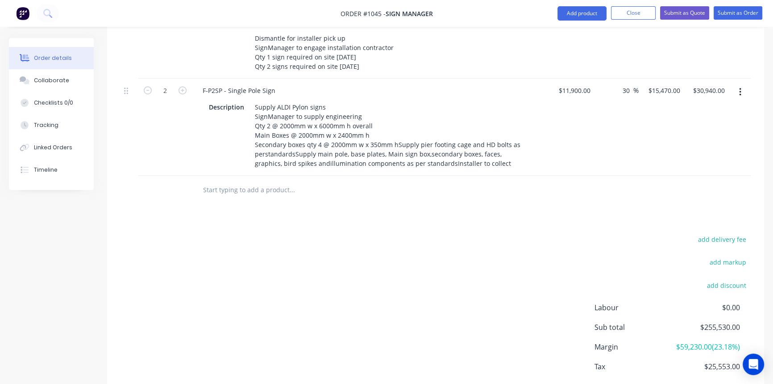
click at [413, 233] on div "add delivery fee add markup add discount Labour $0.00 Sub total $255,530.00 Mar…" at bounding box center [436, 319] width 630 height 172
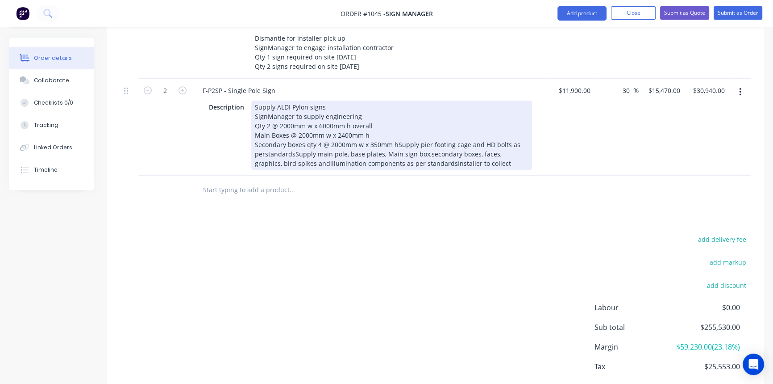
click at [395, 119] on div "Supply ALDI Pylon signs SignManager to supply engineering Qty 2 @ 2000mm w x 60…" at bounding box center [391, 134] width 281 height 69
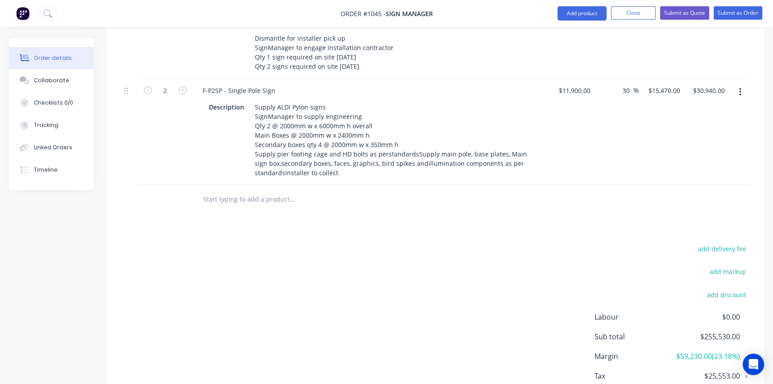
click at [443, 242] on div "add delivery fee add markup add discount Labour $0.00 Sub total $255,530.00 Mar…" at bounding box center [436, 328] width 630 height 172
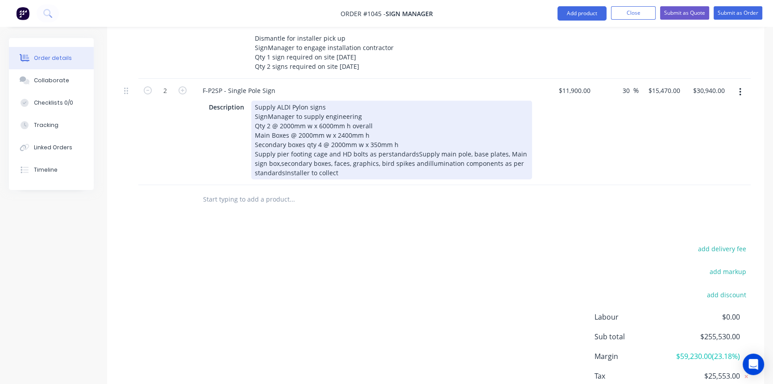
click at [384, 127] on div "Supply ALDI Pylon signs SignManager to supply engineering Qty 2 @ 2000mm w x 60…" at bounding box center [391, 139] width 281 height 79
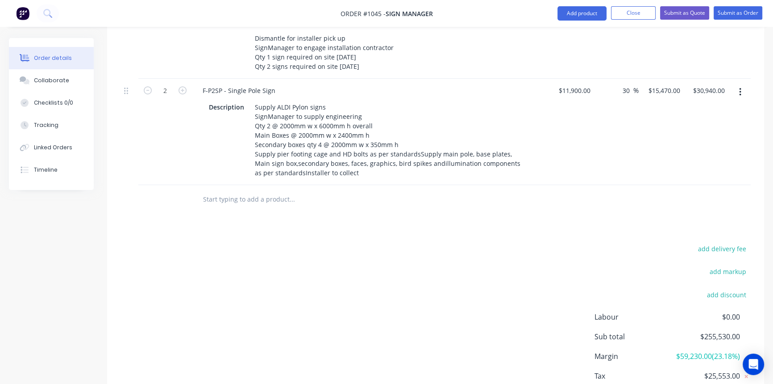
click at [424, 242] on div "add delivery fee add markup add discount Labour $0.00 Sub total $255,530.00 Mar…" at bounding box center [436, 328] width 630 height 172
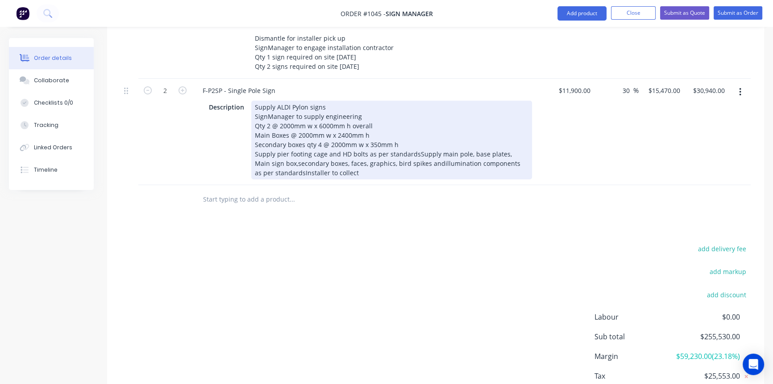
click at [413, 126] on div "Supply ALDI Pylon signs SignManager to supply engineering Qty 2 @ 2000mm w x 60…" at bounding box center [391, 139] width 281 height 79
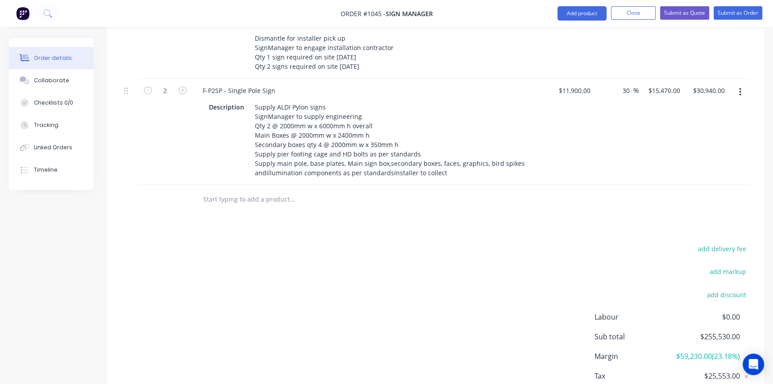
click at [417, 242] on div "add delivery fee add markup add discount Labour $0.00 Sub total $255,530.00 Mar…" at bounding box center [436, 328] width 630 height 172
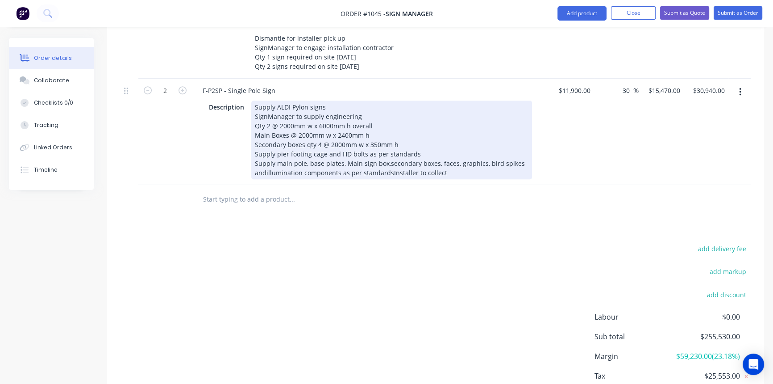
click at [386, 137] on div "Supply ALDI Pylon signs SignManager to supply engineering Qty 2 @ 2000mm w x 60…" at bounding box center [391, 139] width 281 height 79
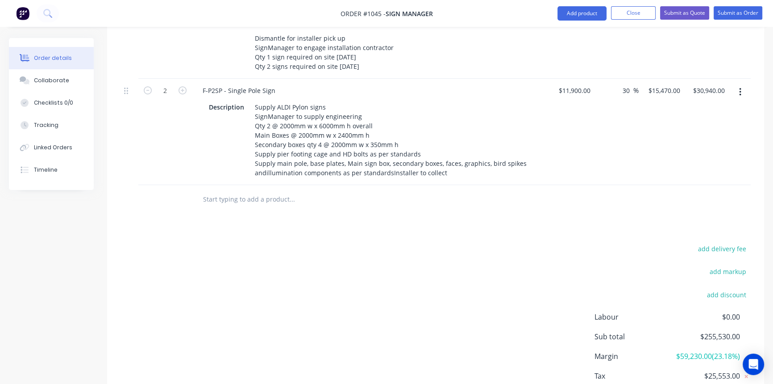
click at [454, 242] on div "add delivery fee add markup add discount Labour $0.00 Sub total $255,530.00 Mar…" at bounding box center [436, 328] width 630 height 172
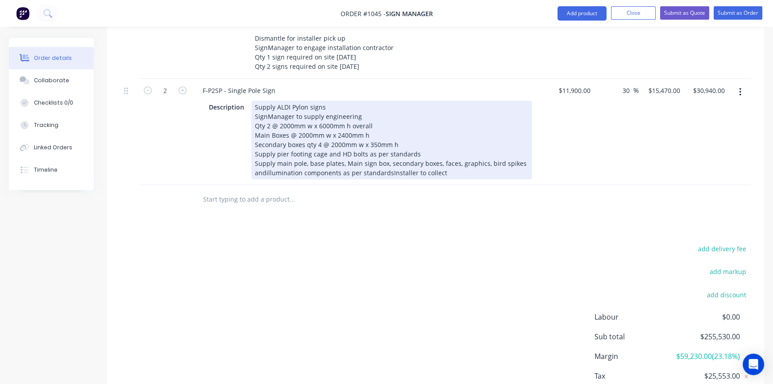
click at [264, 146] on div "Supply ALDI Pylon signs SignManager to supply engineering Qty 2 @ 2000mm w x 60…" at bounding box center [391, 139] width 281 height 79
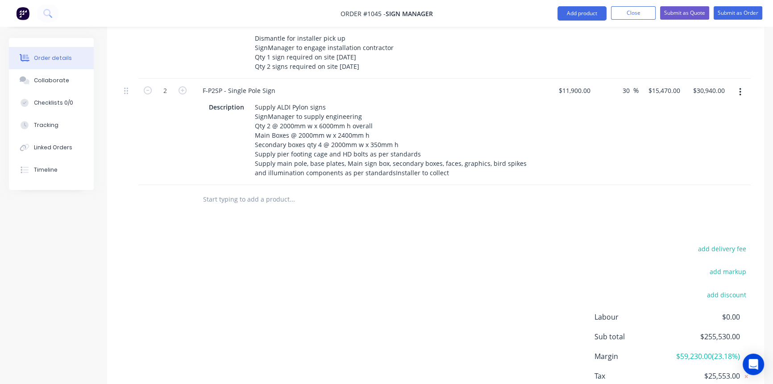
click at [417, 269] on div "add delivery fee add markup add discount Labour $0.00 Sub total $255,530.00 Mar…" at bounding box center [436, 328] width 630 height 172
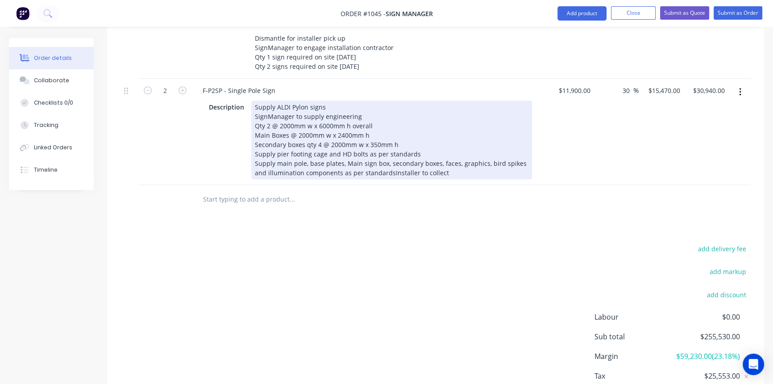
click at [390, 146] on div "Supply ALDI Pylon signs SignManager to supply engineering Qty 2 @ 2000mm w x 60…" at bounding box center [391, 139] width 281 height 79
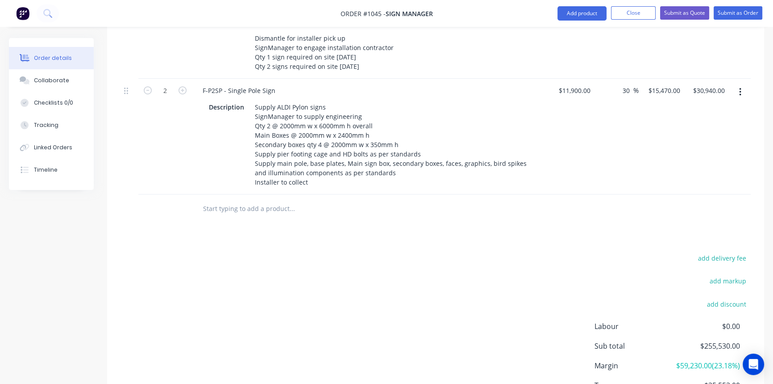
click at [741, 87] on icon "button" at bounding box center [740, 92] width 2 height 10
click at [709, 127] on div "Duplicate" at bounding box center [708, 133] width 69 height 13
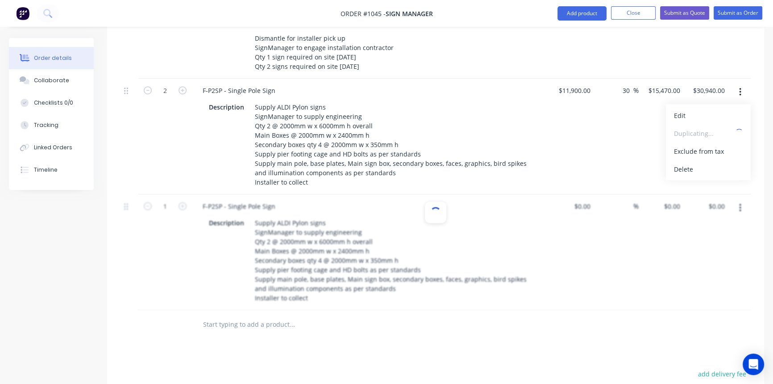
type input "$11,900.00"
type input "30"
type input "$15,470.00"
drag, startPoint x: 278, startPoint y: 175, endPoint x: 187, endPoint y: 175, distance: 90.6
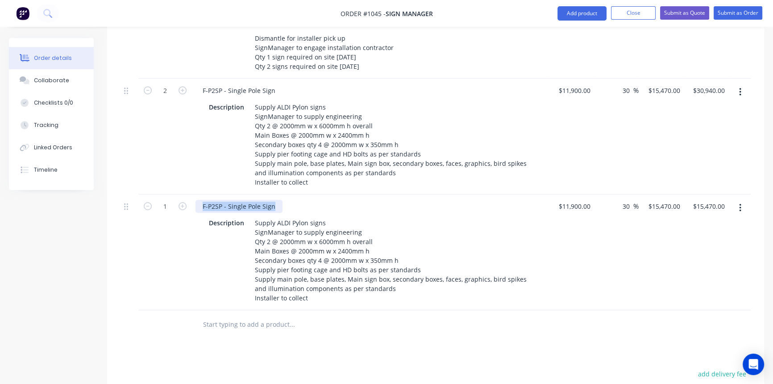
click at [187, 194] on div "1 F-P2SP - Single Pole Sign Description Supply ALDI Pylon signs SignManager to …" at bounding box center [436, 252] width 630 height 116
paste div
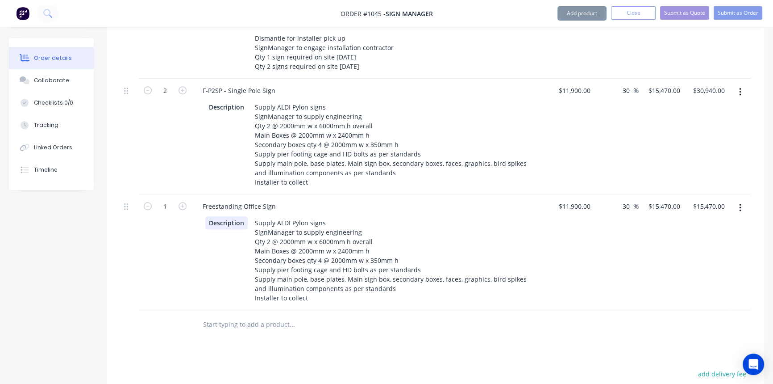
click at [210, 233] on div "Description Supply ALDI Pylon signs SignManager to supply engineering Qty 2 @ 2…" at bounding box center [368, 260] width 327 height 88
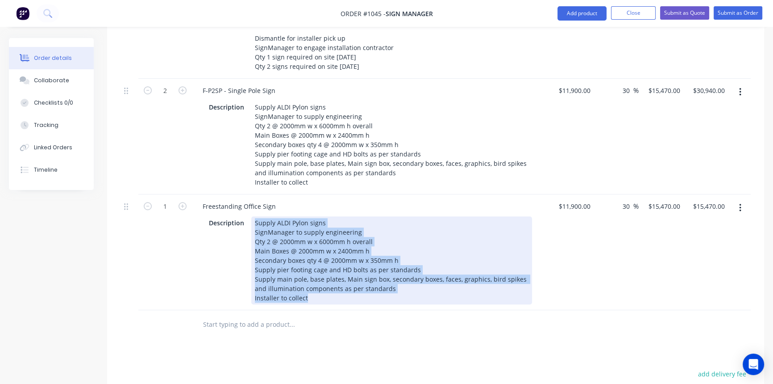
drag, startPoint x: 261, startPoint y: 205, endPoint x: 309, endPoint y: 277, distance: 86.8
click at [309, 277] on div "Supply ALDI Pylon signs SignManager to supply engineering Qty 2 @ 2000mm w x 60…" at bounding box center [391, 260] width 281 height 88
paste div
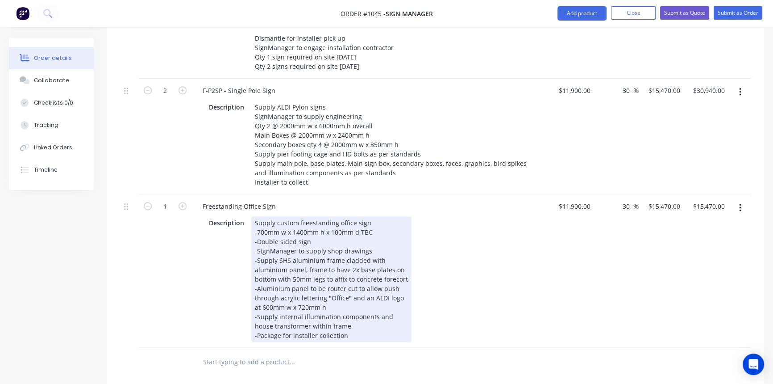
click at [354, 315] on div "Supply custom freestanding office sign -700mm w x 1400mm h x 100mm d TBC -Doubl…" at bounding box center [331, 278] width 160 height 125
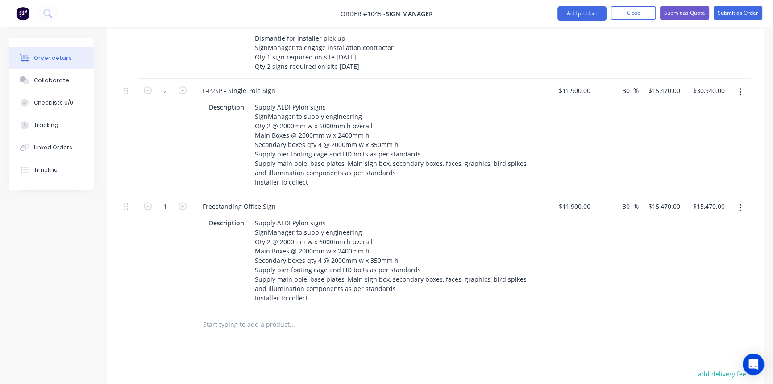
drag, startPoint x: 488, startPoint y: 338, endPoint x: 483, endPoint y: 332, distance: 7.9
click at [487, 337] on div "Products Show / Hide columns Add product Qty Cost Markup Price Total External A…" at bounding box center [435, 5] width 657 height 1096
click at [738, 200] on button "button" at bounding box center [740, 208] width 21 height 16
drag, startPoint x: 562, startPoint y: 63, endPoint x: 592, endPoint y: 64, distance: 29.5
click at [592, 84] on input "11900" at bounding box center [583, 90] width 22 height 13
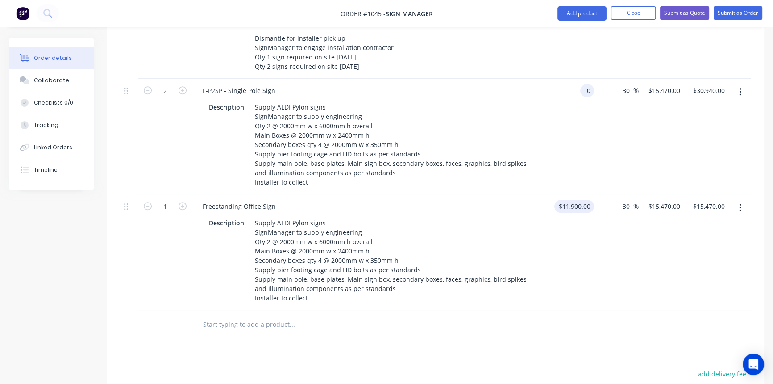
type input "$0.00"
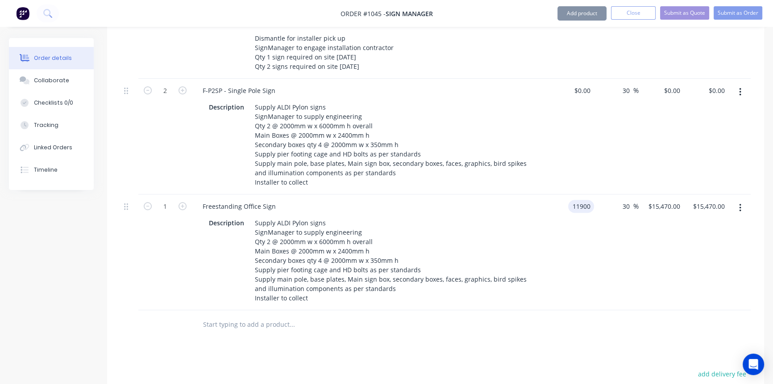
drag, startPoint x: 562, startPoint y: 178, endPoint x: 597, endPoint y: 184, distance: 35.8
click at [596, 194] on div "1 Freestanding Office Sign Description Supply ALDI Pylon signs SignManager to s…" at bounding box center [436, 252] width 630 height 116
type input "$0.00"
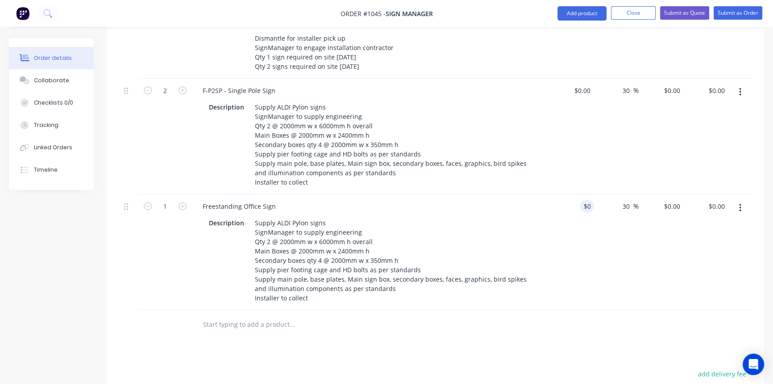
click at [605, 234] on div "30 30 %" at bounding box center [616, 252] width 45 height 116
click at [740, 203] on icon "button" at bounding box center [740, 208] width 2 height 10
click at [710, 242] on div "Duplicate" at bounding box center [708, 248] width 69 height 13
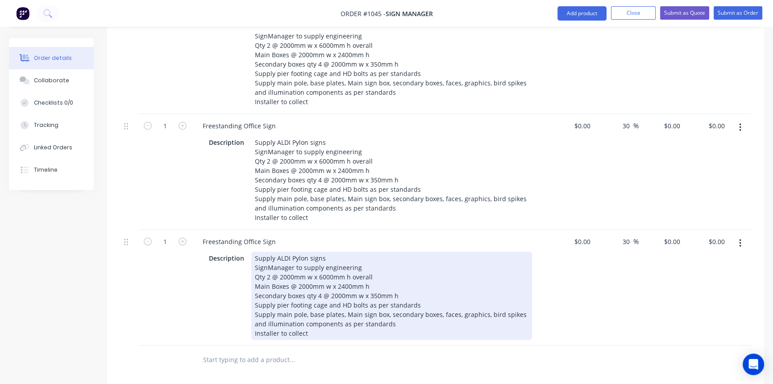
scroll to position [912, 0]
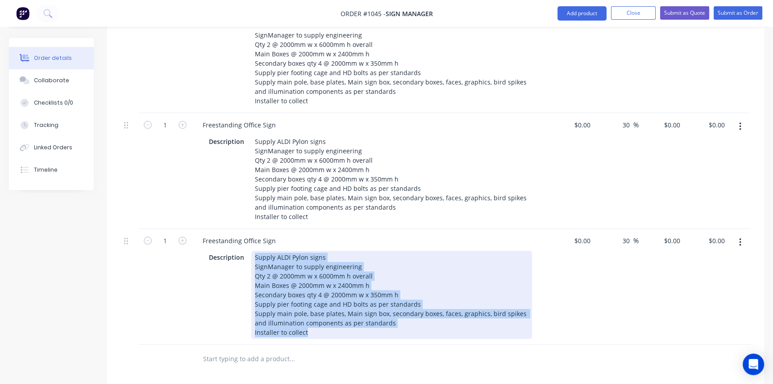
drag, startPoint x: 254, startPoint y: 230, endPoint x: 324, endPoint y: 313, distance: 108.7
click at [324, 313] on div "Freestanding Office Sign Description Supply ALDI Pylon signs SignManager to sup…" at bounding box center [370, 287] width 357 height 116
paste div
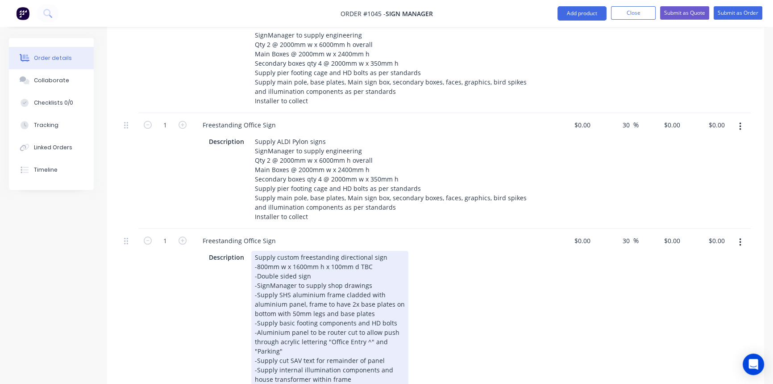
click at [467, 331] on div "Products Show / Hide columns Add product Qty Cost Markup Price Total External A…" at bounding box center [435, 10] width 657 height 1268
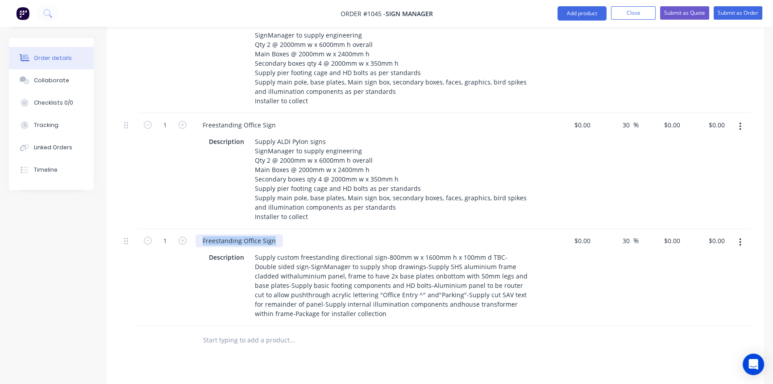
drag, startPoint x: 275, startPoint y: 214, endPoint x: 197, endPoint y: 215, distance: 78.1
click at [196, 234] on div "Freestanding Office Sign" at bounding box center [240, 240] width 88 height 13
paste div
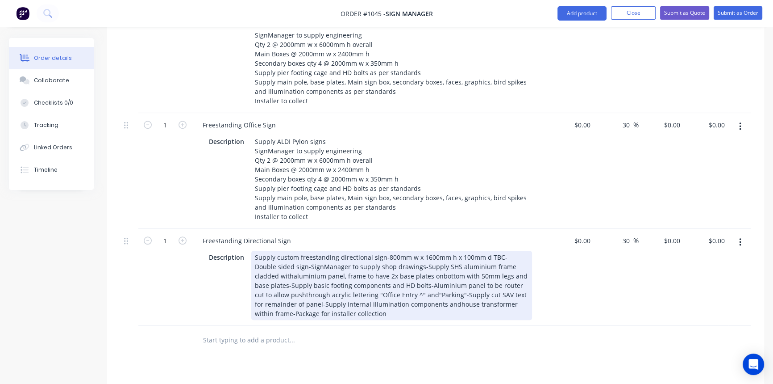
click at [500, 250] on div "Supply custom freestanding directional sign-800mm w x 1600mm h x 100mm d TBC-Do…" at bounding box center [391, 284] width 281 height 69
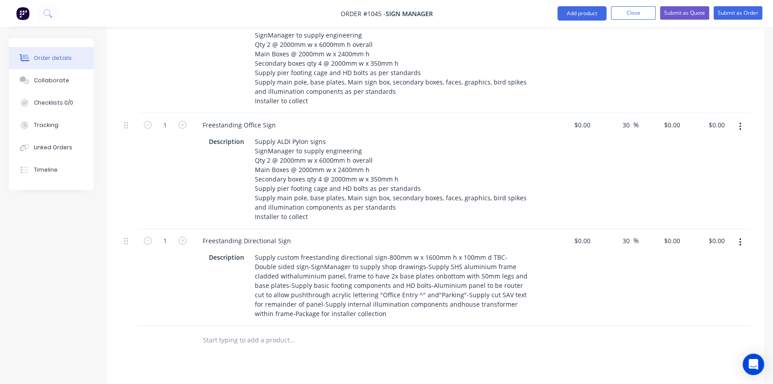
click at [448, 331] on div at bounding box center [330, 340] width 268 height 18
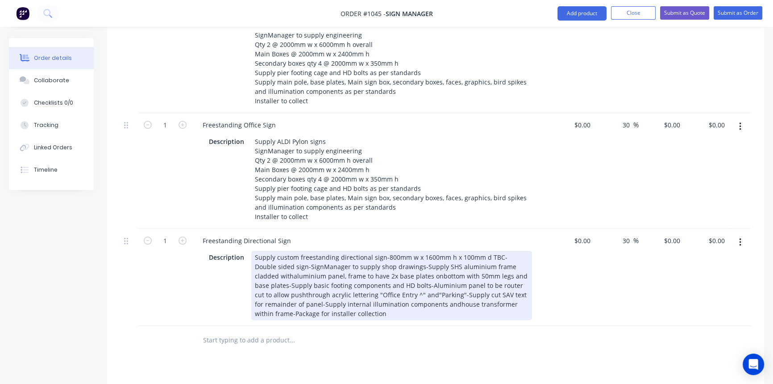
click at [306, 250] on div "Supply custom freestanding directional sign-800mm w x 1600mm h x 100mm d TBC- D…" at bounding box center [391, 284] width 281 height 69
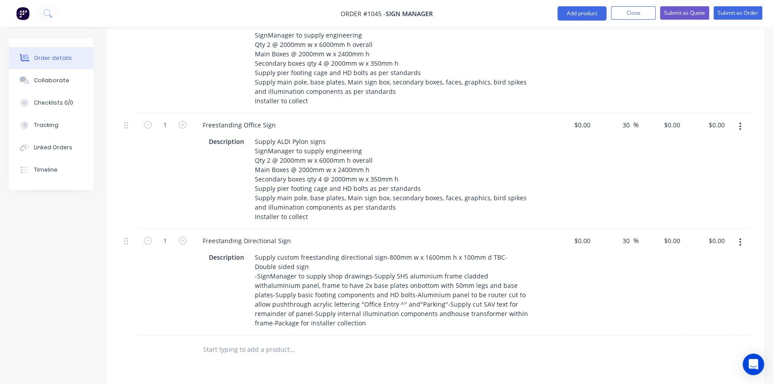
click at [381, 340] on div at bounding box center [330, 349] width 268 height 18
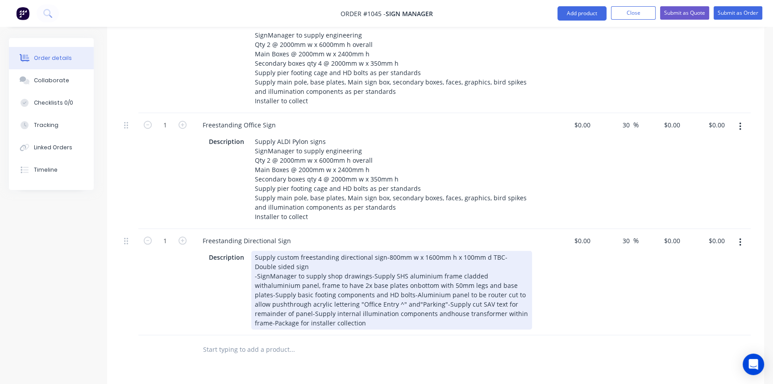
click at [366, 252] on div "Supply custom freestanding directional sign-800mm w x 1600mm h x 100mm d TBC- D…" at bounding box center [391, 289] width 281 height 79
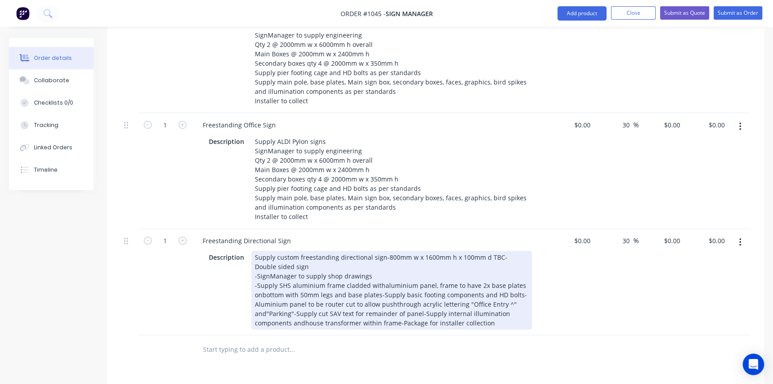
click at [262, 271] on div "Supply custom freestanding directional sign-800mm w x 1600mm h x 100mm d TBC- D…" at bounding box center [391, 289] width 281 height 79
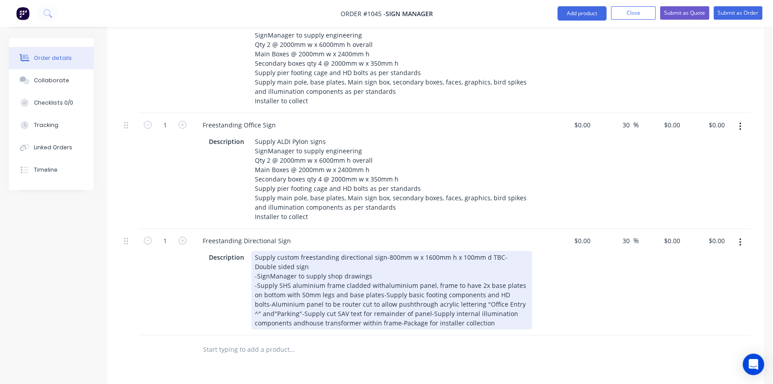
click at [371, 267] on div "Supply custom freestanding directional sign-800mm w x 1600mm h x 100mm d TBC- D…" at bounding box center [391, 289] width 281 height 79
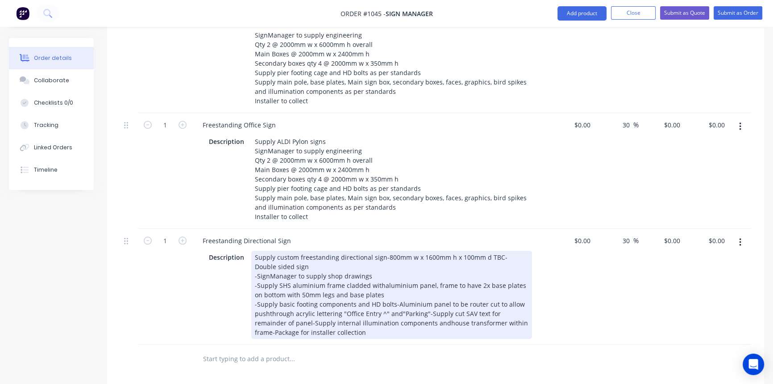
click at [392, 278] on div "Supply custom freestanding directional sign-800mm w x 1600mm h x 100mm d TBC- D…" at bounding box center [391, 294] width 281 height 88
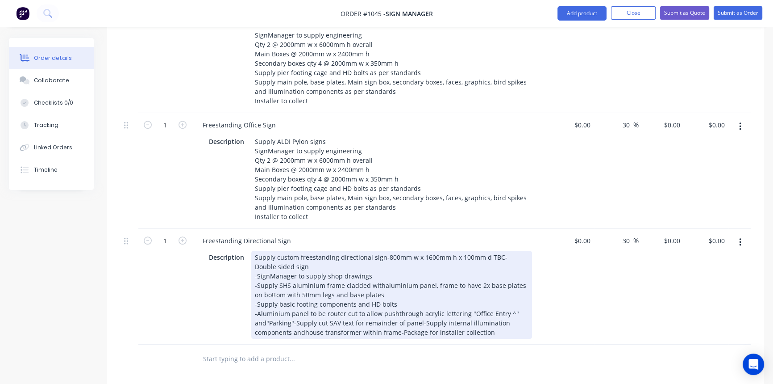
click at [416, 297] on div "Supply custom freestanding directional sign-800mm w x 1600mm h x 100mm d TBC- D…" at bounding box center [391, 294] width 281 height 88
click at [416, 296] on div "Supply custom freestanding directional sign-800mm w x 1600mm h x 100mm d TBC- D…" at bounding box center [391, 294] width 281 height 88
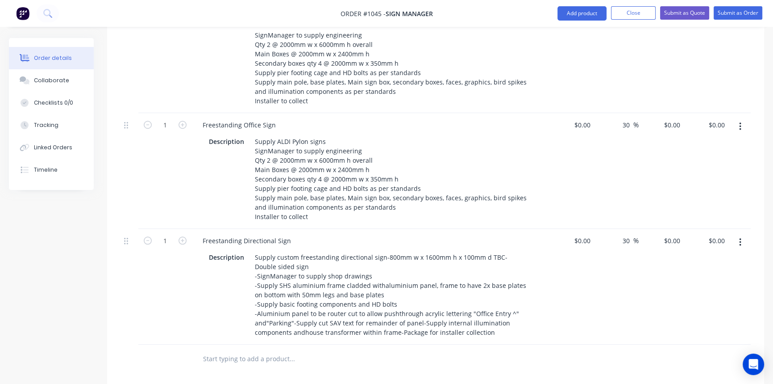
click at [425, 350] on div at bounding box center [330, 359] width 268 height 18
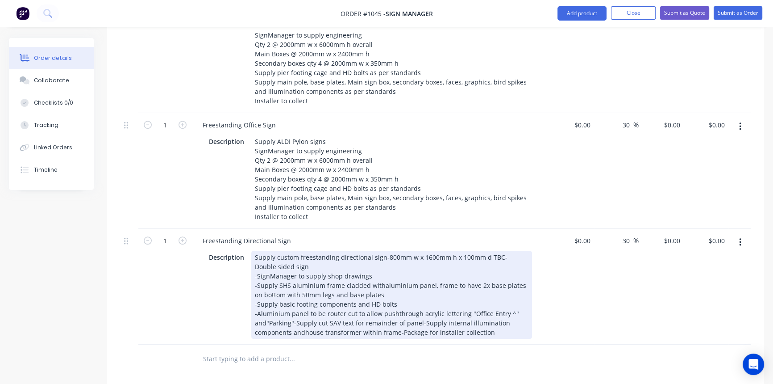
click at [392, 285] on div "Supply custom freestanding directional sign-800mm w x 1600mm h x 100mm d TBC- D…" at bounding box center [391, 294] width 281 height 88
click at [393, 288] on div "Supply custom freestanding directional sign-800mm w x 1600mm h x 100mm d TBC- D…" at bounding box center [391, 294] width 281 height 88
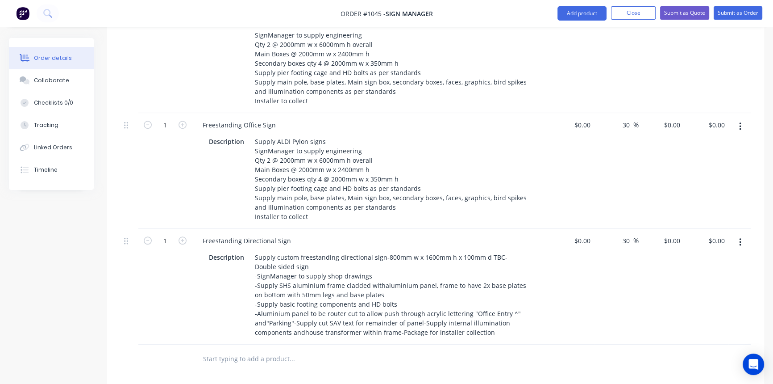
click at [427, 350] on div at bounding box center [330, 359] width 268 height 18
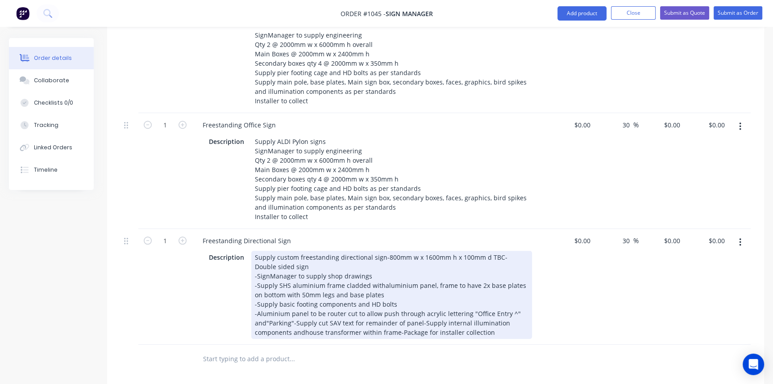
click at [417, 297] on div "Supply custom freestanding directional sign-800mm w x 1600mm h x 100mm d TBC- D…" at bounding box center [391, 294] width 281 height 88
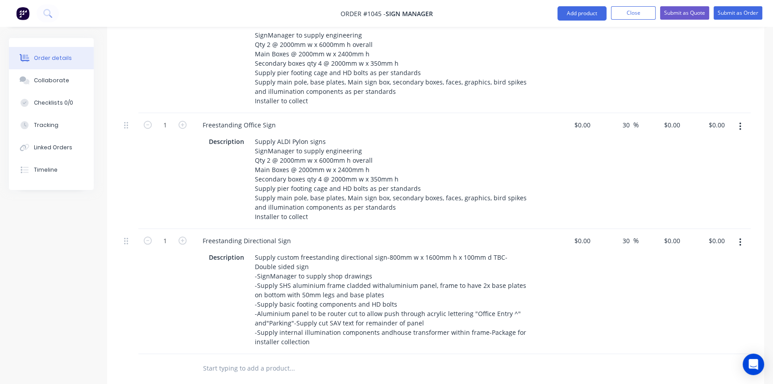
click at [433, 359] on div at bounding box center [330, 368] width 268 height 18
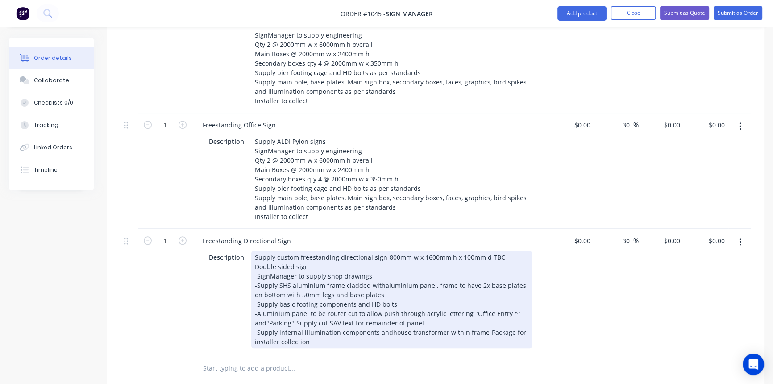
click at [387, 305] on div "Supply custom freestanding directional sign-800mm w x 1600mm h x 100mm d TBC- D…" at bounding box center [391, 298] width 281 height 97
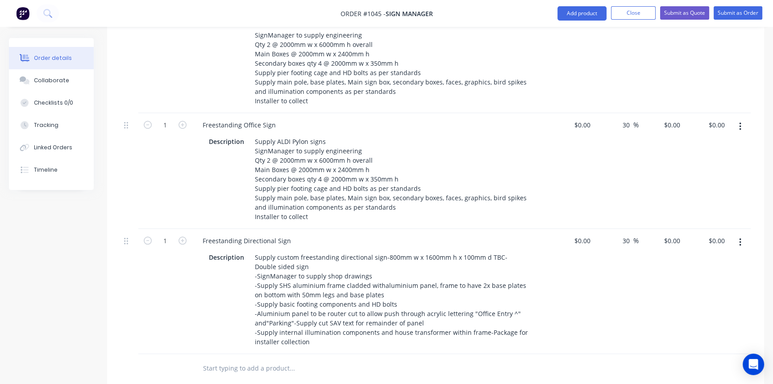
click at [416, 359] on div at bounding box center [330, 368] width 268 height 18
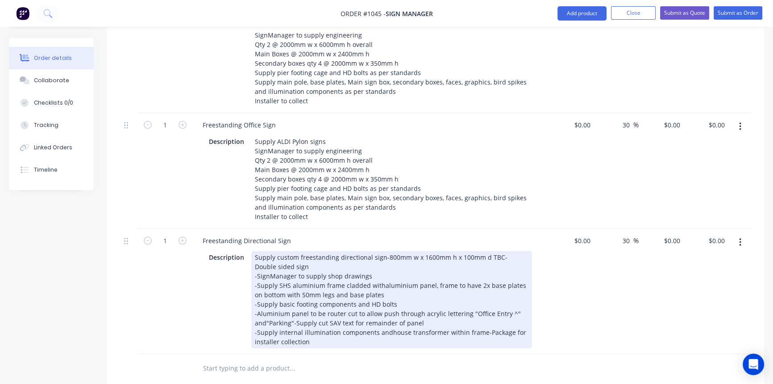
click at [387, 306] on div "Supply custom freestanding directional sign-800mm w x 1600mm h x 100mm d TBC- D…" at bounding box center [391, 298] width 281 height 97
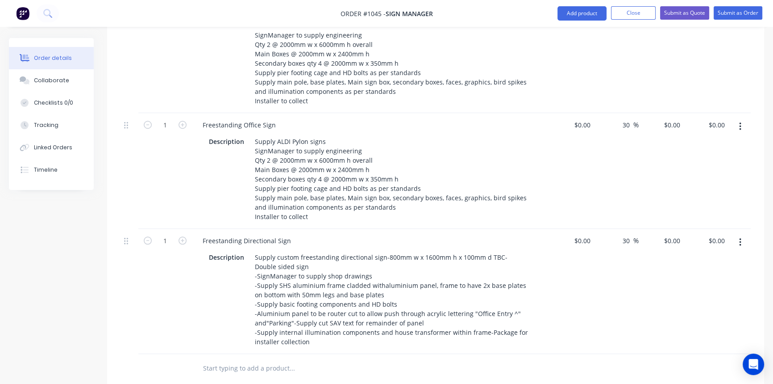
click at [420, 359] on div at bounding box center [330, 368] width 268 height 18
click at [740, 238] on icon "button" at bounding box center [740, 242] width 2 height 8
click at [731, 277] on div "Duplicate" at bounding box center [708, 283] width 69 height 13
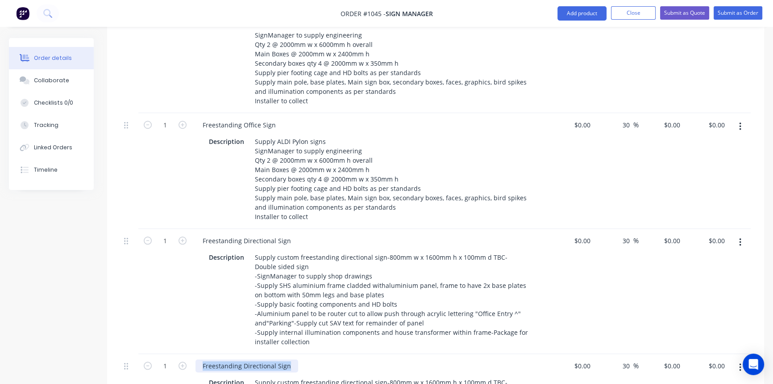
drag, startPoint x: 291, startPoint y: 341, endPoint x: 188, endPoint y: 346, distance: 103.7
paste div
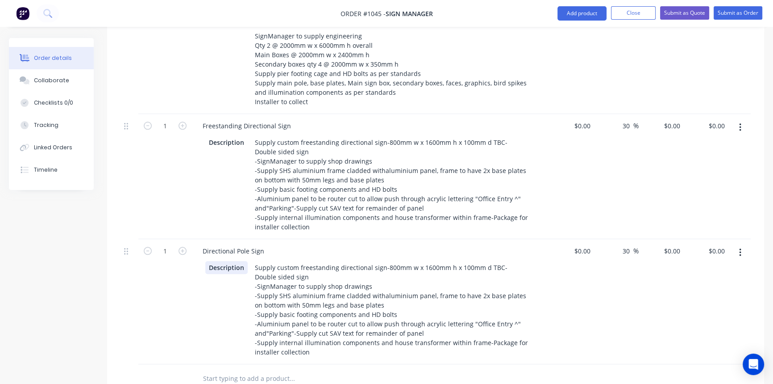
scroll to position [1034, 0]
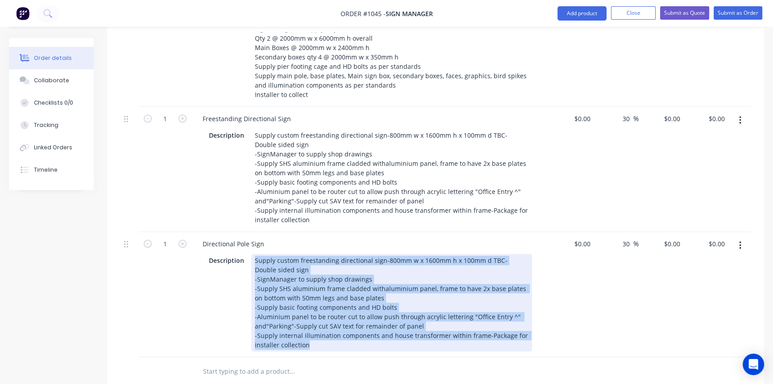
drag, startPoint x: 254, startPoint y: 235, endPoint x: 321, endPoint y: 322, distance: 110.7
click at [321, 322] on div "Supply custom freestanding directional sign-800mm w x 1600mm h x 100mm d TBC- D…" at bounding box center [391, 302] width 281 height 97
paste div
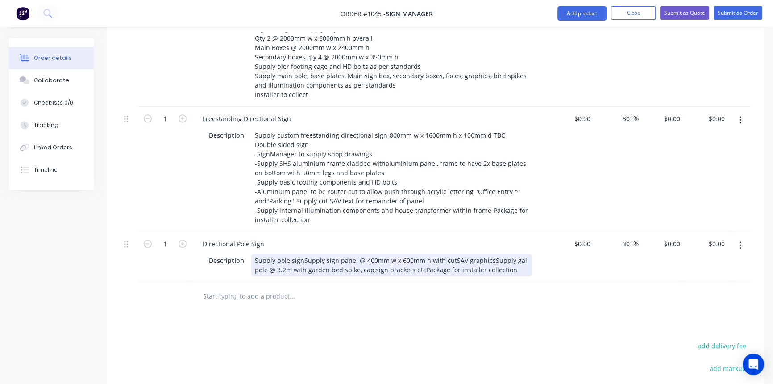
click at [301, 254] on div "Supply pole signSupply sign panel @ 400mm w x 600mm h with cutSAV graphicsSuppl…" at bounding box center [391, 265] width 281 height 22
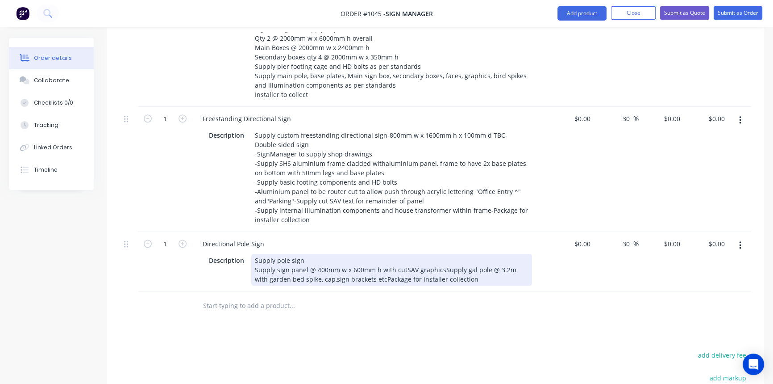
click at [402, 254] on div "Supply pole sign Supply sign panel @ 400mm w x 600mm h with cutSAV graphicsSupp…" at bounding box center [391, 270] width 281 height 32
click at [442, 254] on div "Supply pole sign Supply sign panel @ 400mm w x 600mm h with cut SAV graphicsSup…" at bounding box center [391, 270] width 281 height 32
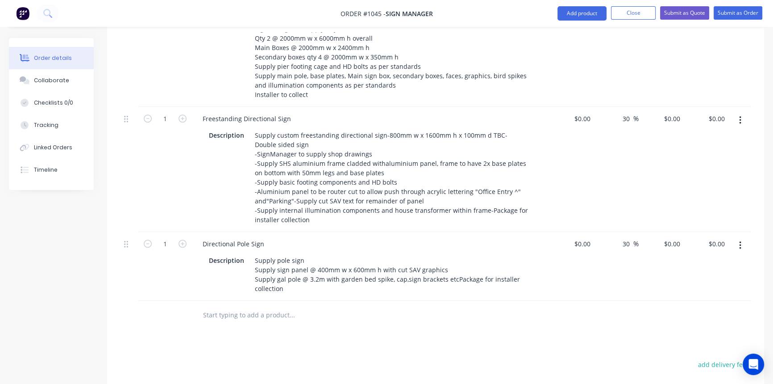
click at [472, 300] on div at bounding box center [352, 314] width 321 height 29
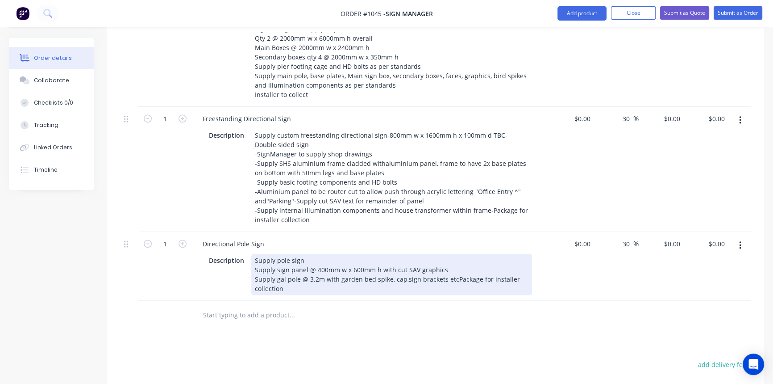
click at [451, 254] on div "Supply pole sign Supply sign panel @ 400mm w x 600mm h with cut SAV graphics Su…" at bounding box center [391, 274] width 281 height 41
